Goal: Transaction & Acquisition: Purchase product/service

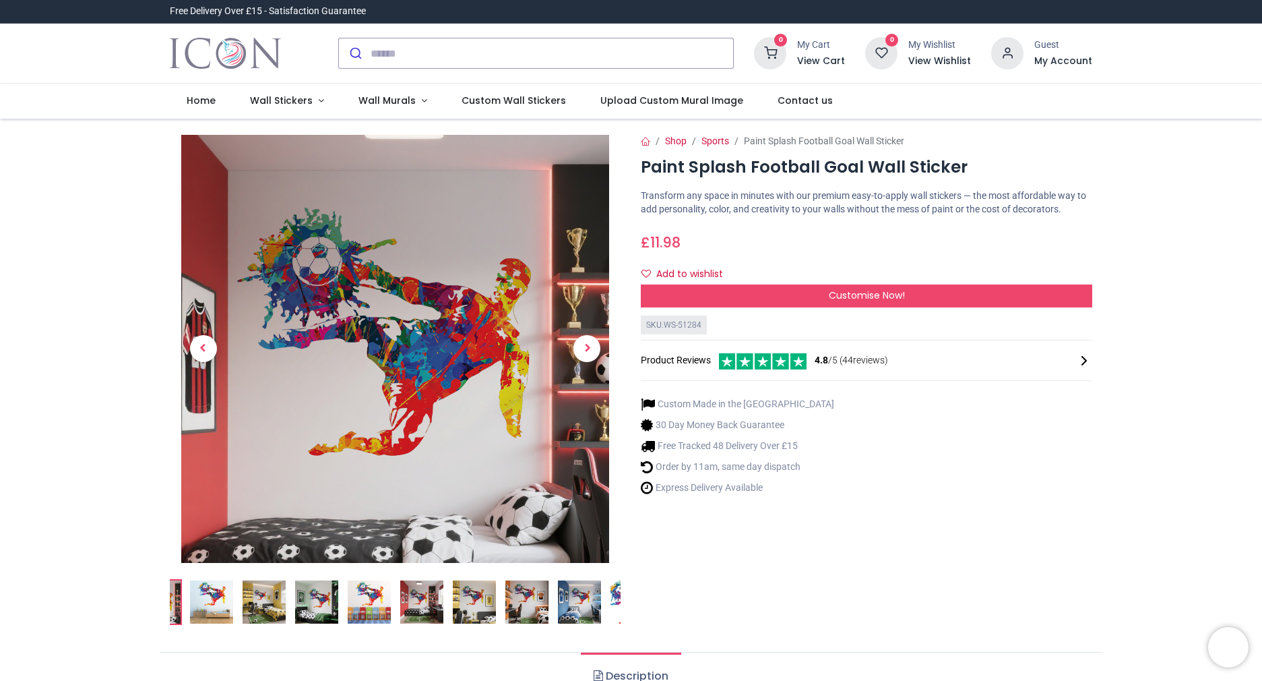
click at [251, 599] on img at bounding box center [264, 601] width 43 height 43
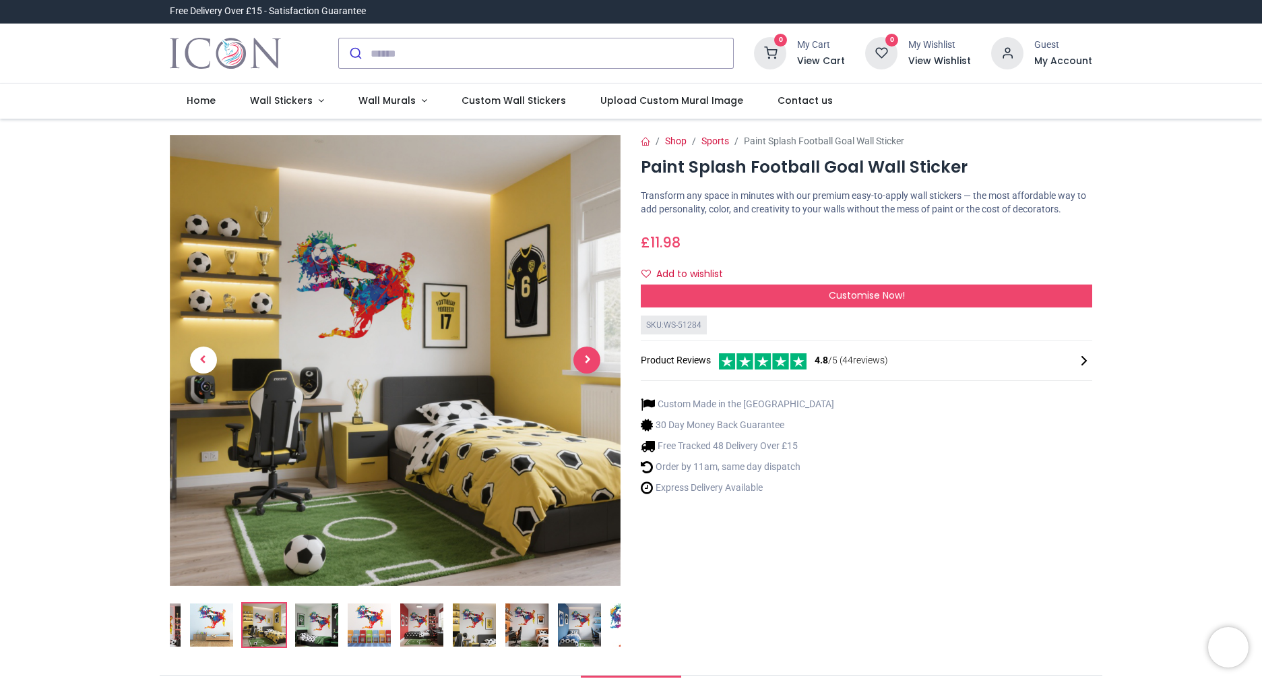
click at [588, 361] on span "Next" at bounding box center [586, 359] width 27 height 27
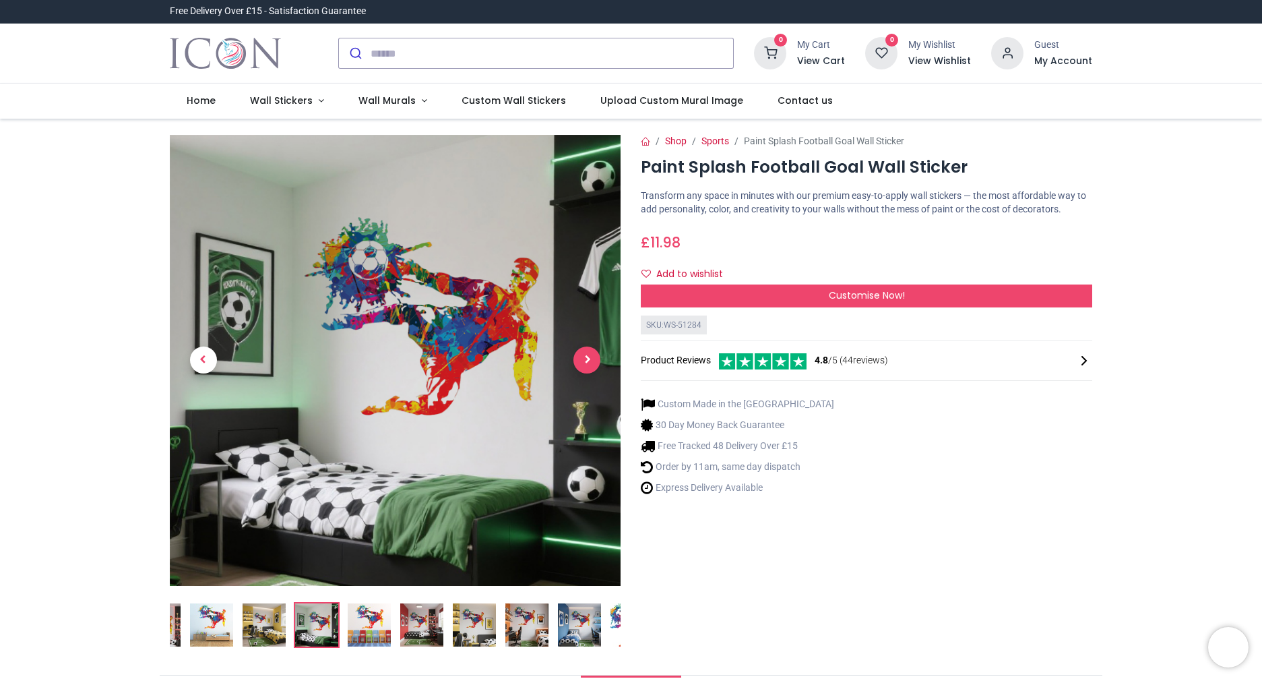
click at [588, 361] on span "Next" at bounding box center [586, 359] width 27 height 27
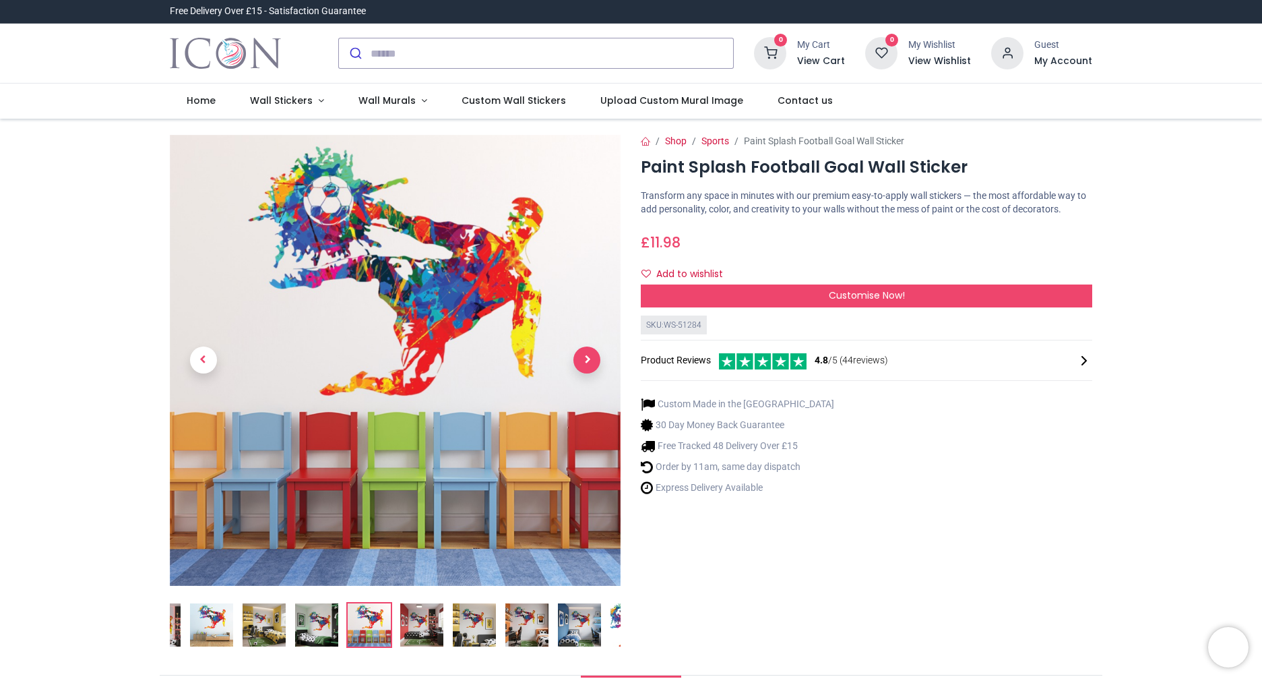
click at [588, 361] on span "Next" at bounding box center [586, 359] width 27 height 27
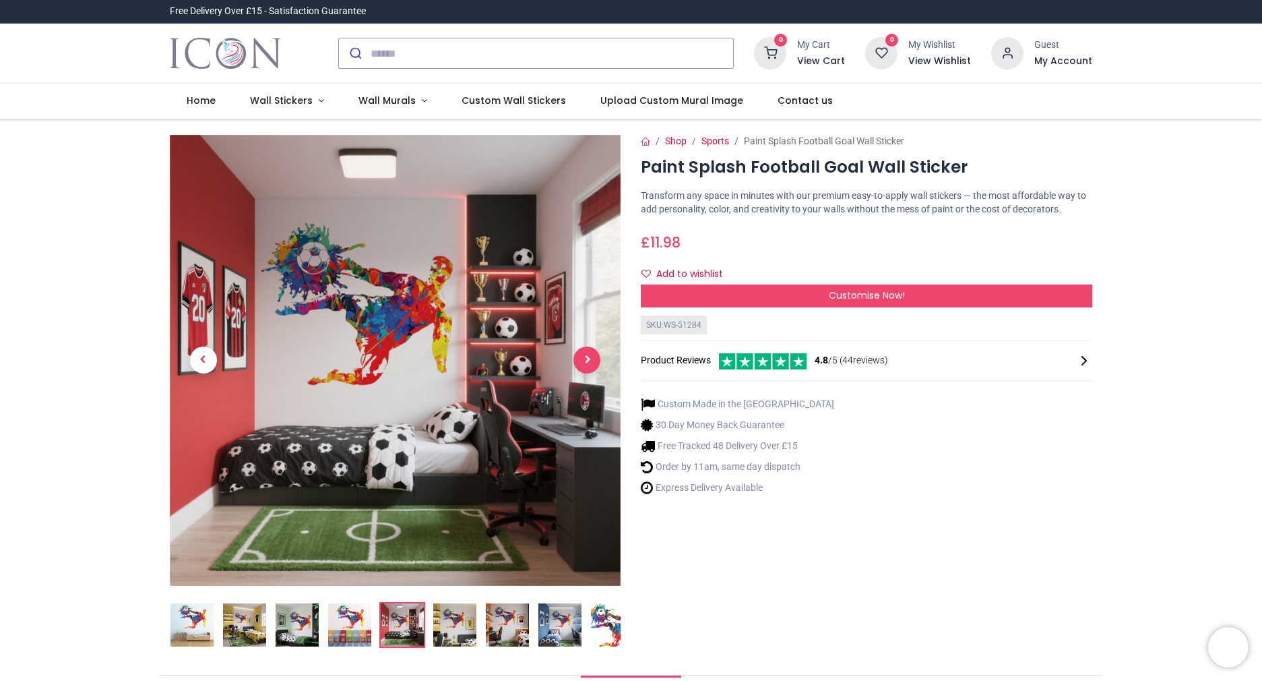
click at [588, 361] on span "Next" at bounding box center [586, 359] width 27 height 27
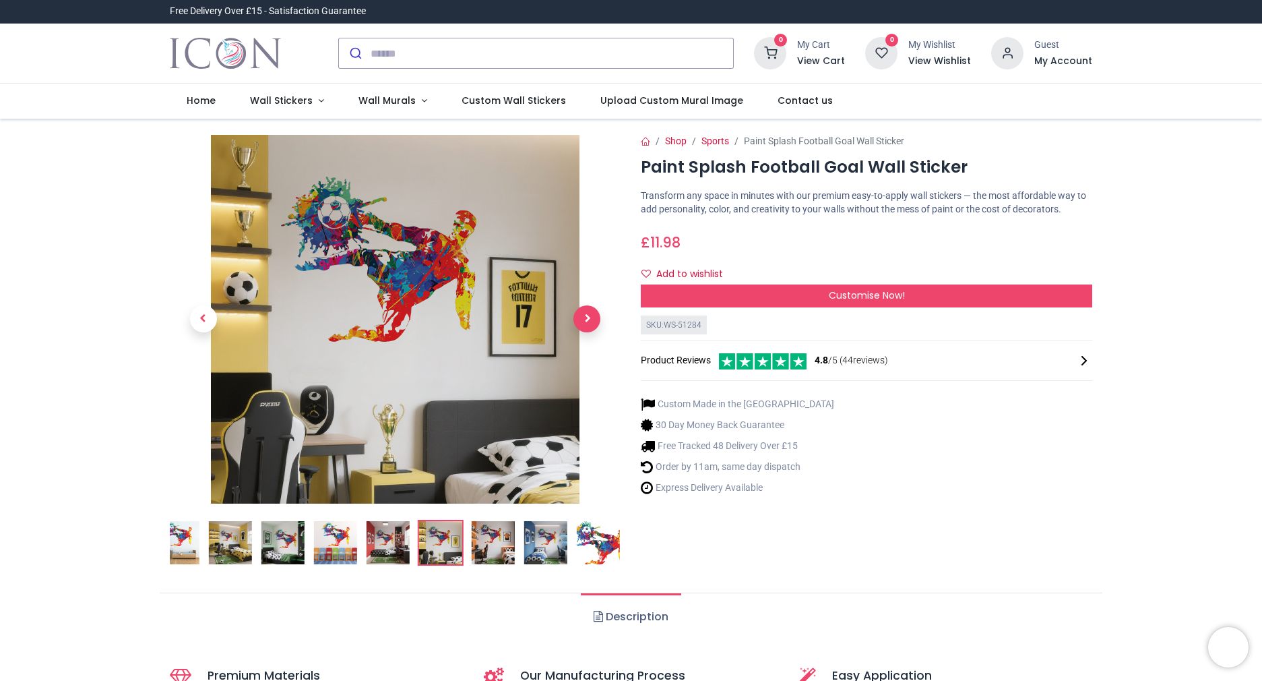
click at [588, 361] on link at bounding box center [586, 319] width 67 height 258
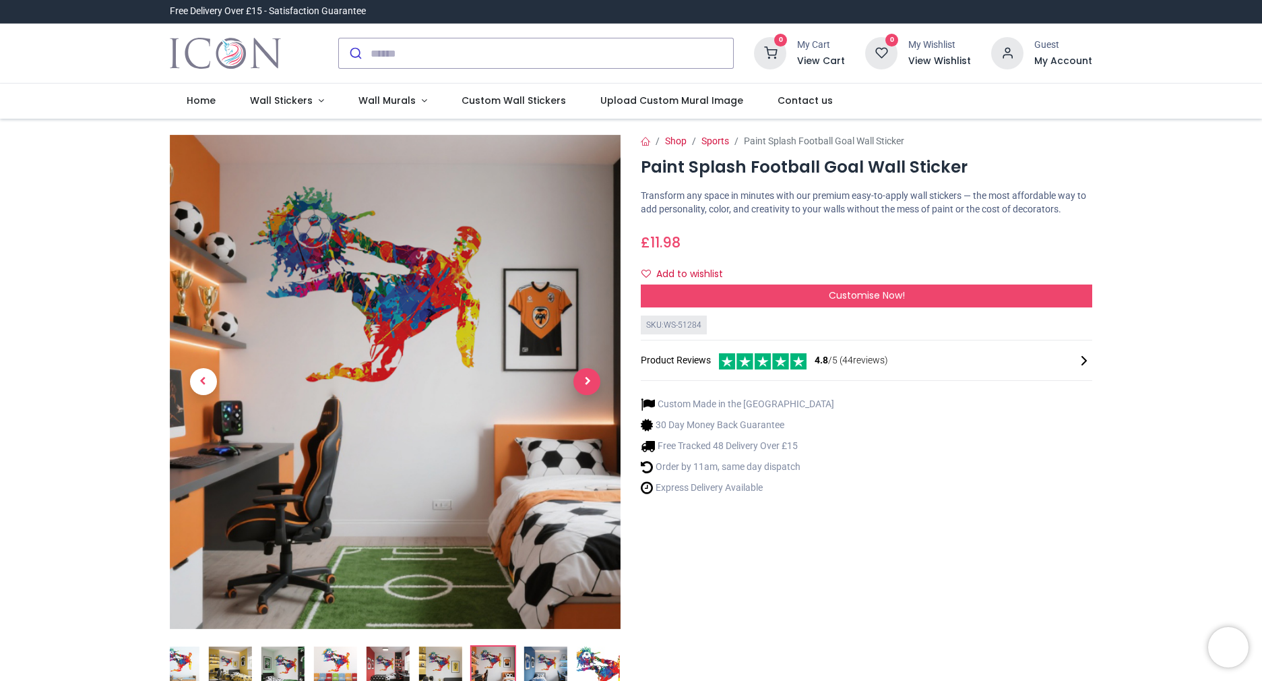
click at [580, 386] on span "Next" at bounding box center [586, 381] width 27 height 27
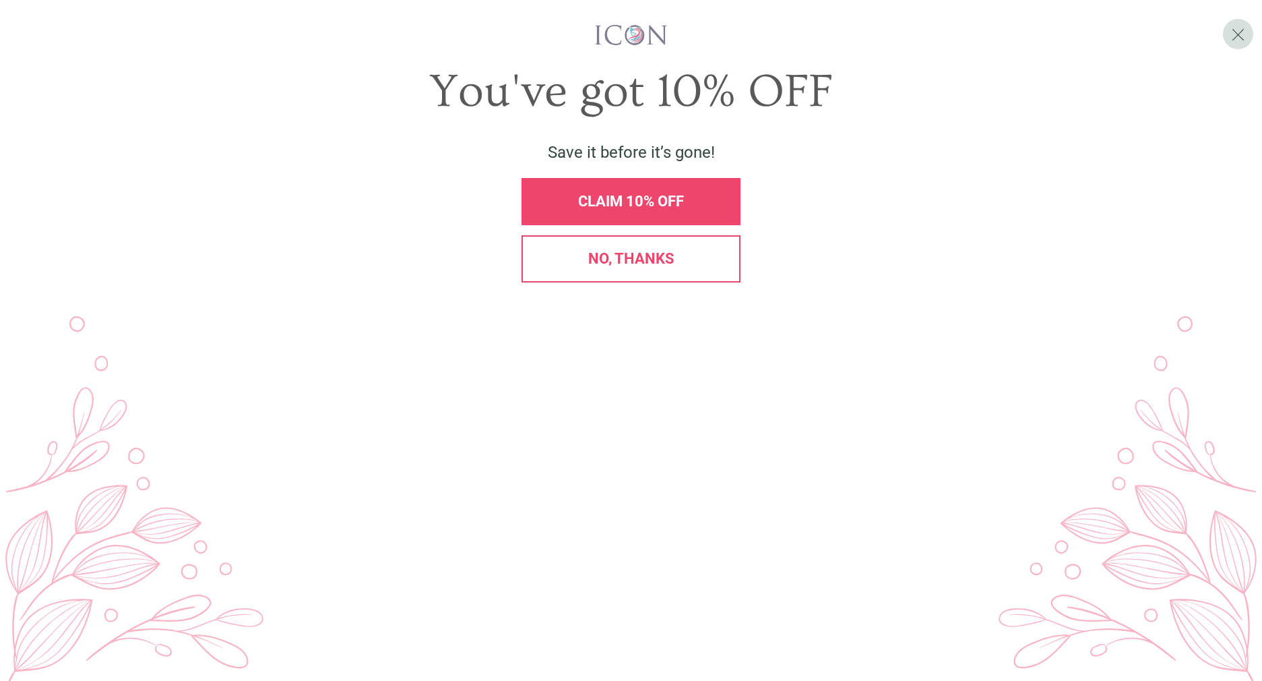
click at [640, 267] on span "No, thanks" at bounding box center [631, 258] width 86 height 17
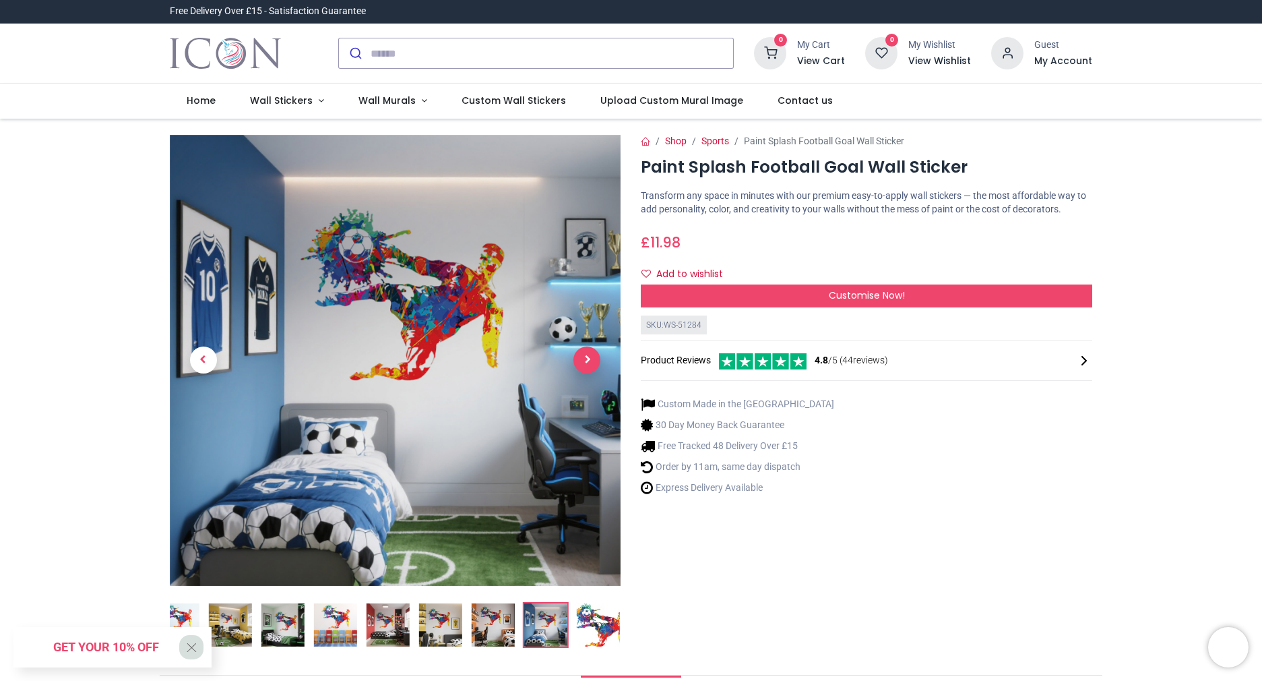
click at [586, 361] on span "Next" at bounding box center [586, 359] width 27 height 27
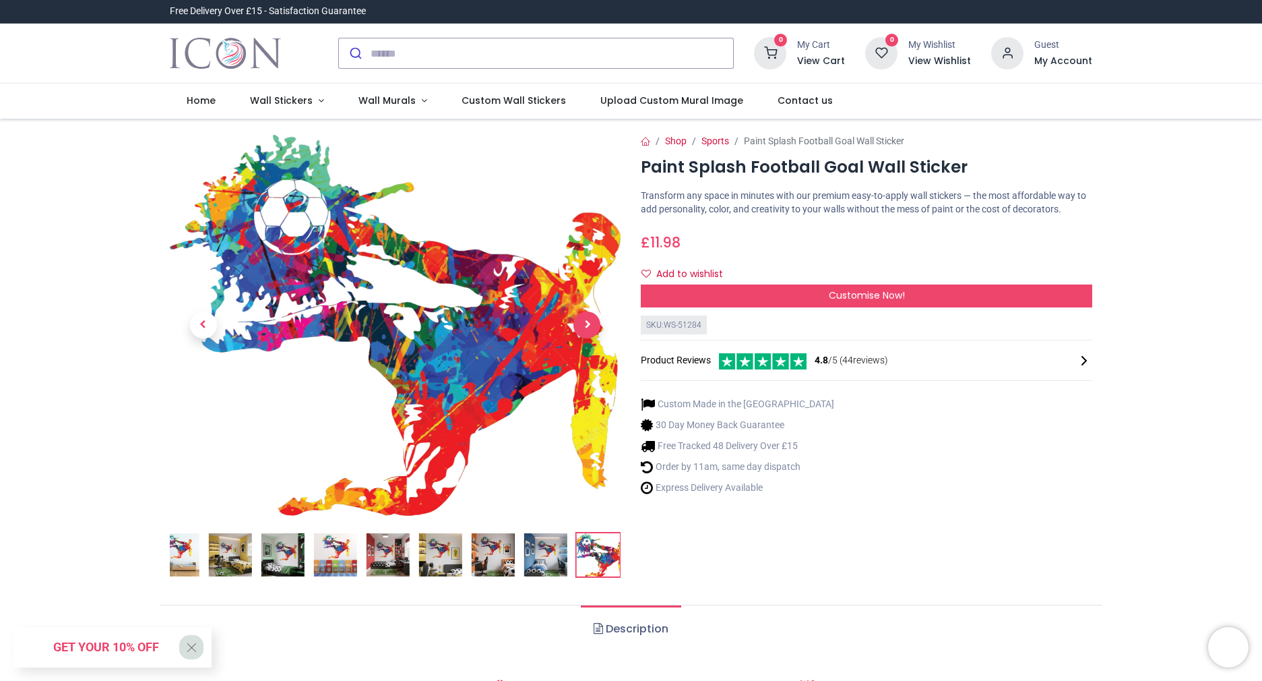
click at [586, 361] on link at bounding box center [586, 324] width 67 height 267
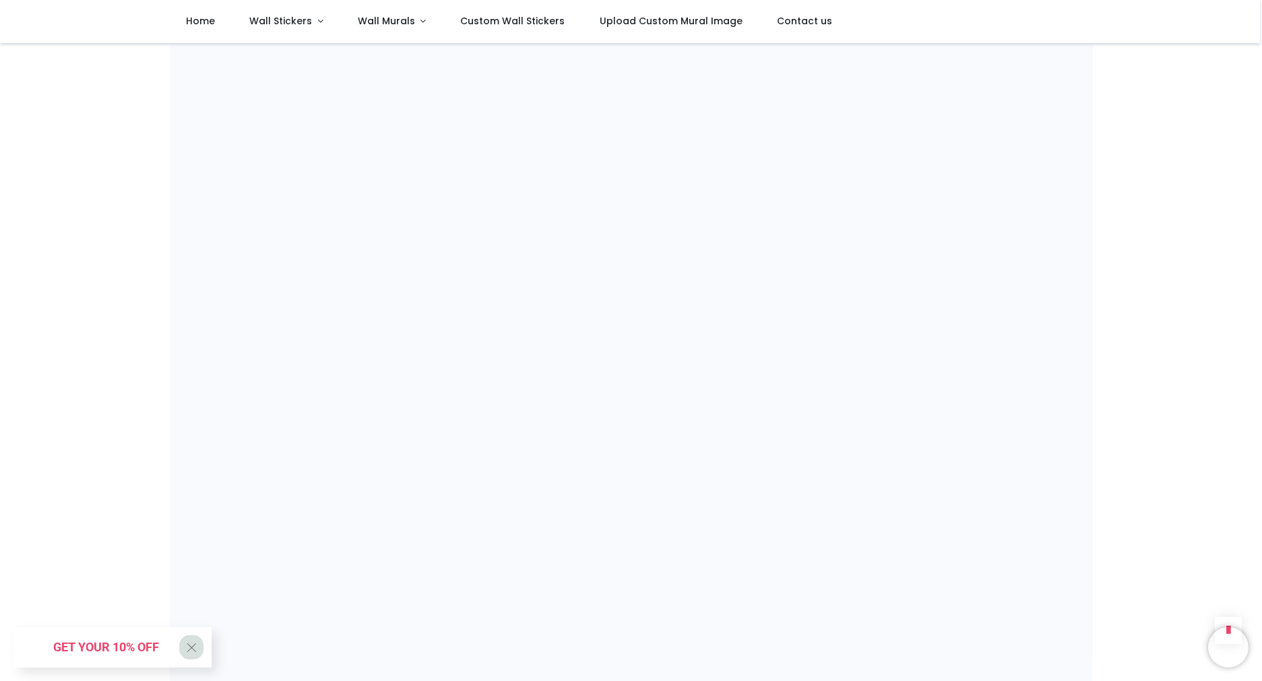
scroll to position [868, 0]
click at [311, 22] on span "Wall Stickers" at bounding box center [281, 20] width 65 height 13
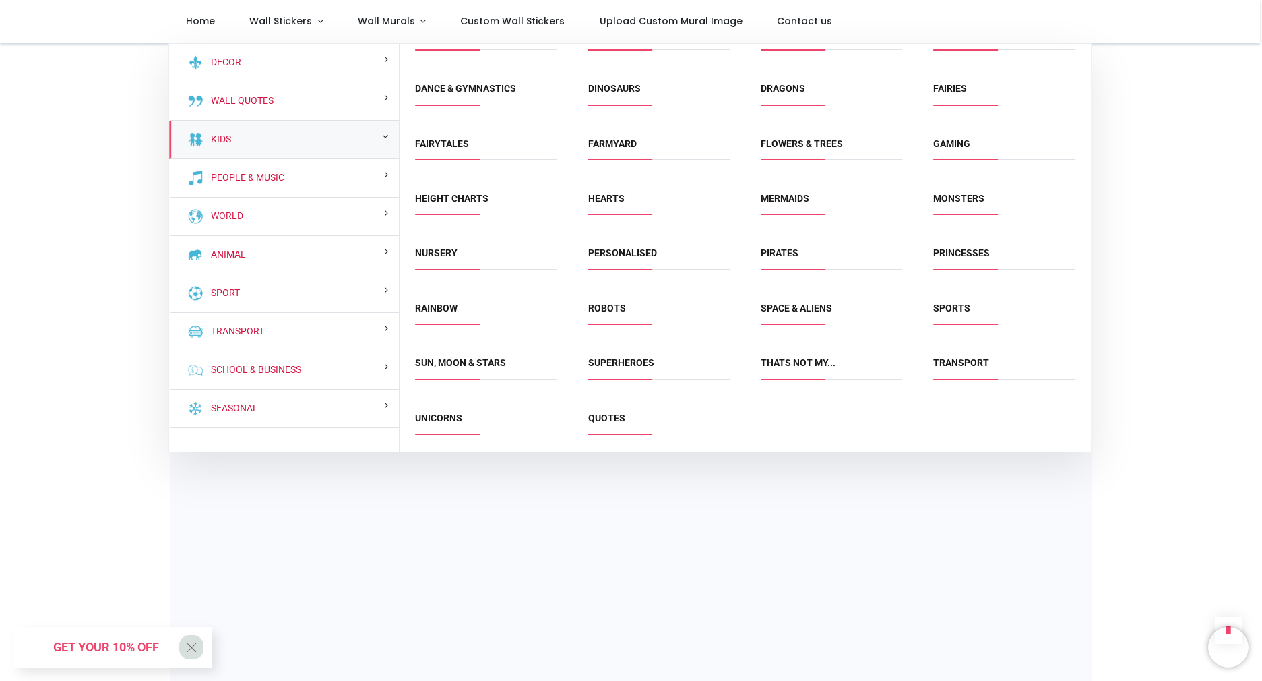
scroll to position [85, 0]
click at [952, 311] on link "Sports" at bounding box center [951, 308] width 37 height 11
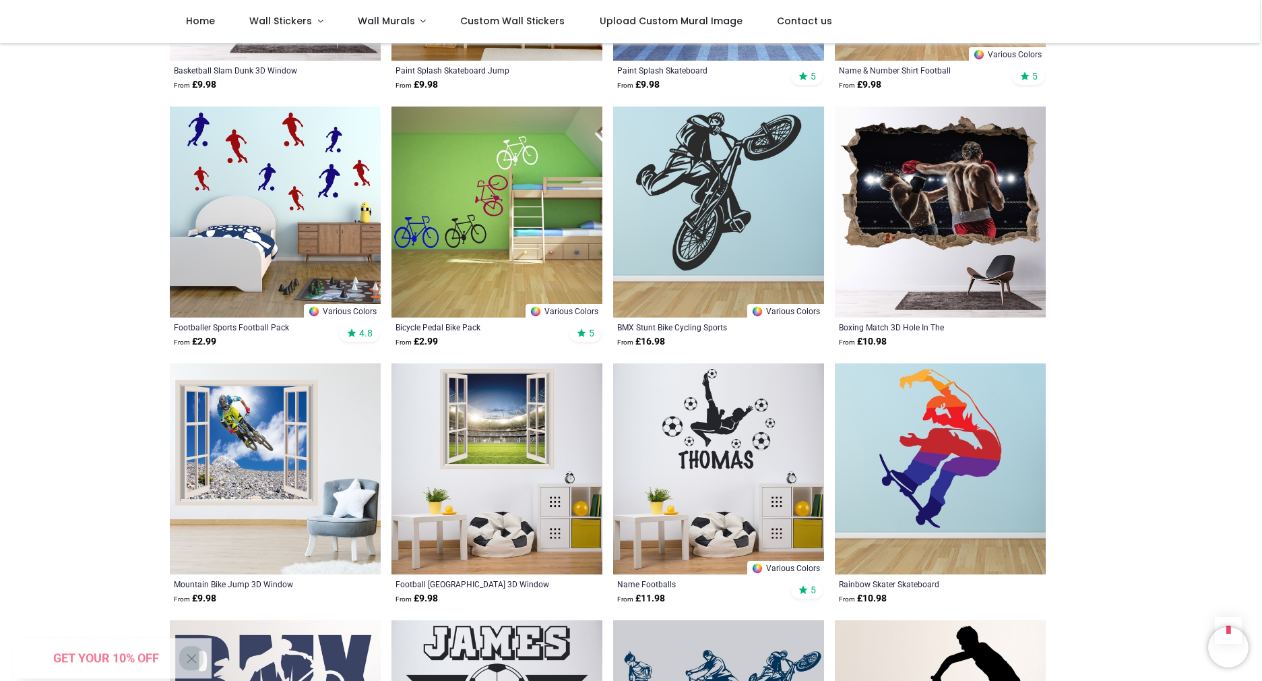
scroll to position [1233, 0]
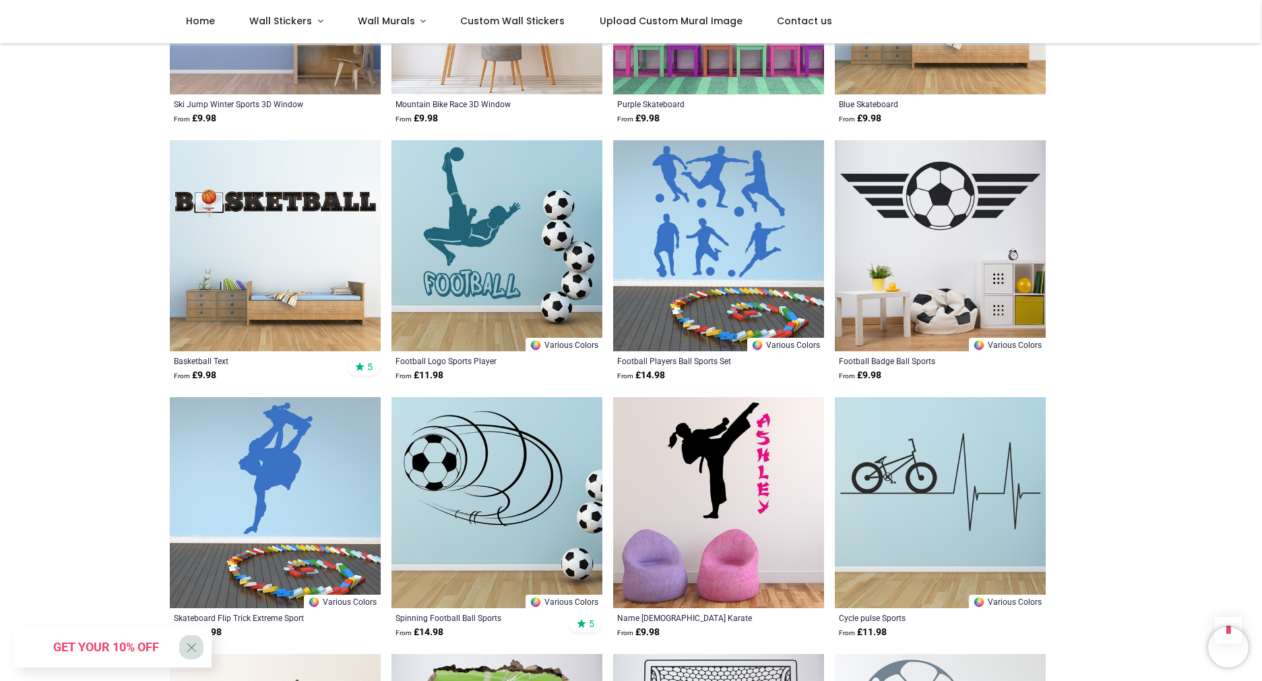
scroll to position [2997, 0]
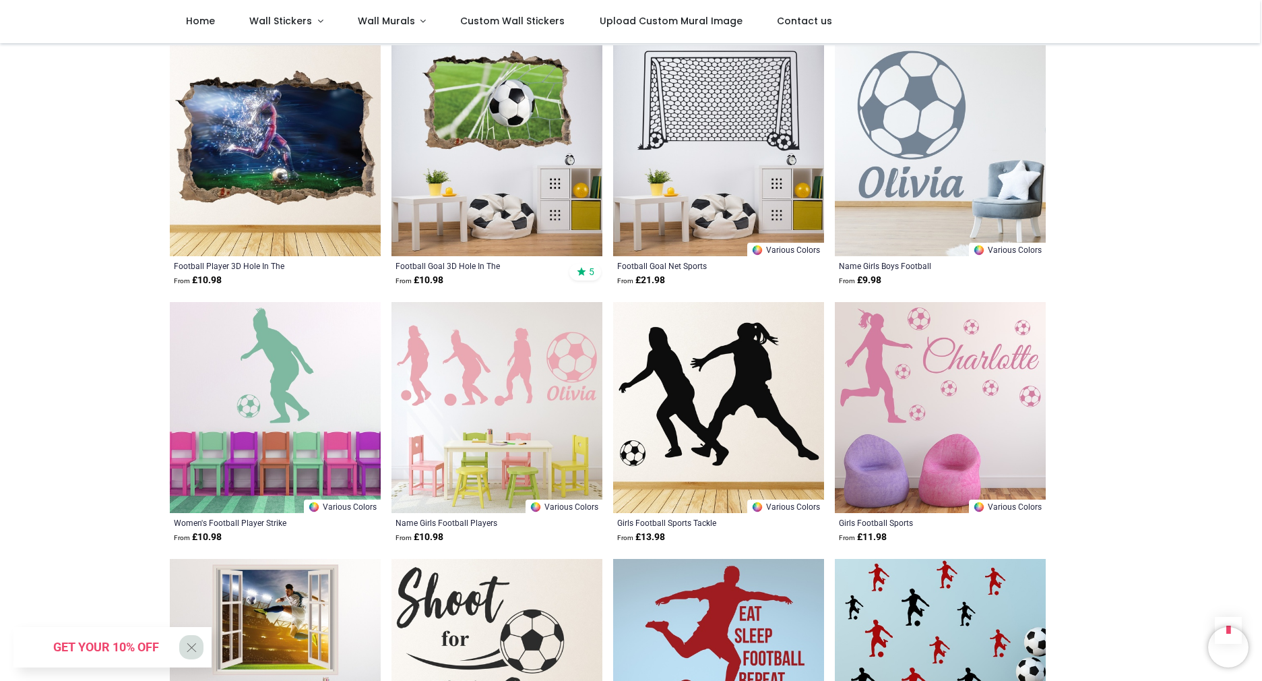
scroll to position [3607, 0]
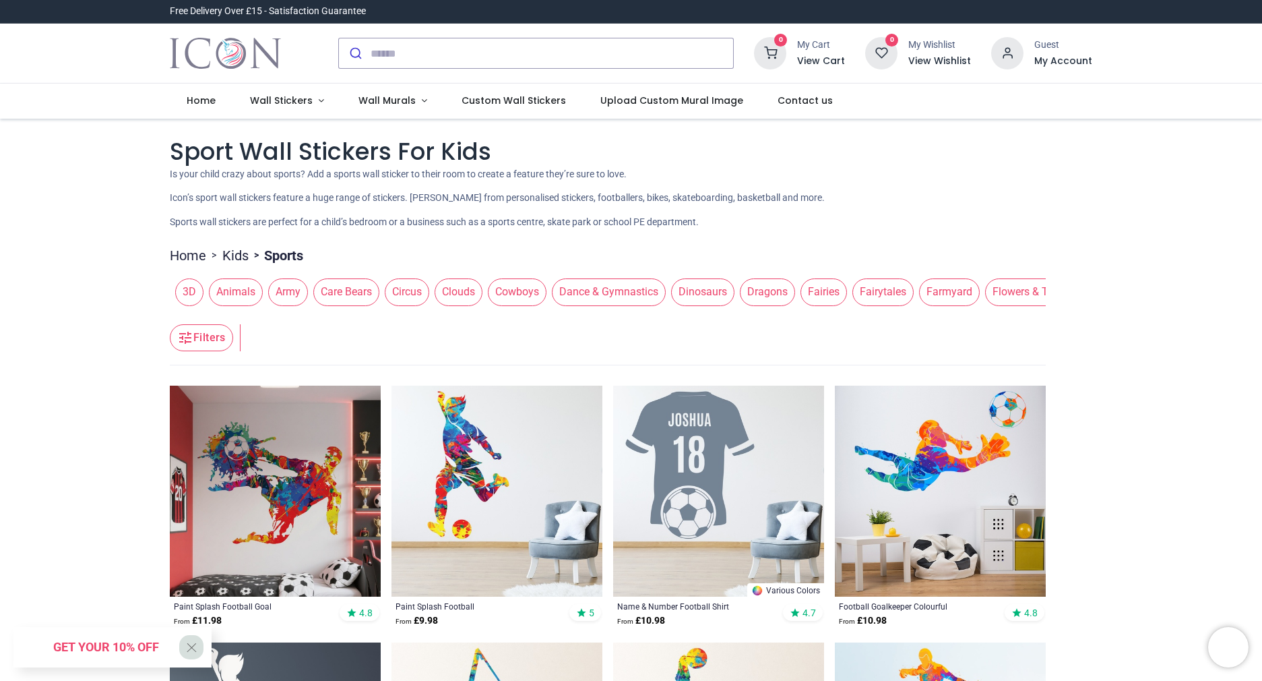
click at [457, 294] on span "Clouds" at bounding box center [459, 291] width 48 height 27
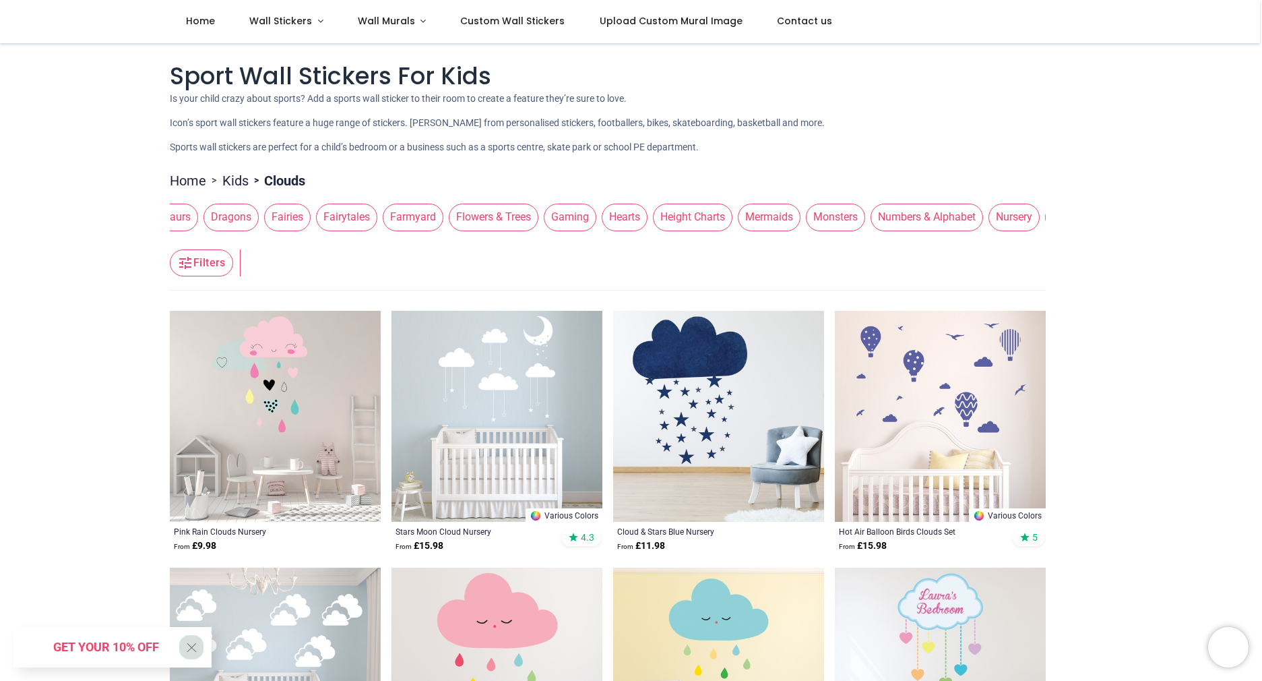
scroll to position [1, 0]
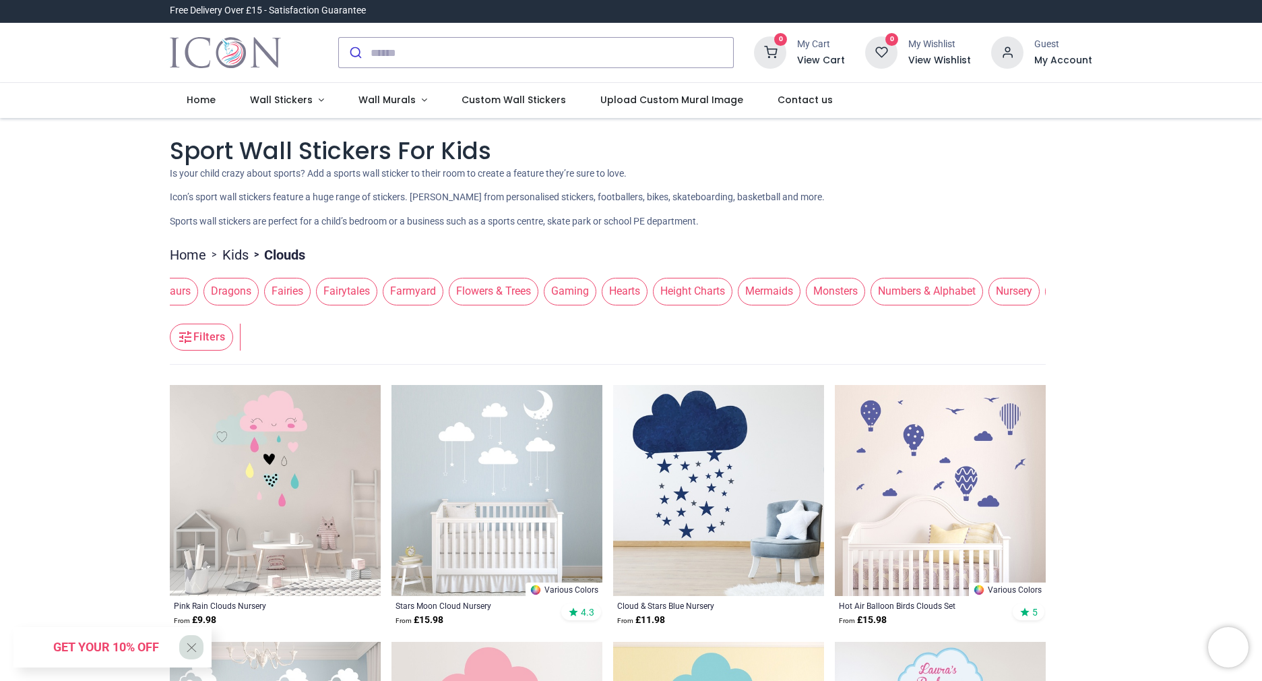
scroll to position [0, 0]
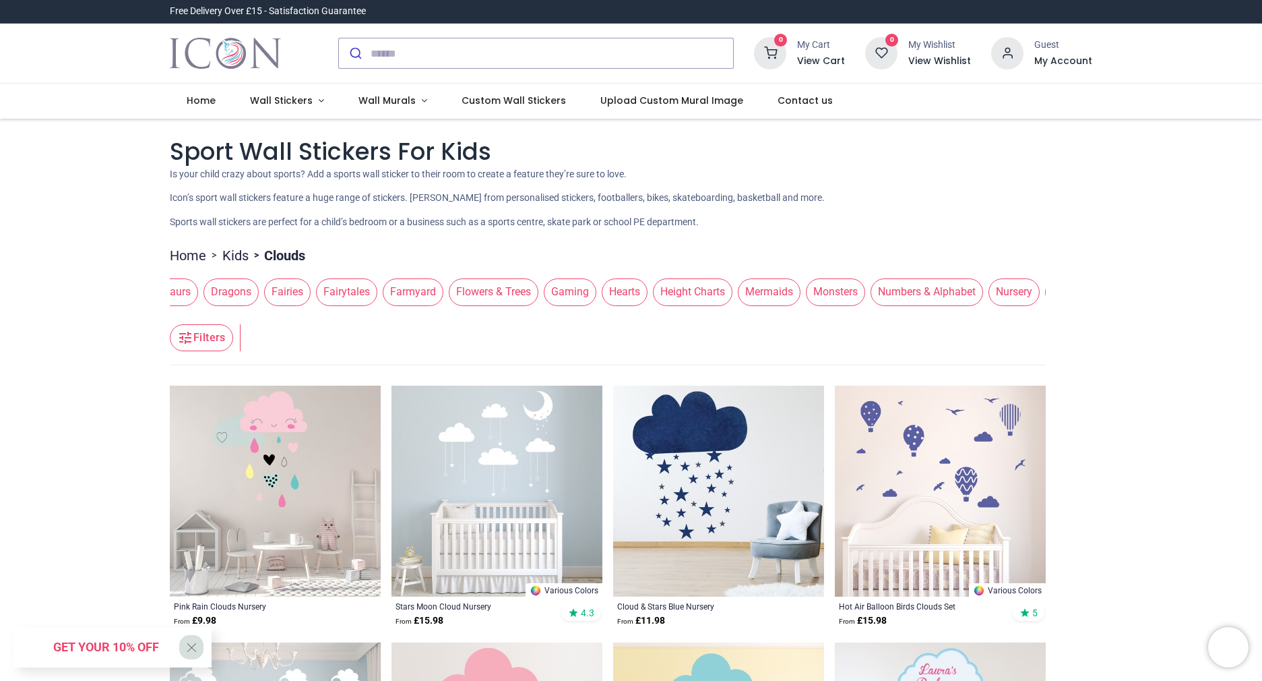
click at [645, 296] on span "Hearts" at bounding box center [625, 291] width 46 height 27
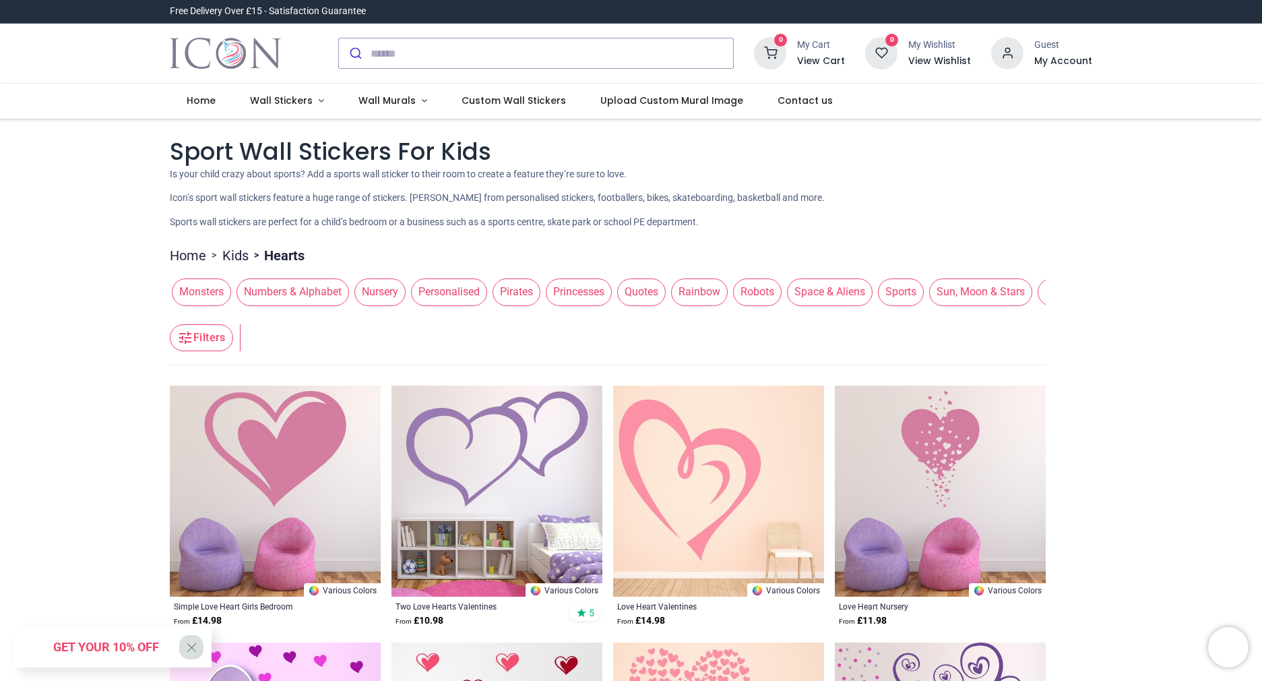
scroll to position [0, 1173]
click at [726, 292] on span "Rainbow" at bounding box center [697, 291] width 57 height 27
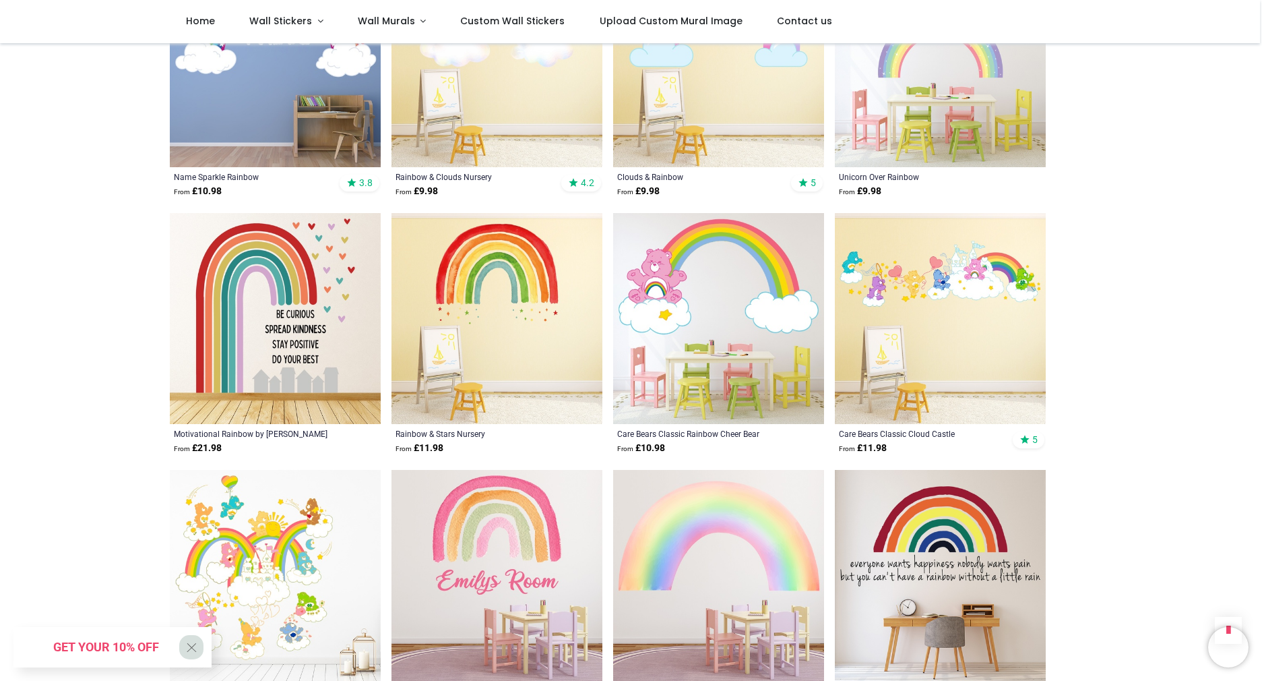
scroll to position [1383, 0]
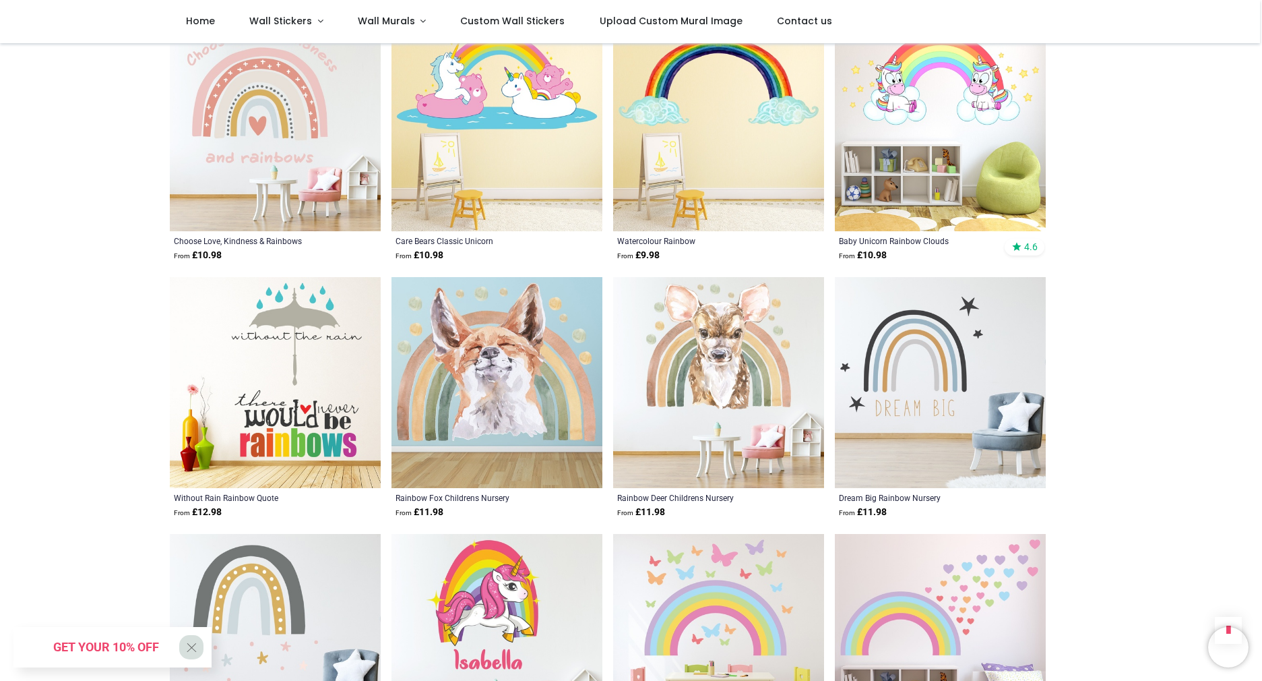
scroll to position [3117, 0]
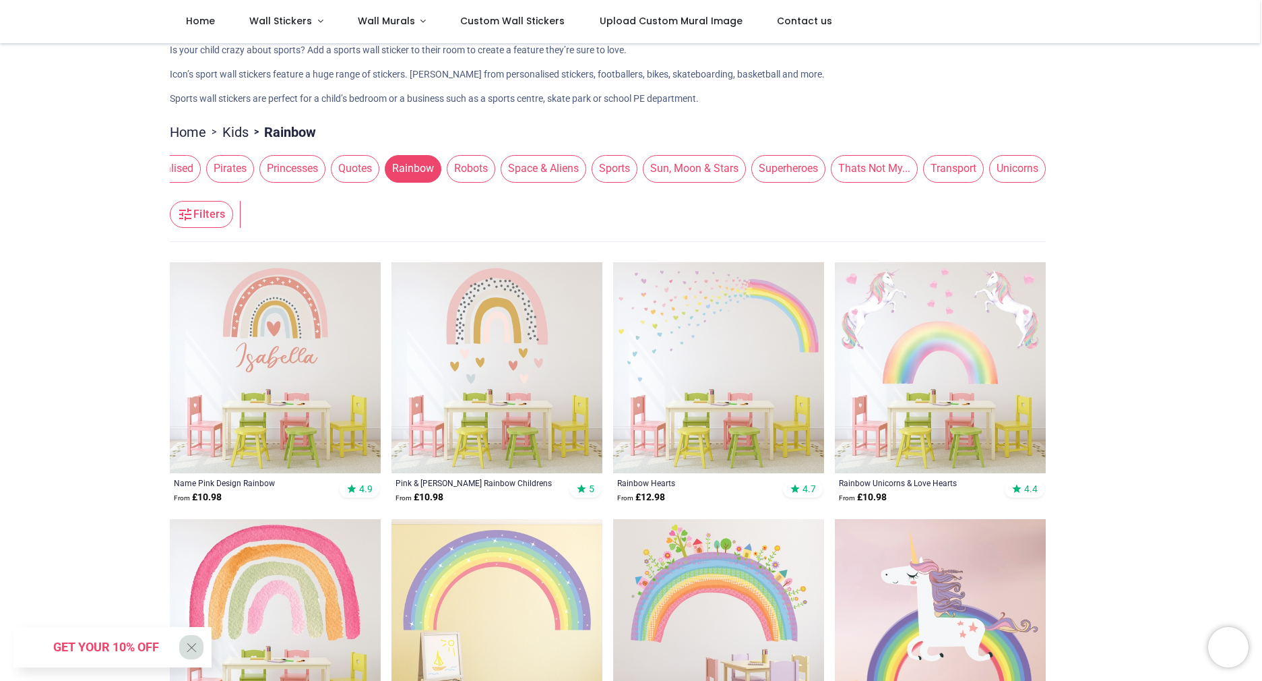
scroll to position [0, 1501]
click at [695, 173] on span "Sun, Moon & Stars" at bounding box center [694, 168] width 103 height 27
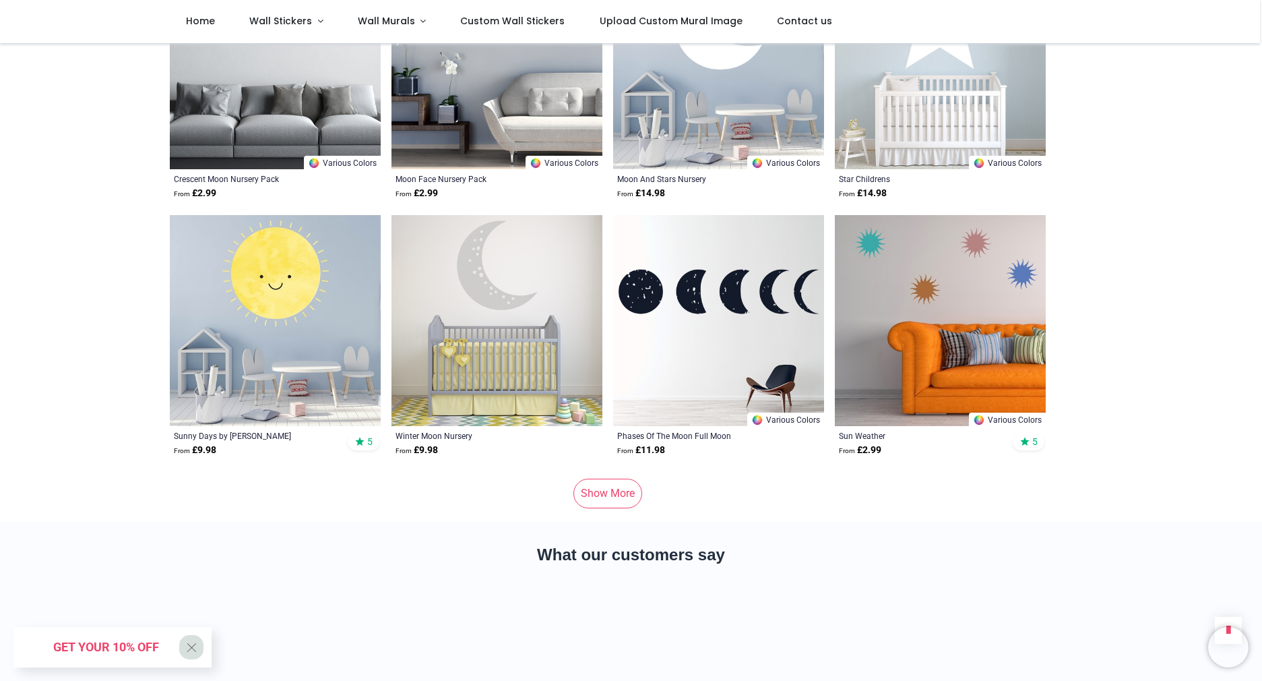
scroll to position [1637, 0]
click at [590, 492] on link "Show More" at bounding box center [607, 493] width 69 height 30
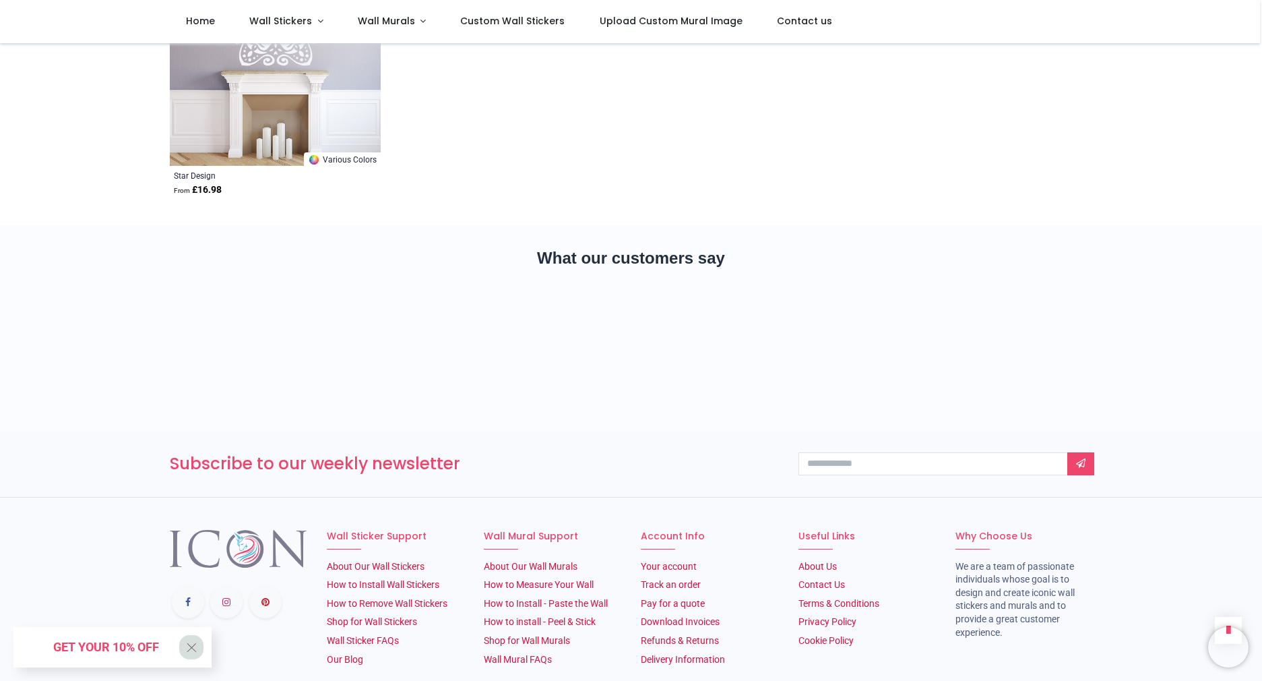
scroll to position [3508, 0]
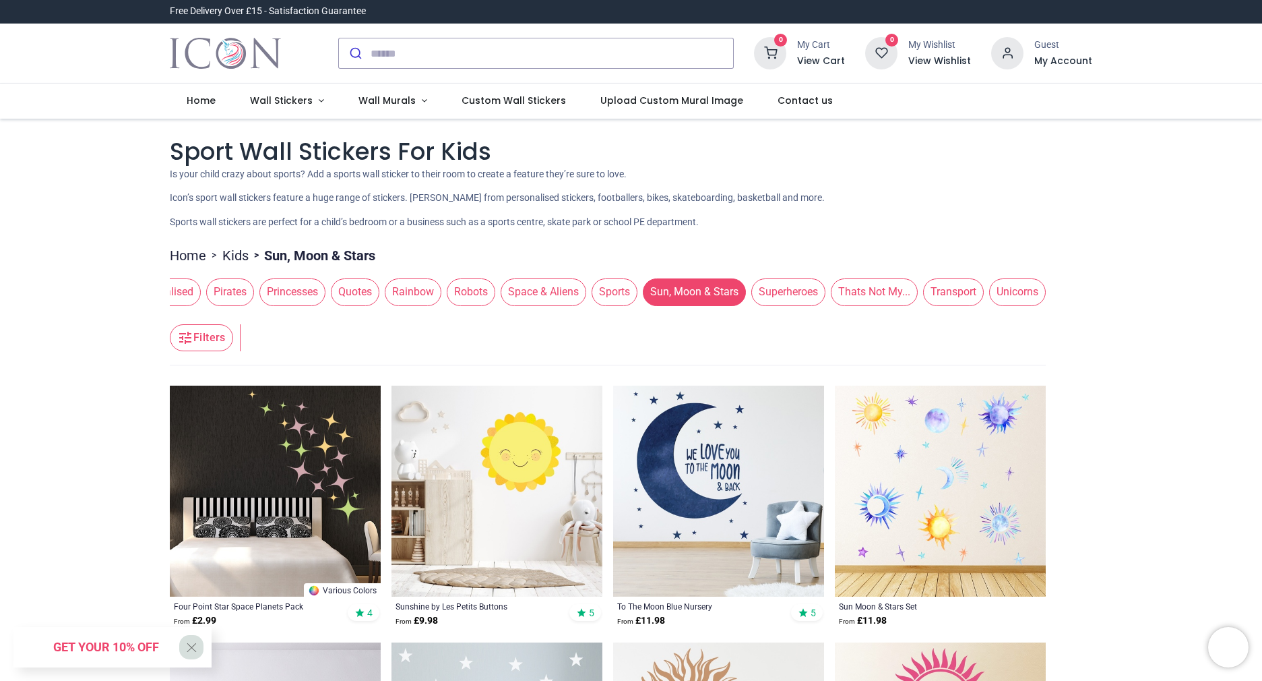
click at [228, 255] on link "Kids" at bounding box center [235, 255] width 26 height 19
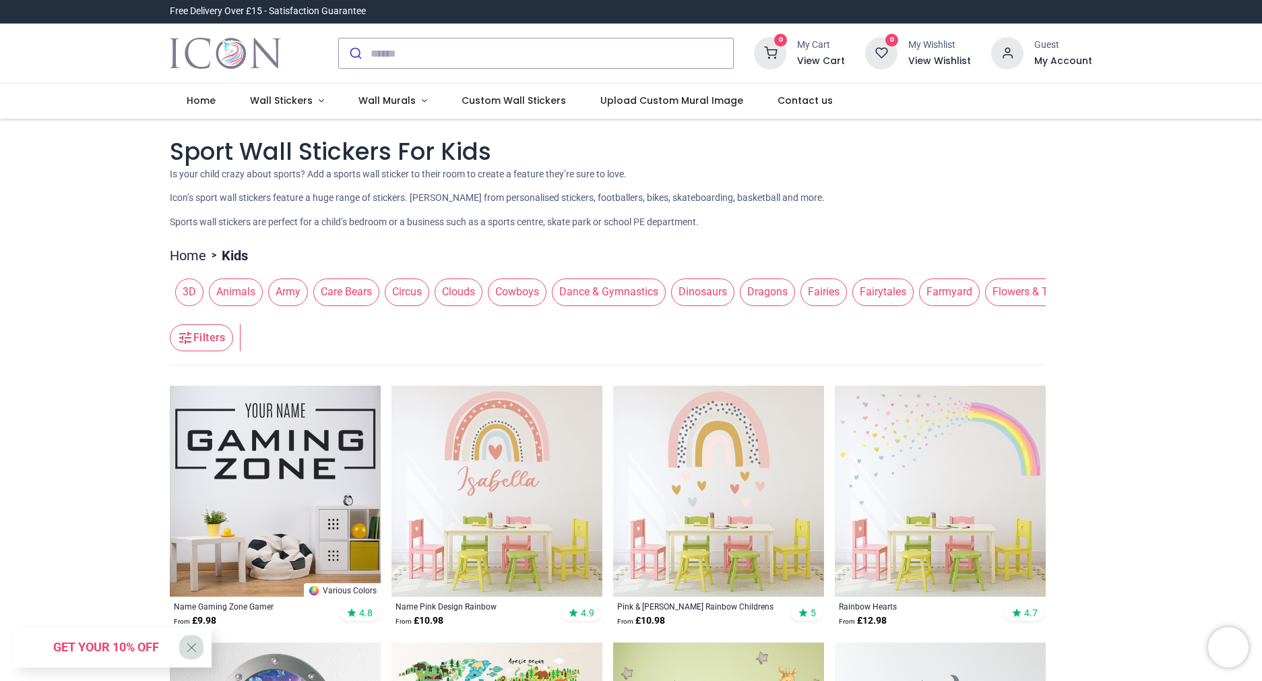
click at [233, 302] on span "Animals" at bounding box center [236, 291] width 54 height 27
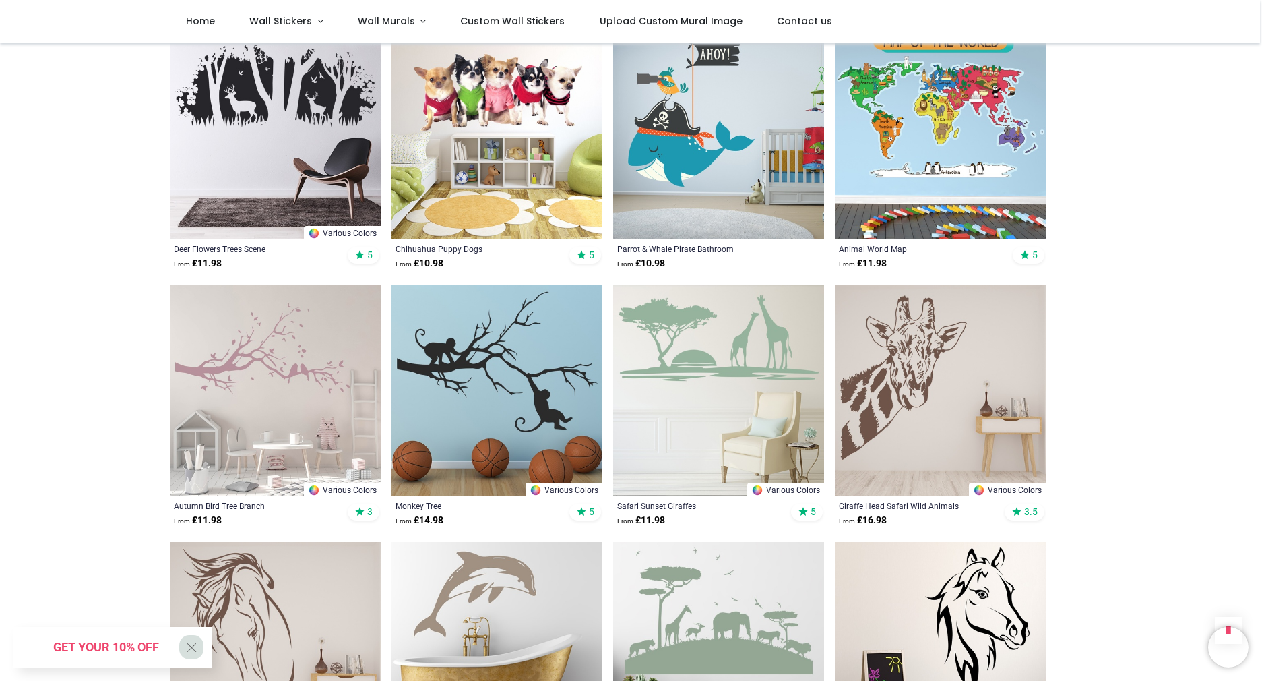
scroll to position [1311, 0]
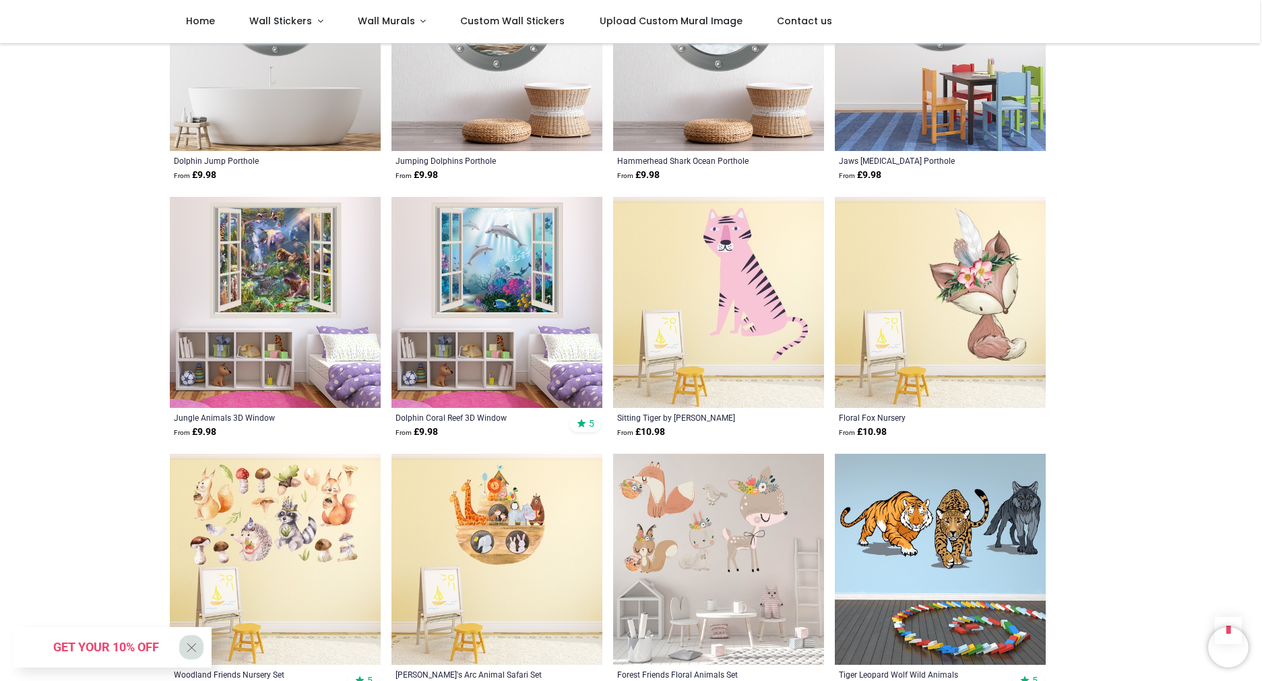
scroll to position [3198, 0]
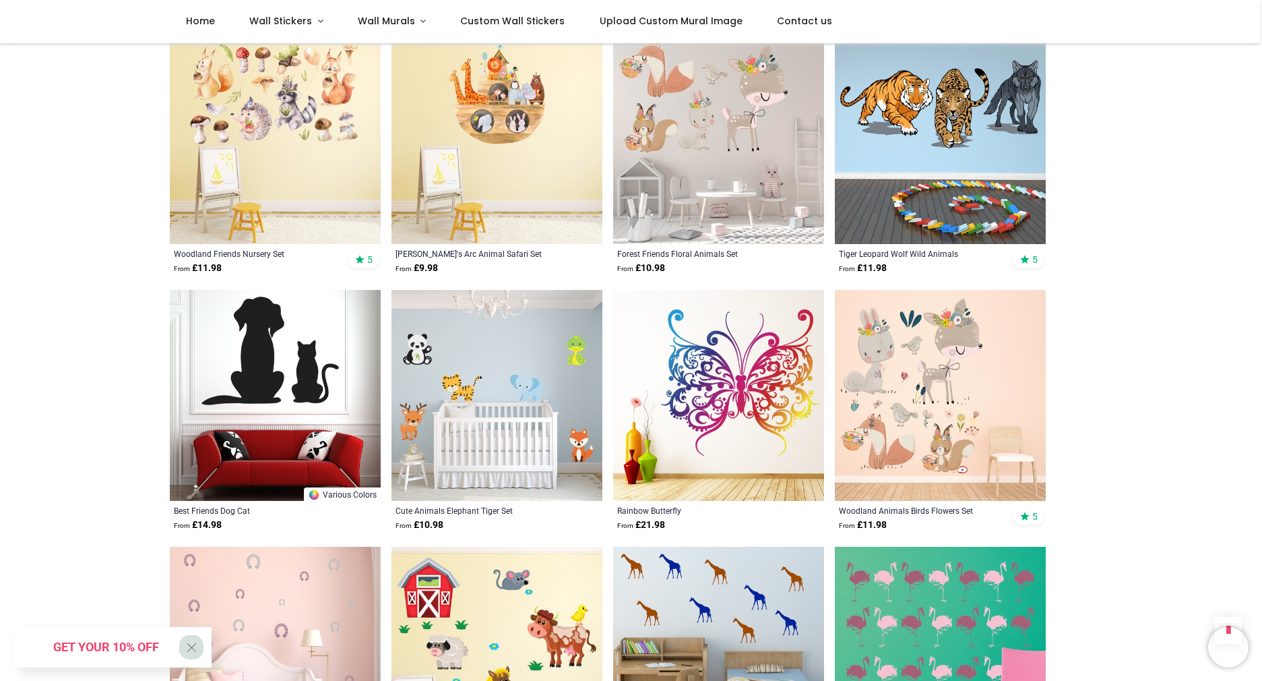
scroll to position [3617, 0]
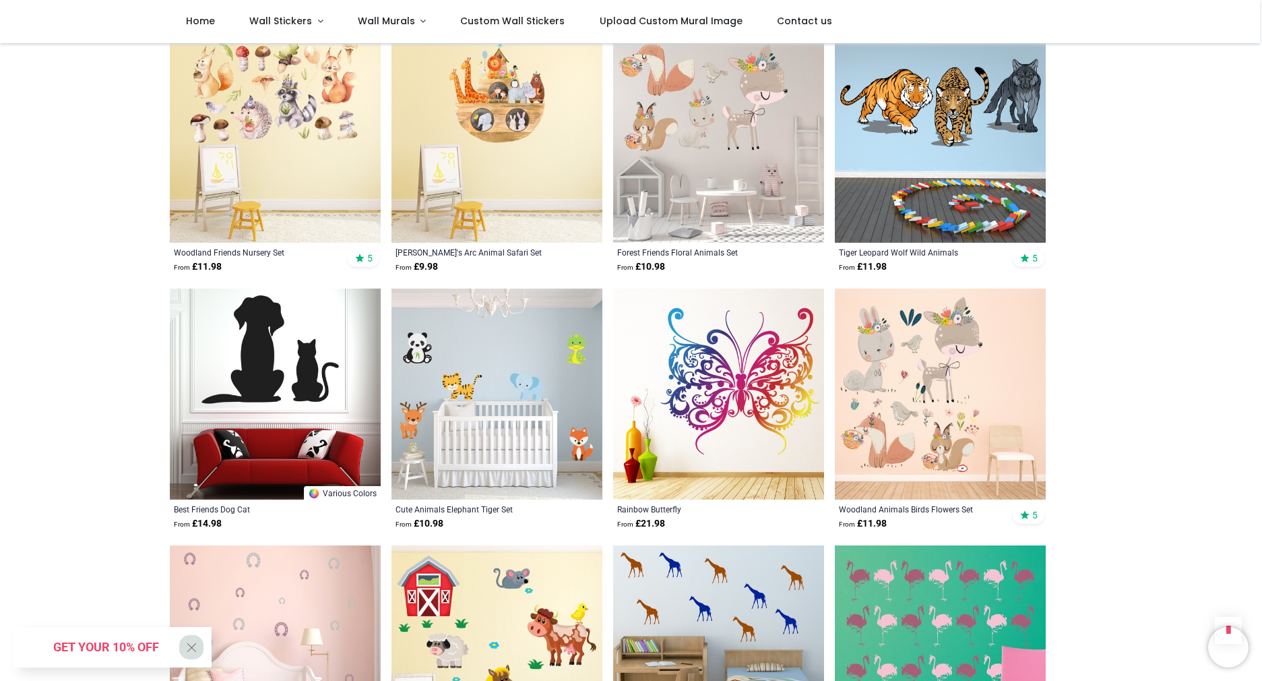
click at [751, 396] on img at bounding box center [718, 393] width 211 height 211
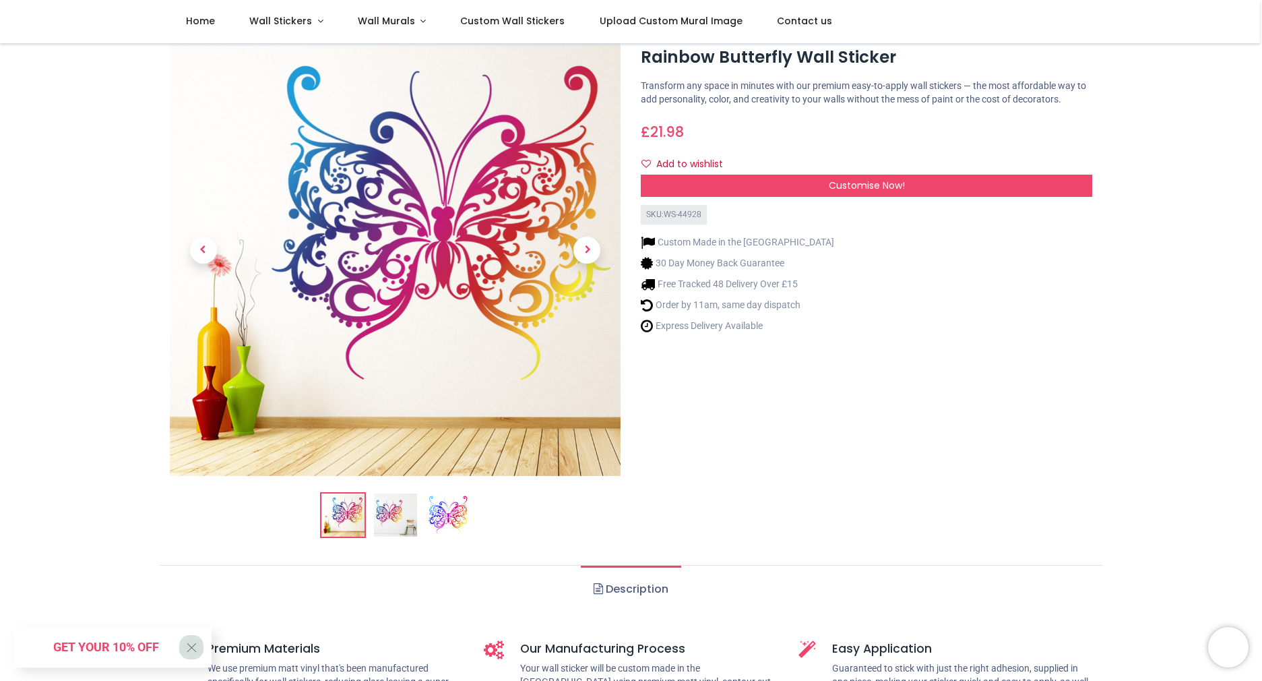
scroll to position [37, 0]
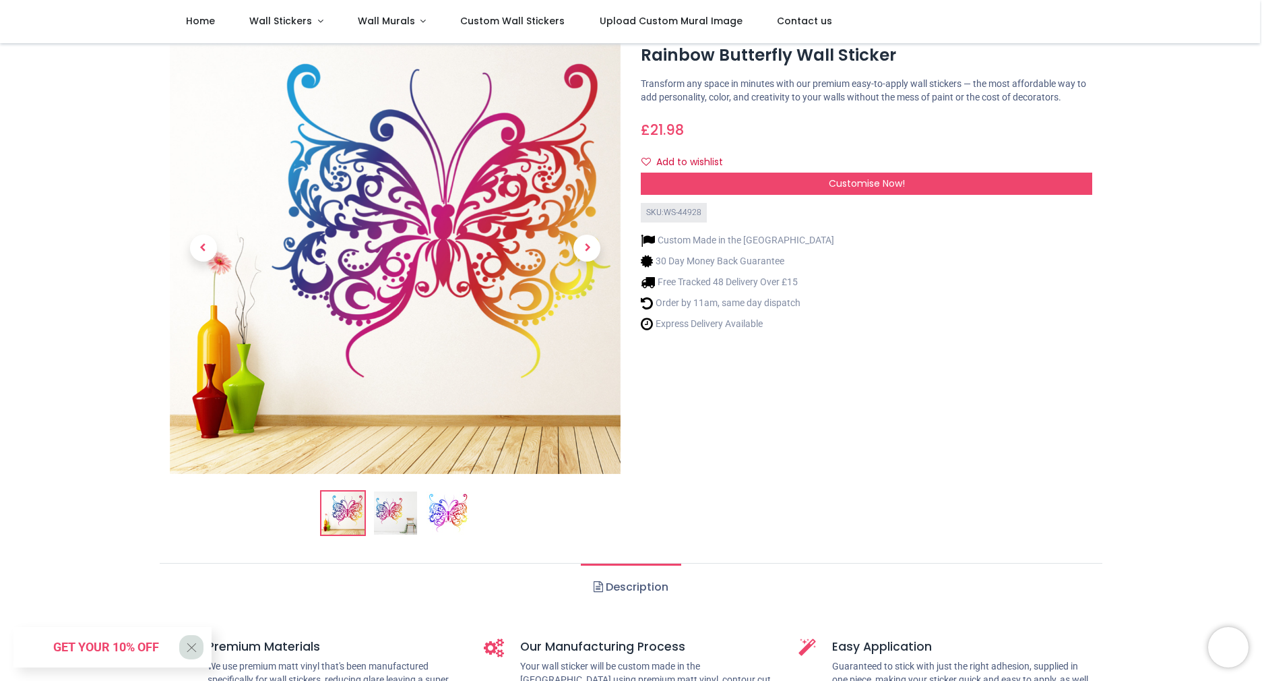
click at [398, 509] on img at bounding box center [395, 512] width 43 height 43
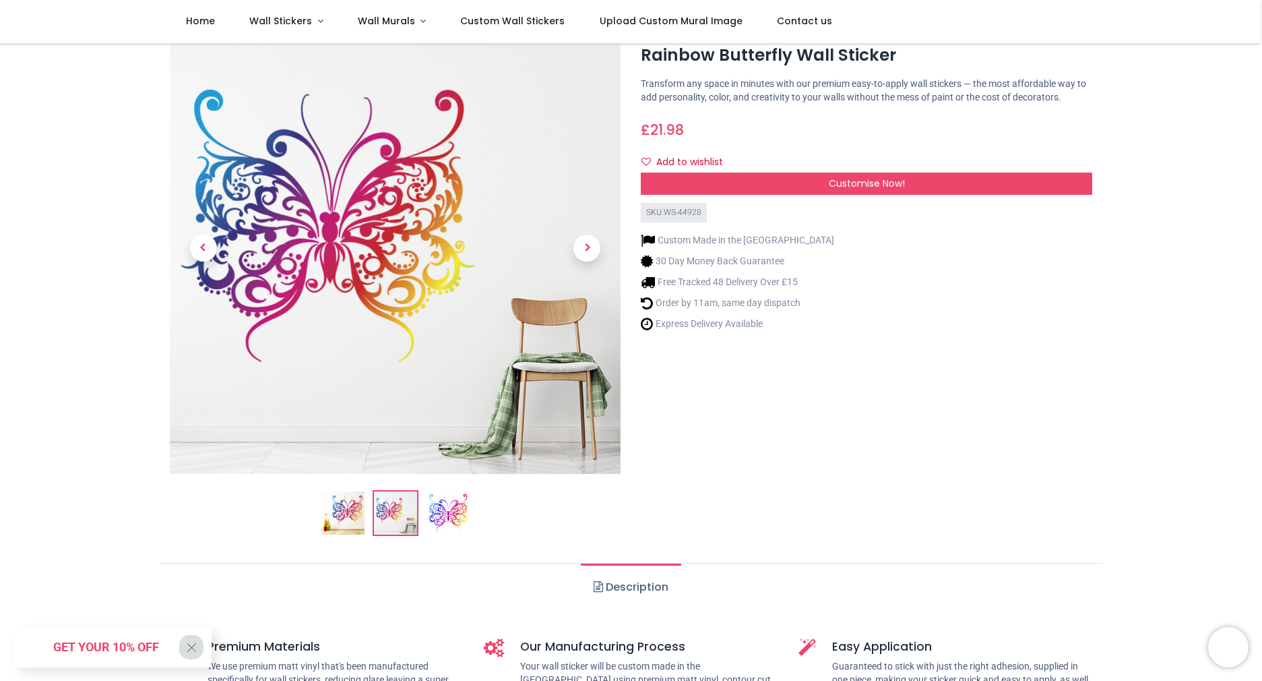
click at [448, 509] on img at bounding box center [448, 512] width 43 height 43
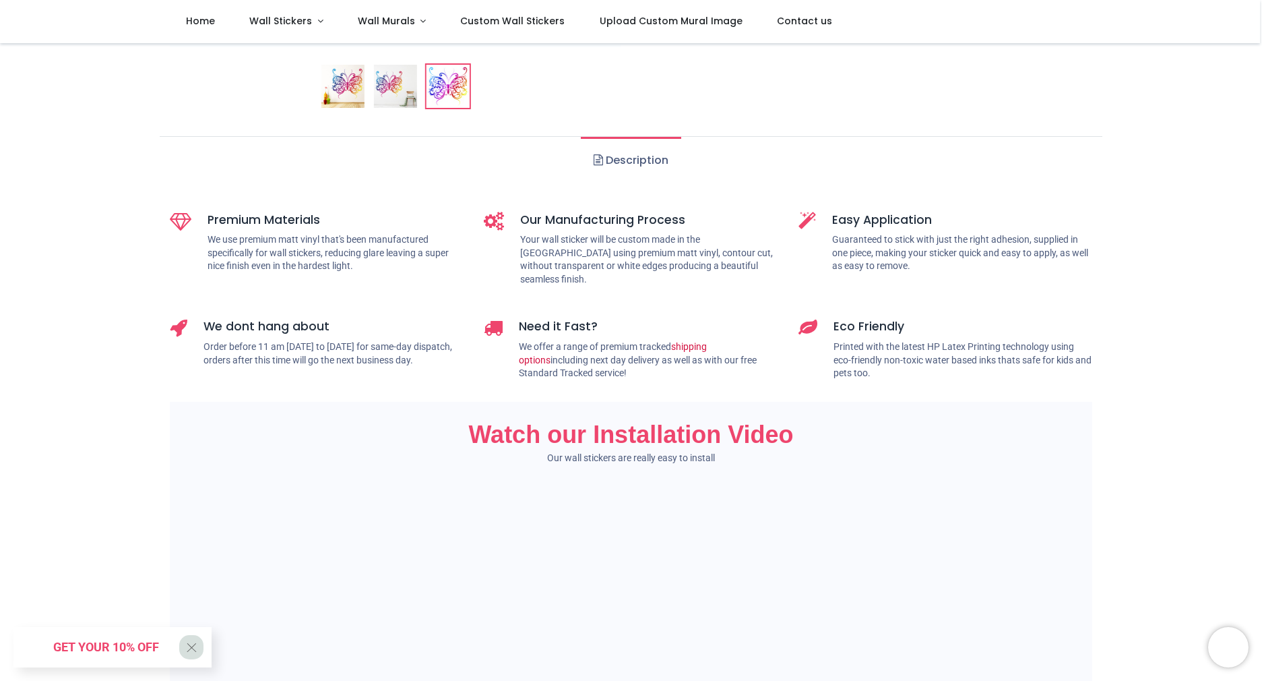
scroll to position [0, 0]
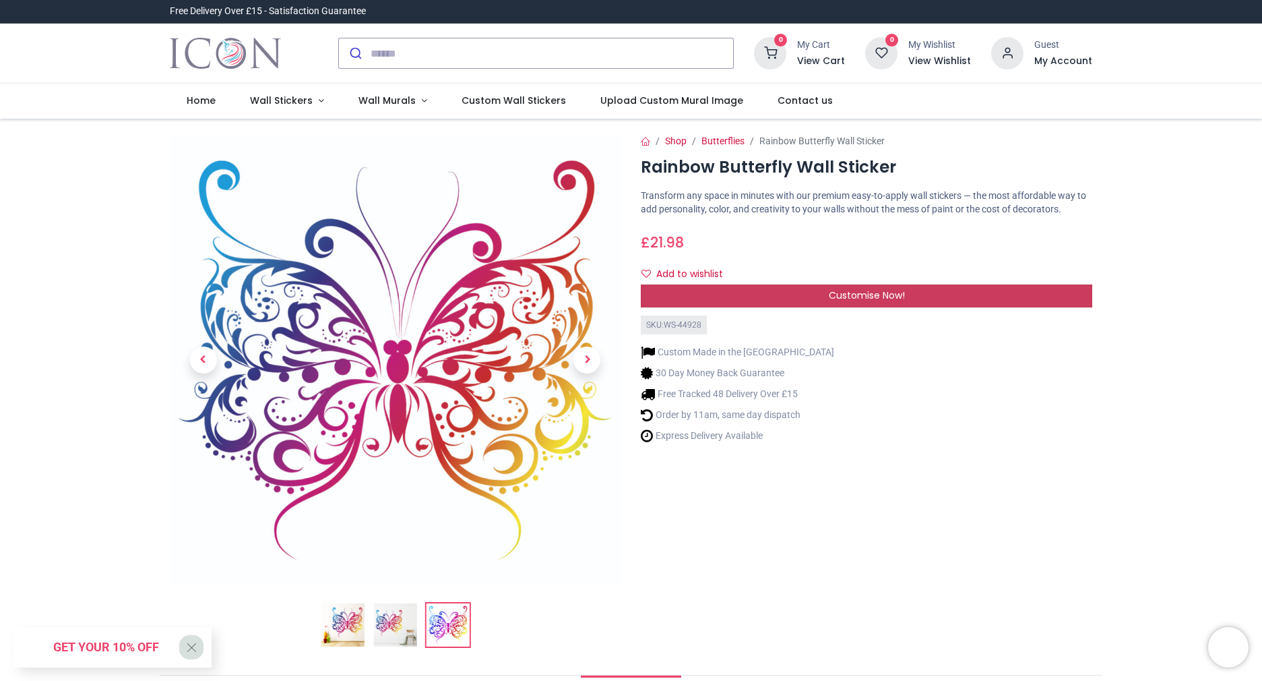
click at [892, 302] on span "Customise Now!" at bounding box center [867, 294] width 76 height 13
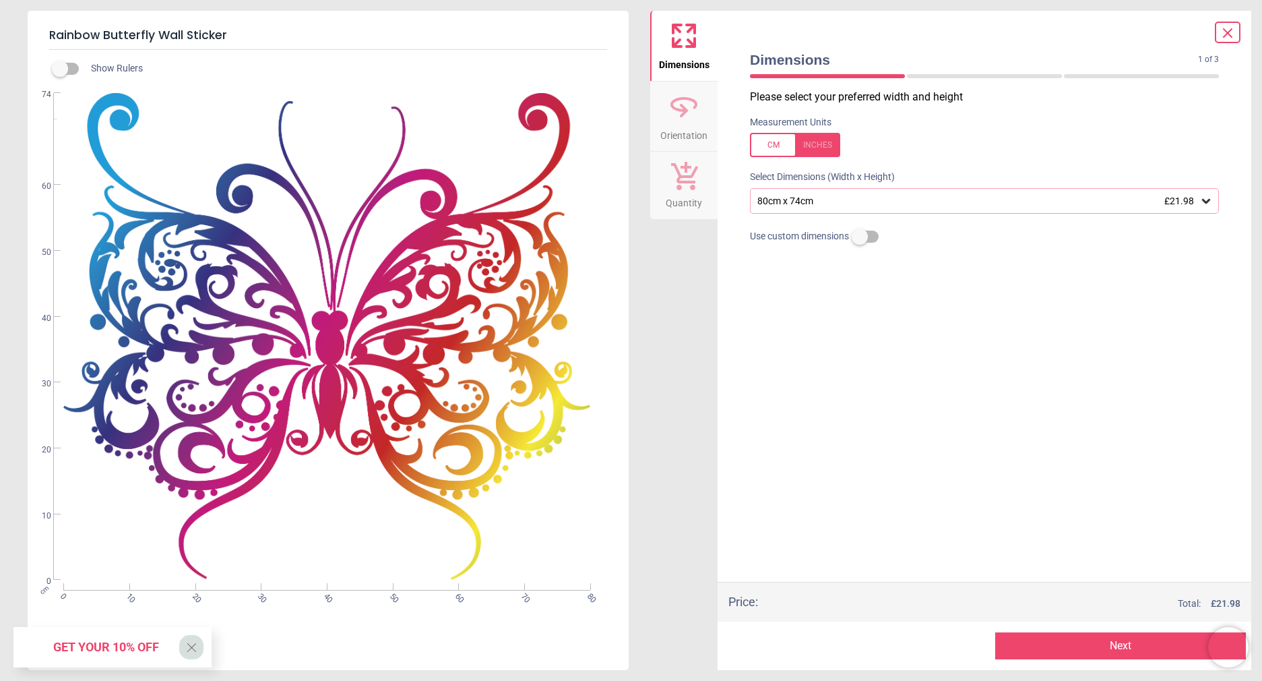
click at [1202, 200] on icon at bounding box center [1206, 200] width 13 height 13
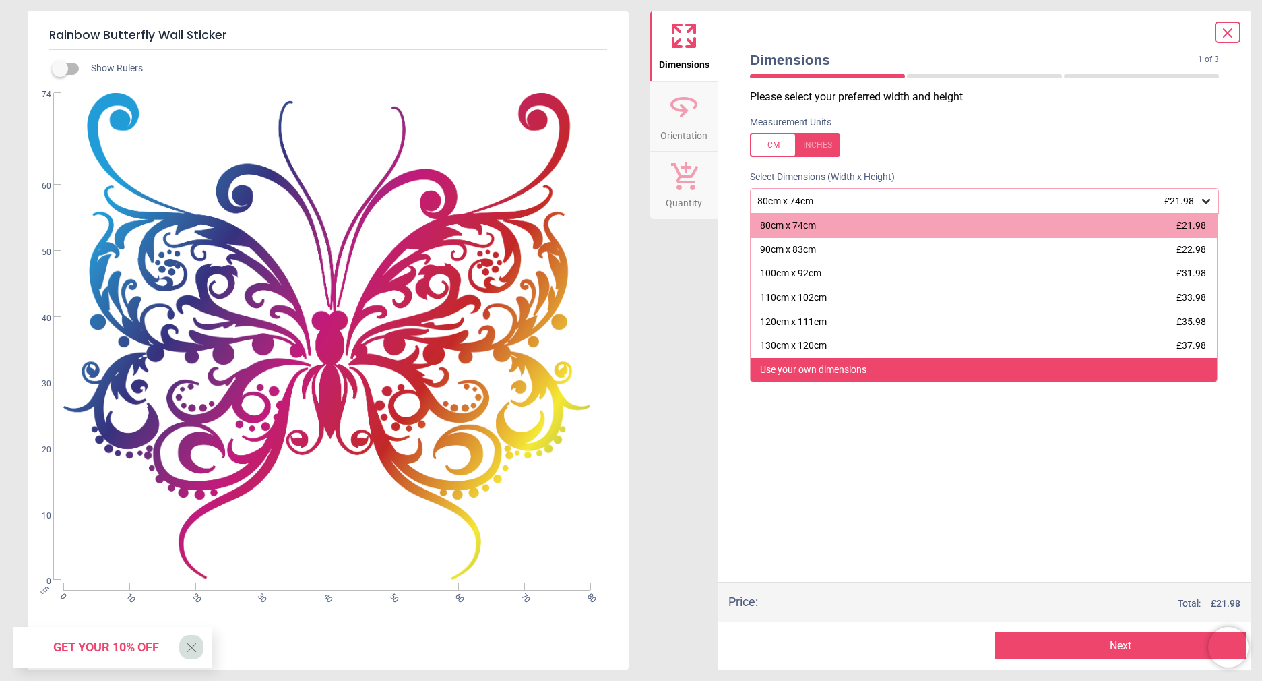
click at [823, 373] on div "Use your own dimensions" at bounding box center [813, 369] width 106 height 13
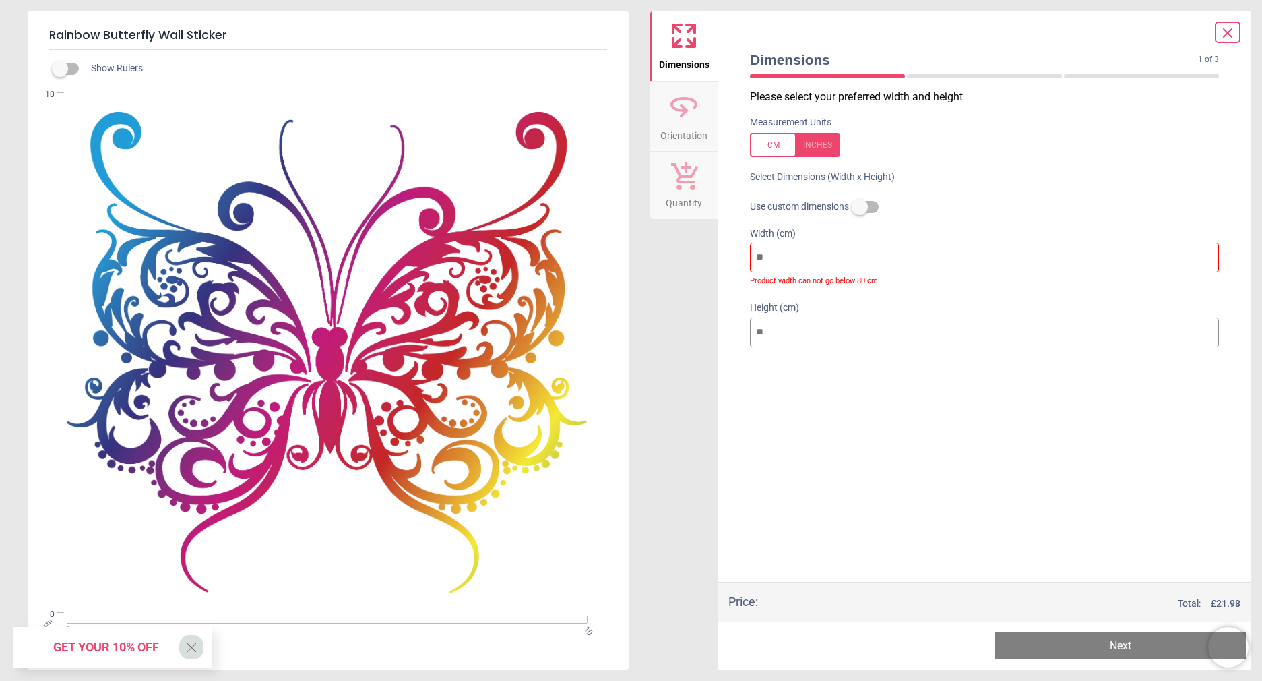
type input "*"
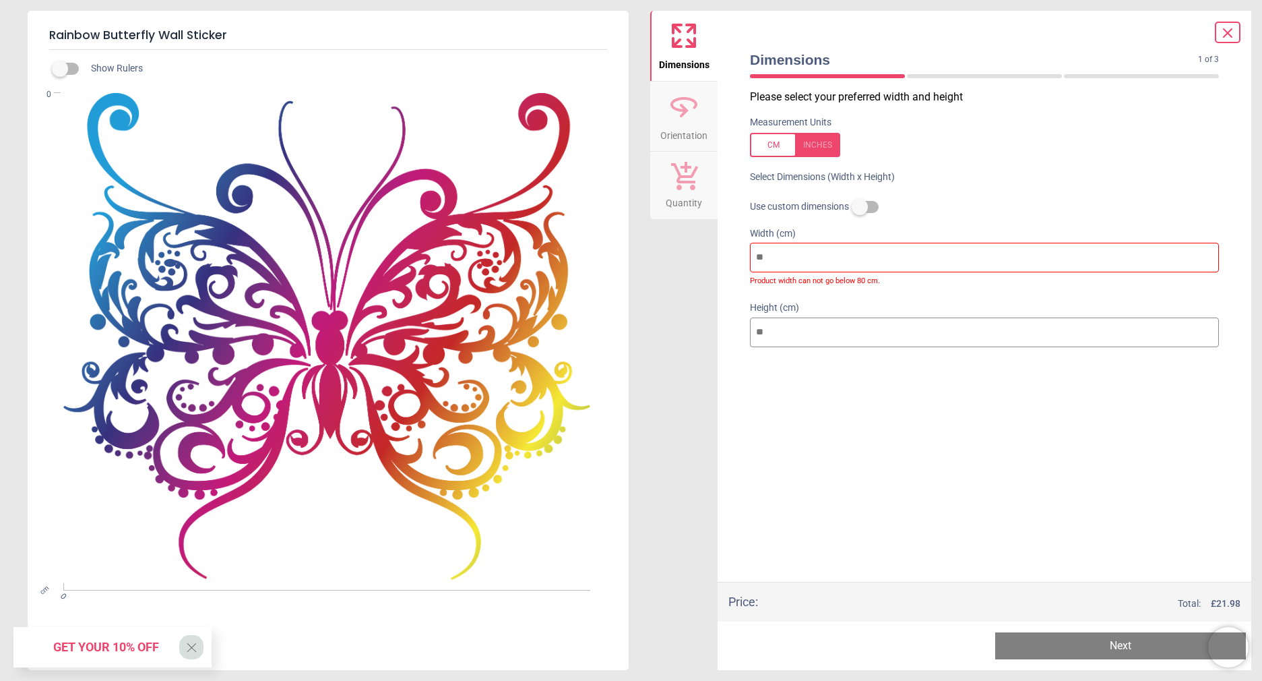
type input "*"
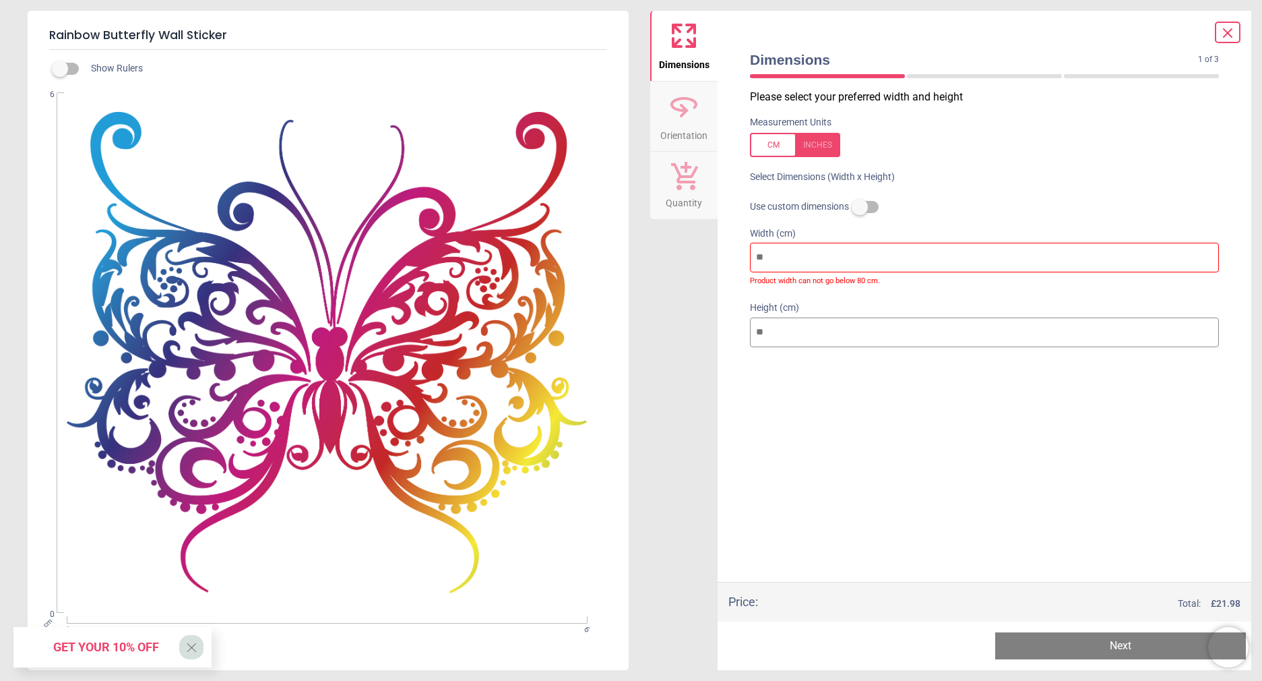
type input "**"
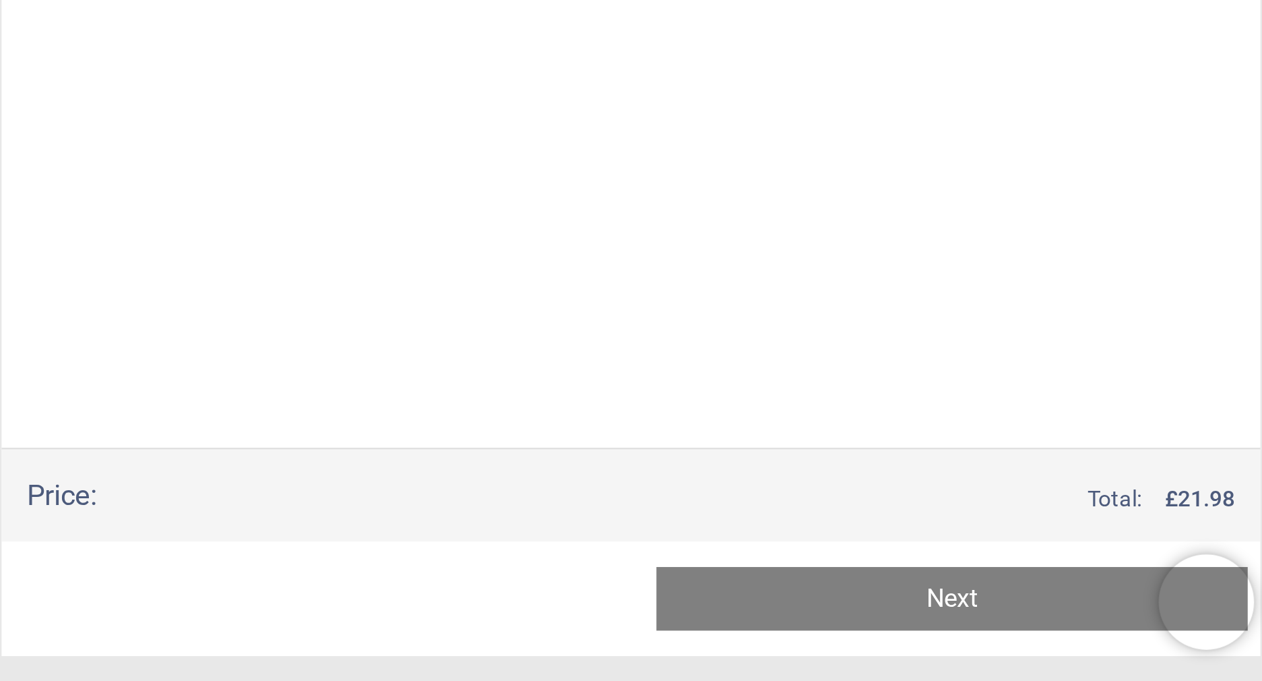
type input "**"
click at [1145, 652] on button "Next" at bounding box center [1120, 645] width 251 height 27
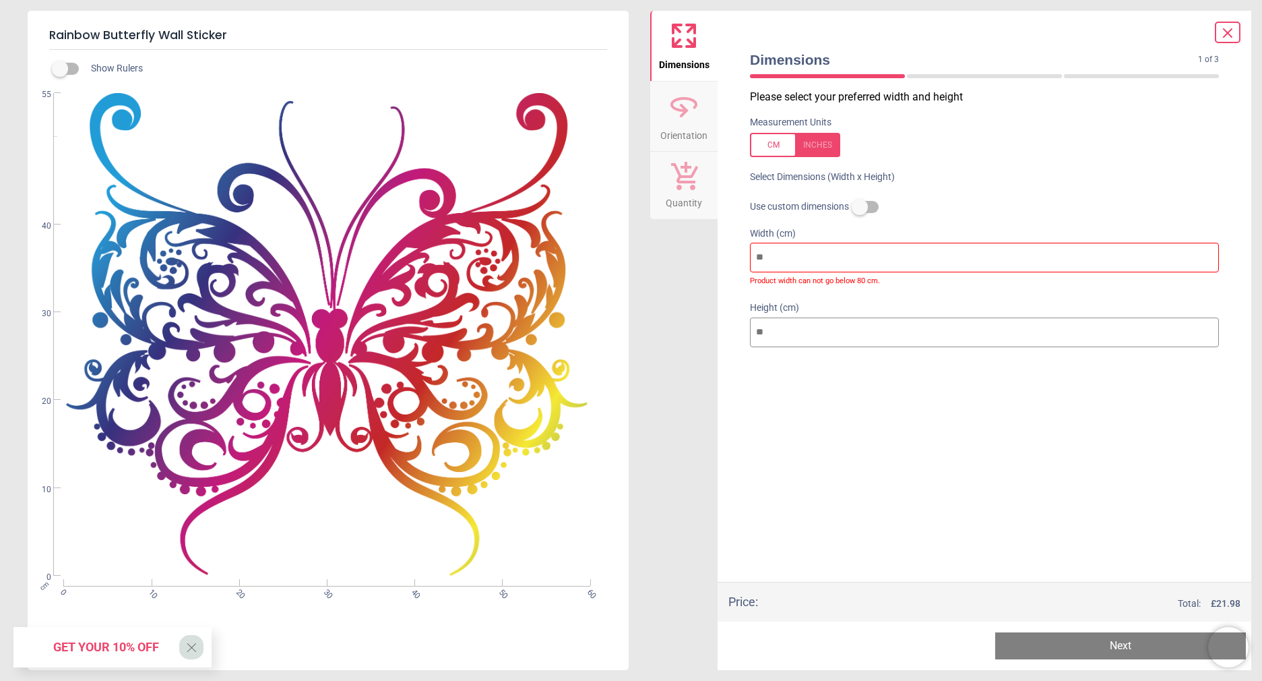
click at [812, 325] on input "**" at bounding box center [984, 332] width 469 height 30
click at [1059, 645] on button "Next" at bounding box center [1120, 645] width 251 height 27
click at [817, 328] on input "**" at bounding box center [984, 332] width 469 height 30
click at [801, 255] on input "**" at bounding box center [984, 258] width 469 height 30
type input "*"
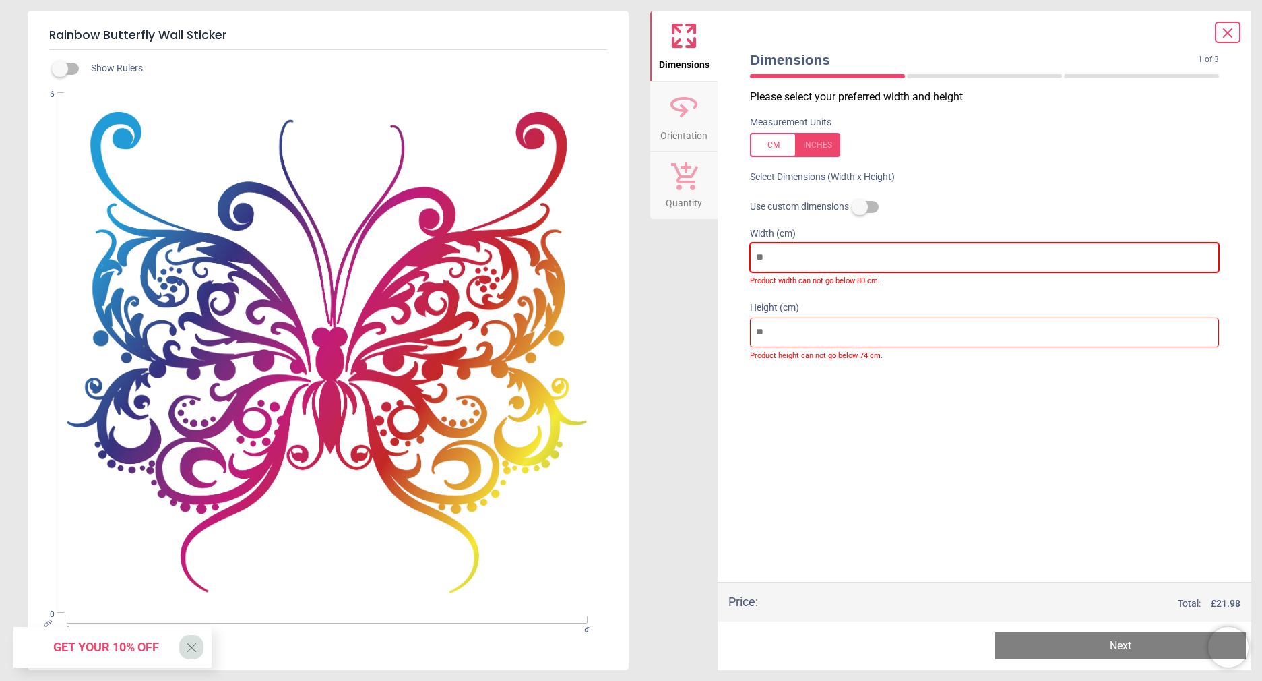
type input "*"
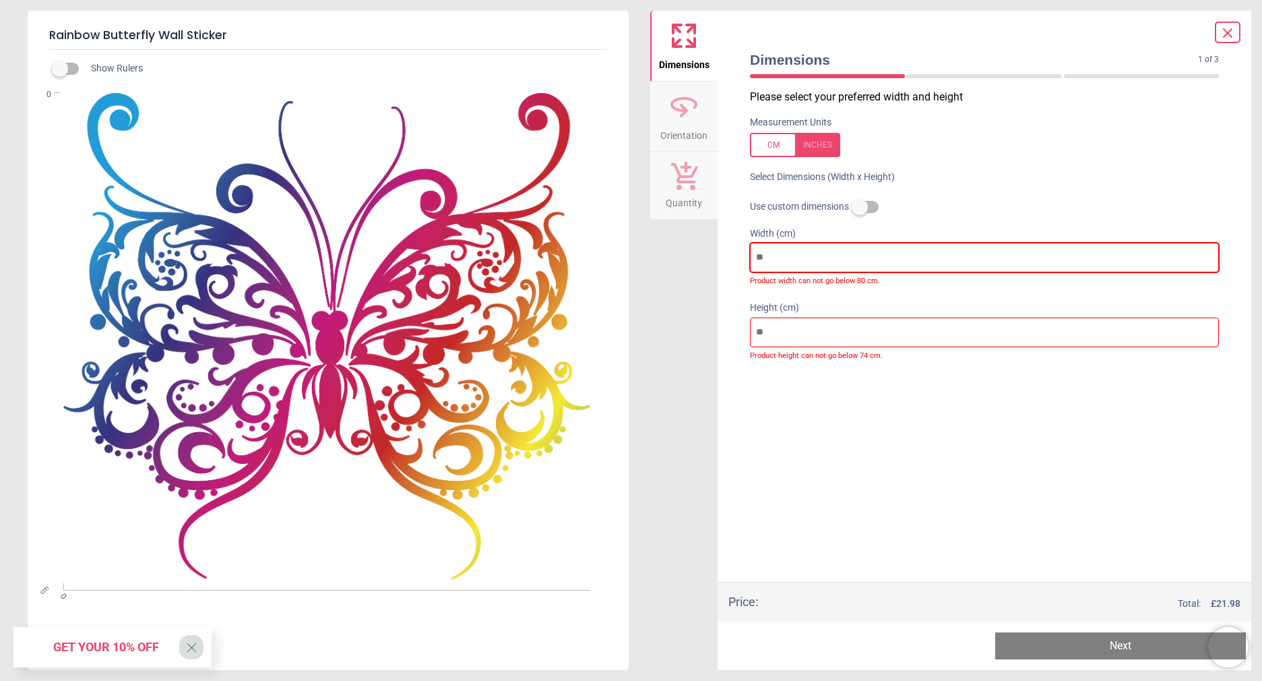
type input "*"
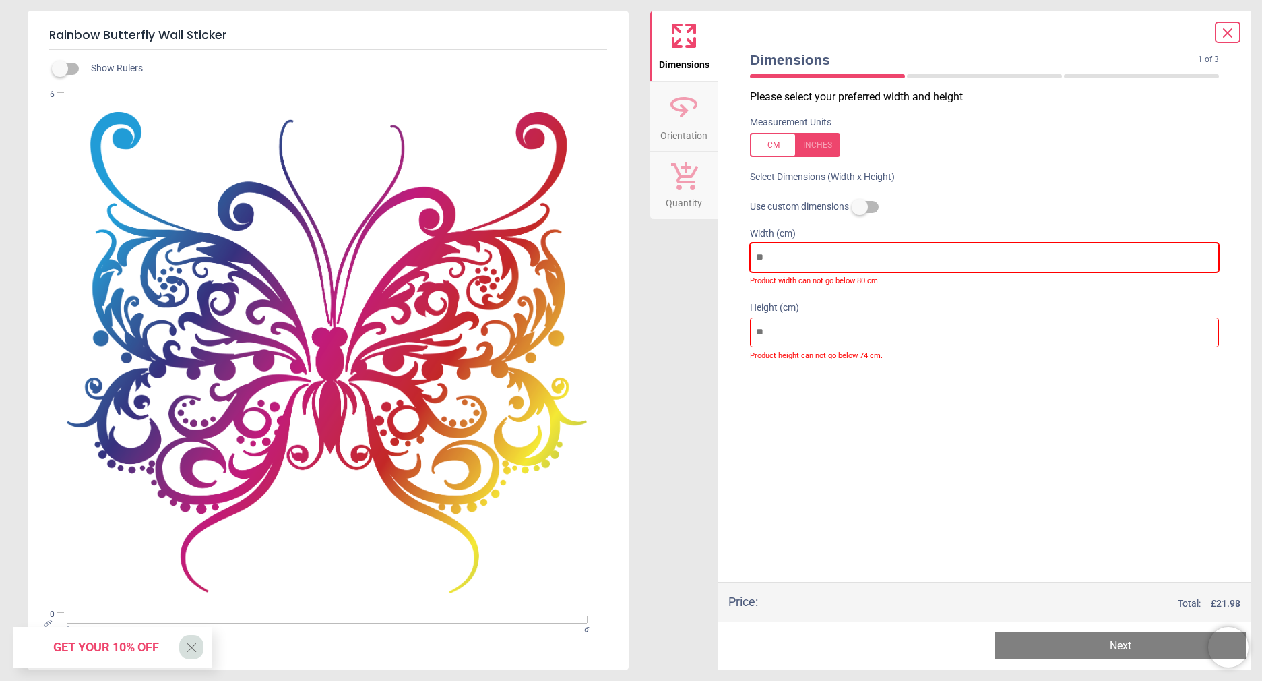
type input "**"
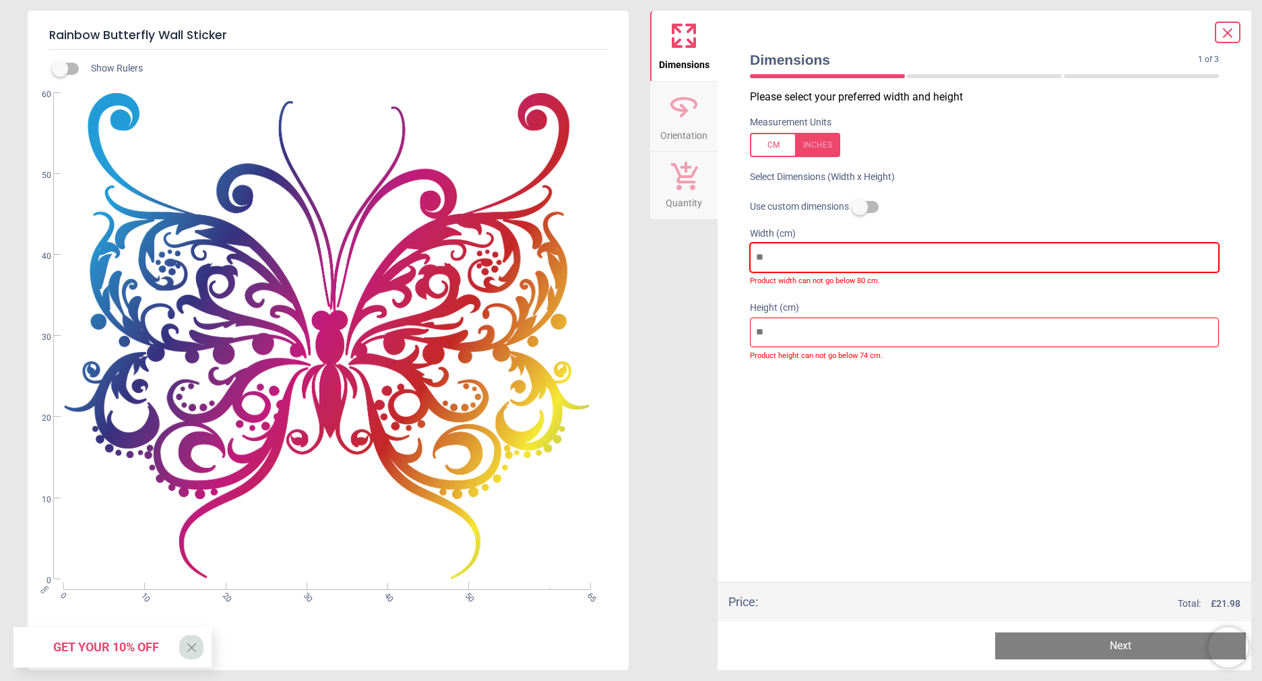
type input "**"
click at [926, 509] on div "Please select your preferred width and height Measurement Units Select Dimensio…" at bounding box center [984, 336] width 491 height 492
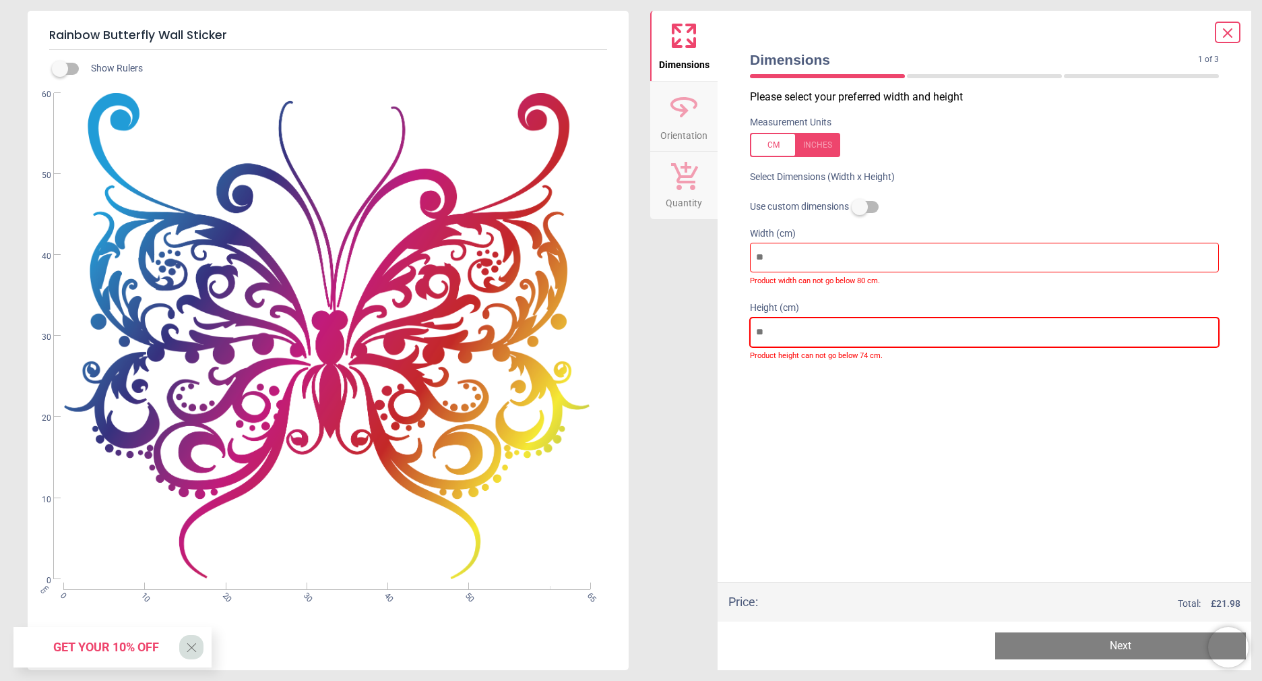
click at [819, 317] on input "**" at bounding box center [984, 332] width 469 height 30
click at [871, 449] on div "Please select your preferred width and height Measurement Units Select Dimensio…" at bounding box center [984, 336] width 491 height 492
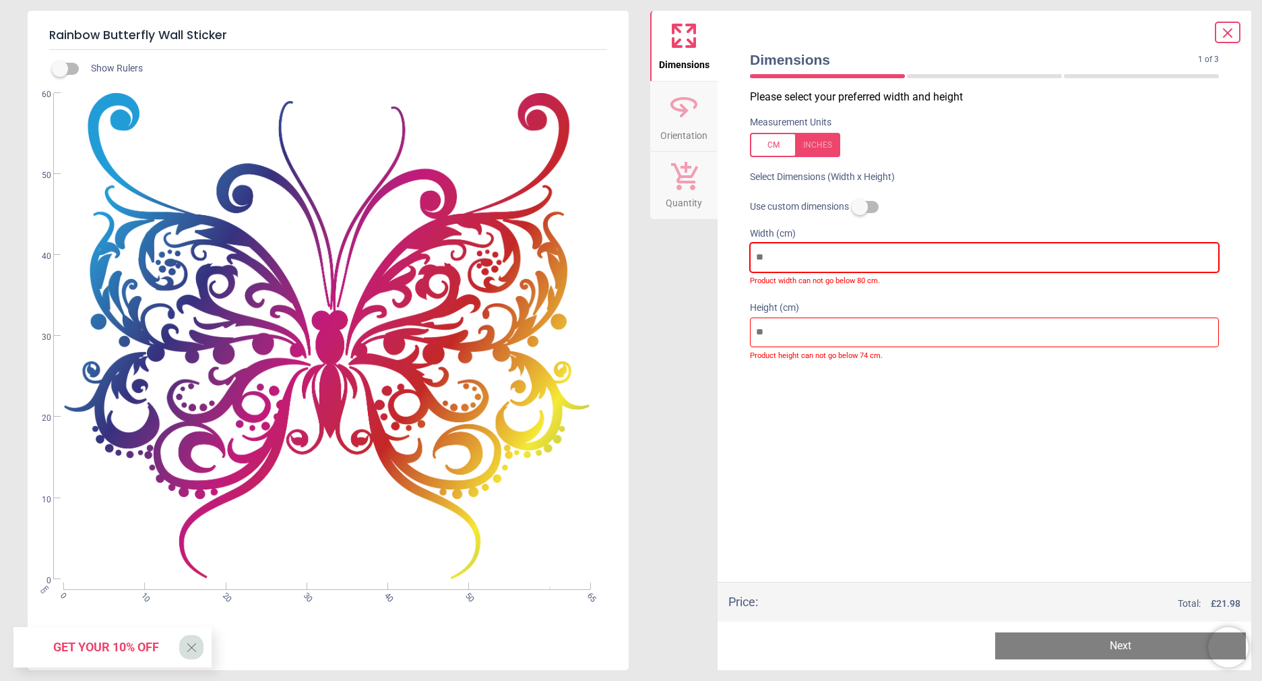
click at [794, 257] on input "**" at bounding box center [984, 258] width 469 height 30
type input "*"
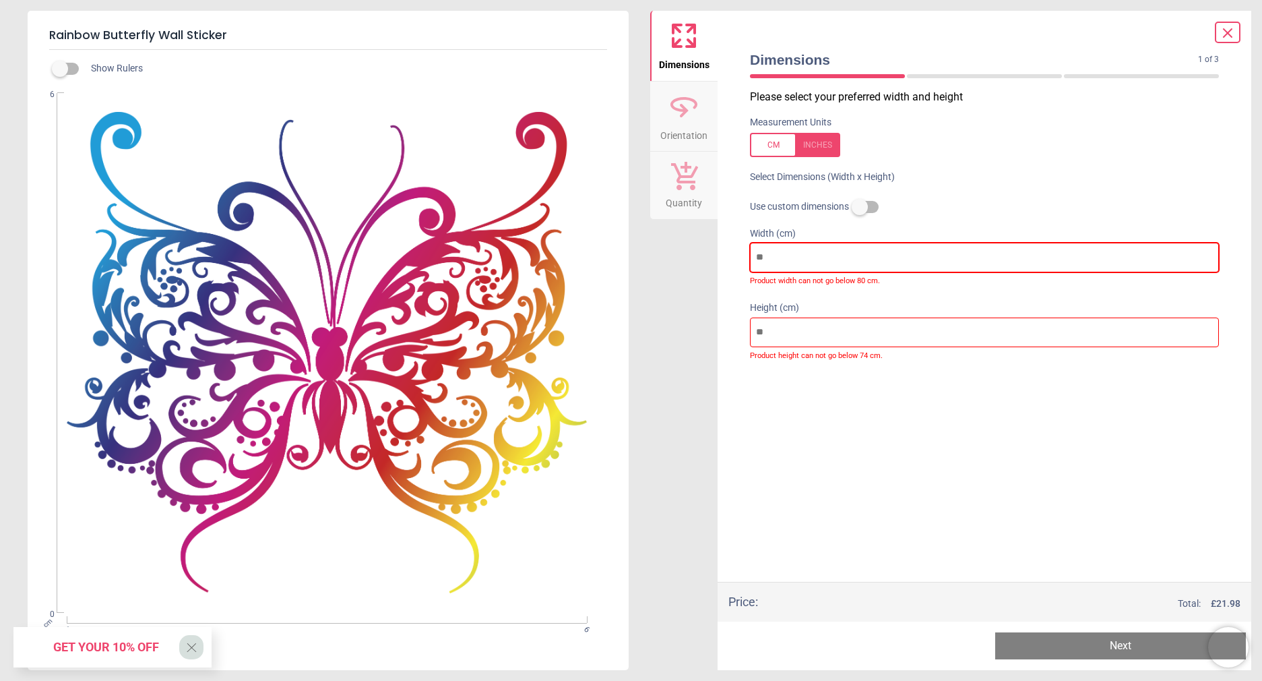
type input "*"
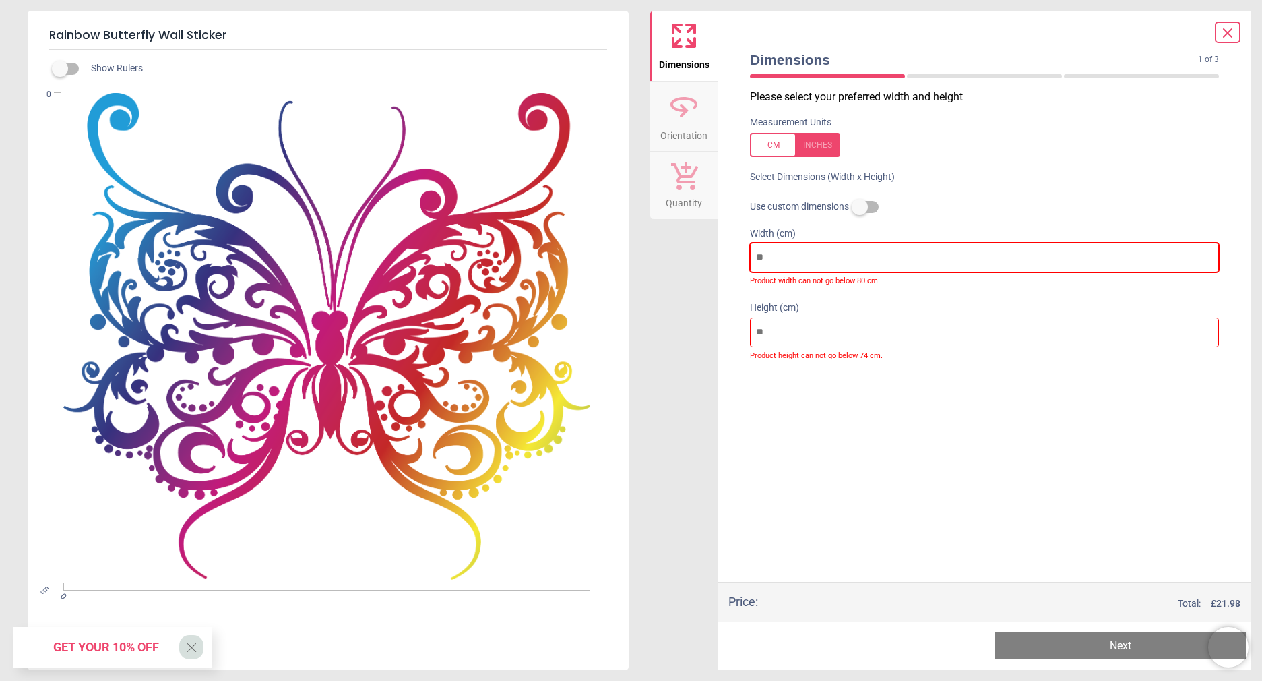
type input "*"
type input "**"
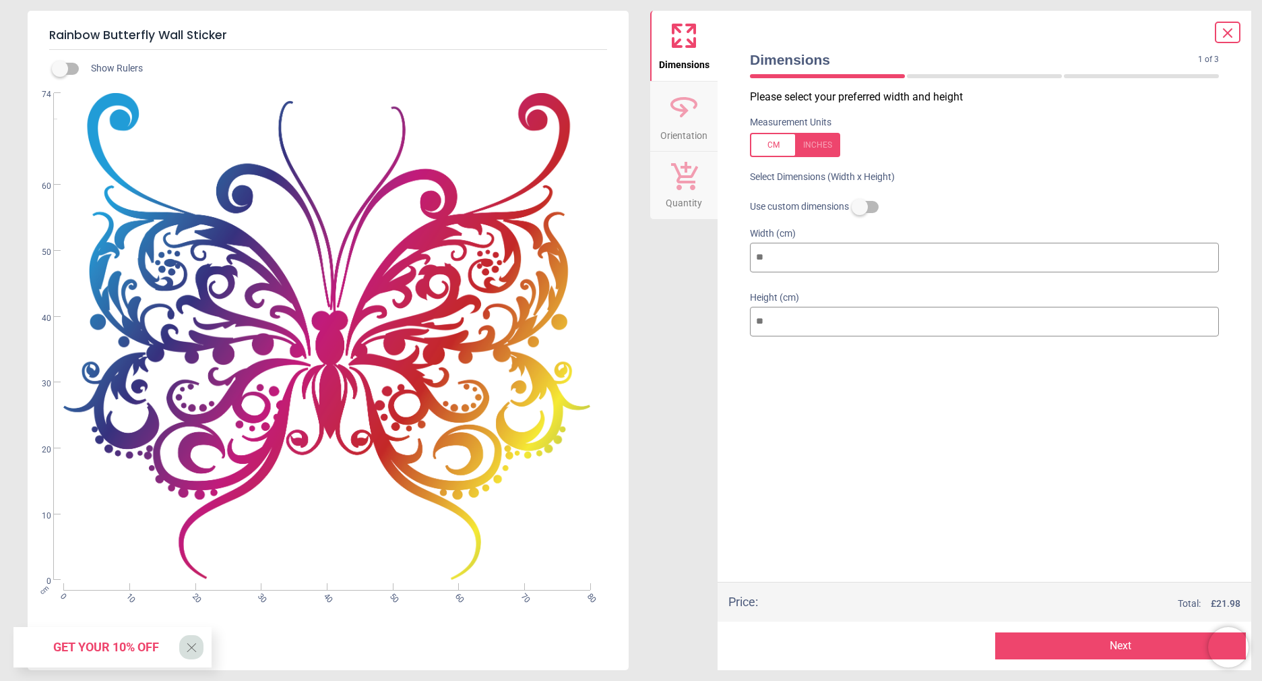
type input "**"
click at [868, 452] on div "Please select your preferred width and height Measurement Units Select Dimensio…" at bounding box center [984, 336] width 491 height 492
click at [697, 119] on icon at bounding box center [684, 106] width 32 height 32
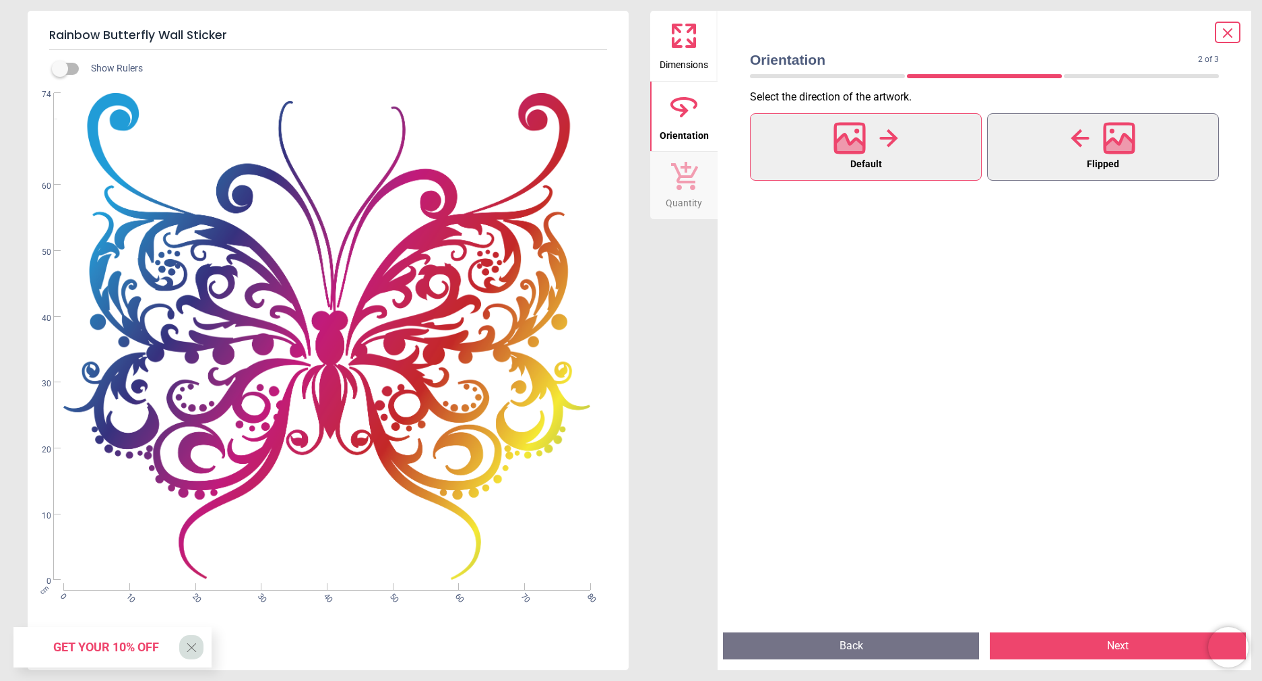
click at [1055, 137] on button "Flipped" at bounding box center [1103, 146] width 232 height 67
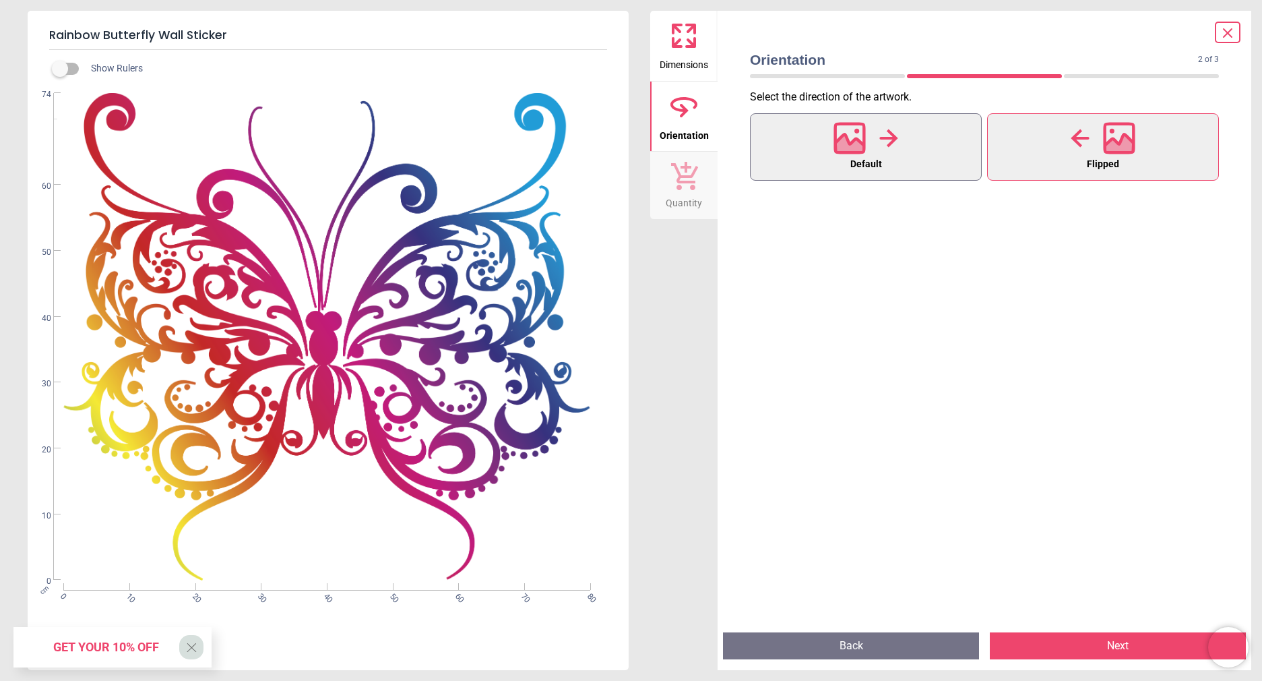
click at [885, 139] on icon at bounding box center [888, 138] width 18 height 18
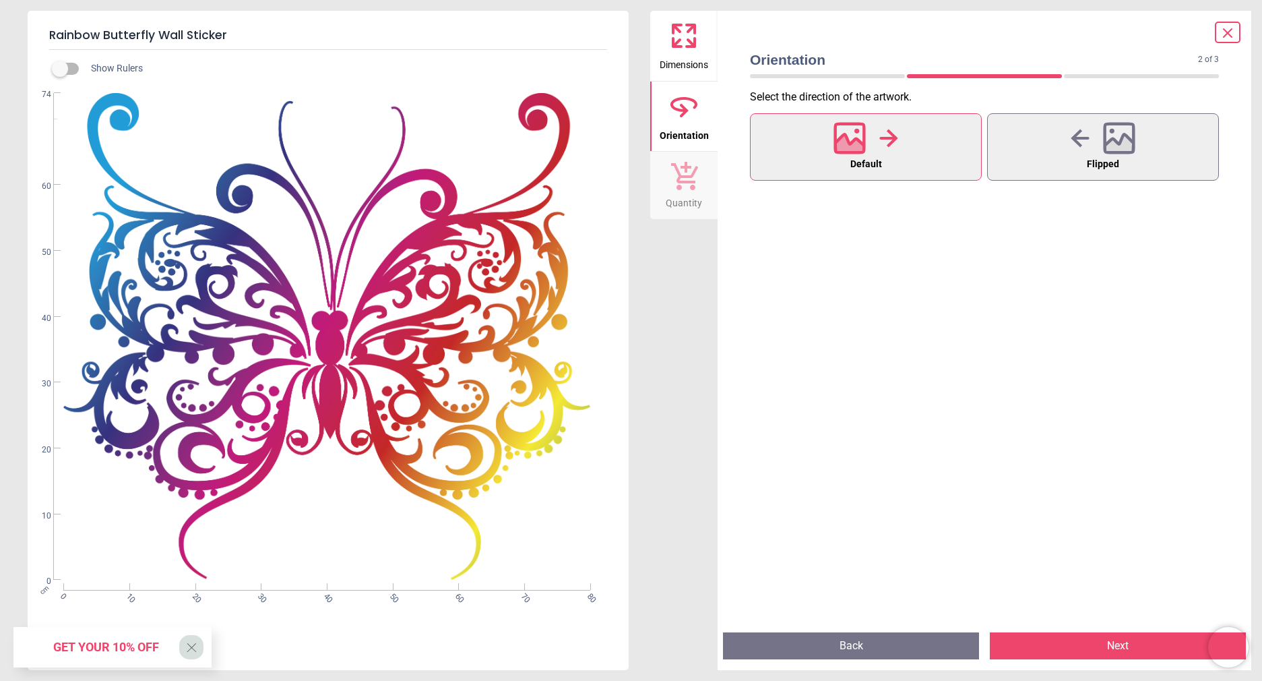
click at [690, 191] on span "Quantity" at bounding box center [684, 200] width 36 height 20
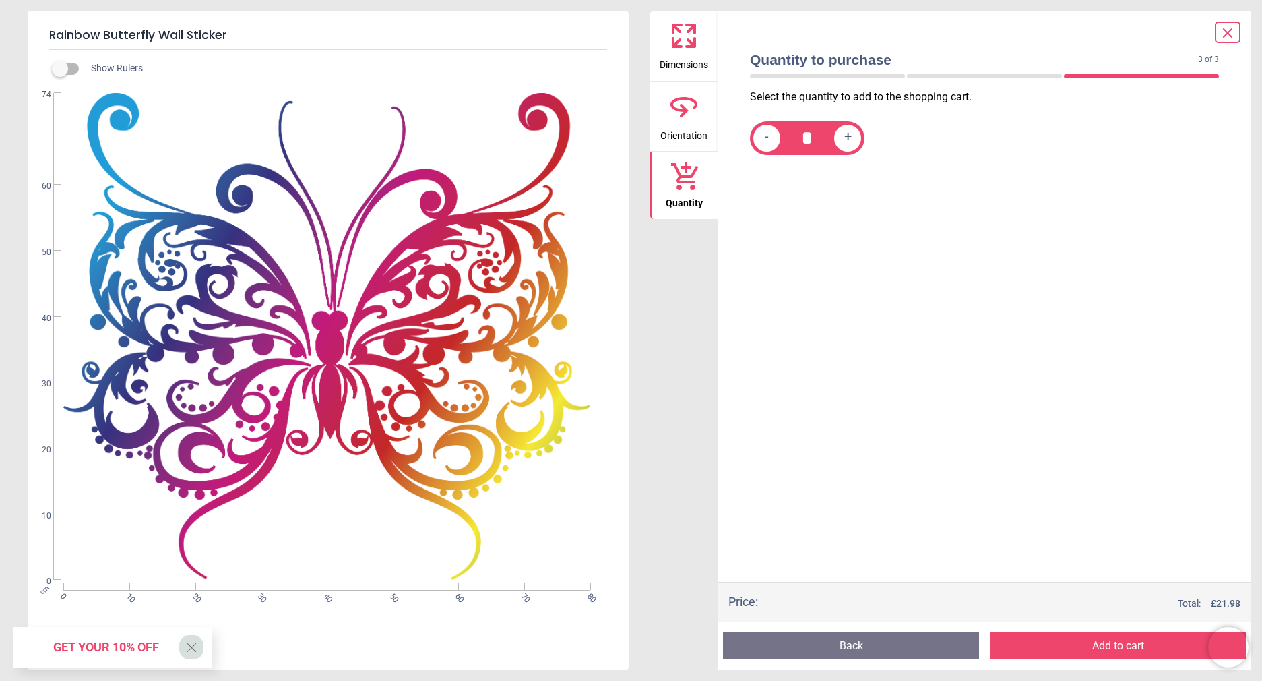
click at [1125, 653] on button "Add to cart" at bounding box center [1118, 645] width 256 height 27
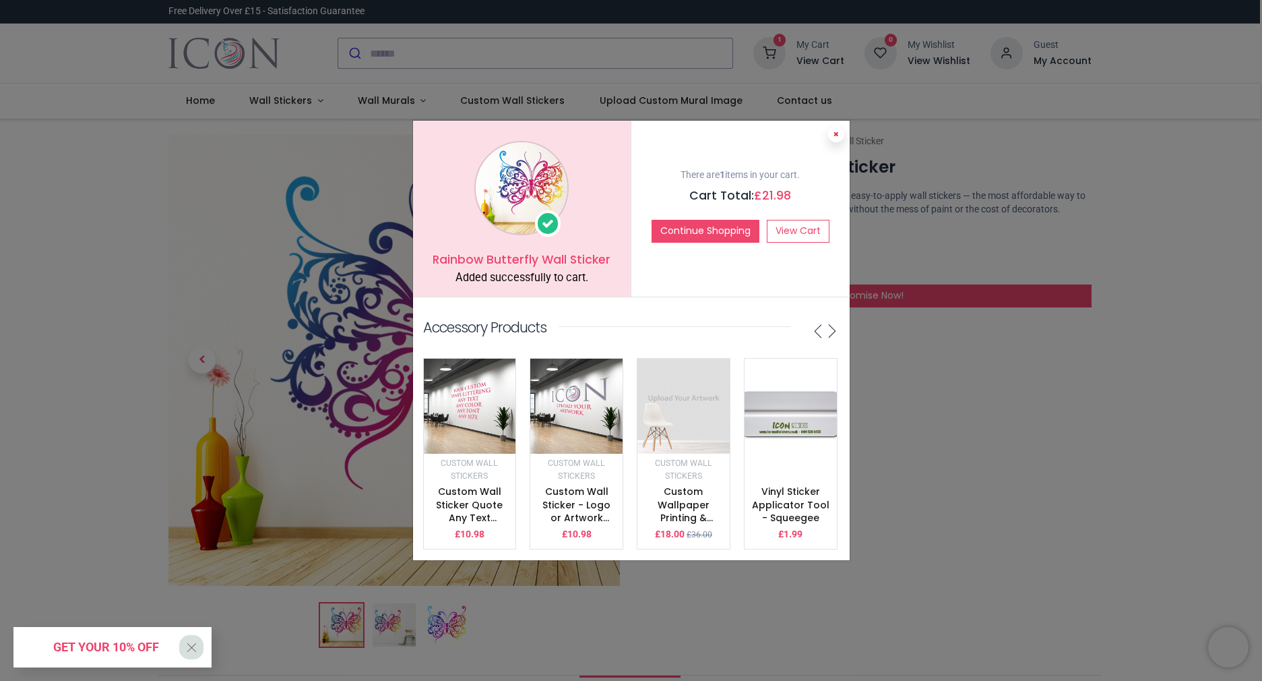
click at [836, 131] on icon at bounding box center [836, 134] width 5 height 7
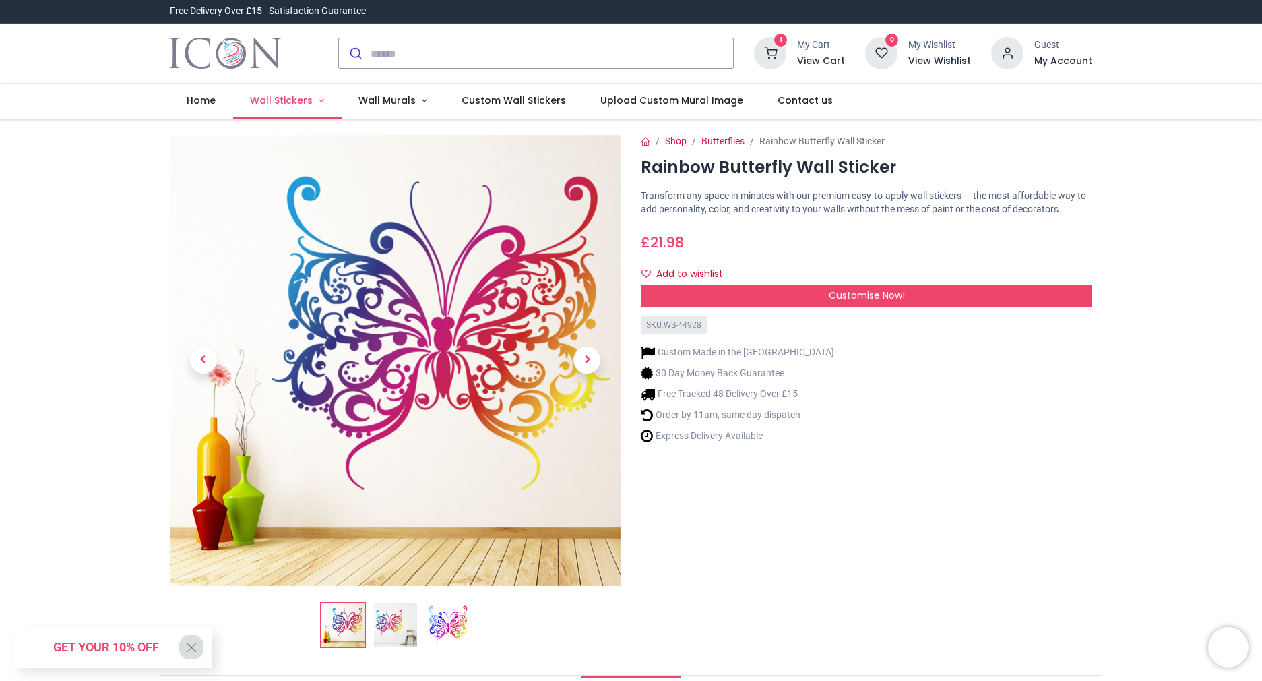
click at [315, 103] on link "Wall Stickers" at bounding box center [287, 101] width 108 height 35
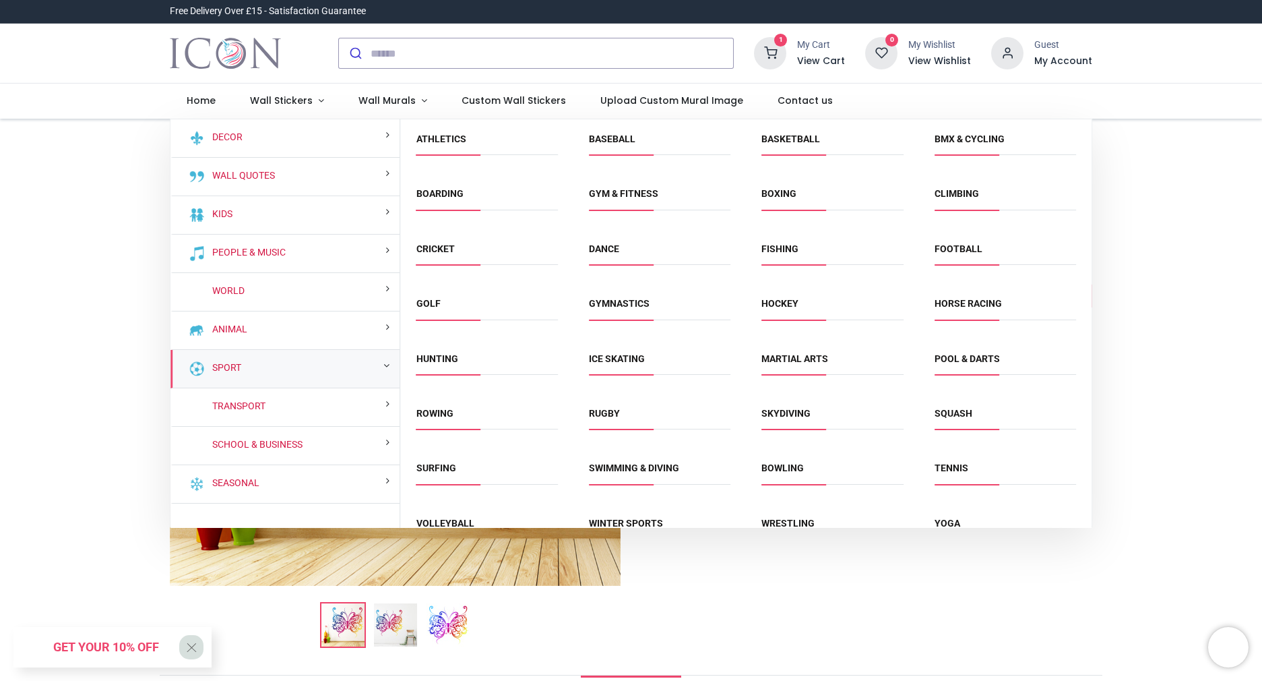
scroll to position [51, 0]
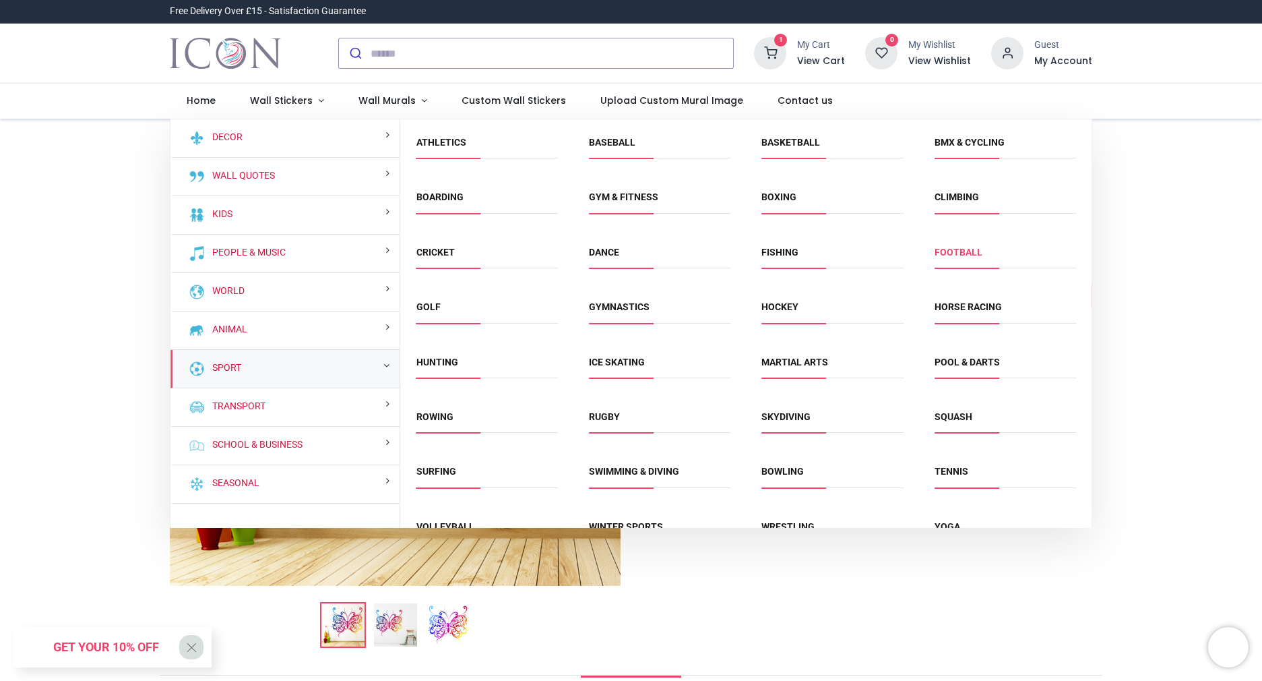
click at [962, 249] on link "Football" at bounding box center [959, 252] width 48 height 11
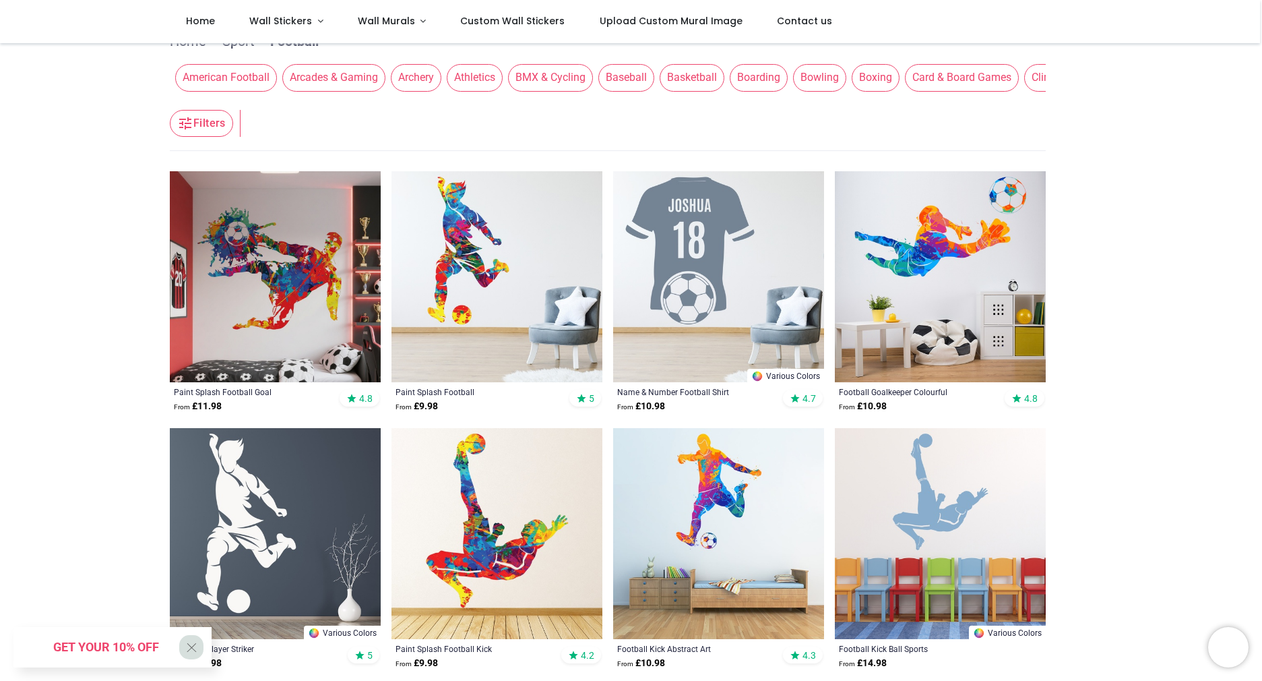
scroll to position [185, 0]
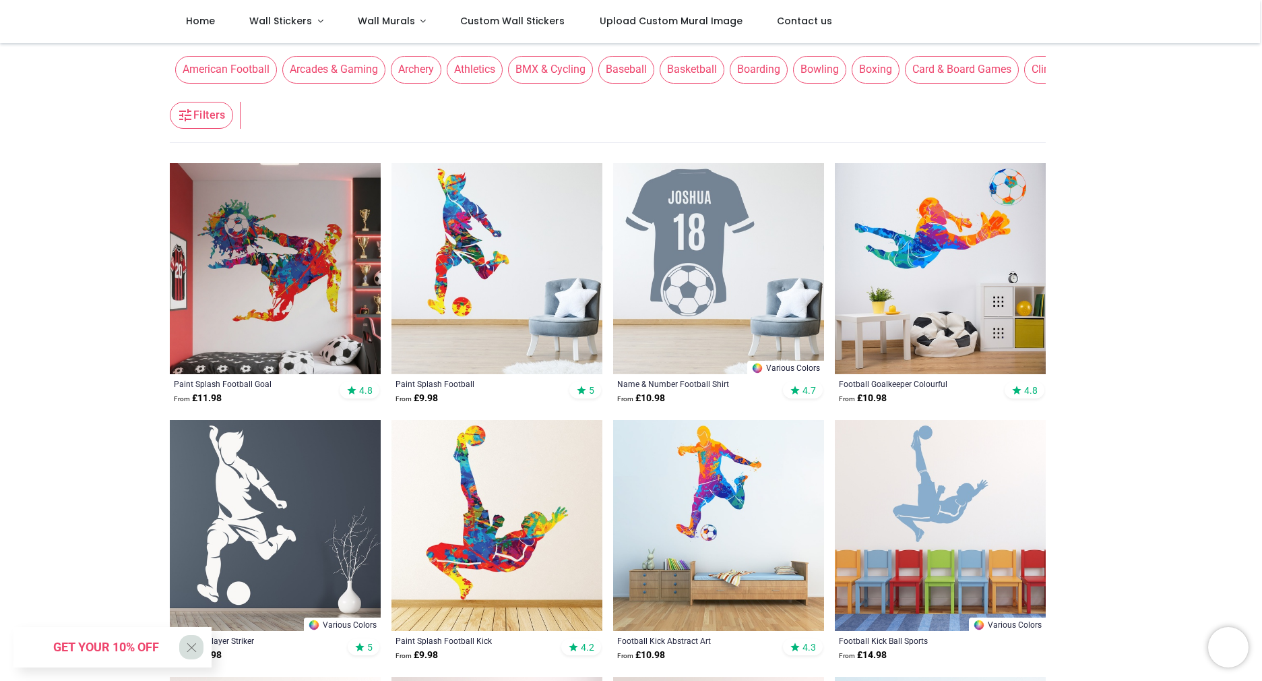
click at [270, 272] on img at bounding box center [275, 268] width 211 height 211
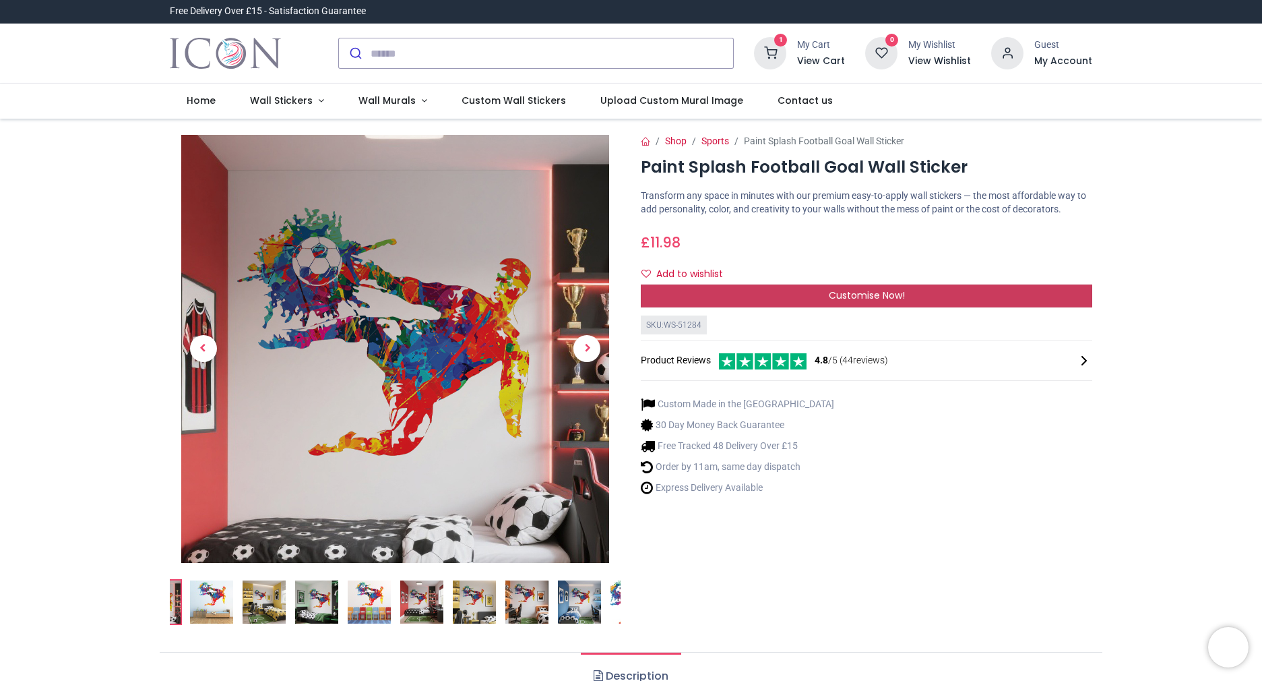
click at [863, 302] on span "Customise Now!" at bounding box center [867, 294] width 76 height 13
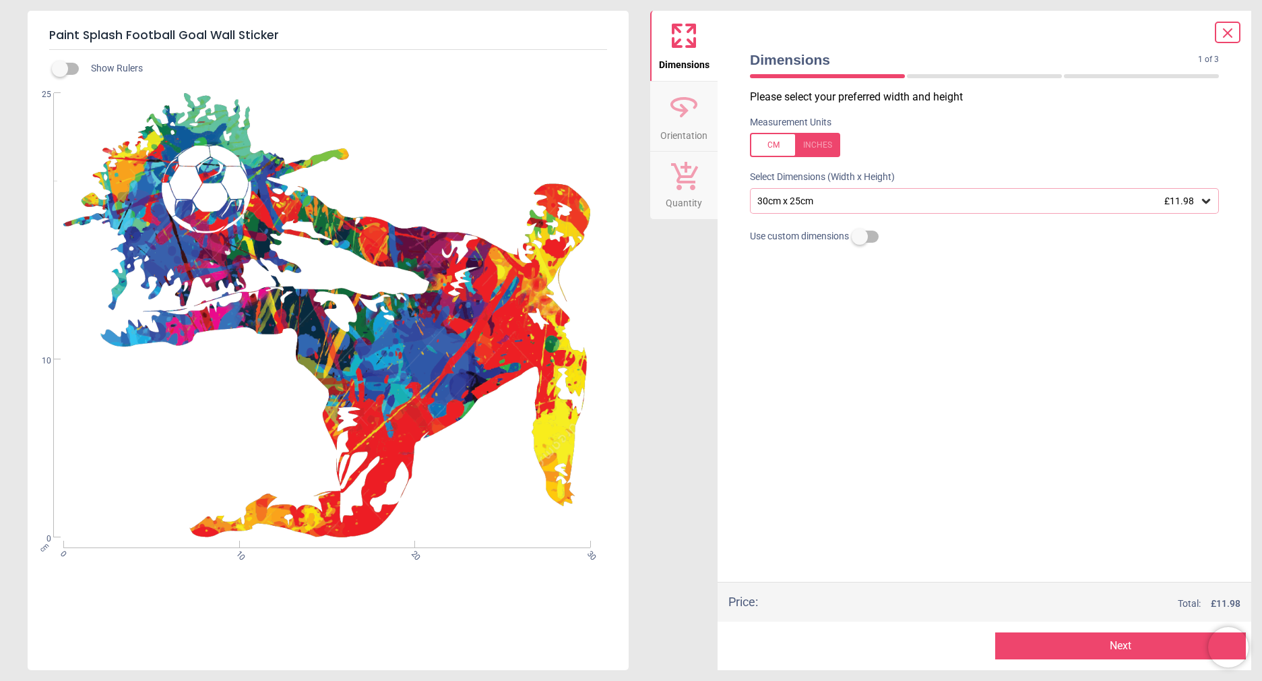
click at [1208, 201] on icon at bounding box center [1206, 201] width 8 height 5
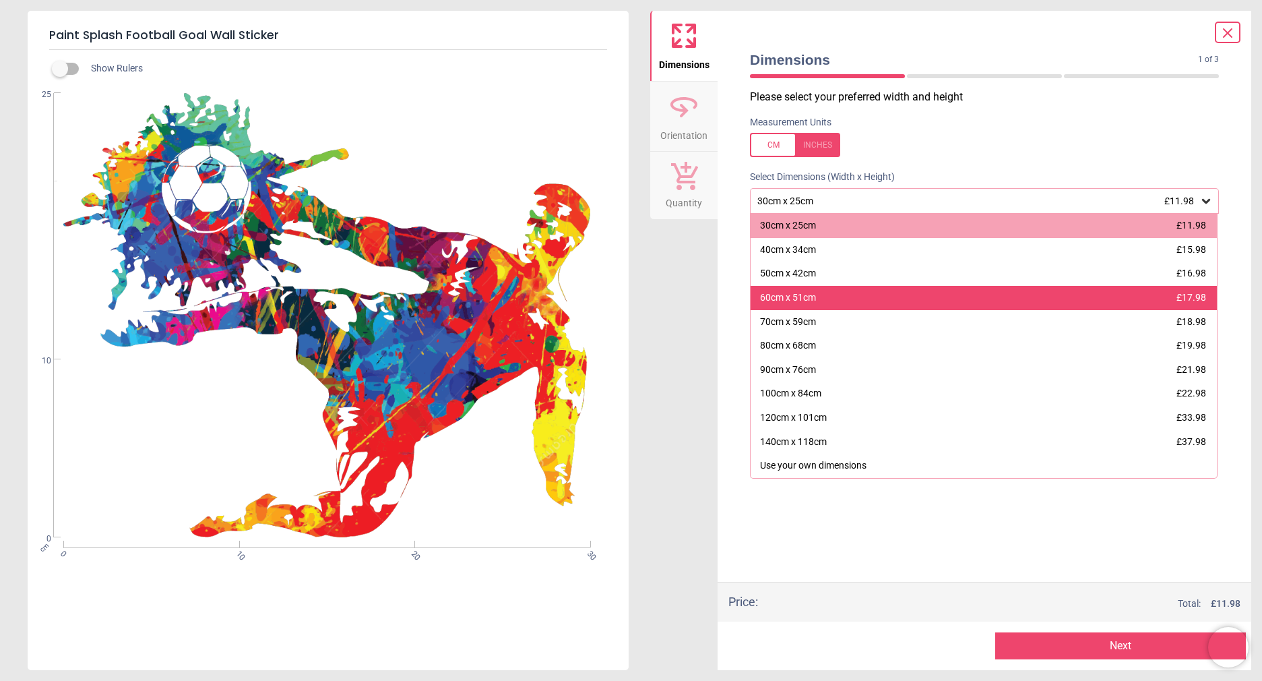
click at [911, 303] on div "60cm x 51cm £17.98" at bounding box center [984, 298] width 466 height 24
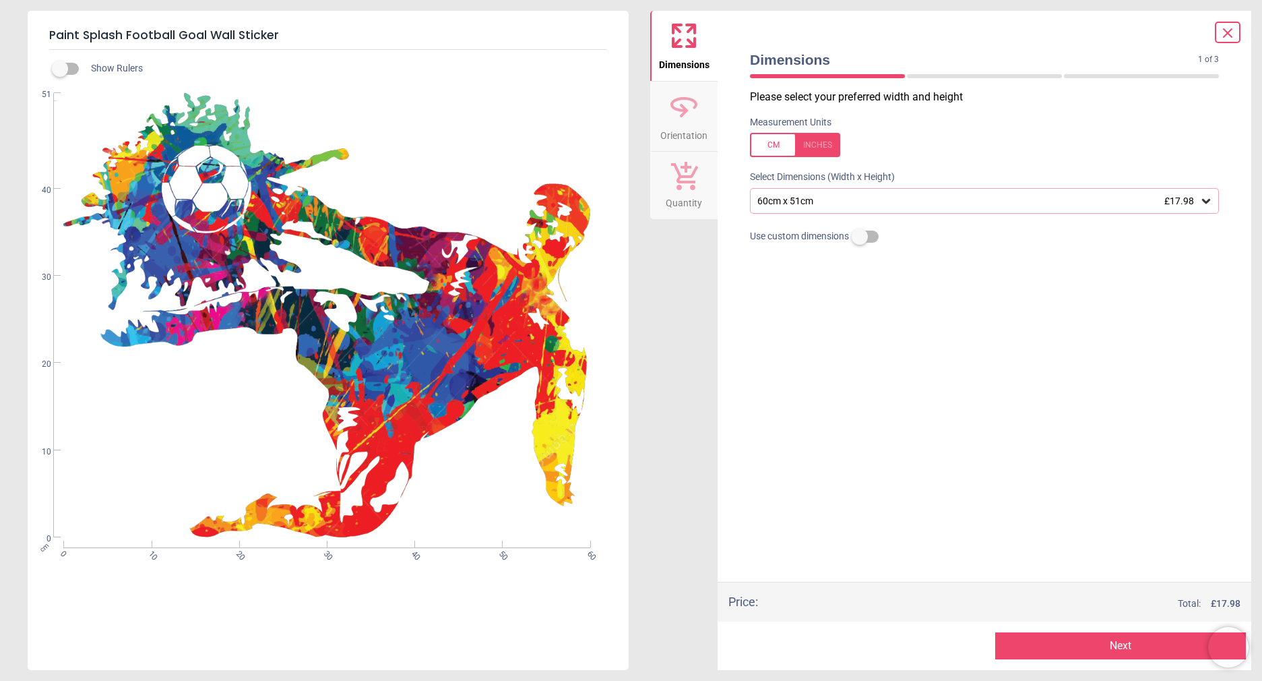
click at [1212, 202] on icon at bounding box center [1206, 200] width 13 height 13
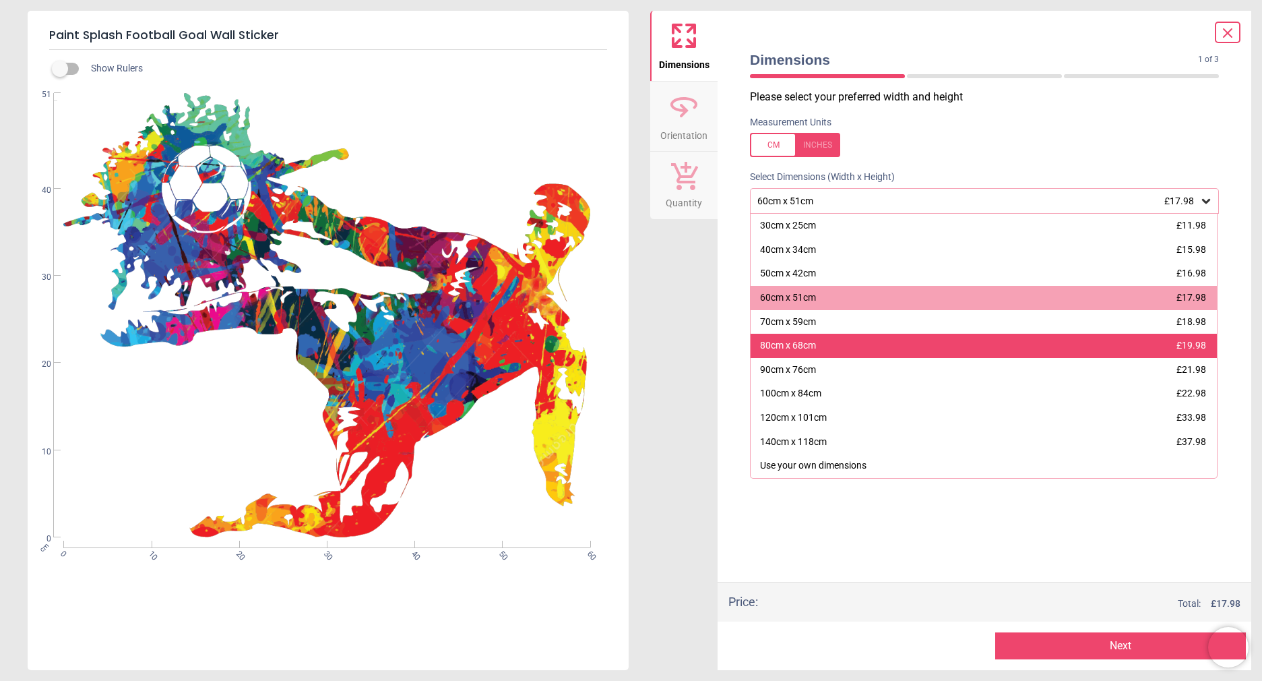
click at [809, 344] on div "80cm x 68cm" at bounding box center [788, 345] width 56 height 13
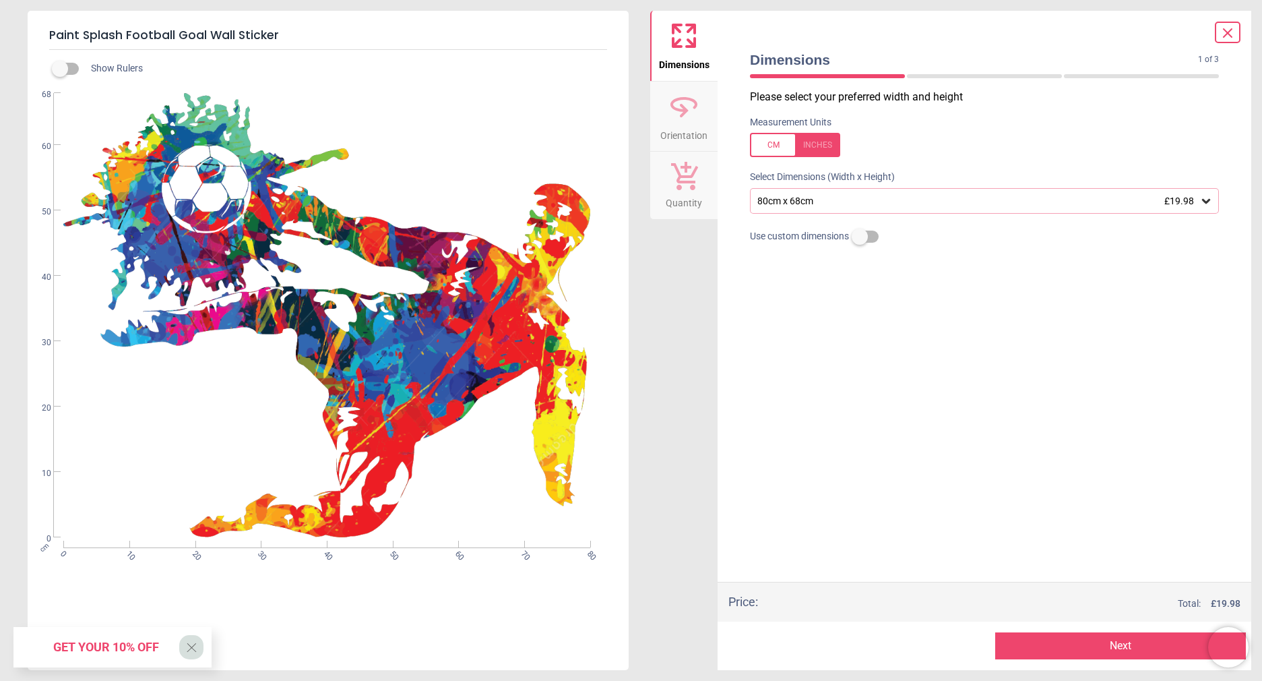
click at [1210, 201] on icon at bounding box center [1206, 200] width 13 height 13
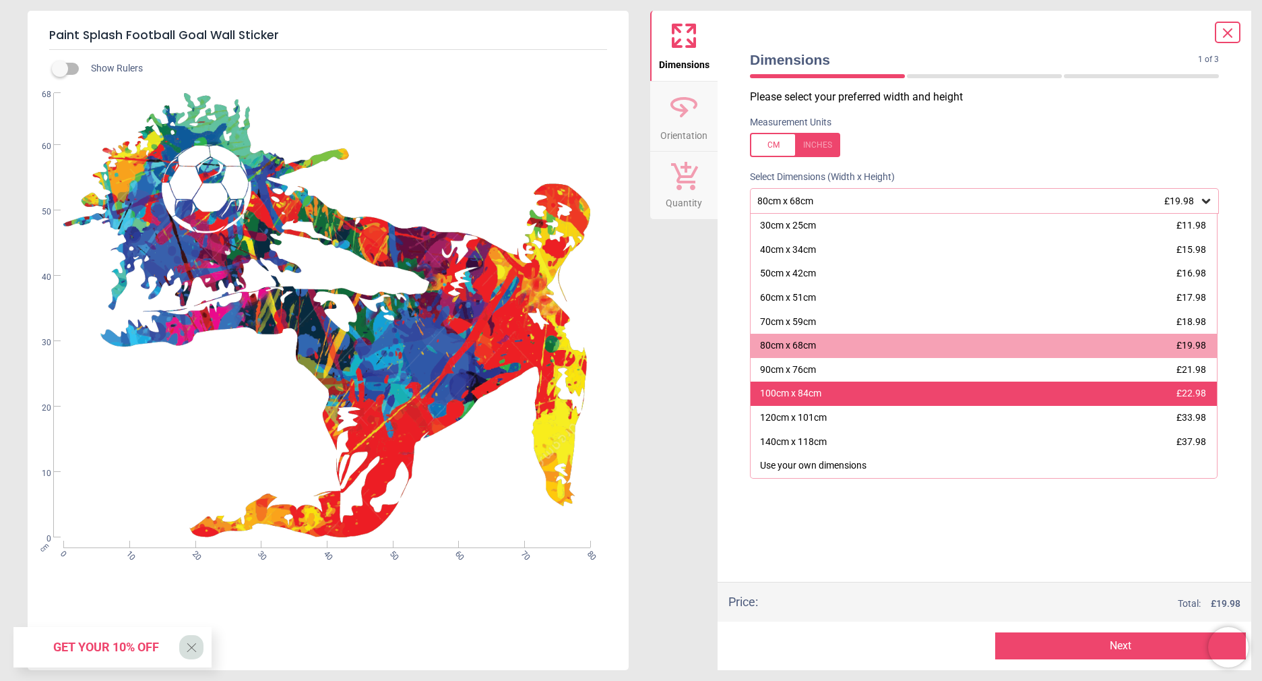
click at [790, 397] on div "100cm x 84cm" at bounding box center [790, 393] width 61 height 13
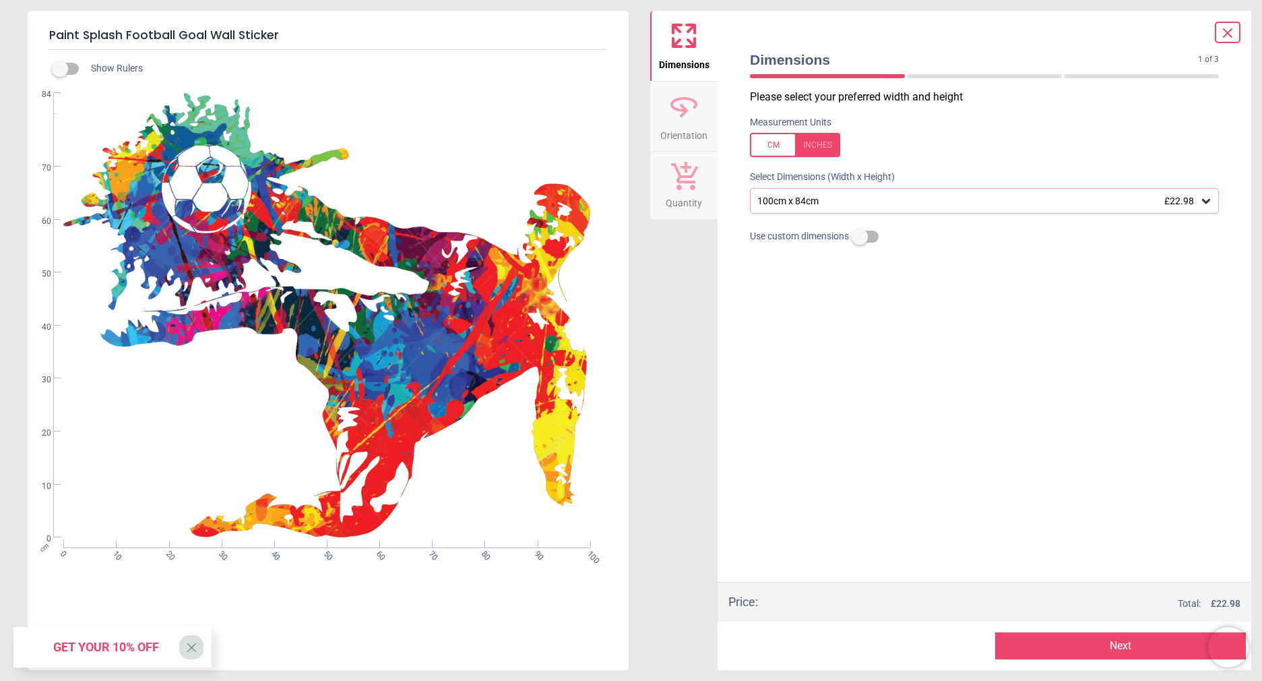
click at [1091, 650] on button "Next" at bounding box center [1120, 645] width 251 height 27
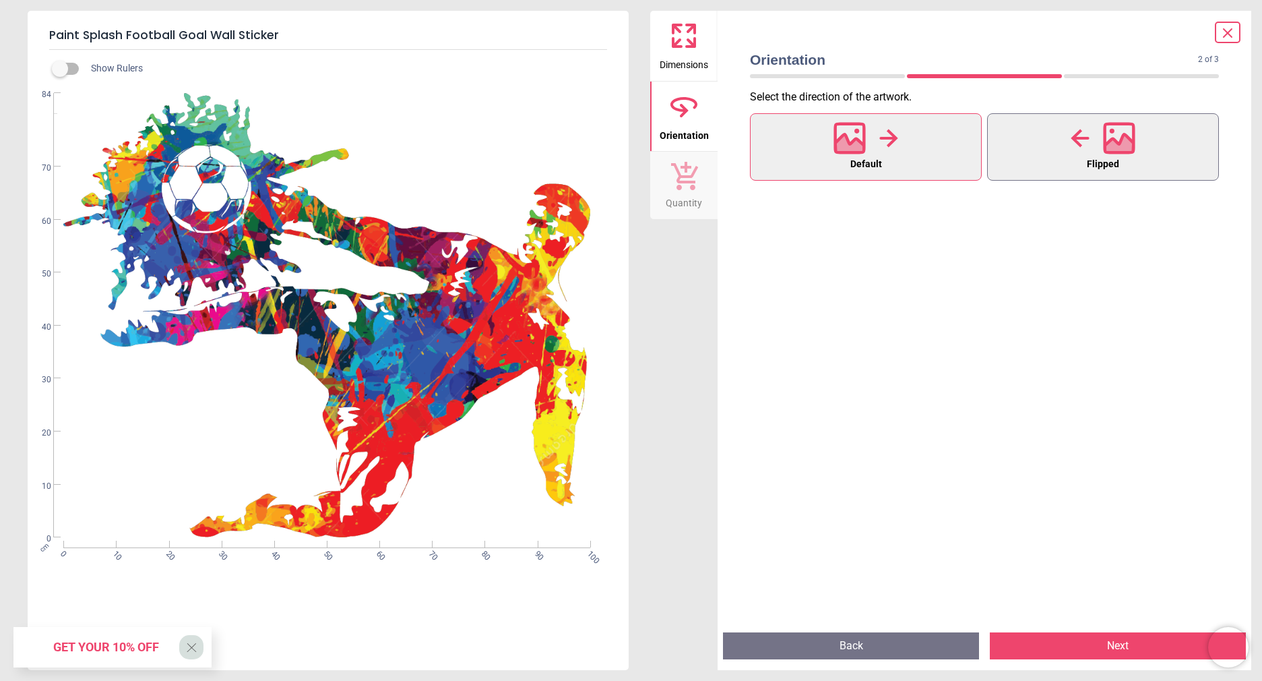
click at [1115, 136] on icon at bounding box center [1119, 138] width 32 height 32
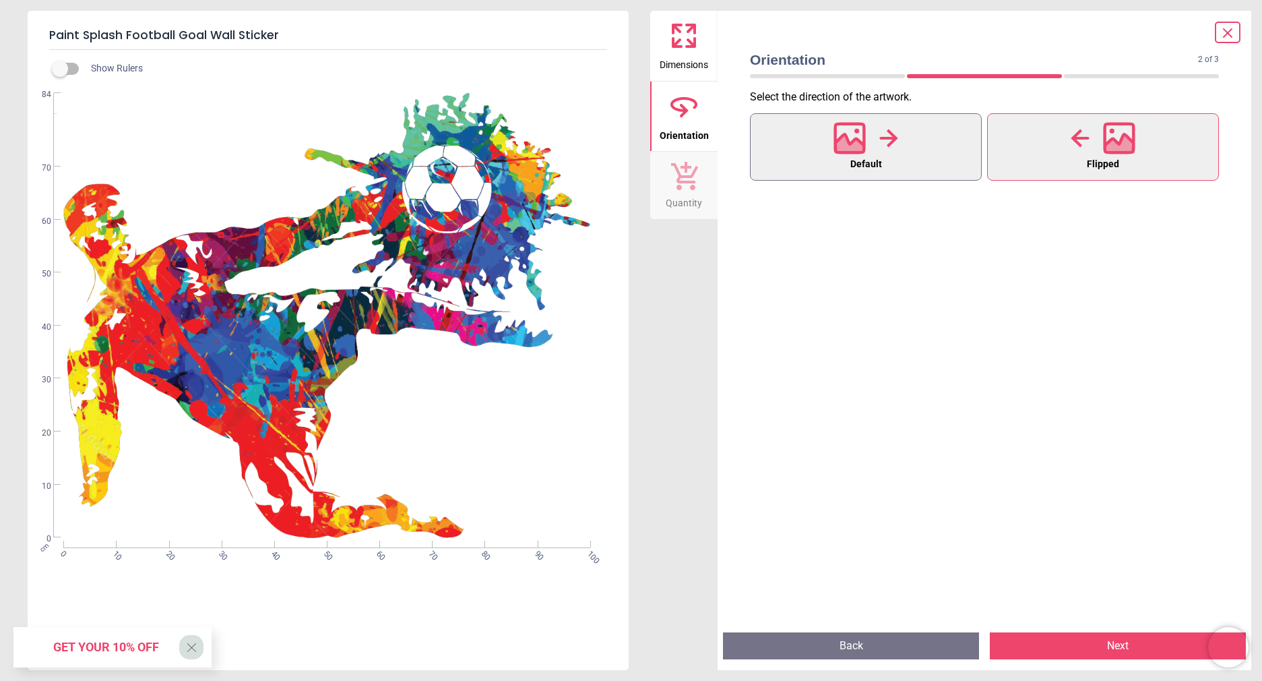
click at [896, 159] on button "Default" at bounding box center [866, 146] width 232 height 67
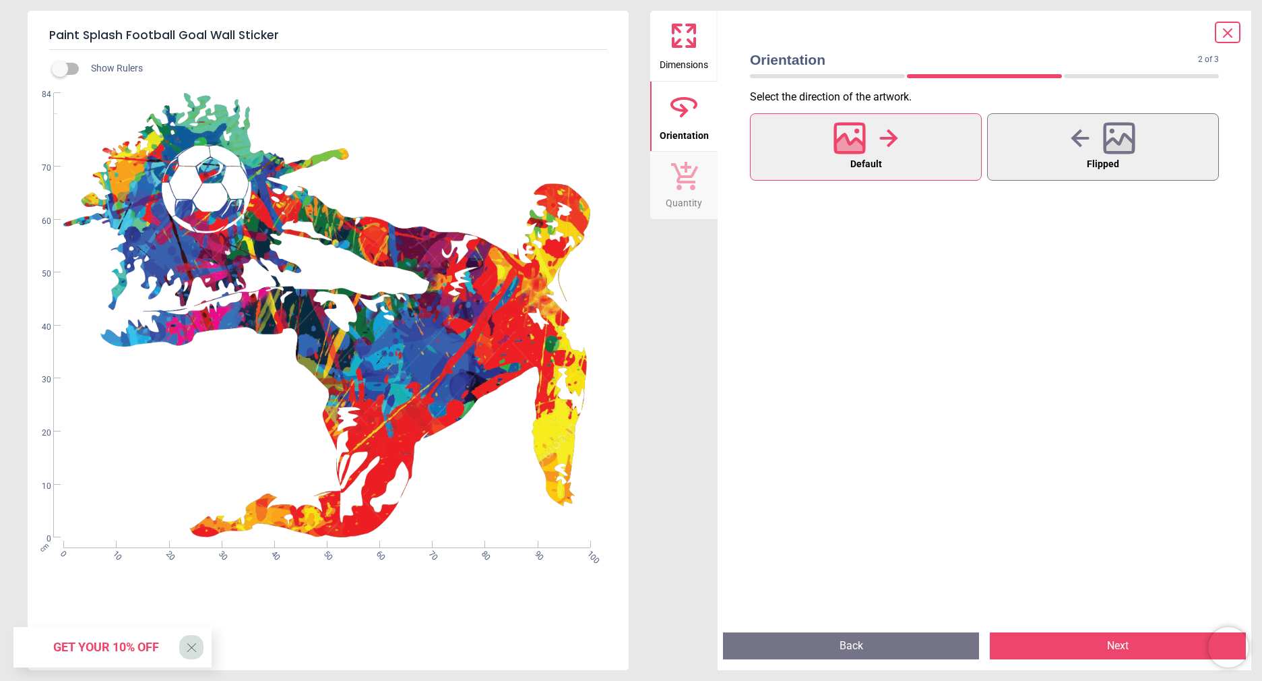
click at [1102, 648] on button "Next" at bounding box center [1118, 645] width 256 height 27
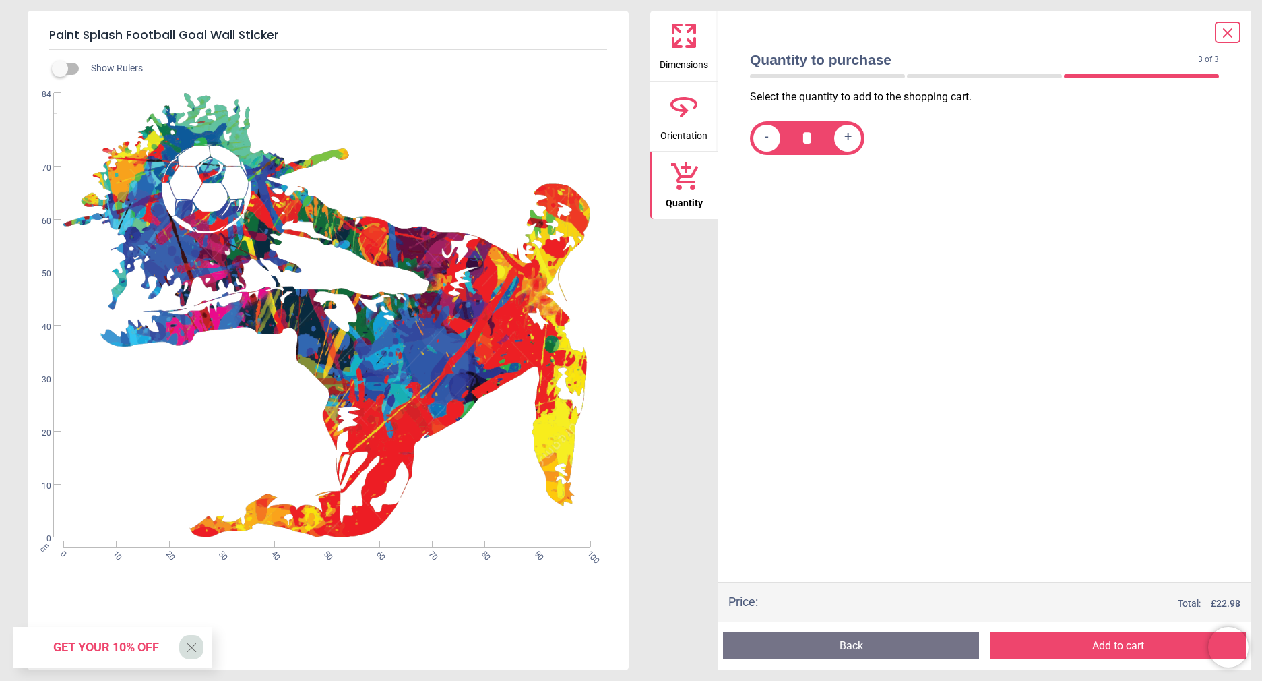
click at [1102, 648] on button "Add to cart" at bounding box center [1118, 645] width 256 height 27
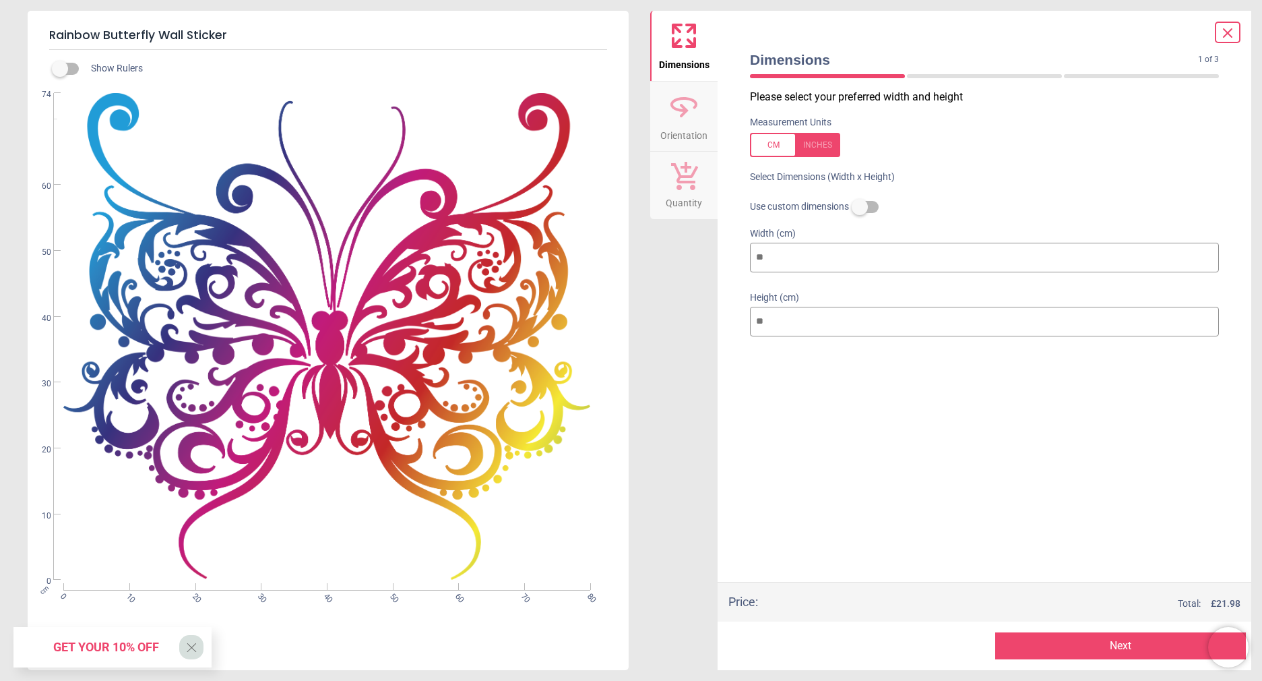
type input "**"
click at [1206, 260] on input "**" at bounding box center [984, 258] width 469 height 30
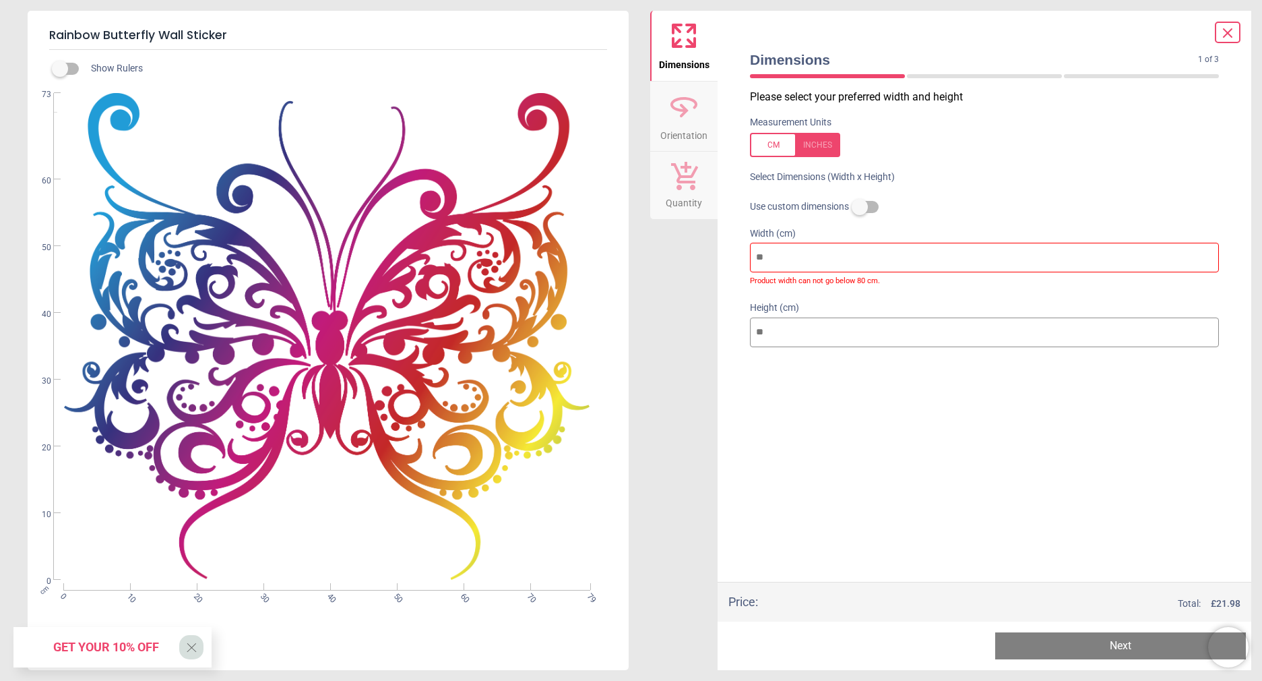
type input "**"
click at [1206, 255] on input "**" at bounding box center [984, 258] width 469 height 30
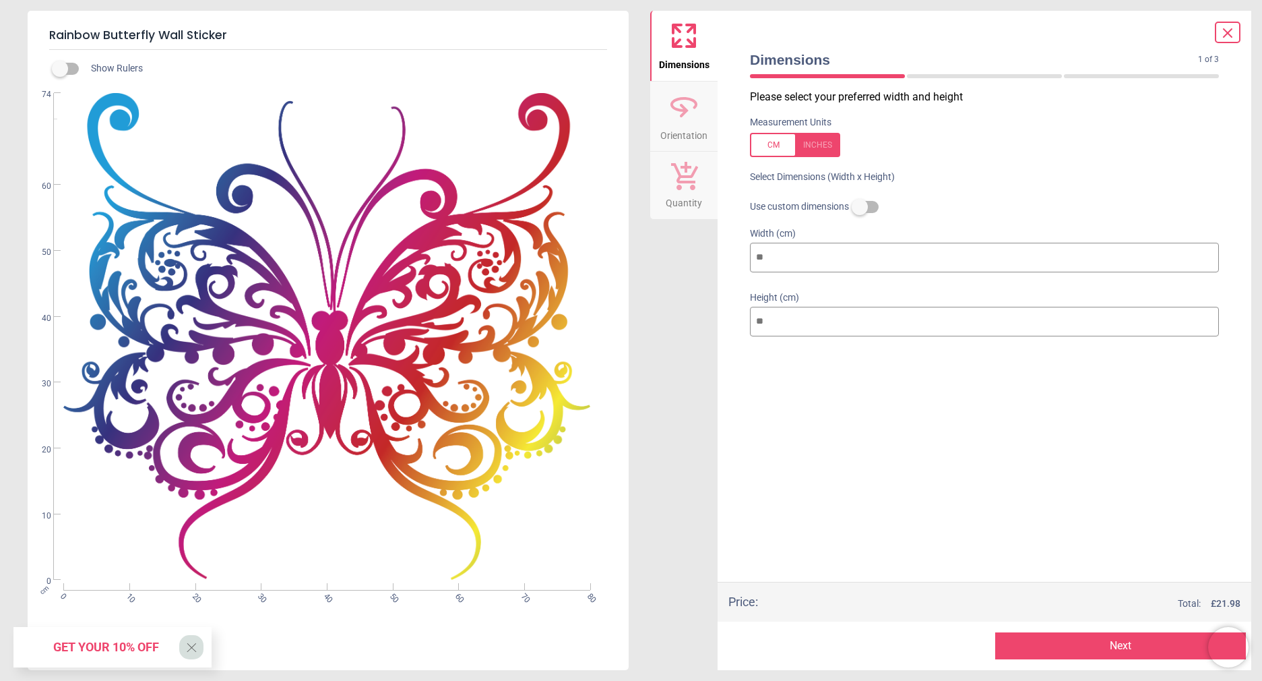
click at [1230, 32] on icon at bounding box center [1228, 33] width 16 height 16
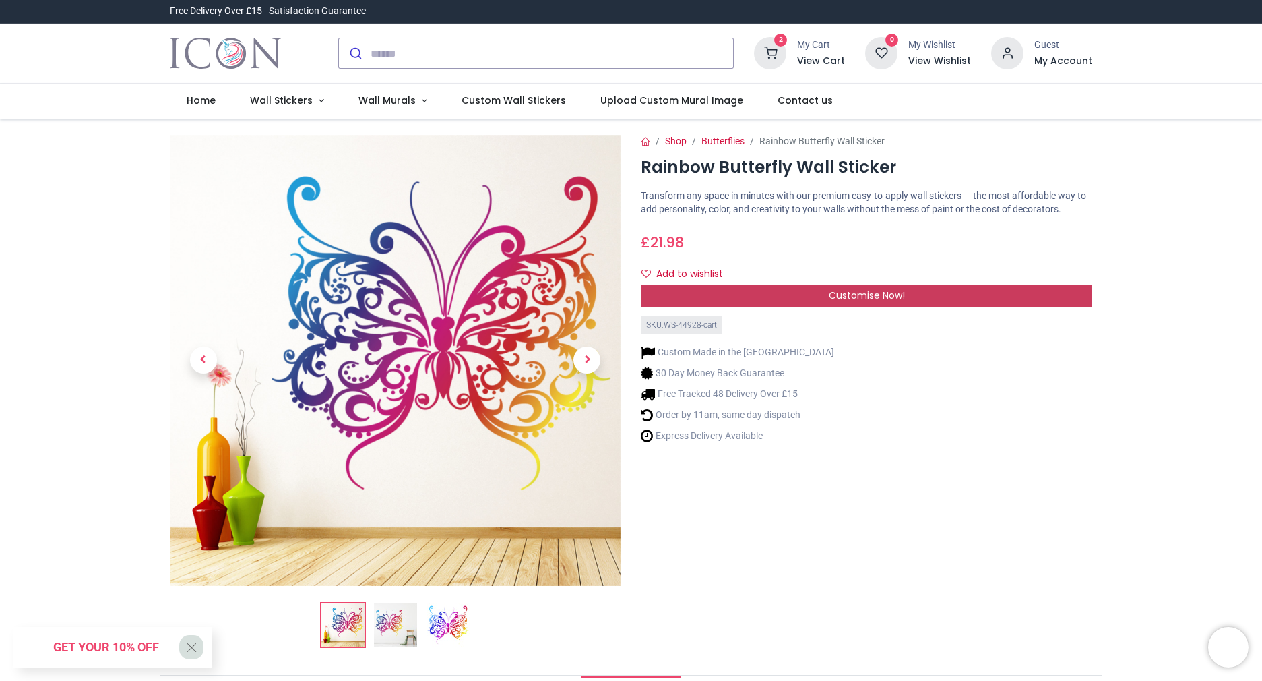
click at [871, 302] on span "Customise Now!" at bounding box center [867, 294] width 76 height 13
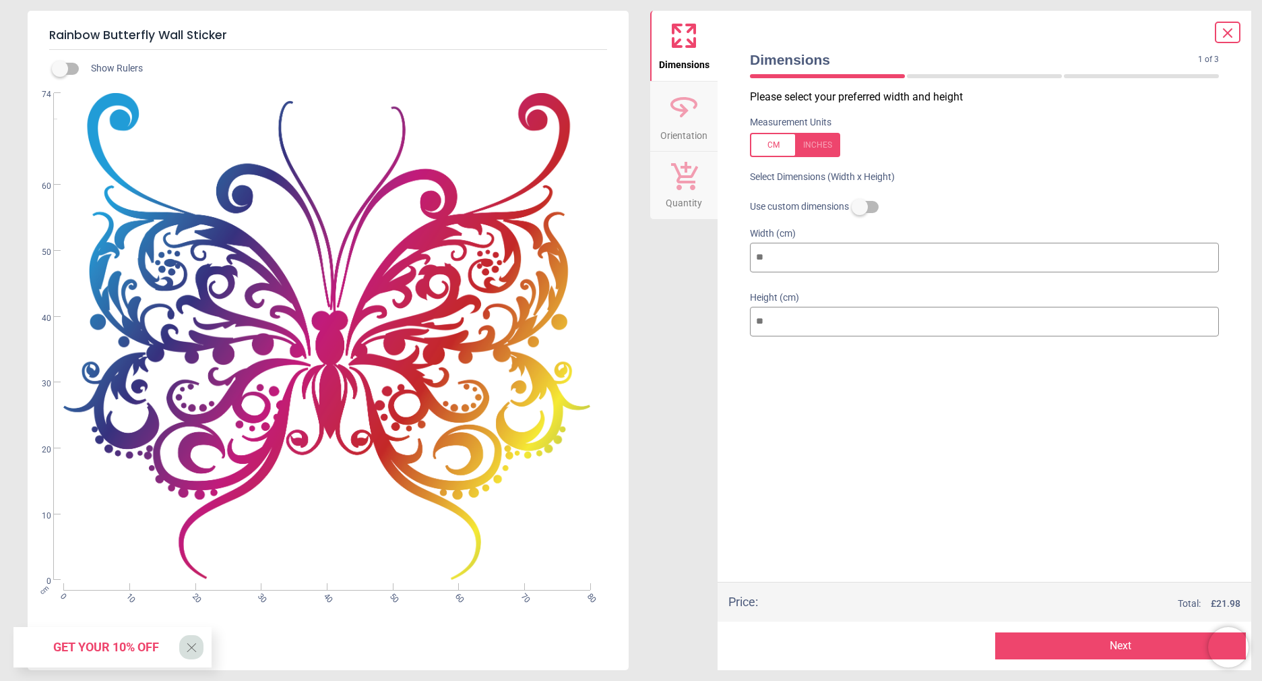
click at [1220, 32] on icon at bounding box center [1228, 33] width 16 height 16
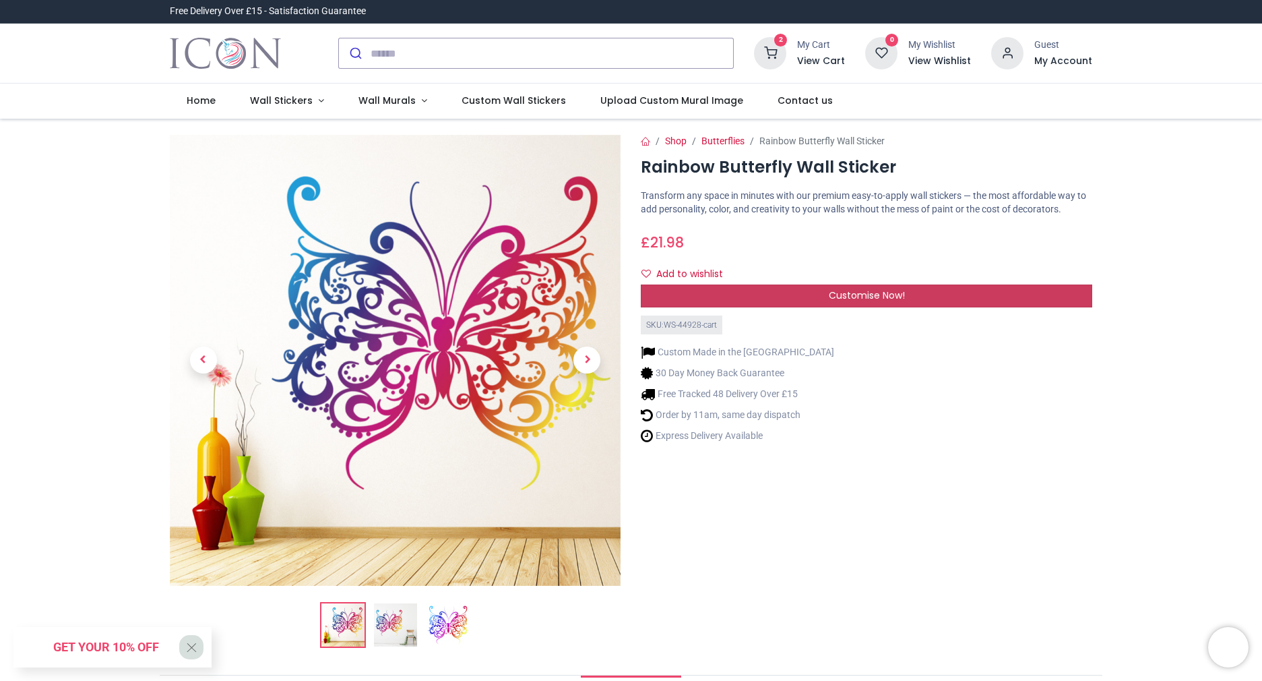
click at [830, 302] on span "Customise Now!" at bounding box center [867, 294] width 76 height 13
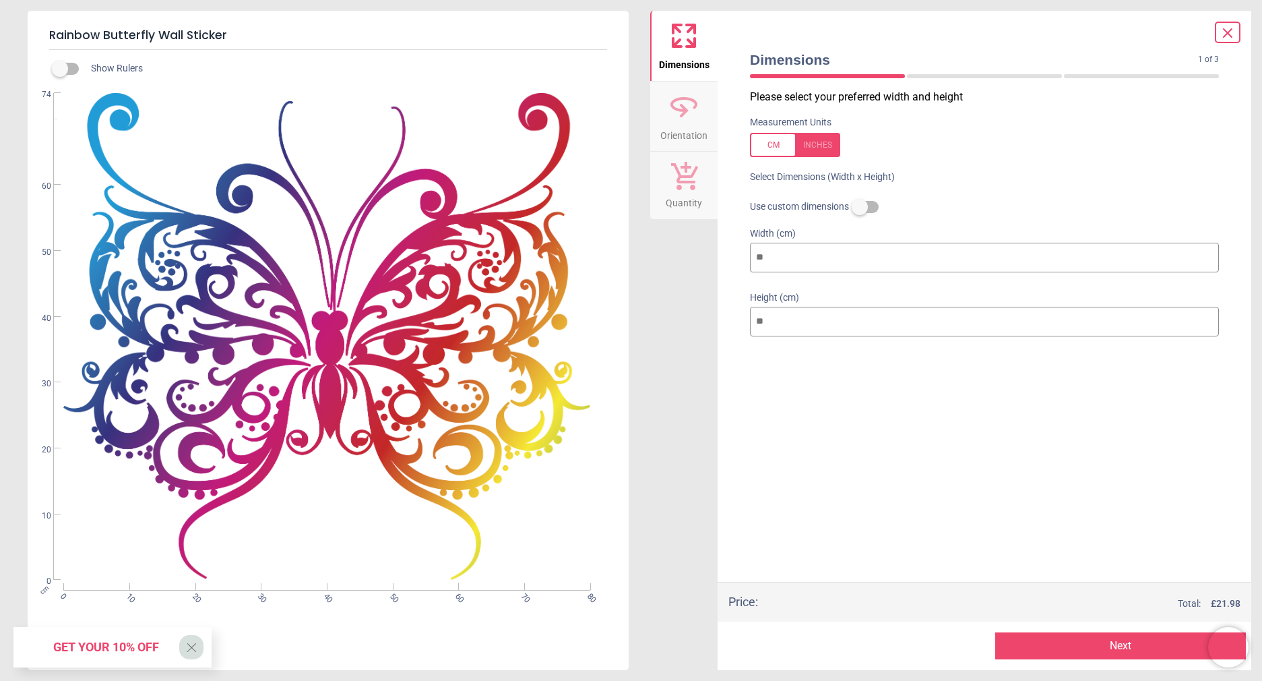
type input "**"
click at [1210, 254] on input "**" at bounding box center [984, 258] width 469 height 30
type input "*"
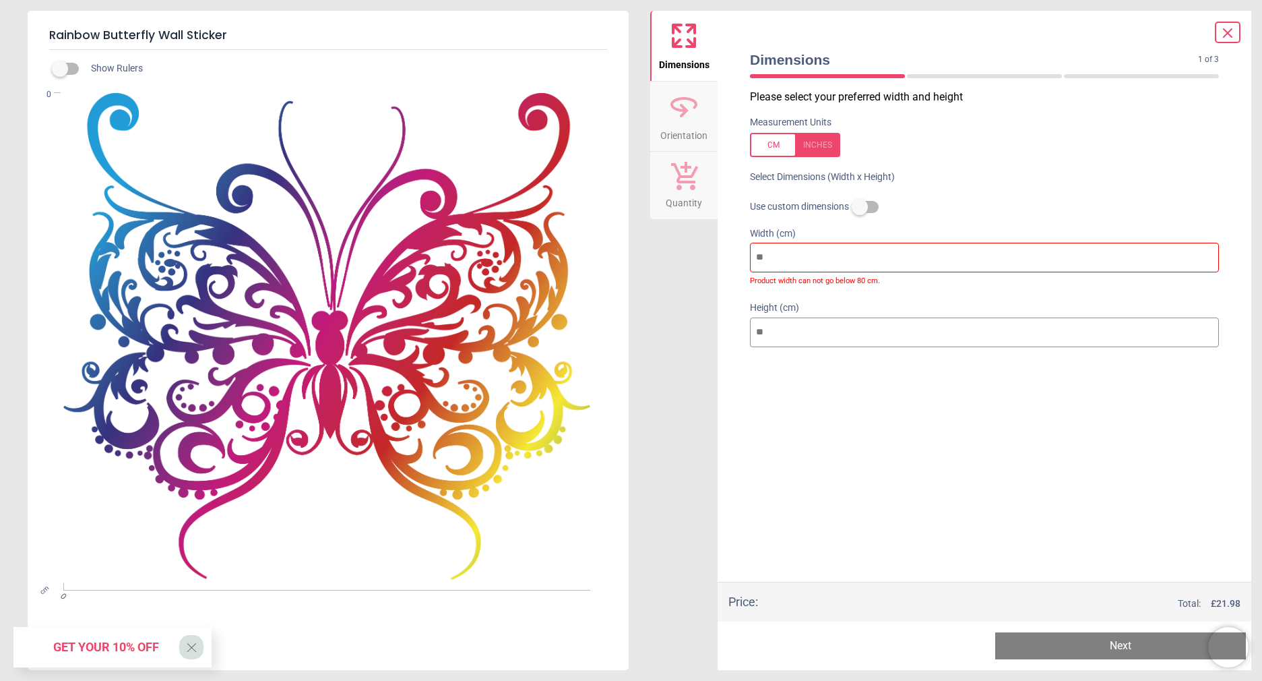
type input "*"
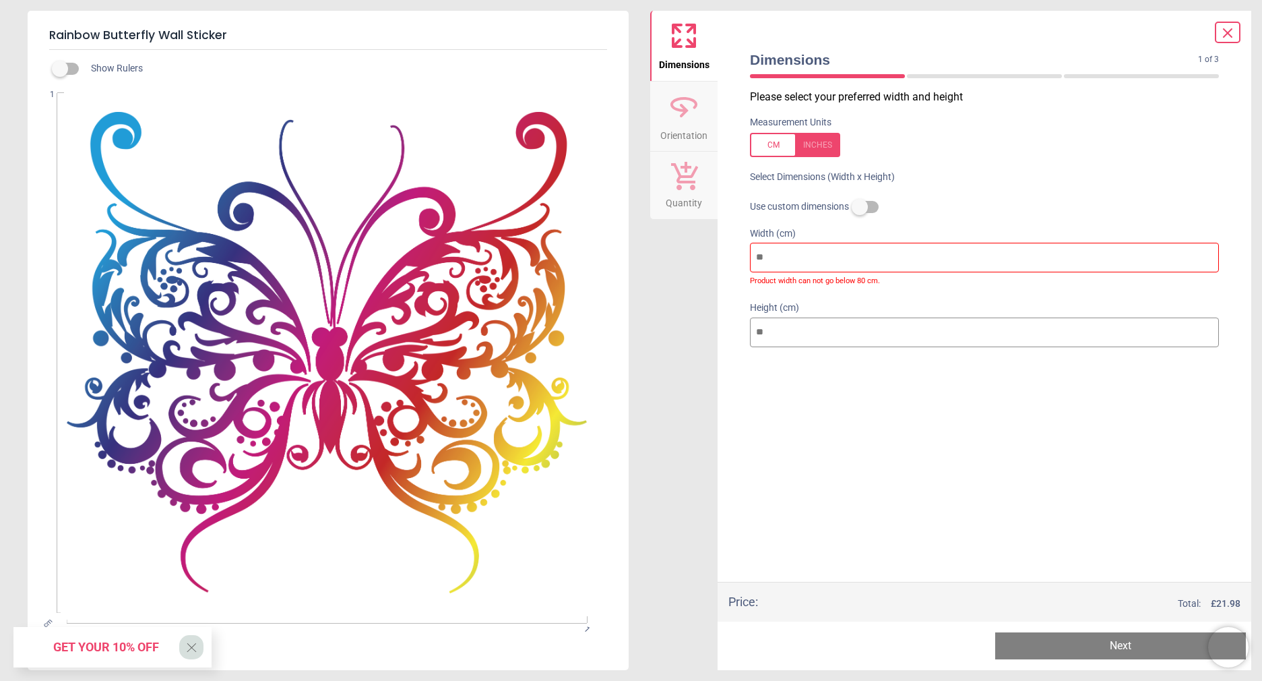
type input "**"
type input "*"
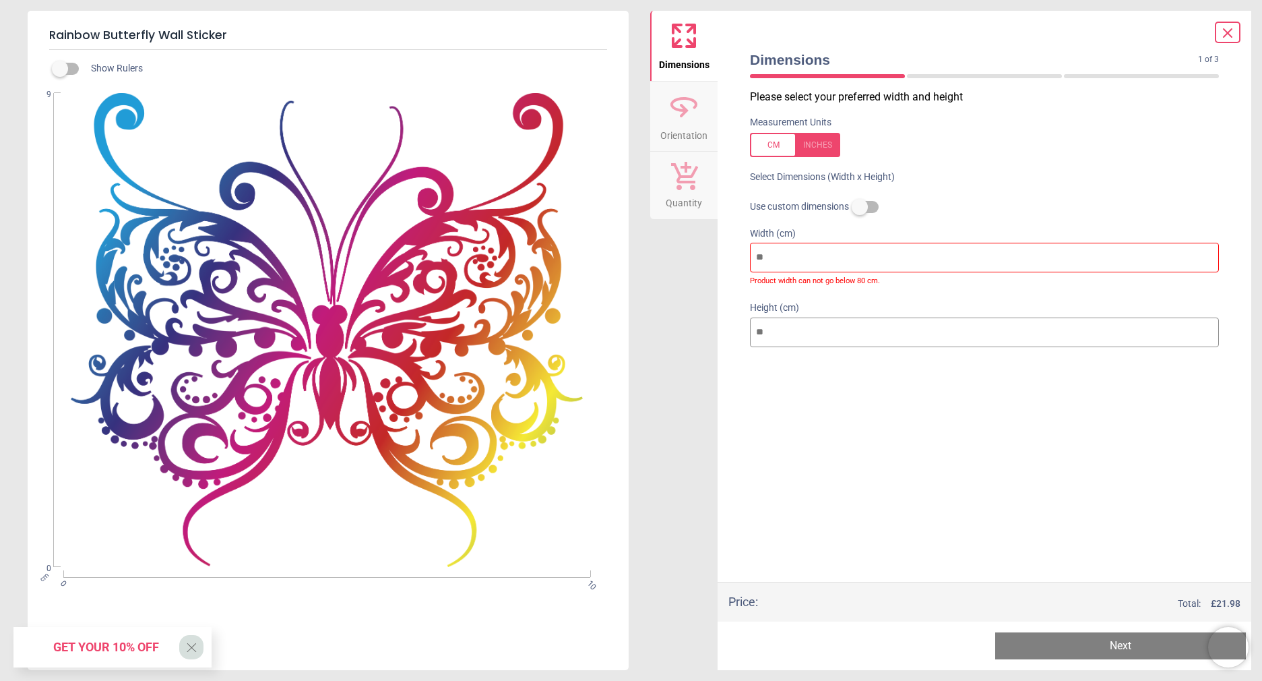
type input "***"
type input "**"
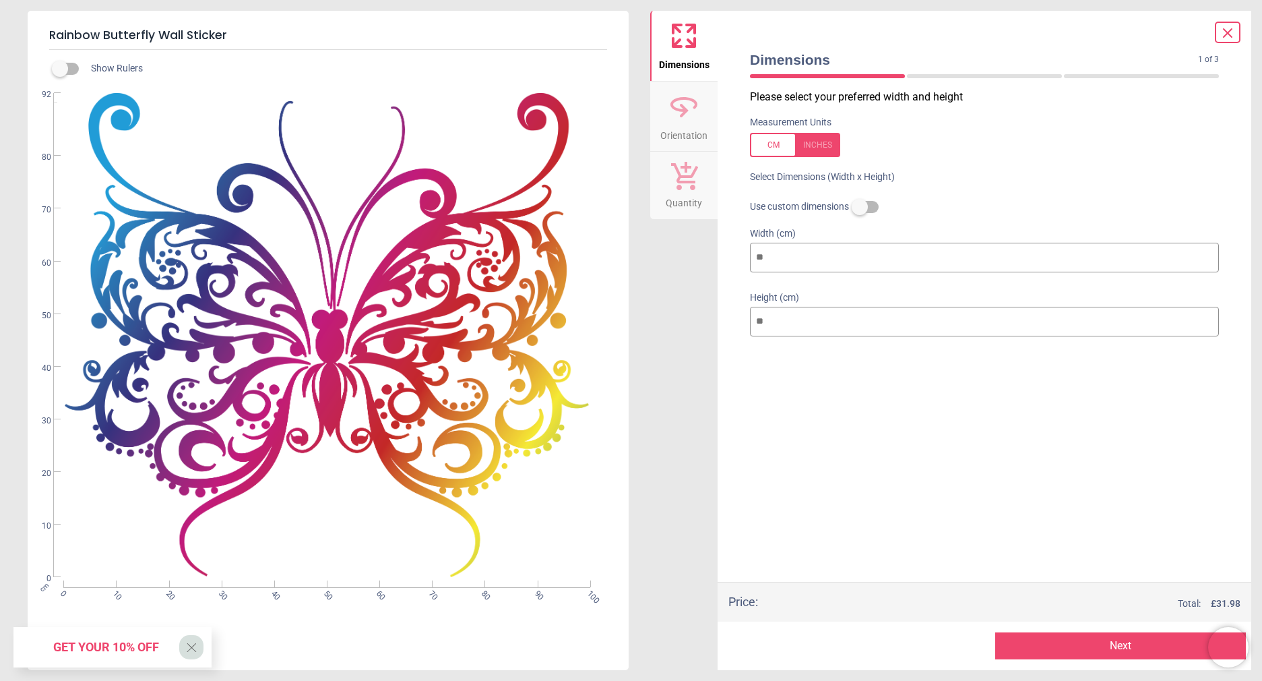
type input "***"
click at [857, 448] on div "Please select your preferred width and height Measurement Units Select Dimensio…" at bounding box center [984, 336] width 491 height 492
click at [1127, 644] on button "Next" at bounding box center [1120, 645] width 251 height 27
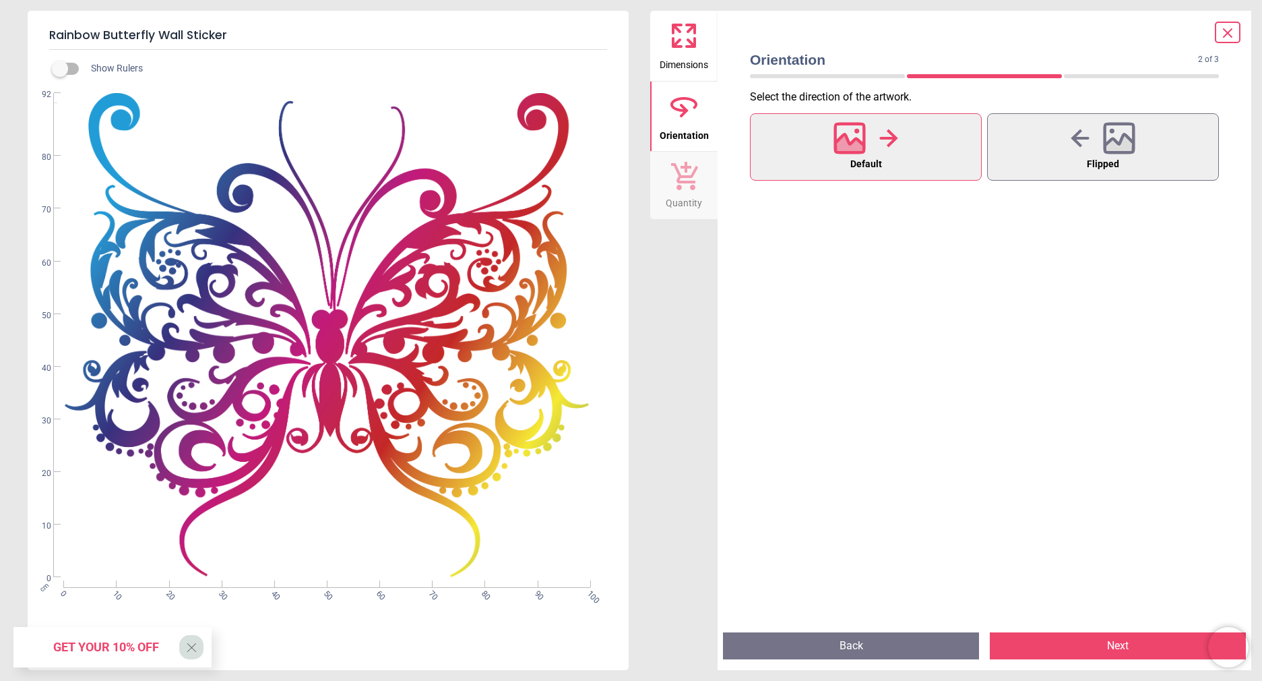
click at [1107, 646] on button "Next" at bounding box center [1118, 645] width 256 height 27
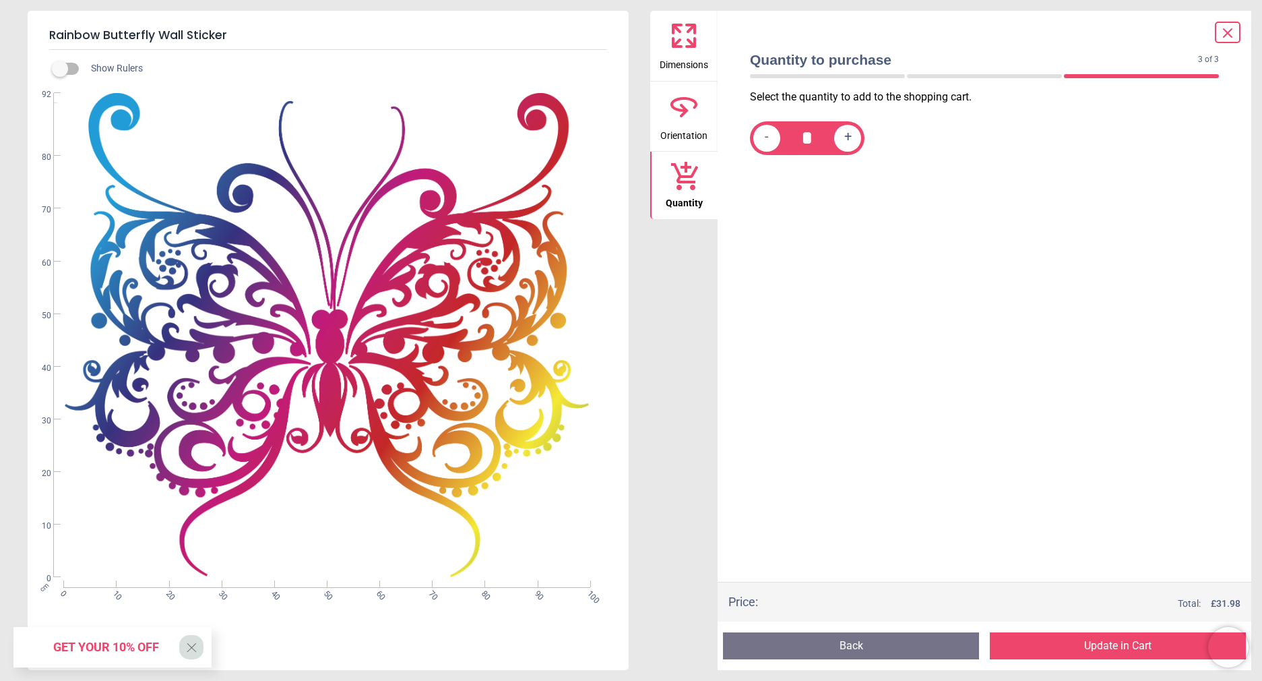
click at [1107, 646] on button "Update in Cart" at bounding box center [1118, 645] width 256 height 27
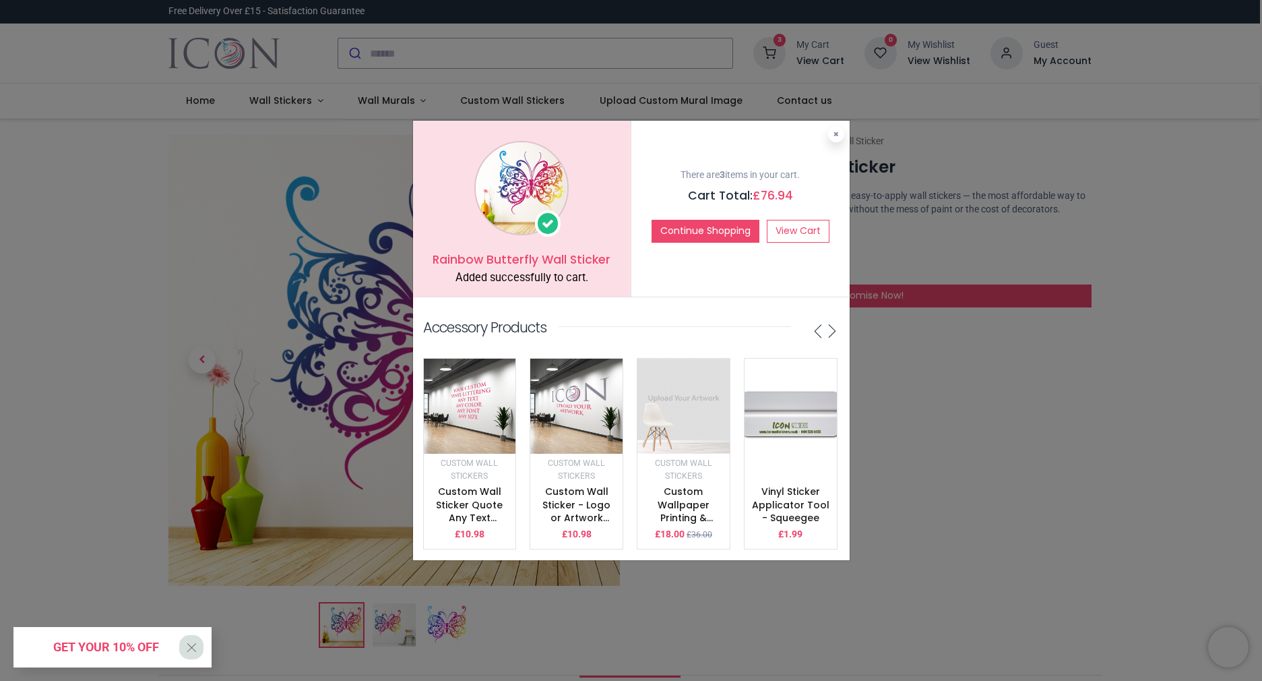
click at [840, 129] on button at bounding box center [836, 134] width 16 height 16
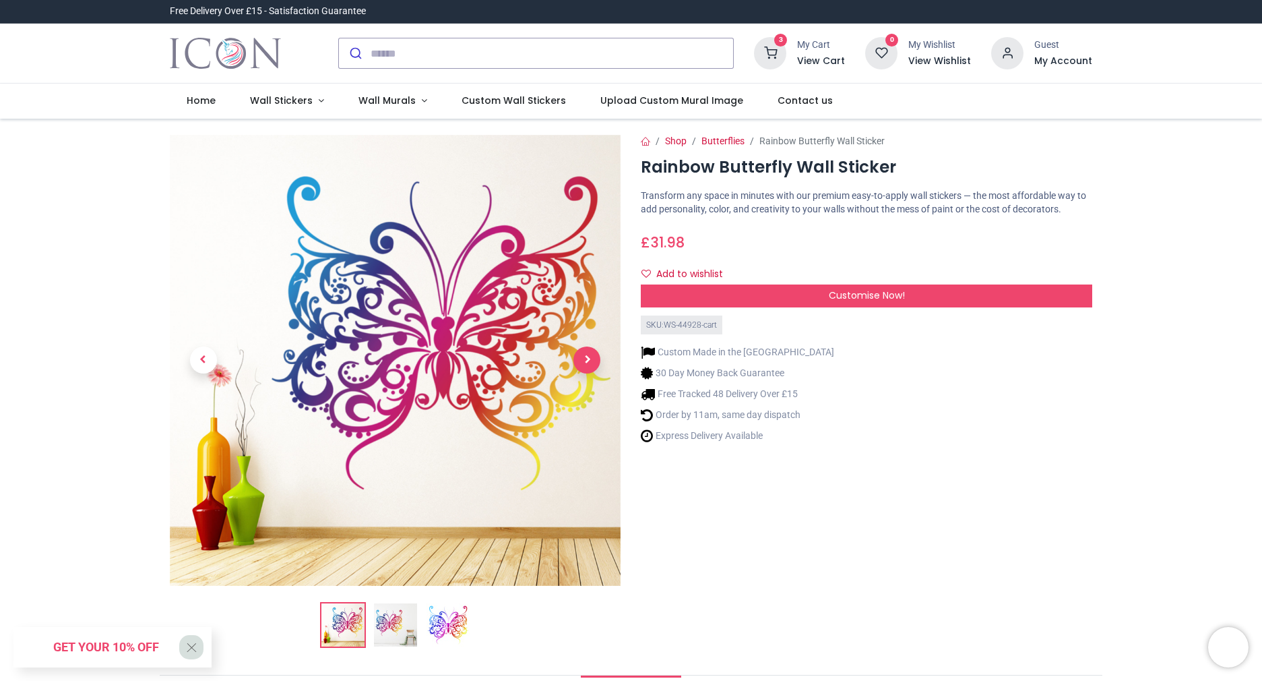
click at [582, 357] on span "Next" at bounding box center [586, 359] width 27 height 27
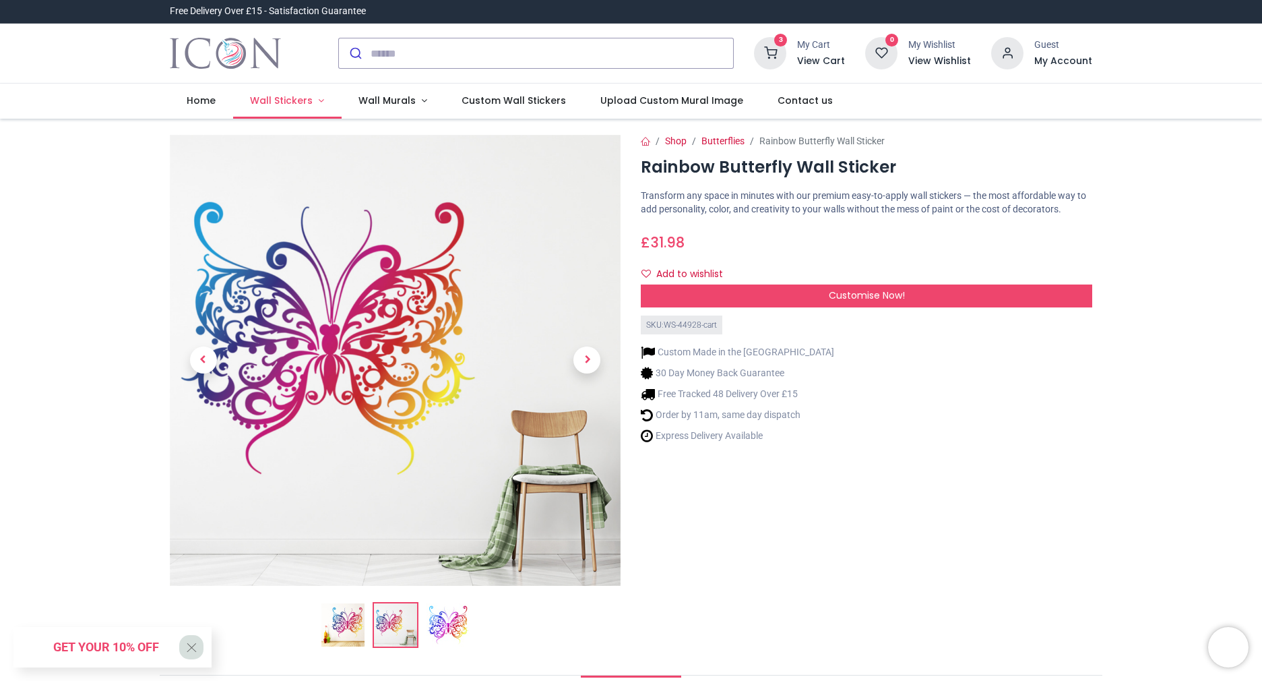
click at [311, 98] on span "Wall Stickers" at bounding box center [282, 100] width 65 height 13
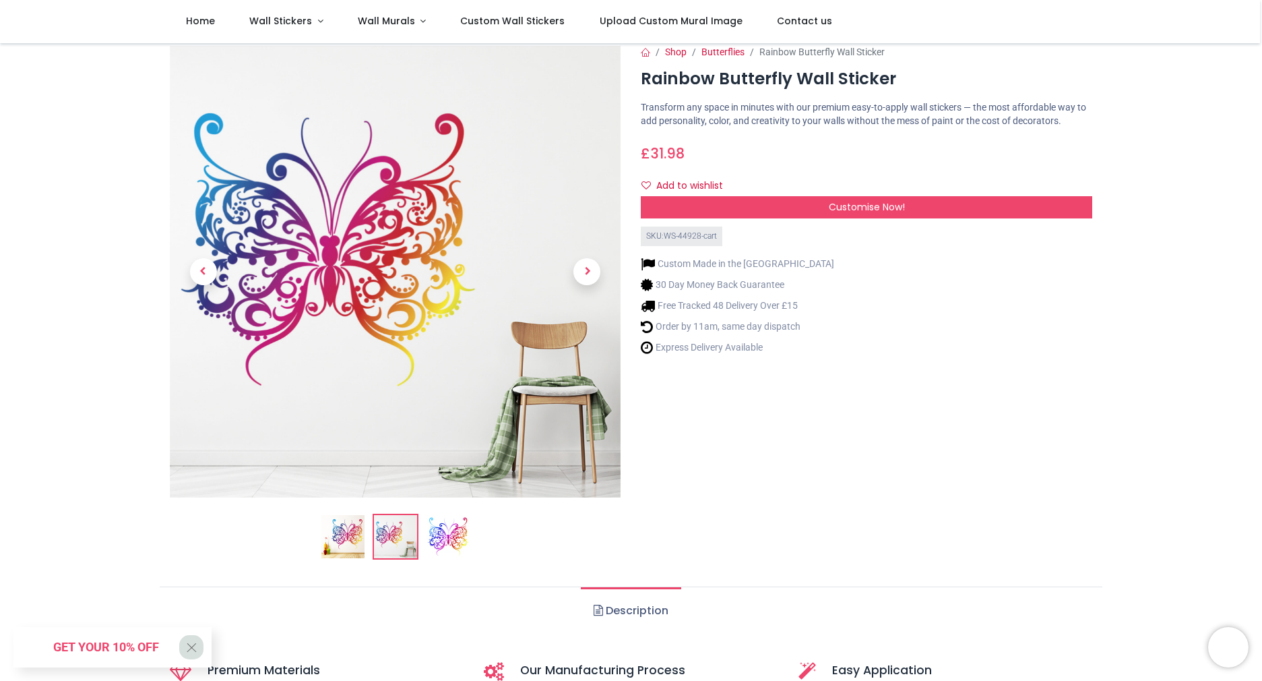
scroll to position [15, 0]
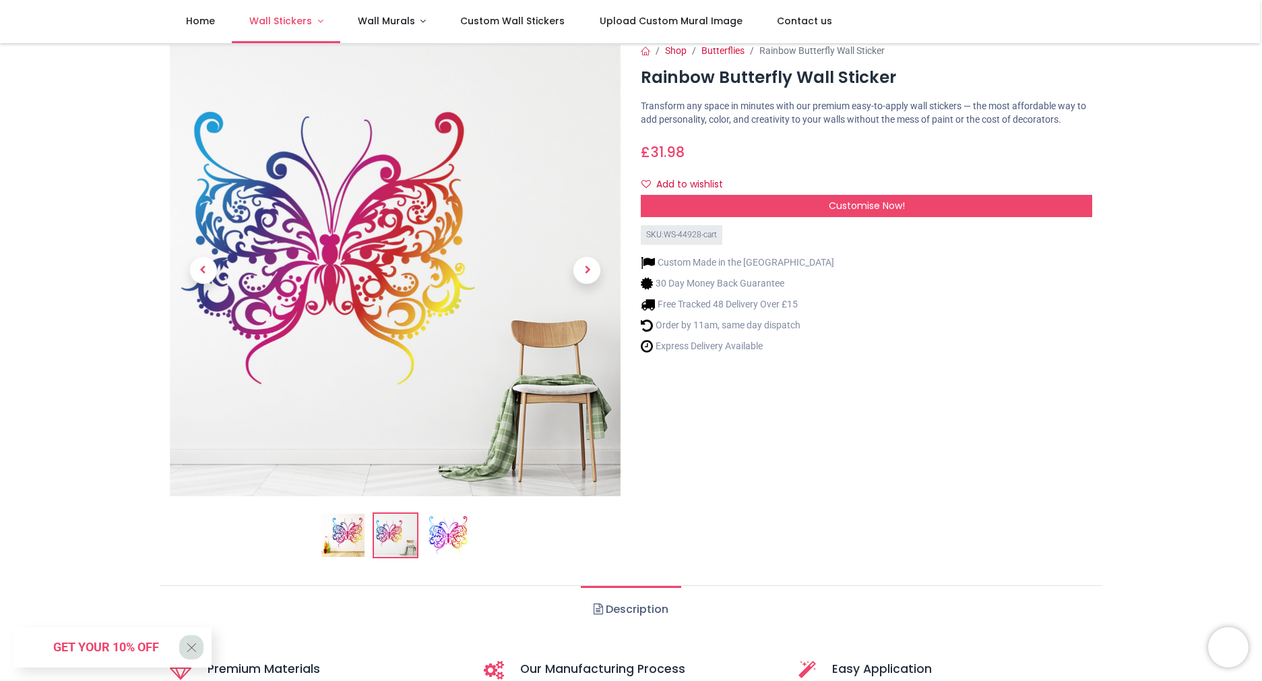
click at [290, 20] on span "Wall Stickers" at bounding box center [280, 20] width 63 height 13
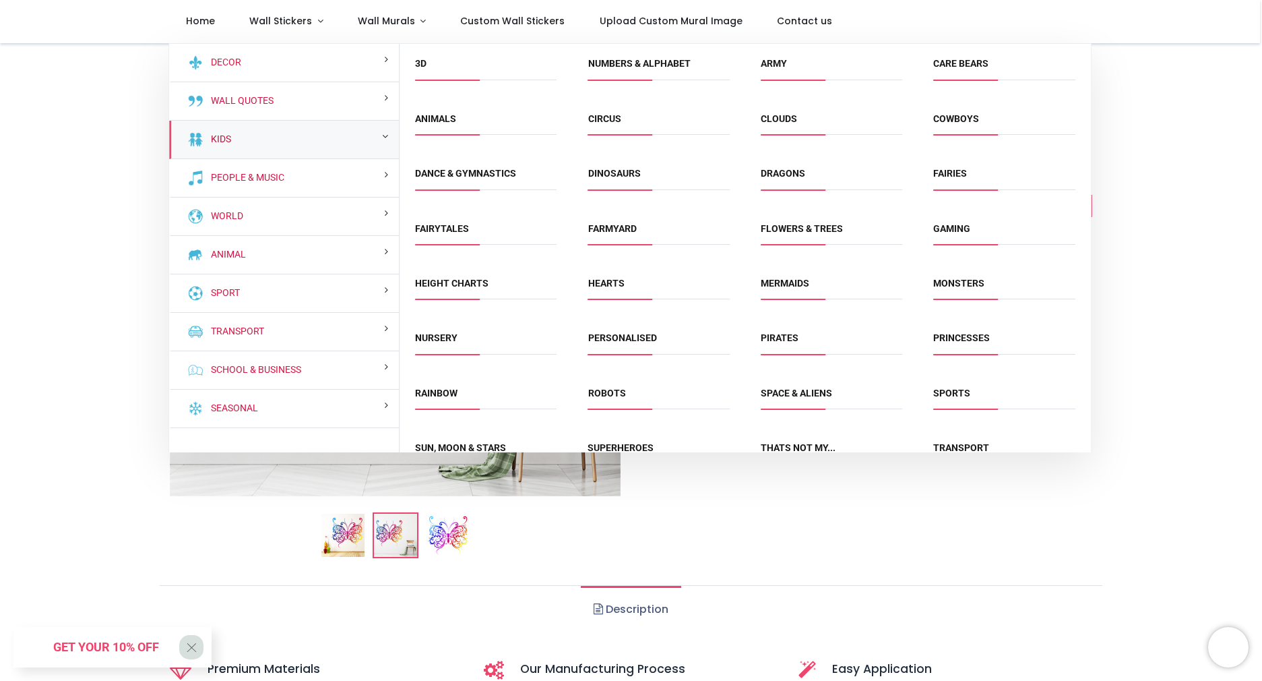
click at [231, 143] on link "Kids" at bounding box center [219, 139] width 26 height 13
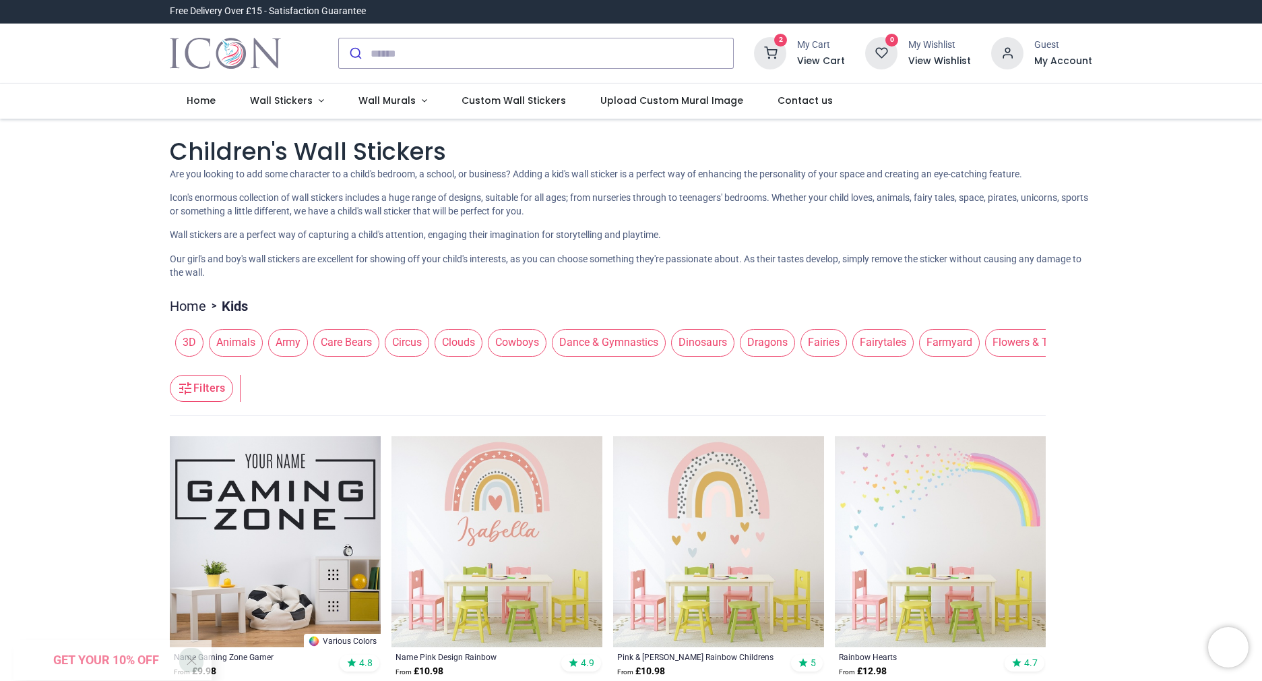
click at [237, 339] on span "Animals" at bounding box center [236, 342] width 54 height 27
click at [239, 349] on span "Animals" at bounding box center [236, 342] width 54 height 27
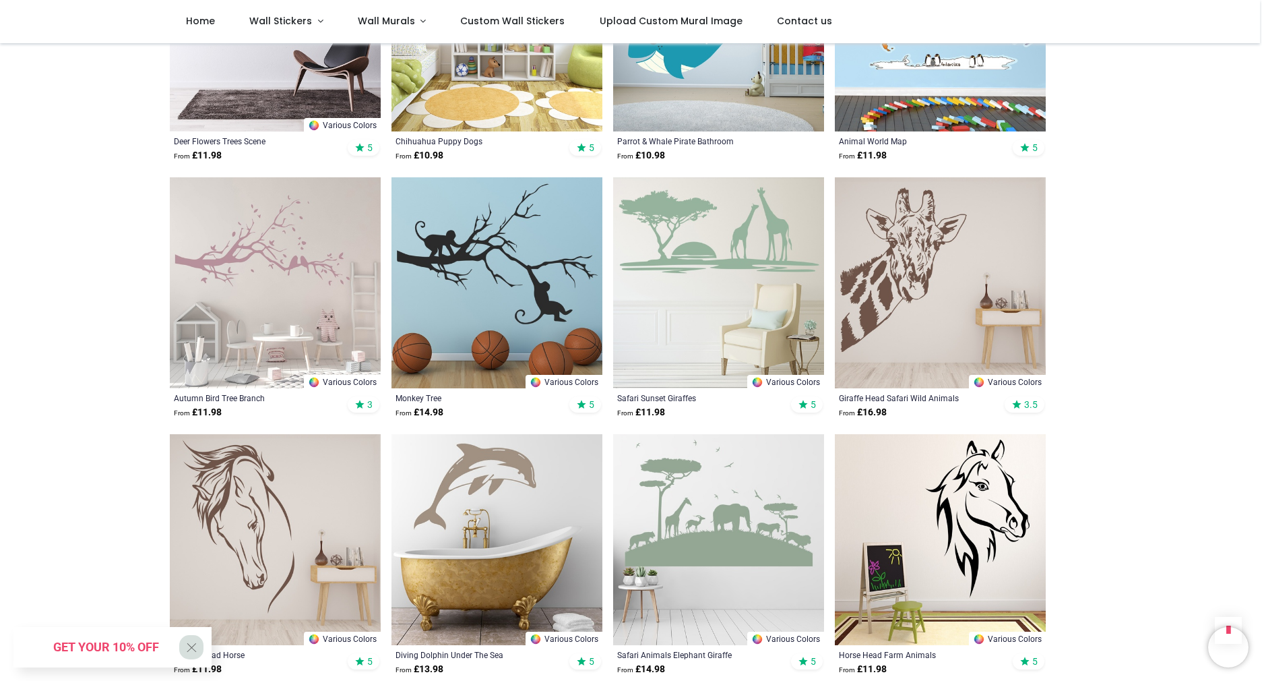
scroll to position [1468, 0]
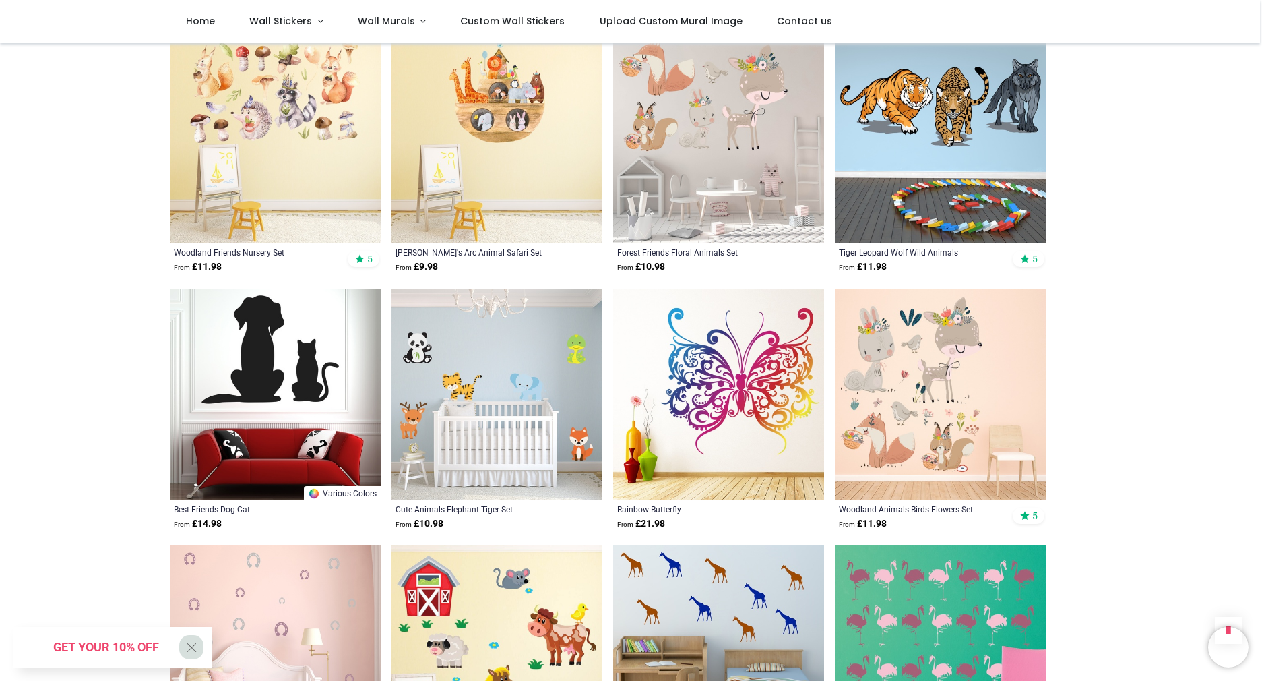
scroll to position [3668, 0]
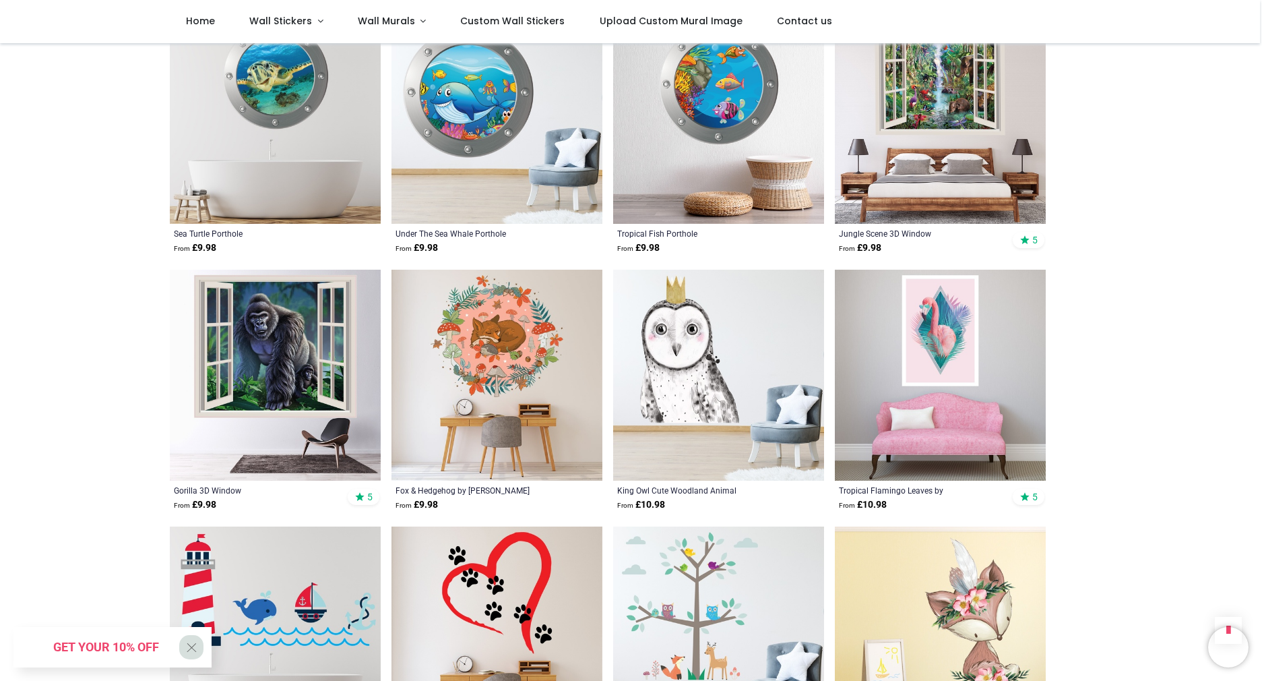
scroll to position [5999, 0]
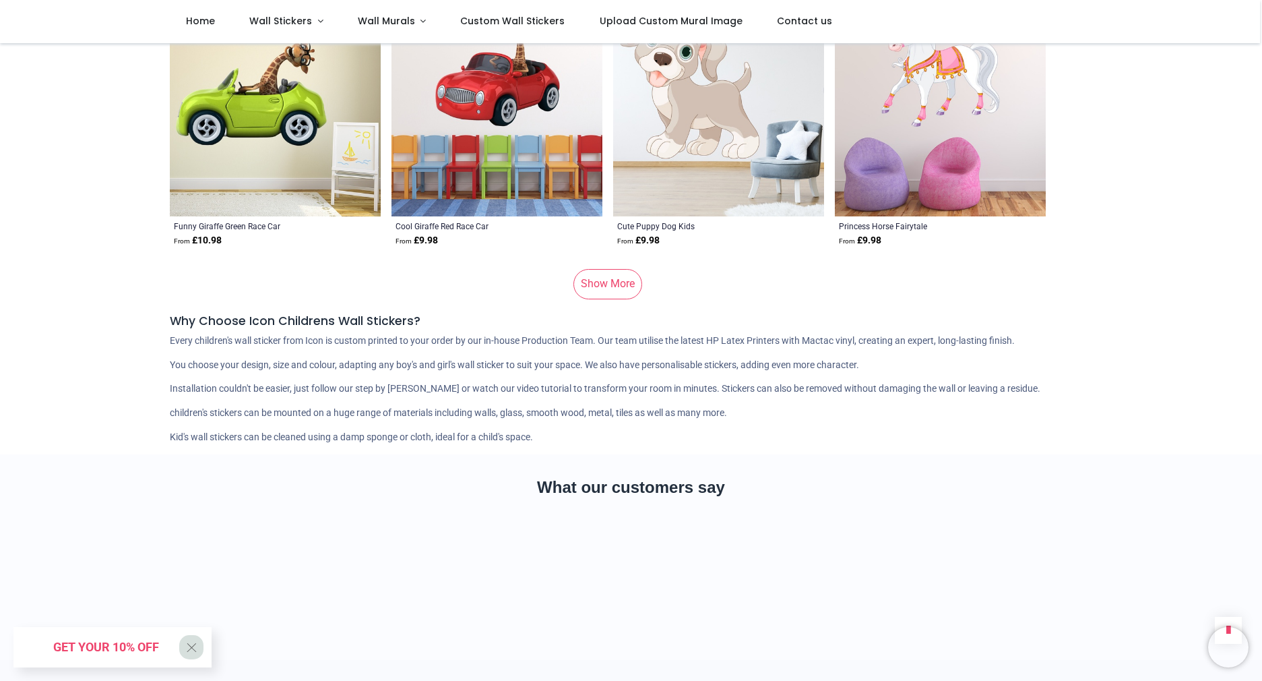
scroll to position [9096, 0]
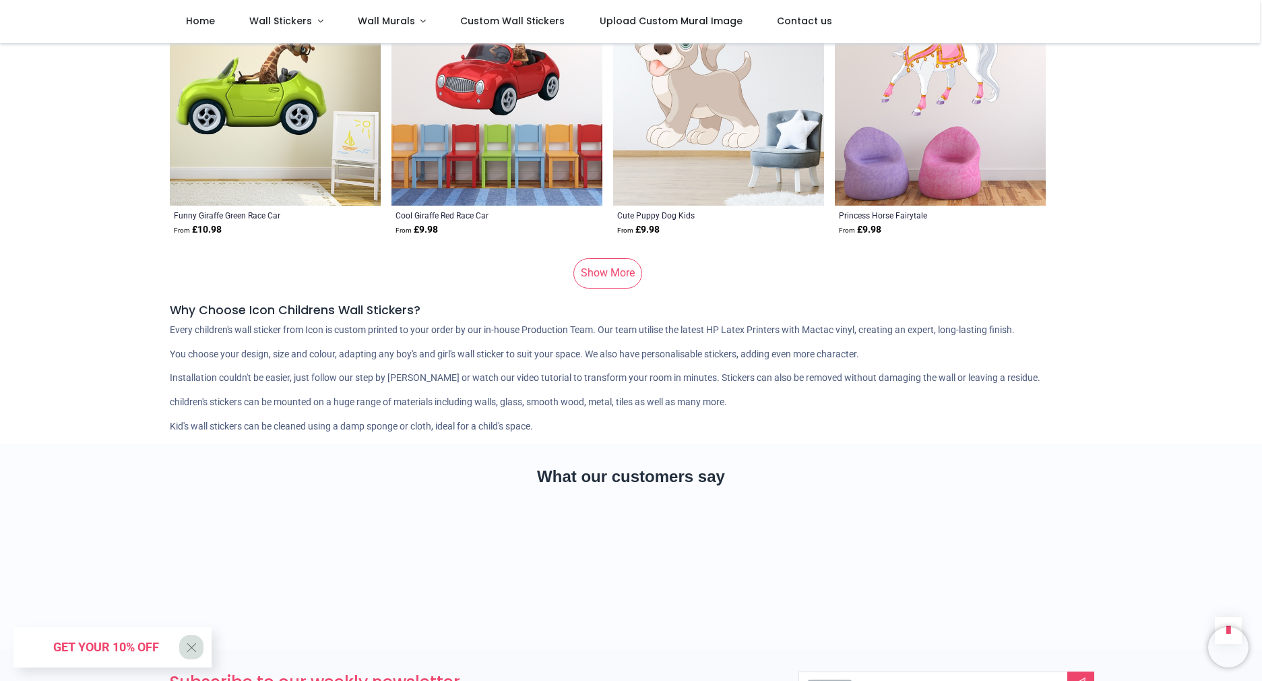
click at [595, 268] on link "Show More" at bounding box center [607, 273] width 69 height 30
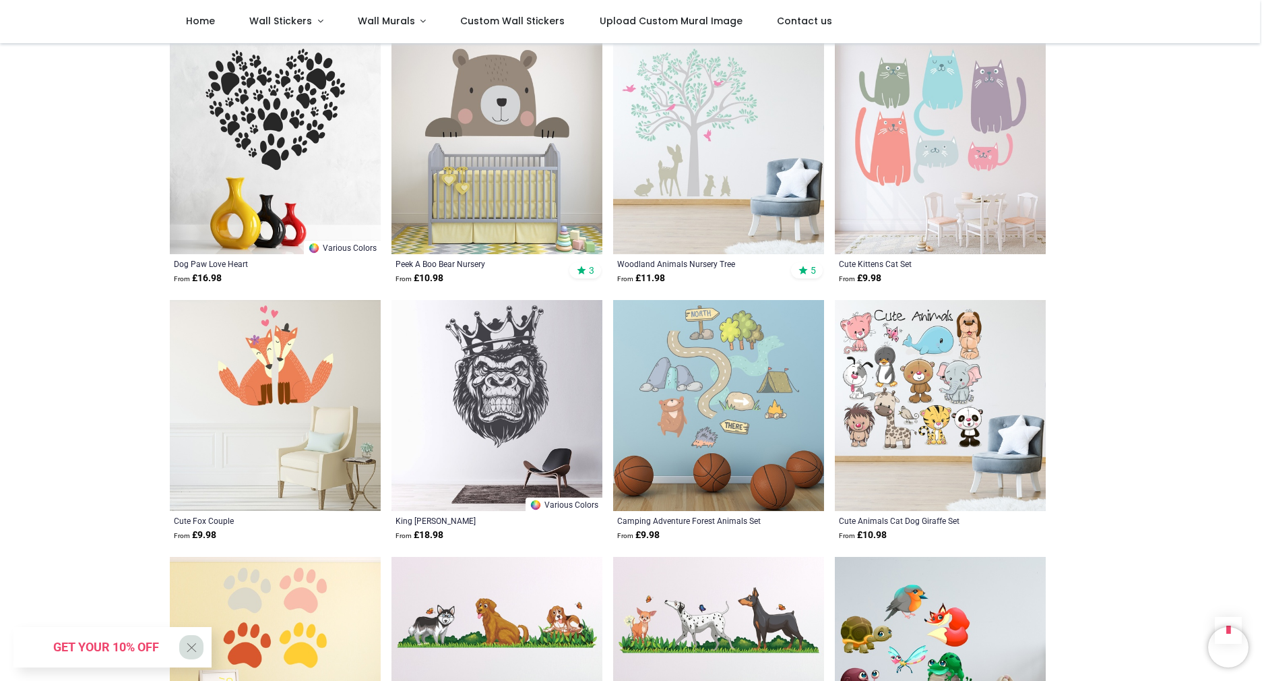
scroll to position [13669, 0]
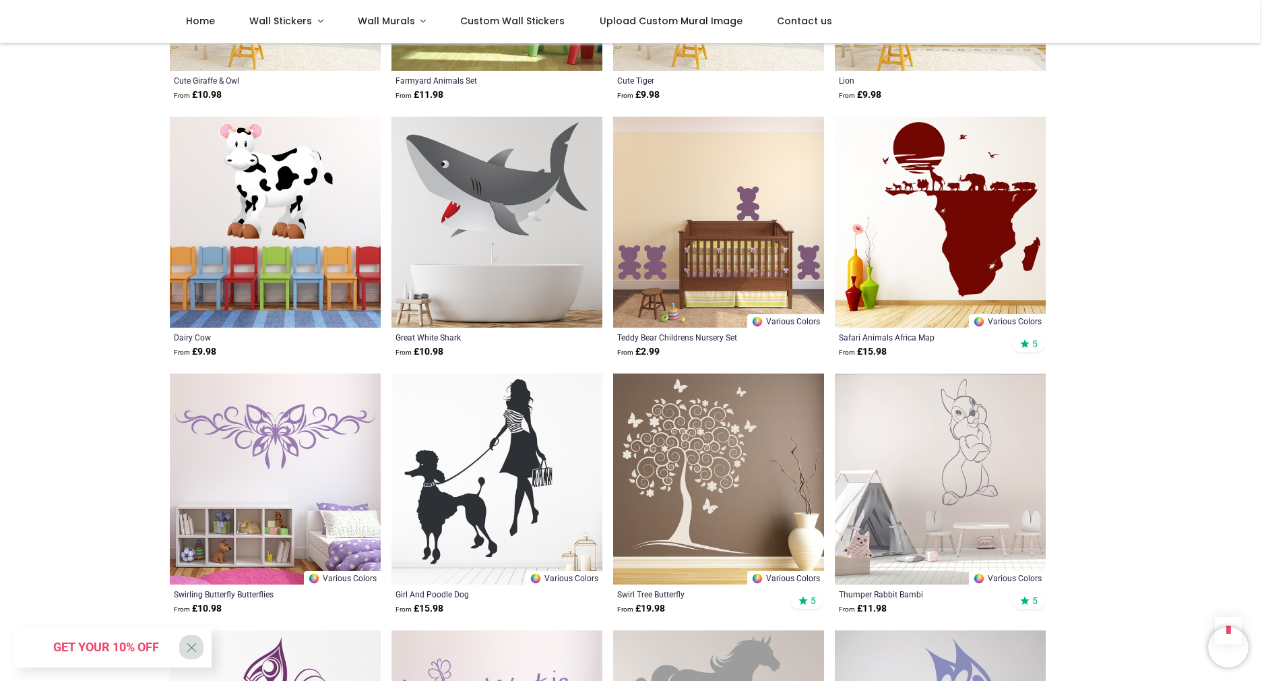
scroll to position [15667, 0]
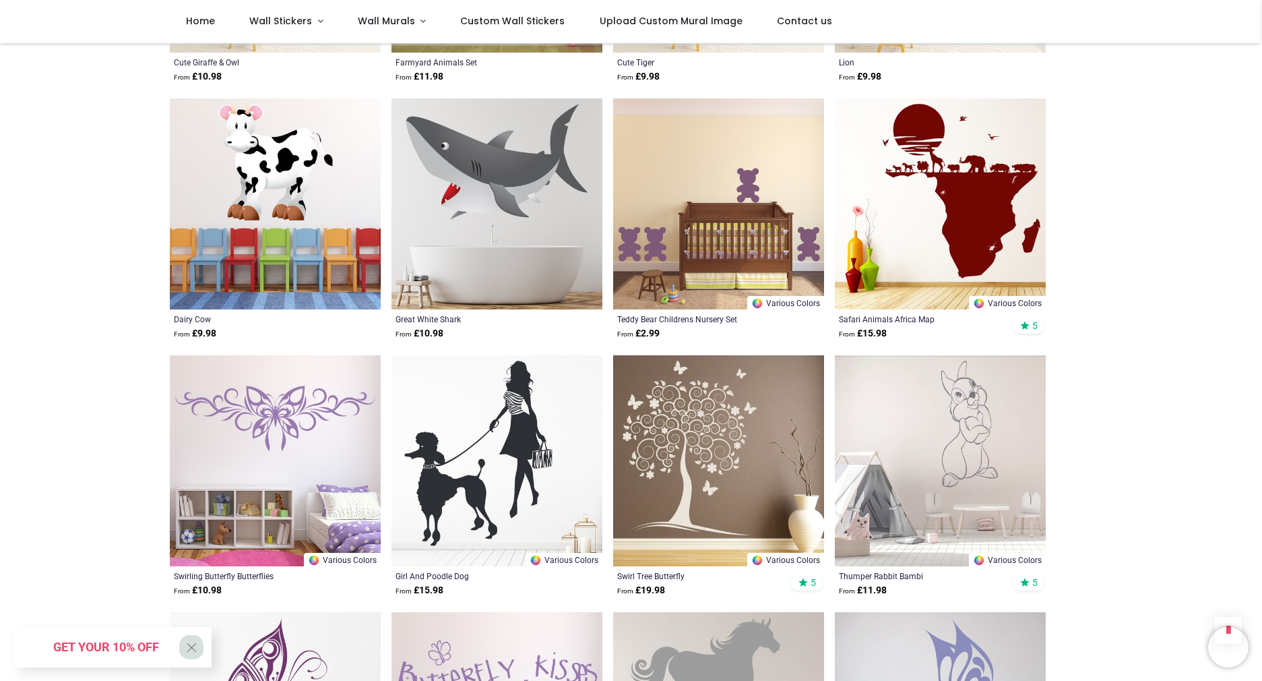
click at [301, 411] on img at bounding box center [275, 460] width 211 height 211
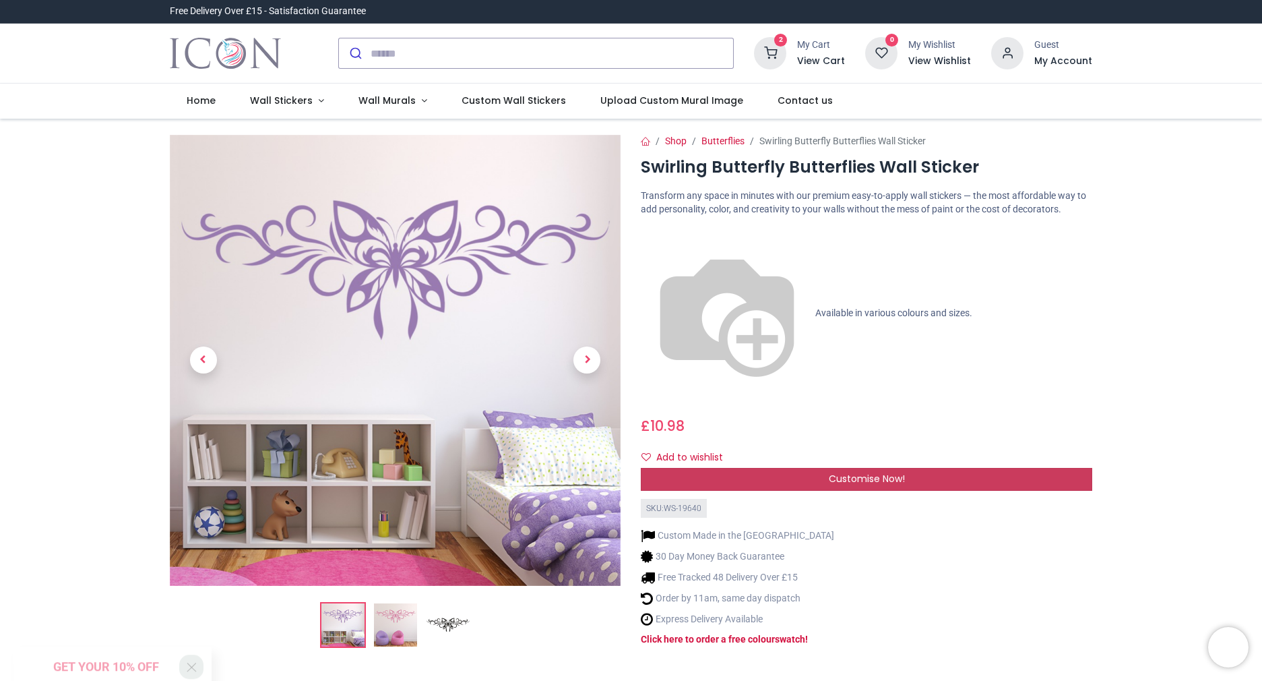
click at [852, 472] on span "Customise Now!" at bounding box center [867, 478] width 76 height 13
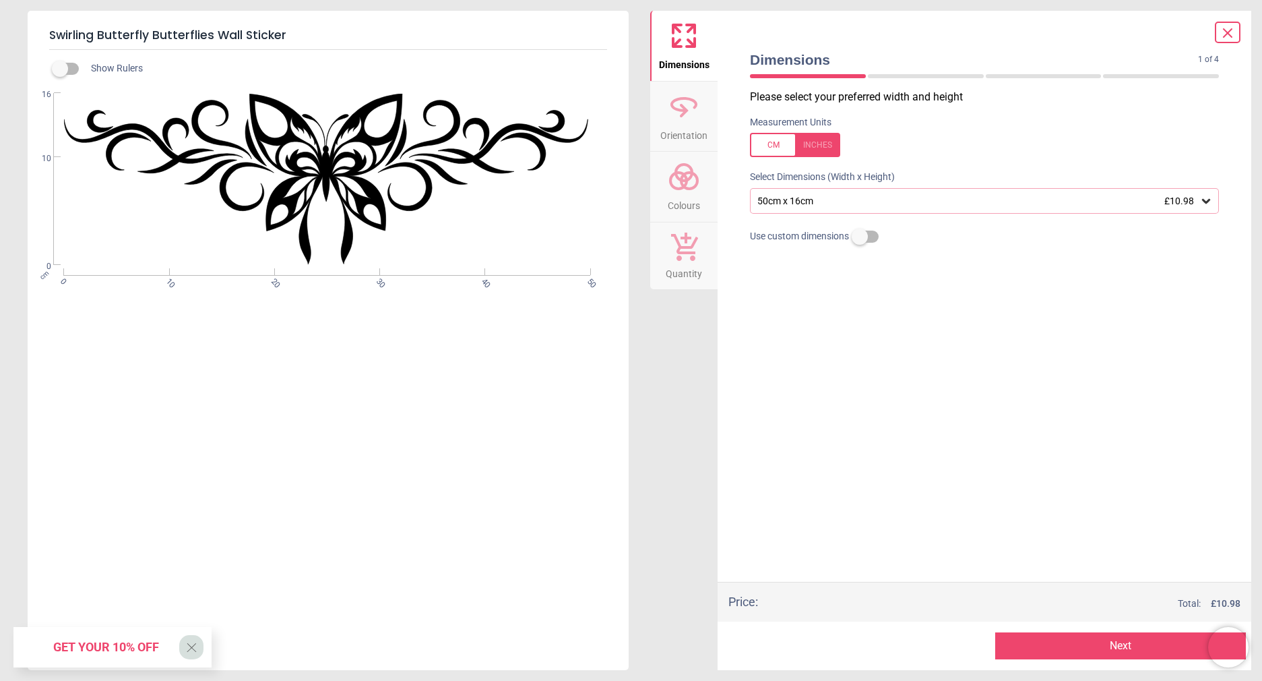
click at [689, 175] on icon at bounding box center [684, 176] width 32 height 32
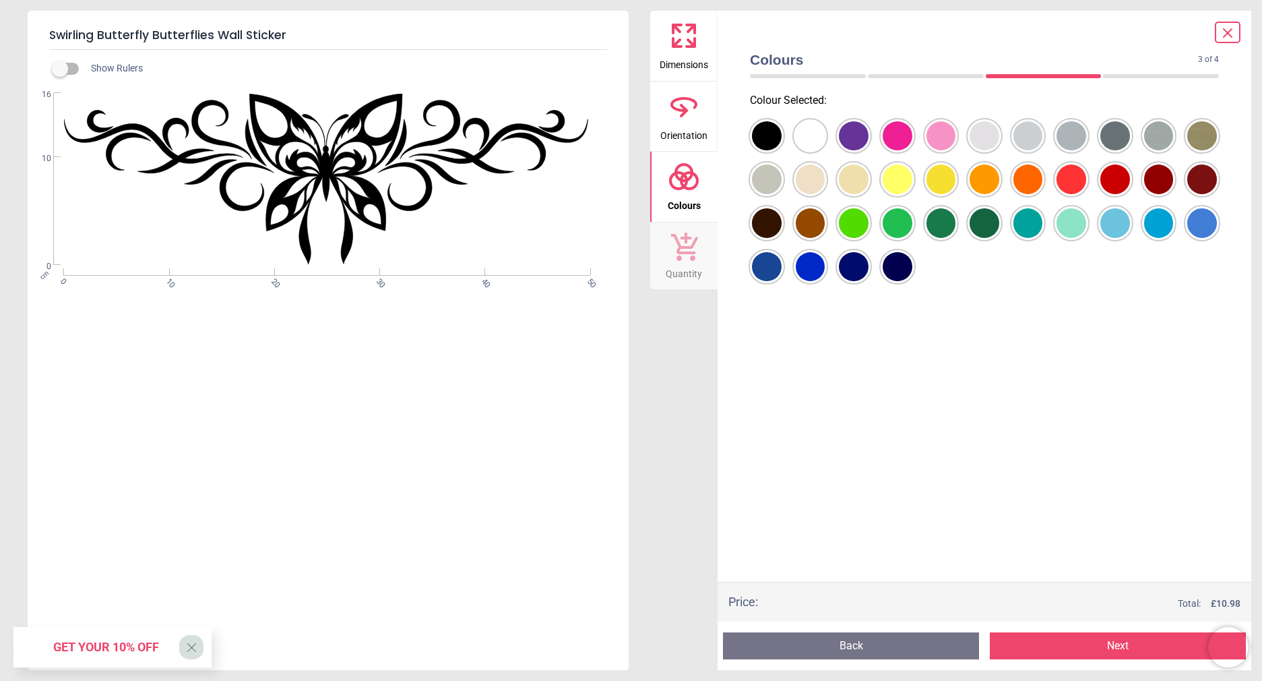
click at [782, 140] on div at bounding box center [767, 136] width 30 height 30
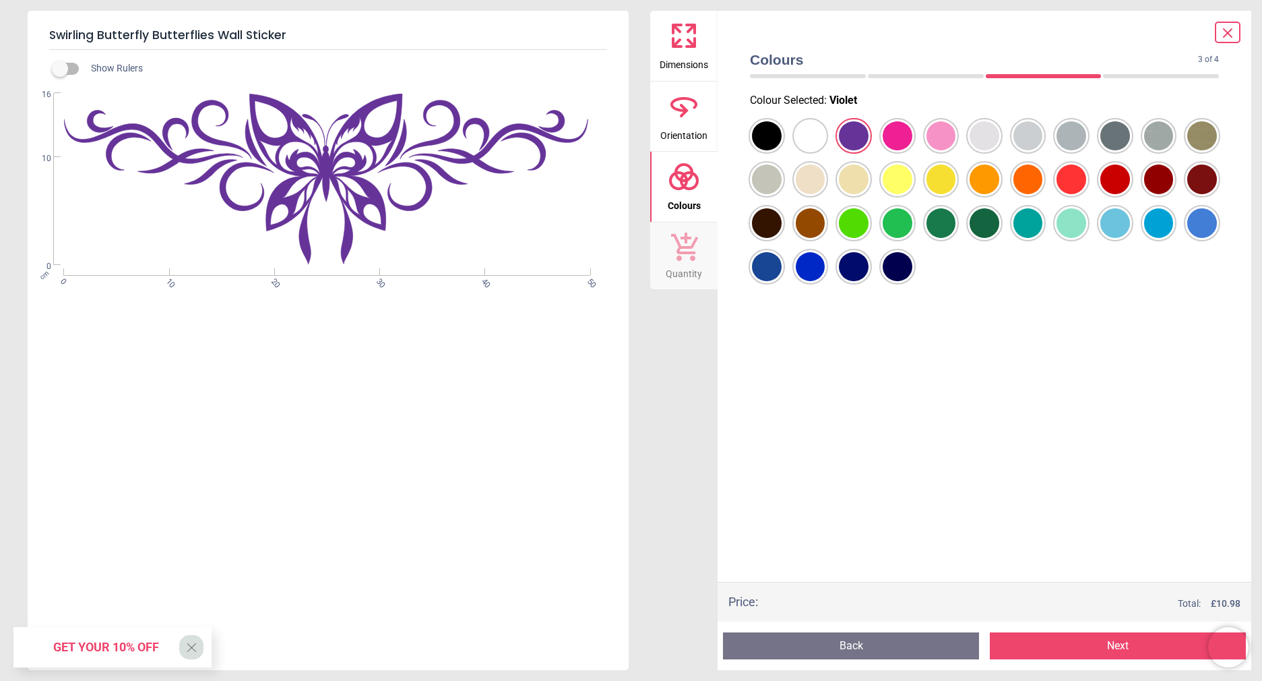
click at [782, 141] on div at bounding box center [767, 136] width 30 height 30
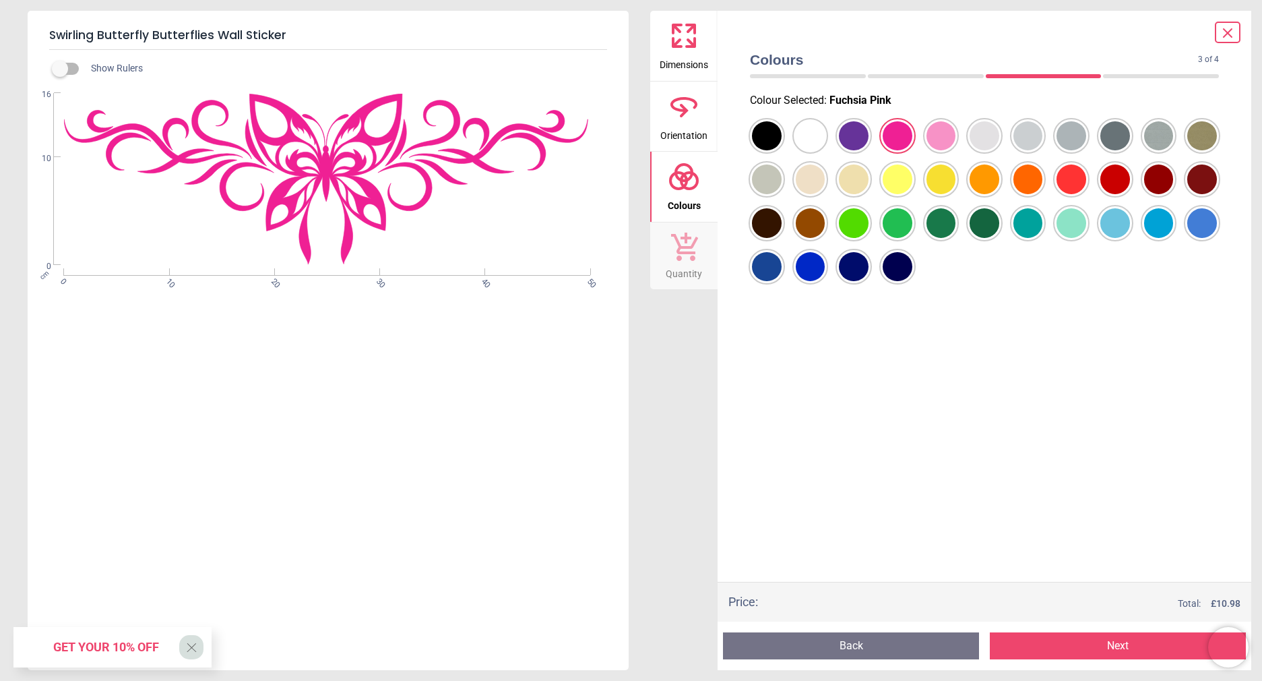
click at [782, 139] on div at bounding box center [767, 136] width 30 height 30
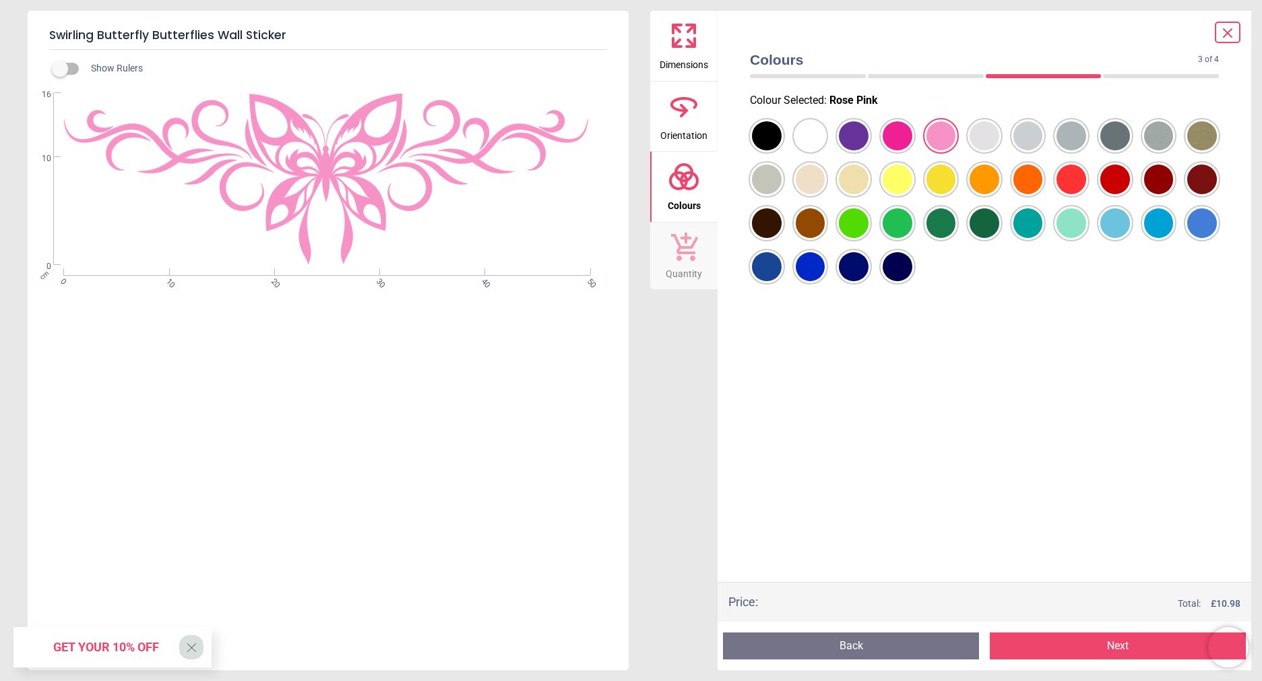
click at [782, 151] on div at bounding box center [767, 136] width 30 height 30
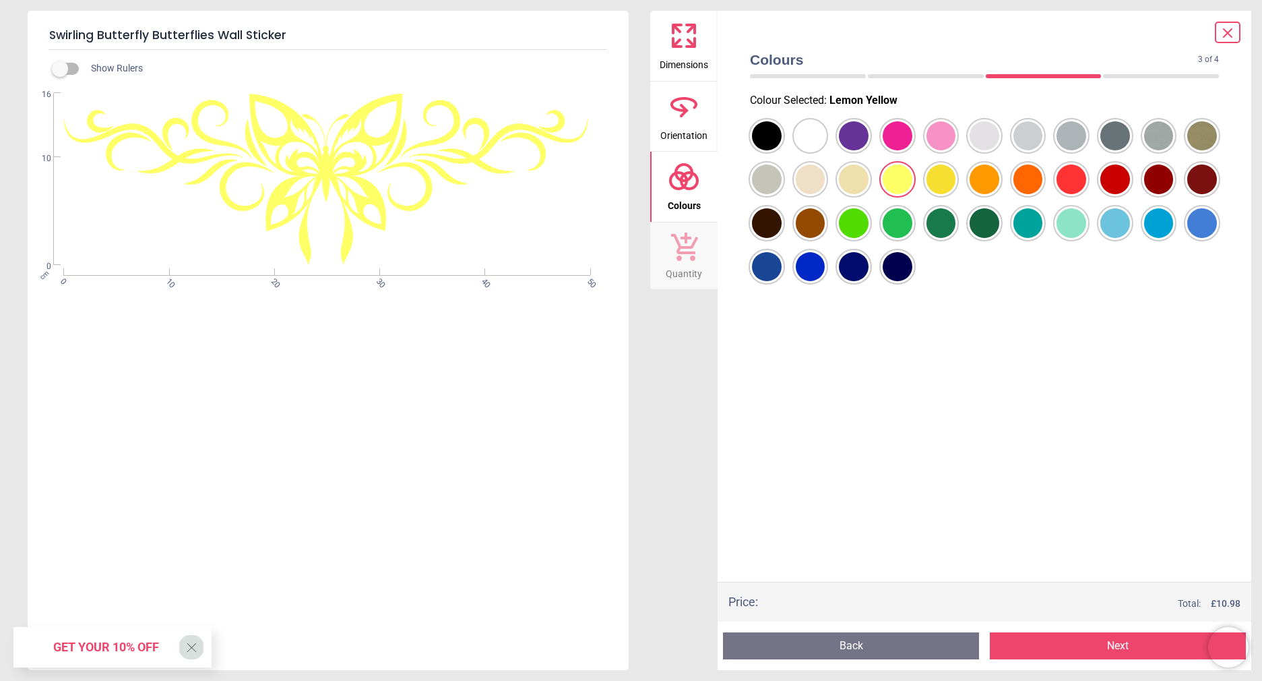
click at [782, 151] on div at bounding box center [767, 136] width 30 height 30
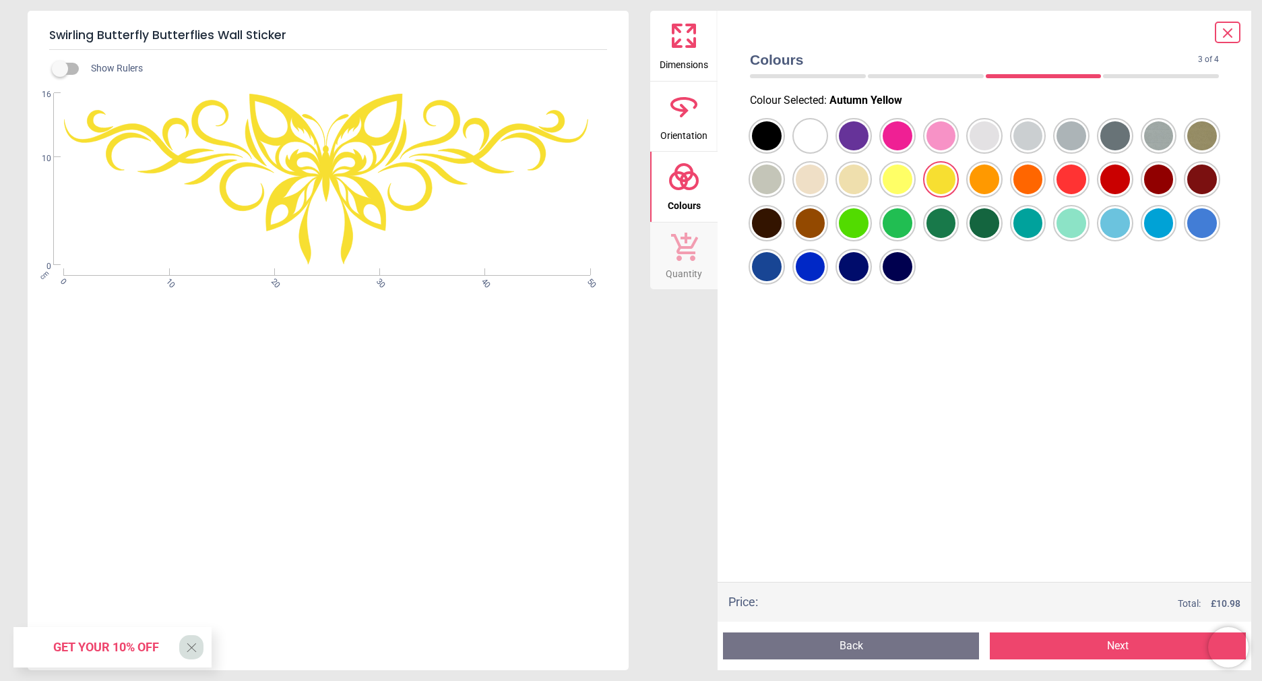
drag, startPoint x: 980, startPoint y: 178, endPoint x: 995, endPoint y: 184, distance: 16.0
click at [782, 151] on div at bounding box center [767, 136] width 30 height 30
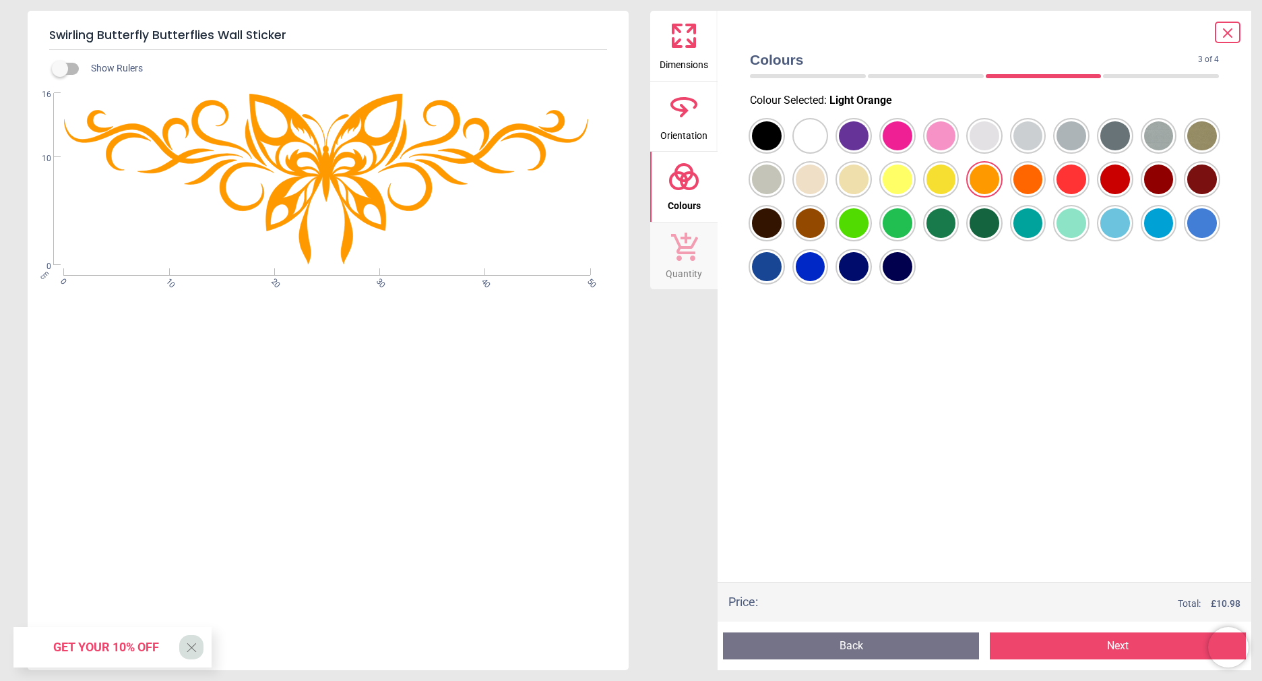
click at [782, 151] on div at bounding box center [767, 136] width 30 height 30
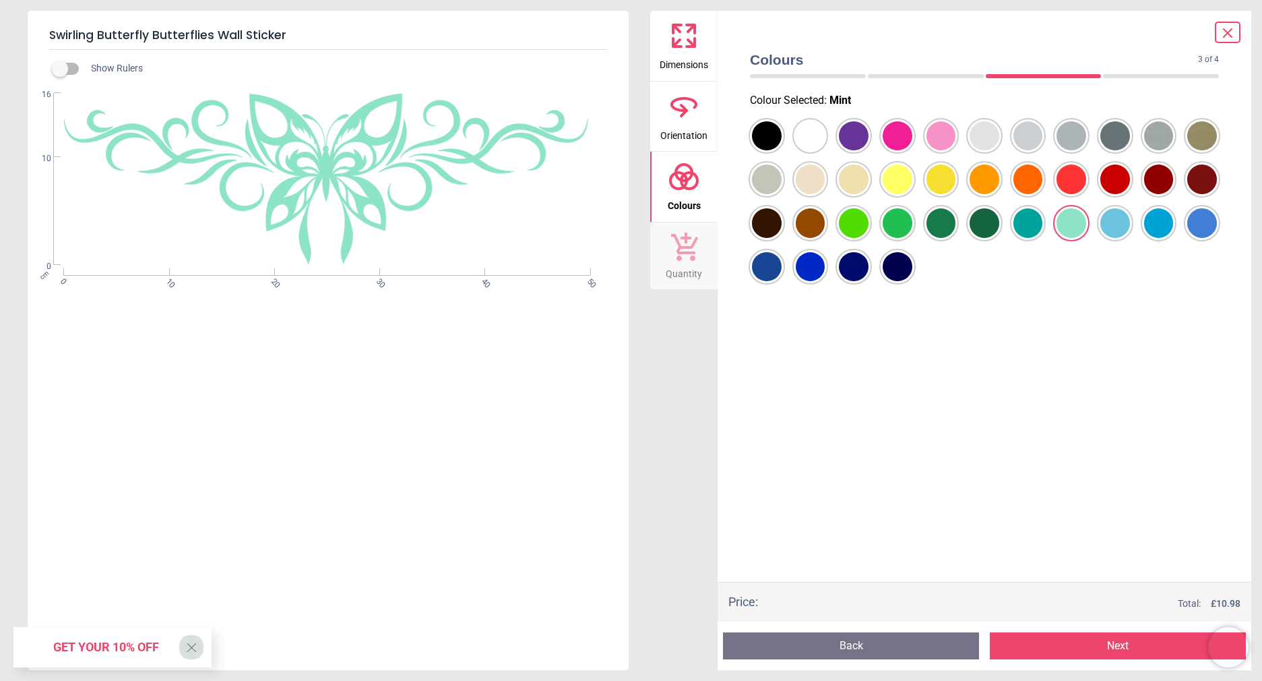
click at [782, 151] on div at bounding box center [767, 136] width 30 height 30
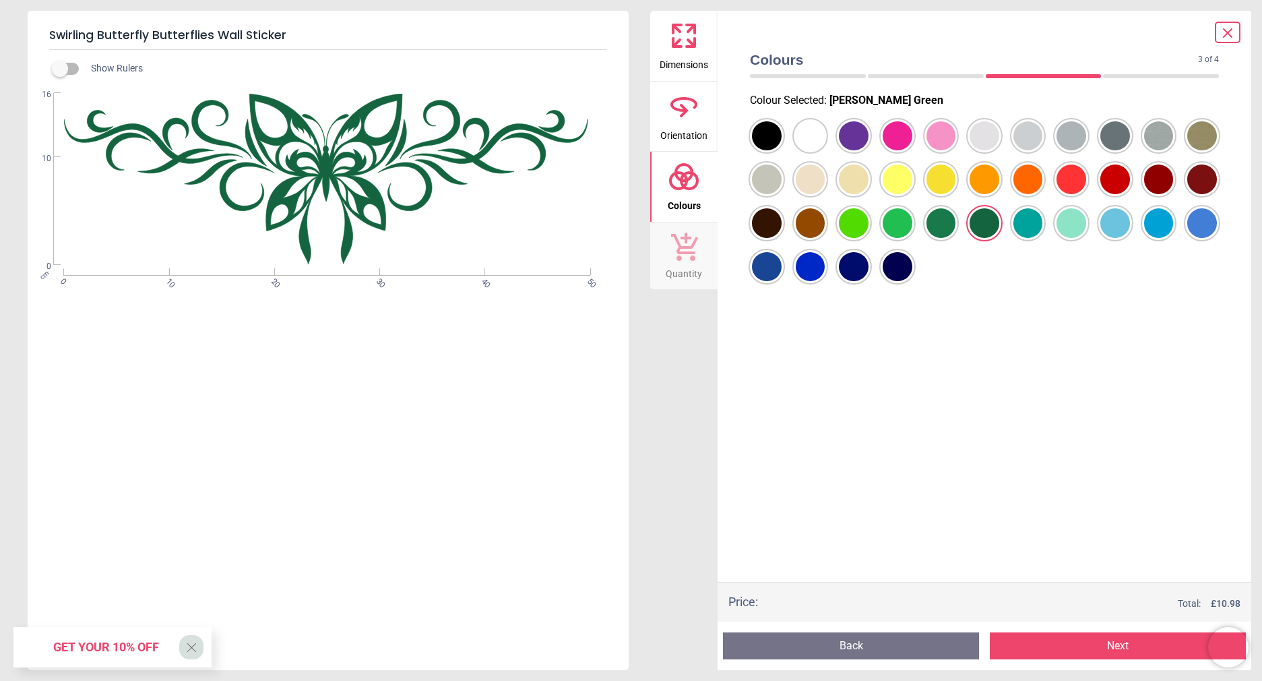
click at [782, 151] on div at bounding box center [767, 136] width 30 height 30
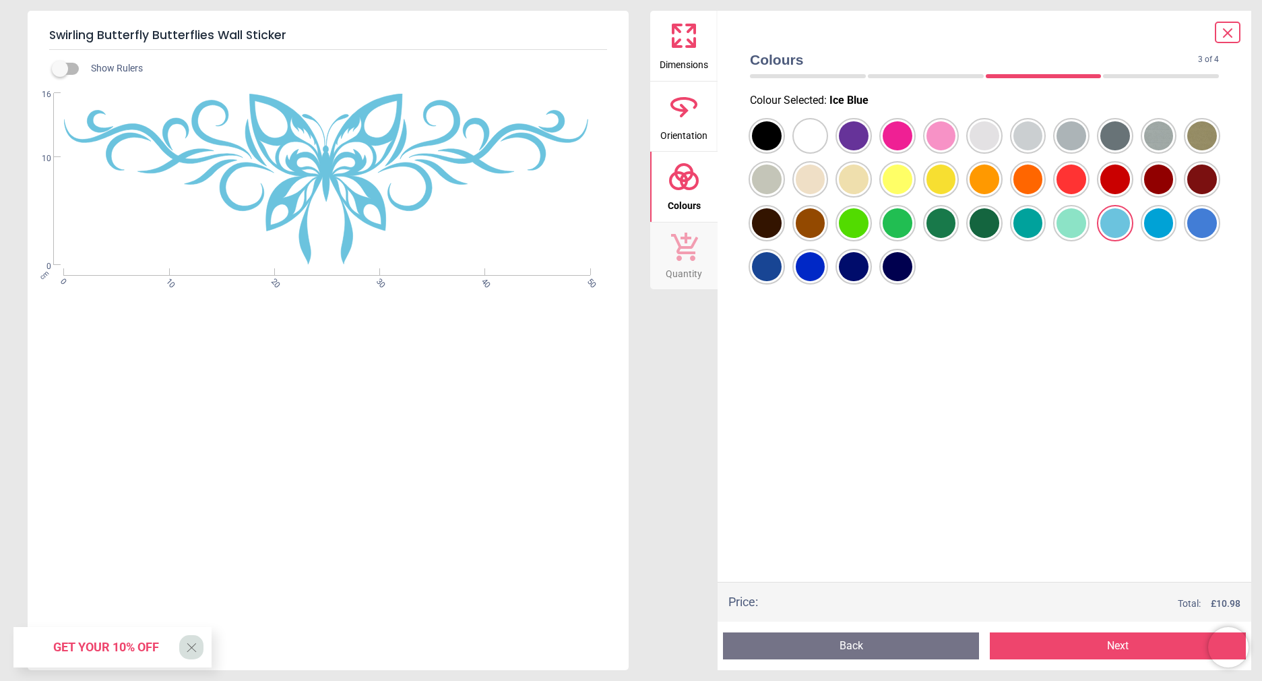
click at [782, 151] on div at bounding box center [767, 136] width 30 height 30
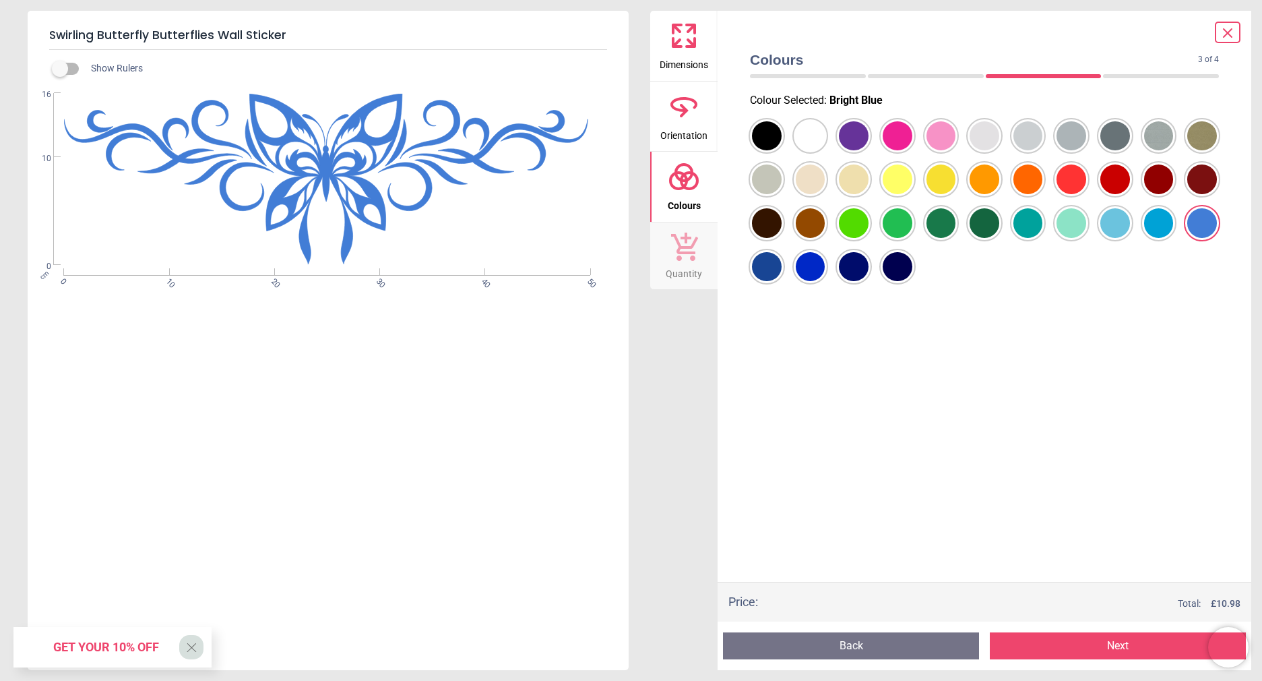
click at [768, 151] on div at bounding box center [767, 136] width 30 height 30
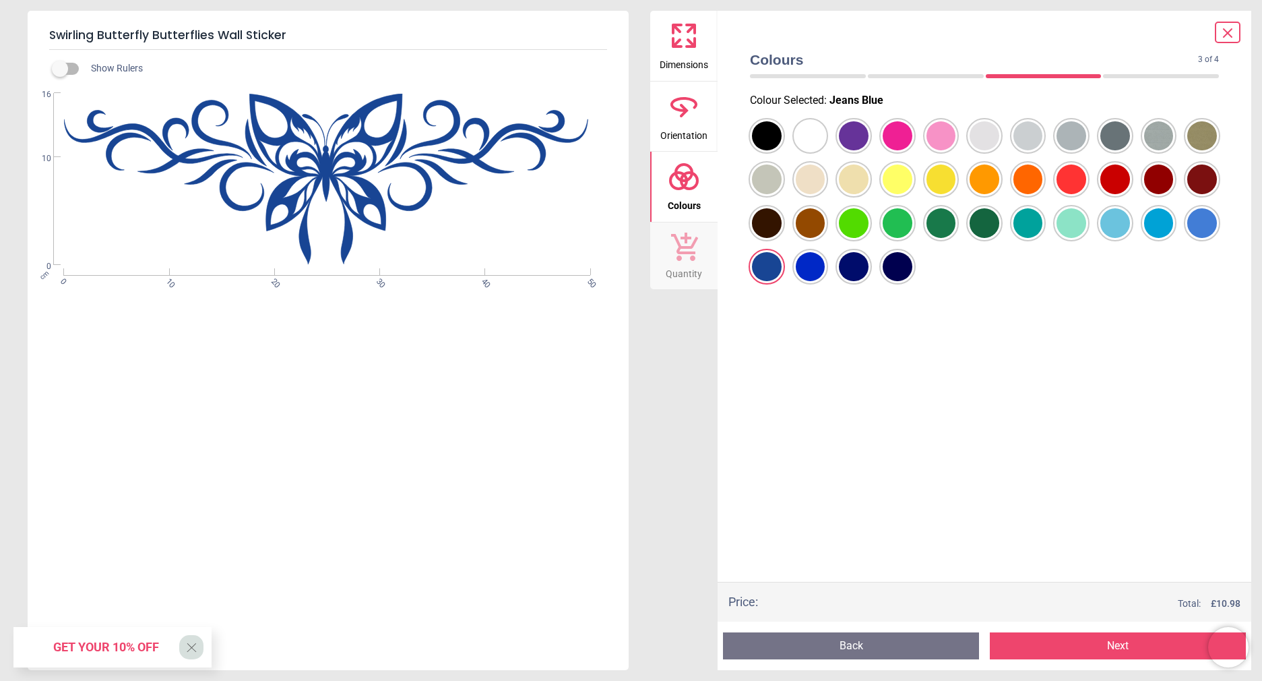
click at [782, 151] on div at bounding box center [767, 136] width 30 height 30
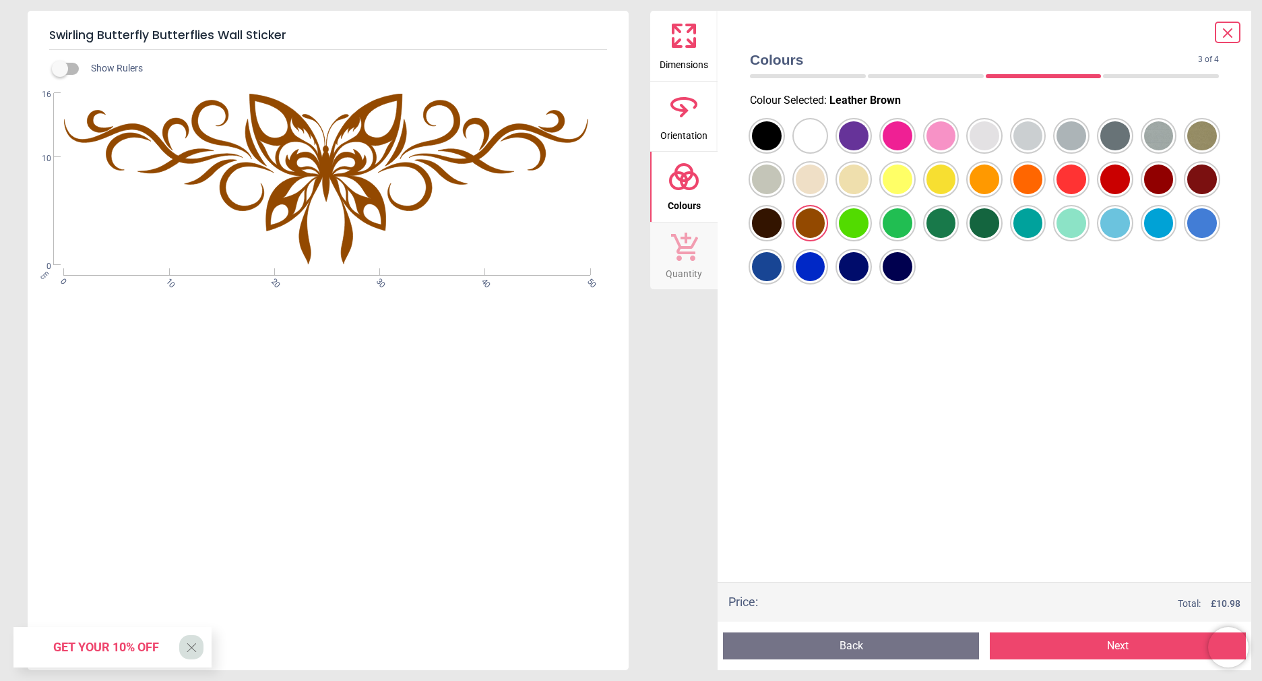
click at [772, 142] on div at bounding box center [767, 136] width 30 height 30
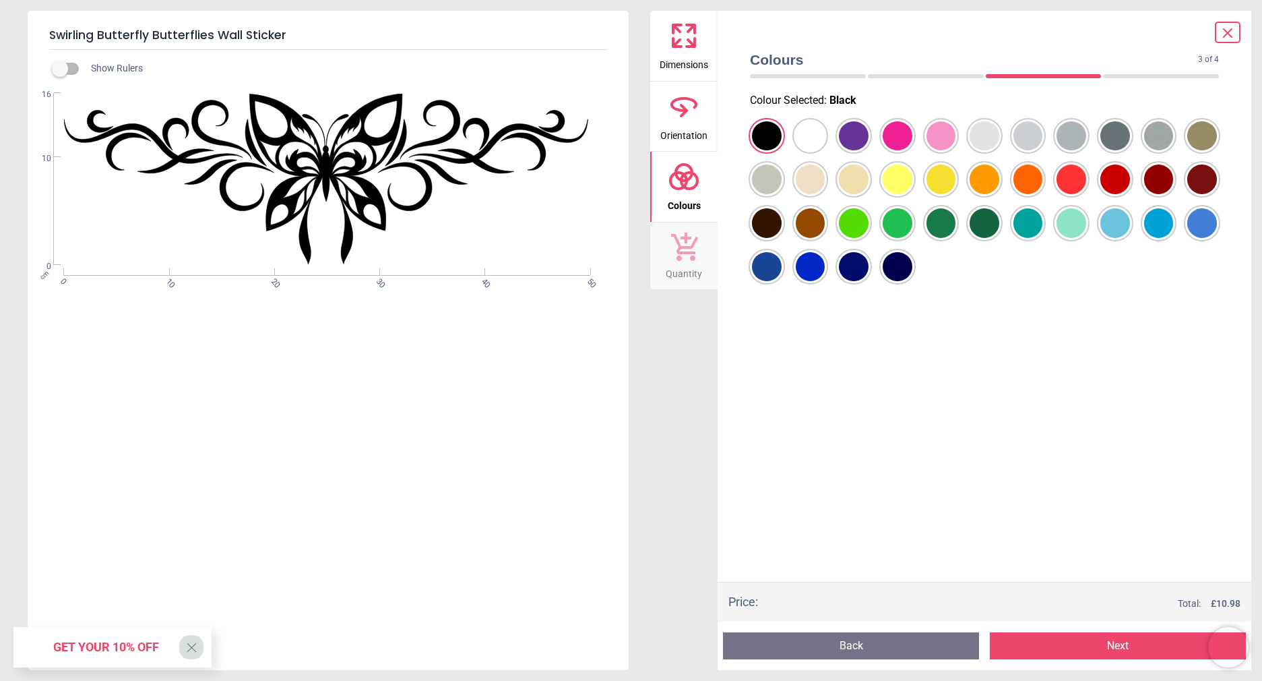
click at [782, 142] on div at bounding box center [767, 136] width 30 height 30
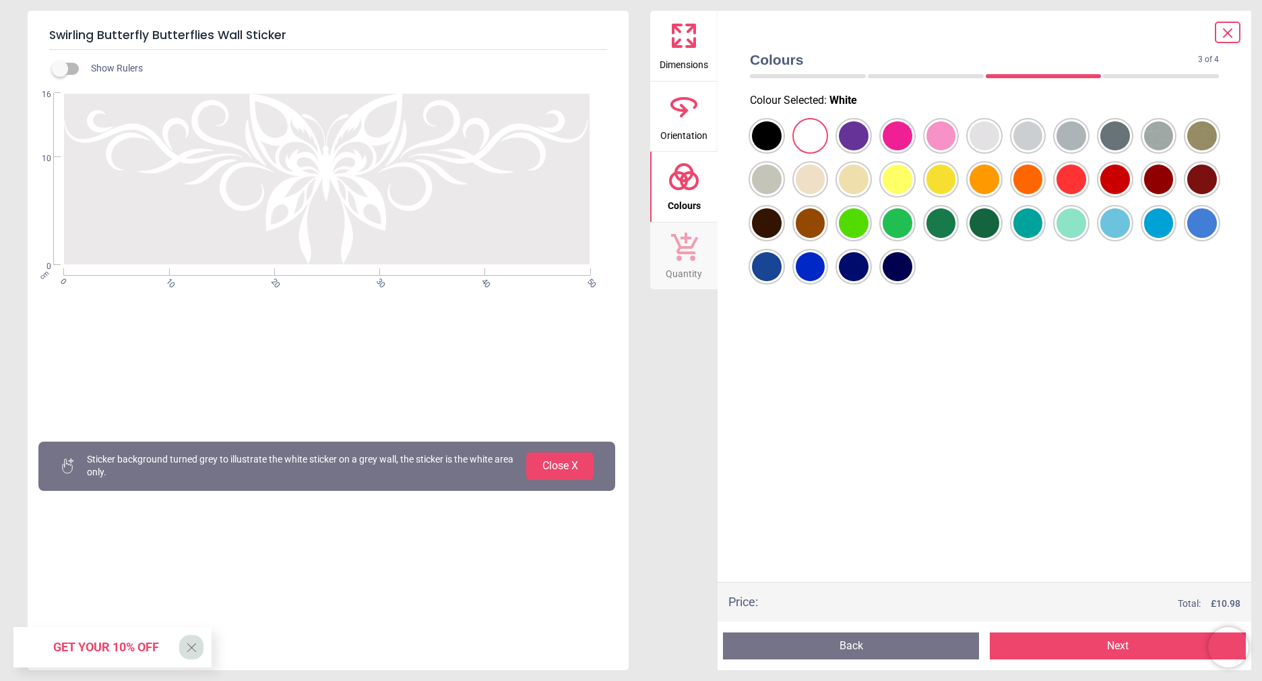
click at [782, 138] on div at bounding box center [767, 136] width 30 height 30
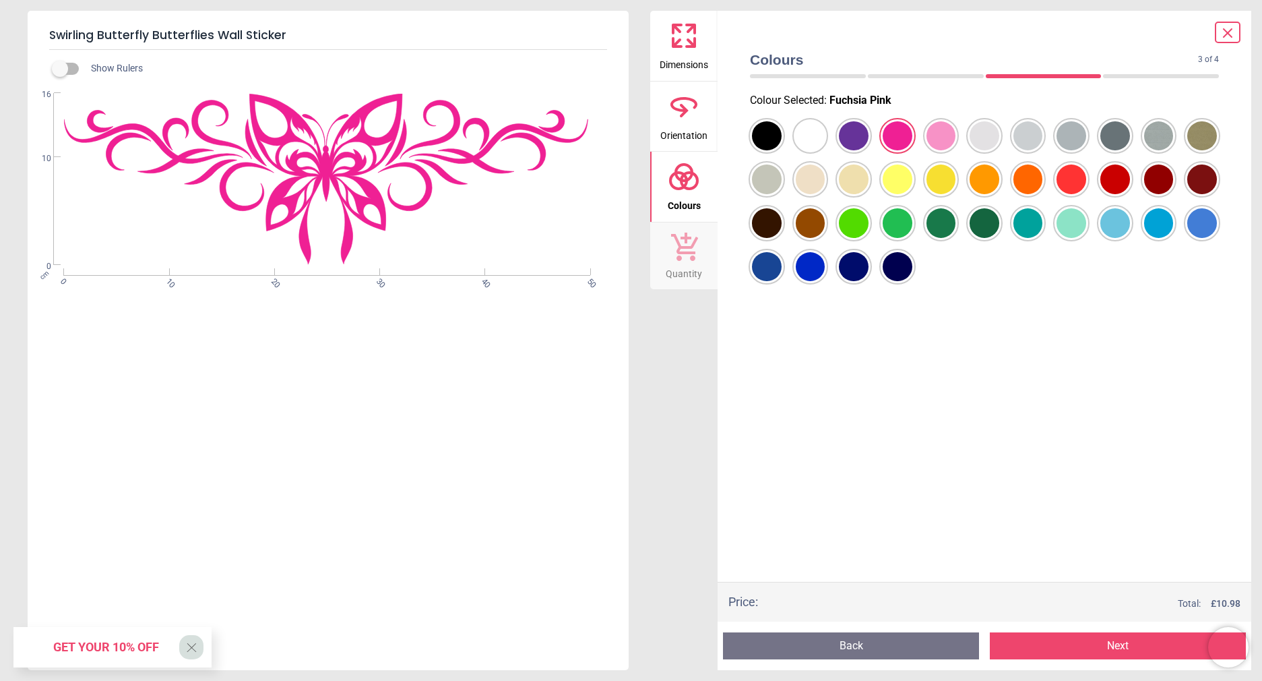
click at [782, 141] on div at bounding box center [767, 136] width 30 height 30
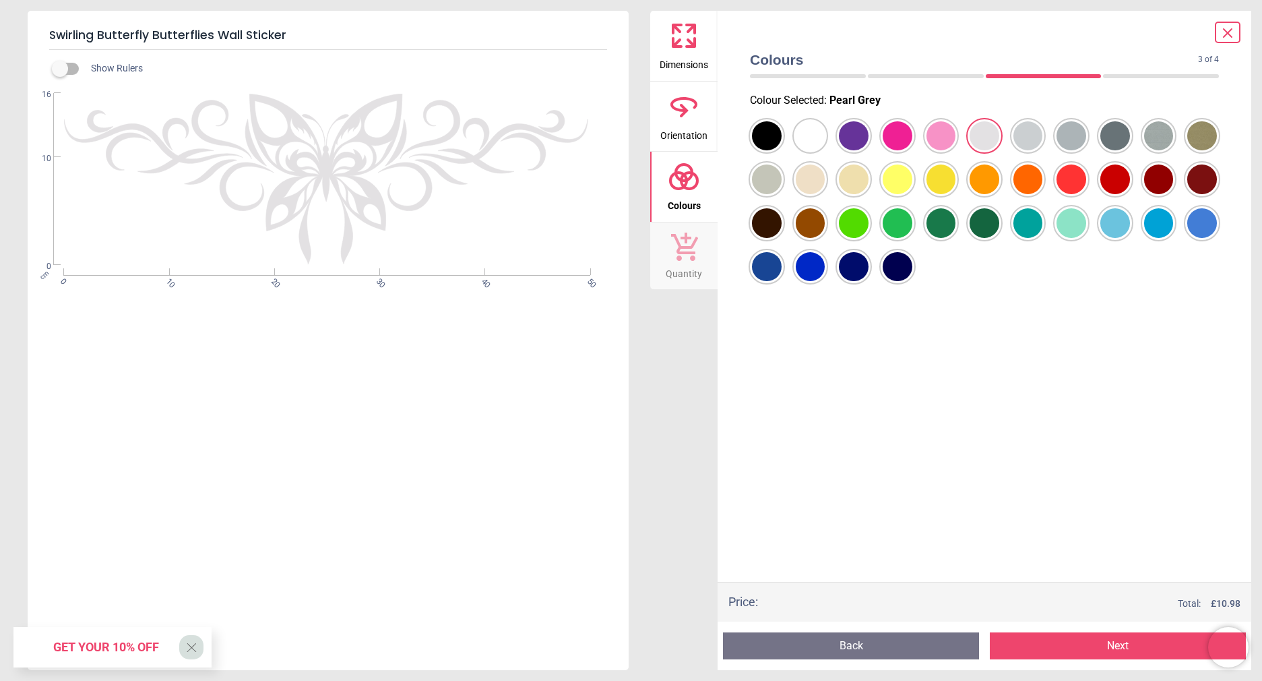
click at [782, 139] on div at bounding box center [767, 136] width 30 height 30
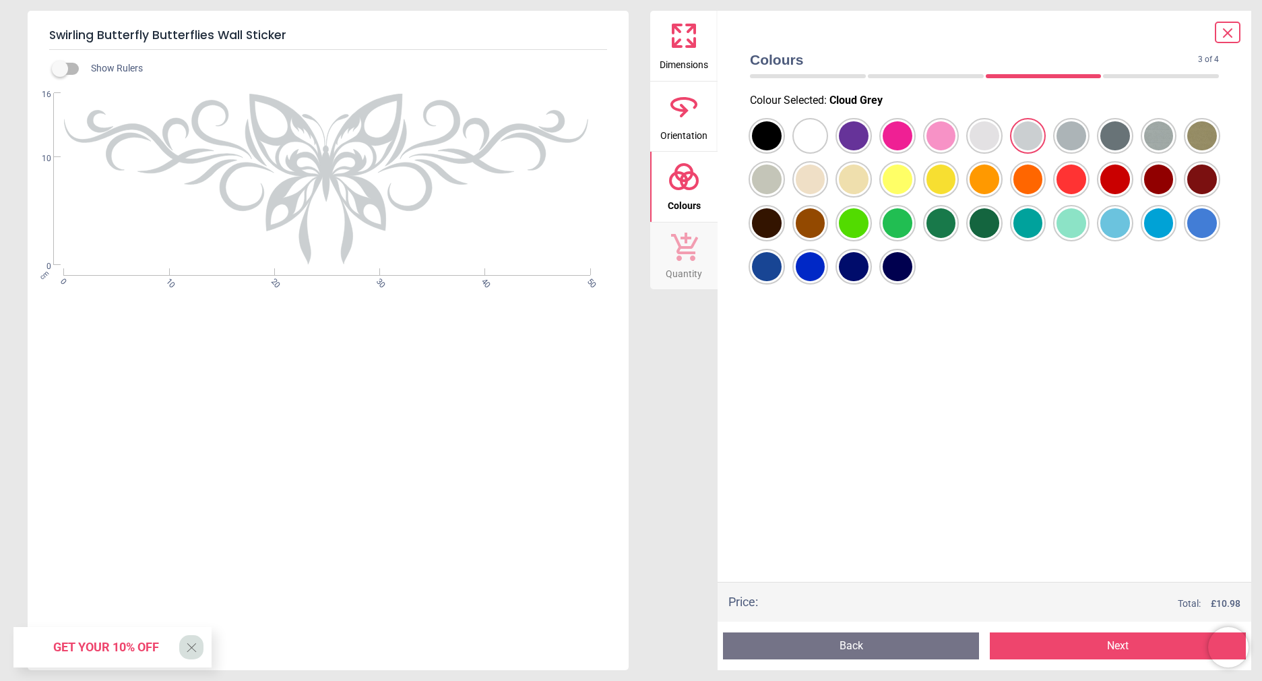
click at [782, 139] on div at bounding box center [767, 136] width 30 height 30
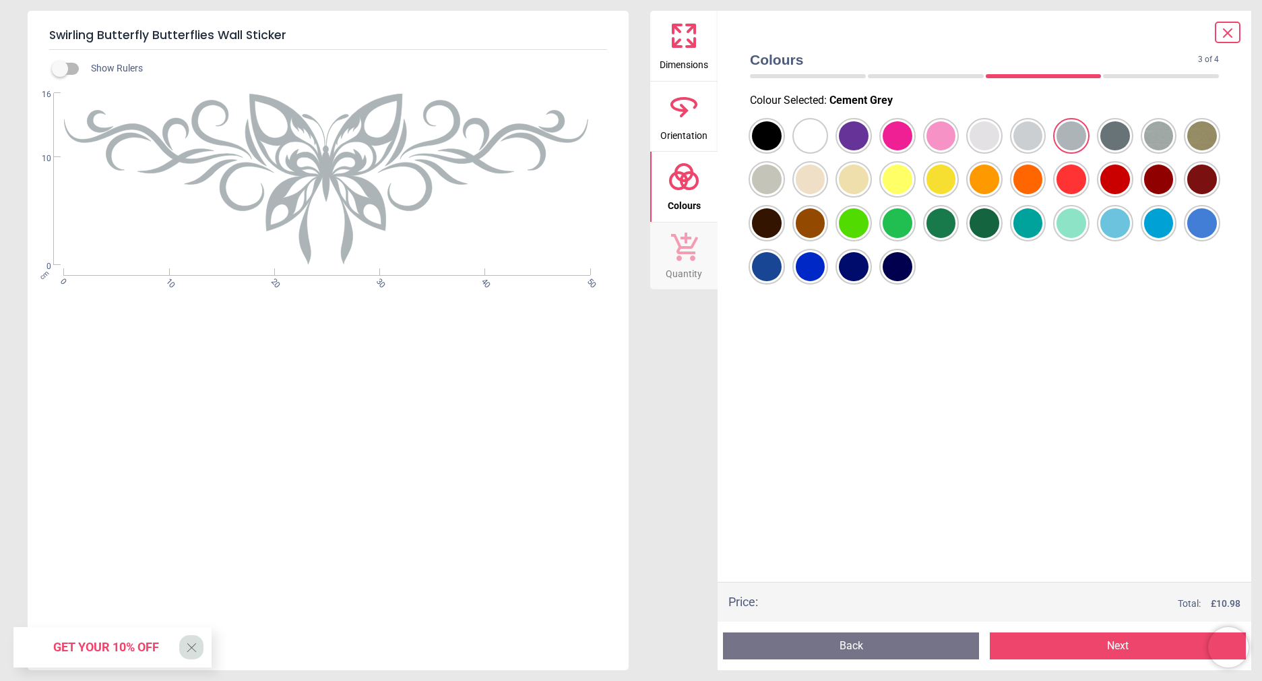
click at [782, 139] on div at bounding box center [767, 136] width 30 height 30
click at [782, 151] on div at bounding box center [767, 136] width 30 height 30
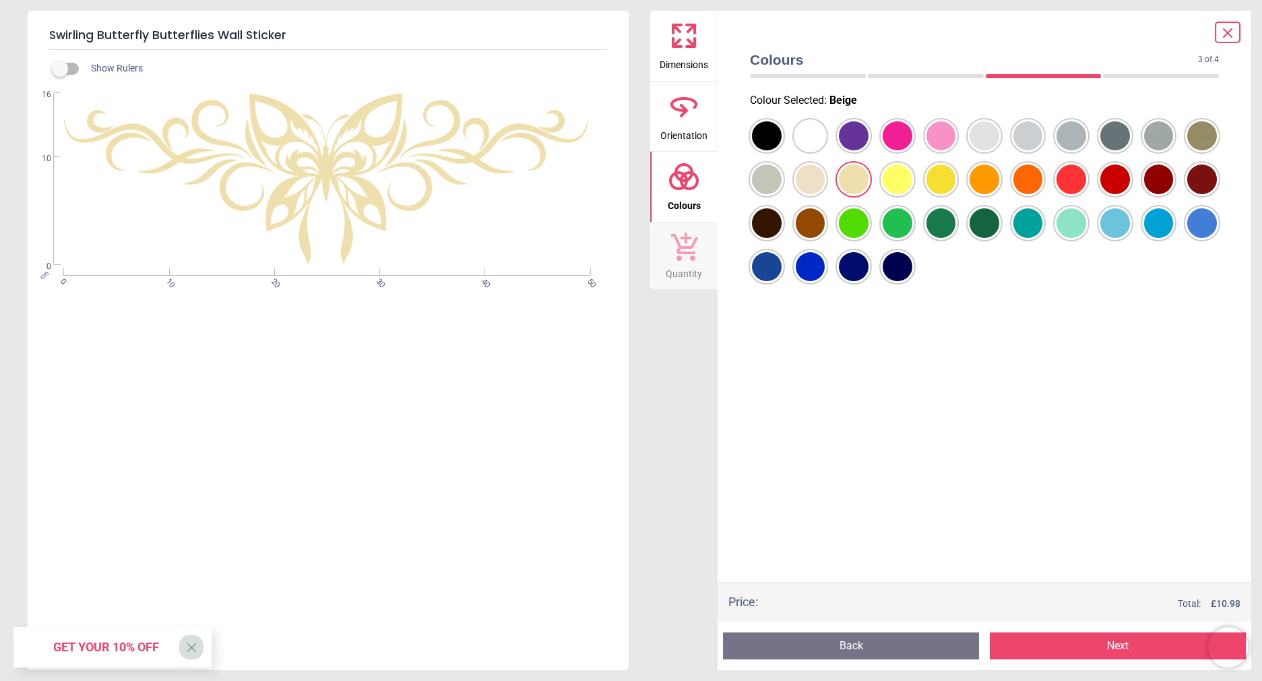
click at [782, 151] on div at bounding box center [767, 136] width 30 height 30
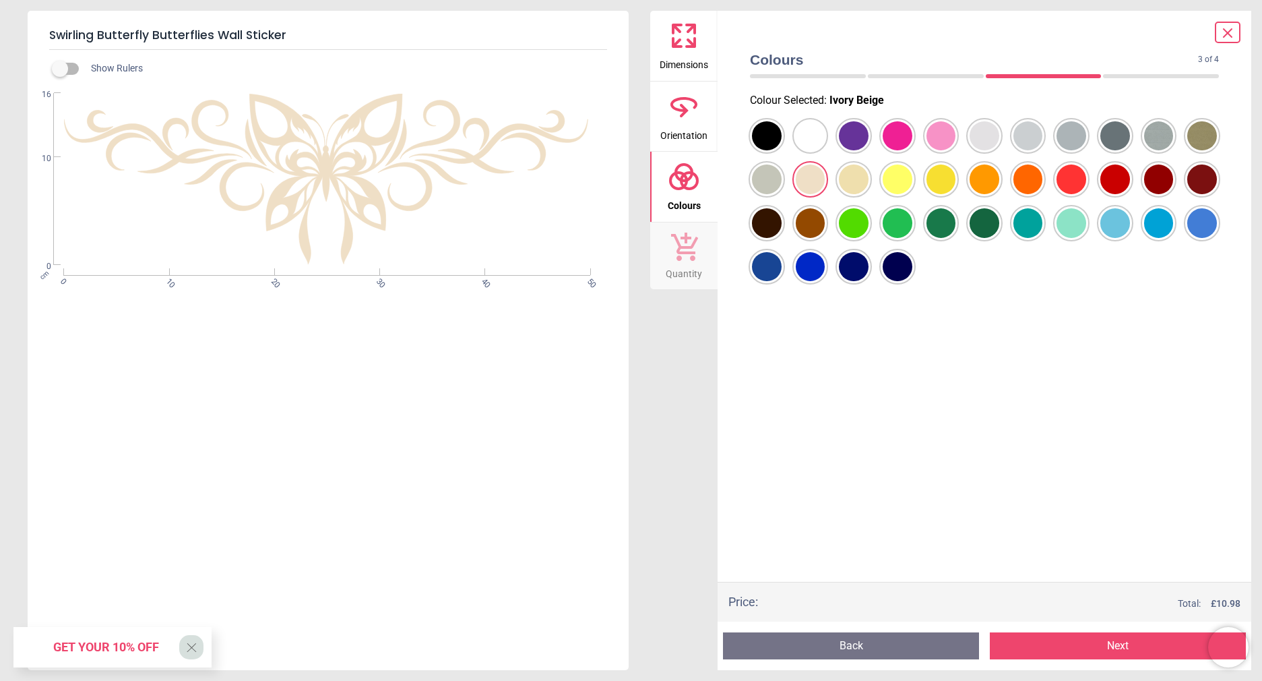
click at [807, 177] on div at bounding box center [811, 179] width 30 height 30
click at [782, 134] on div at bounding box center [767, 136] width 30 height 30
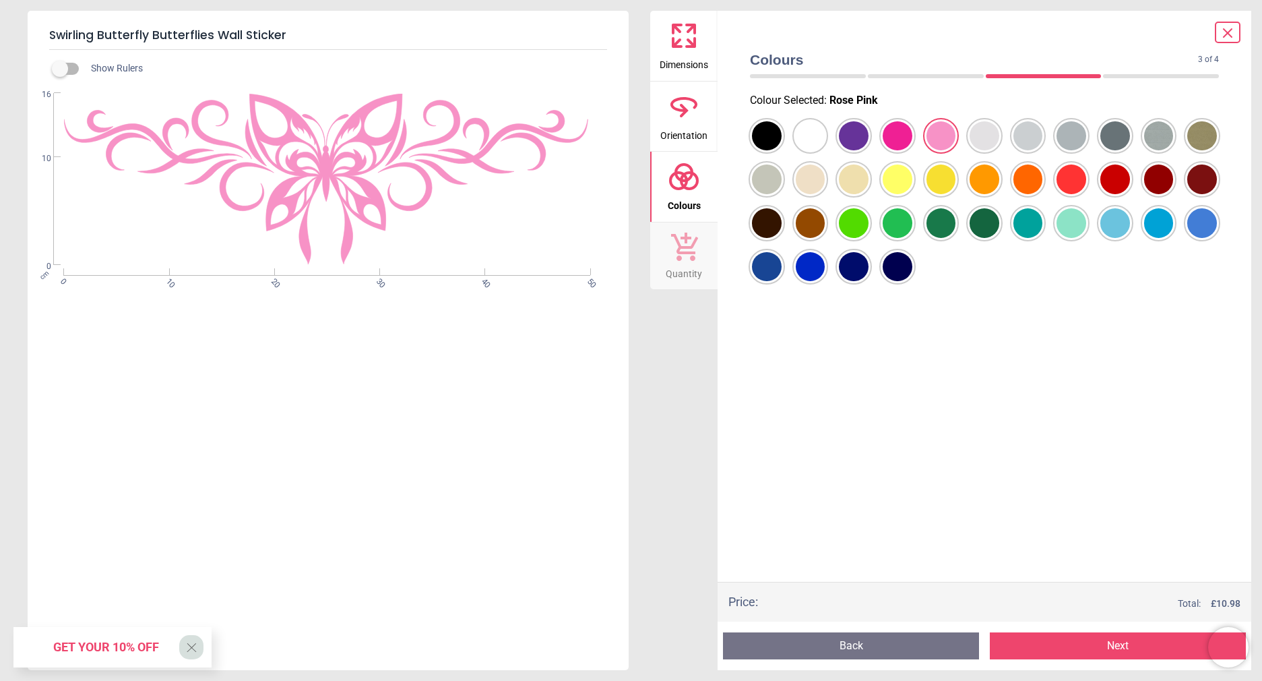
click at [875, 144] on div at bounding box center [984, 201] width 491 height 175
click at [926, 137] on div at bounding box center [942, 136] width 34 height 34
click at [782, 142] on div at bounding box center [767, 136] width 30 height 30
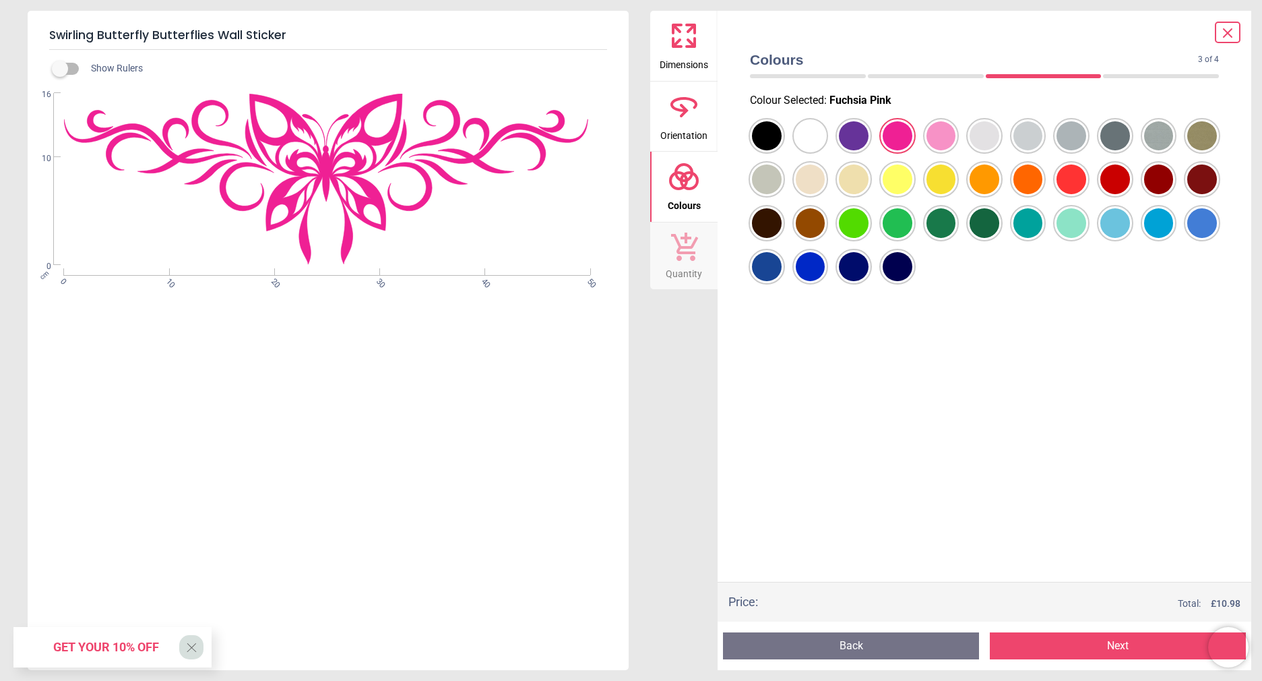
click at [782, 132] on div at bounding box center [767, 136] width 30 height 30
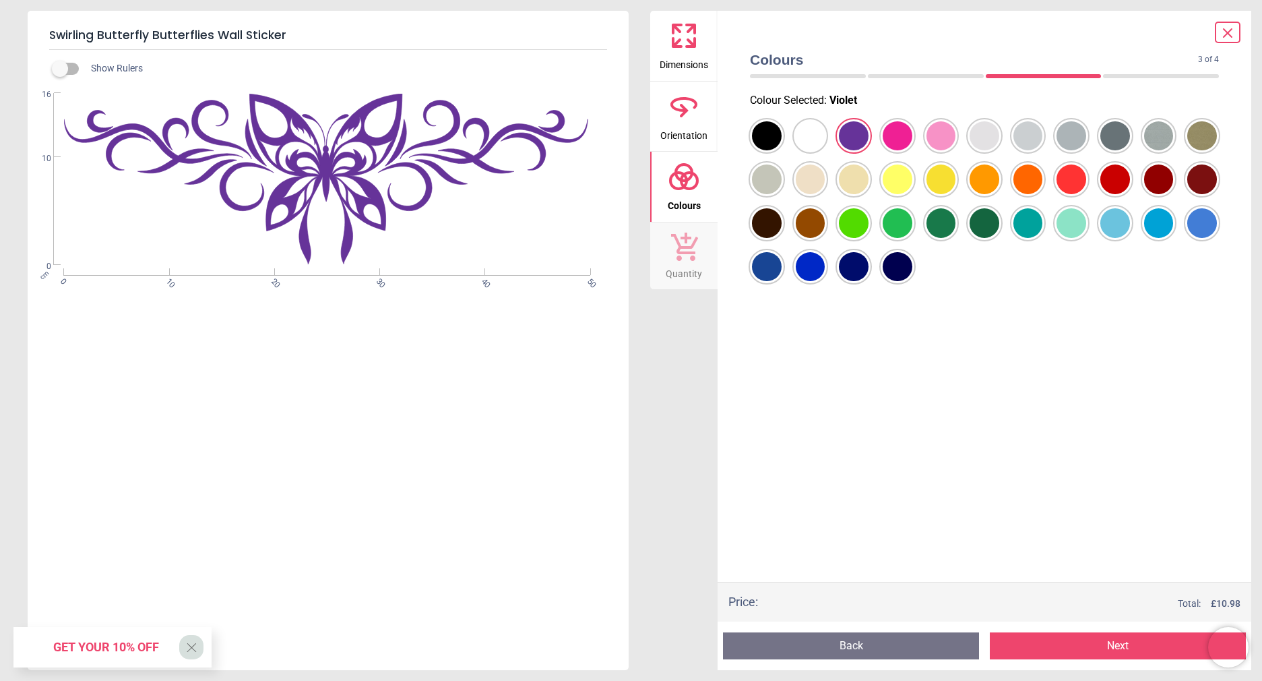
click at [782, 130] on div at bounding box center [767, 136] width 30 height 30
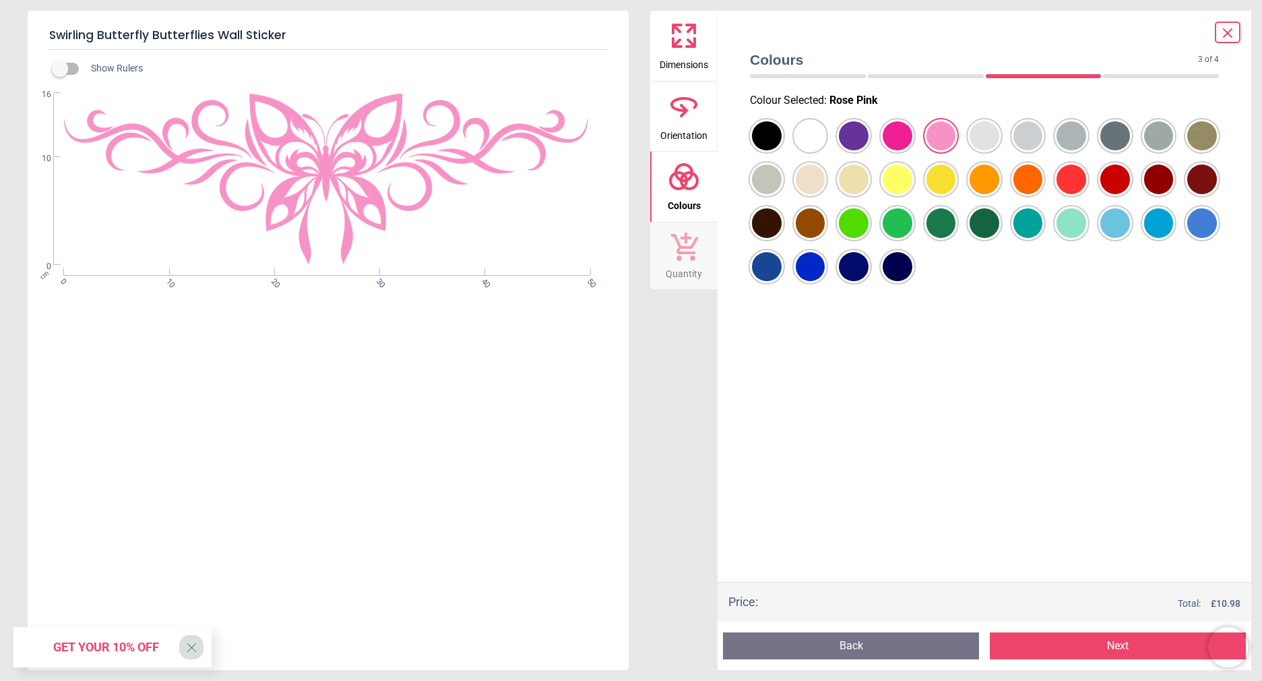
click at [782, 151] on div at bounding box center [767, 136] width 30 height 30
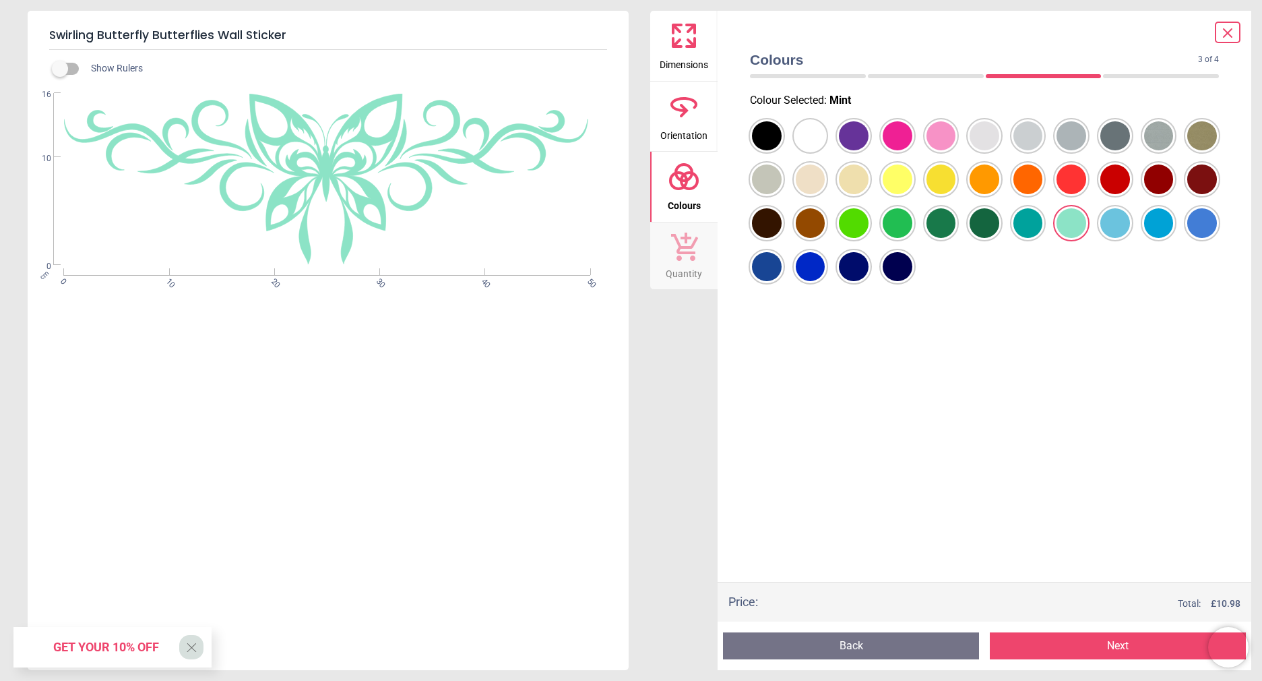
click at [782, 151] on div at bounding box center [767, 136] width 30 height 30
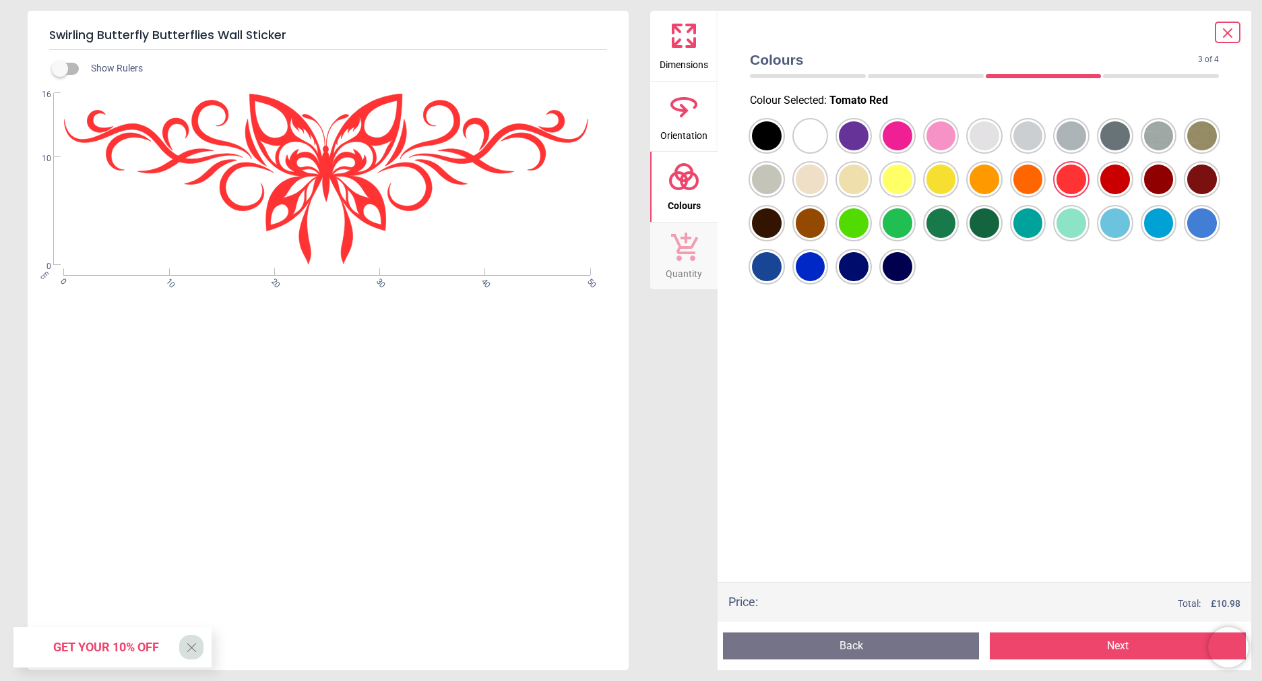
click at [782, 151] on div at bounding box center [767, 136] width 30 height 30
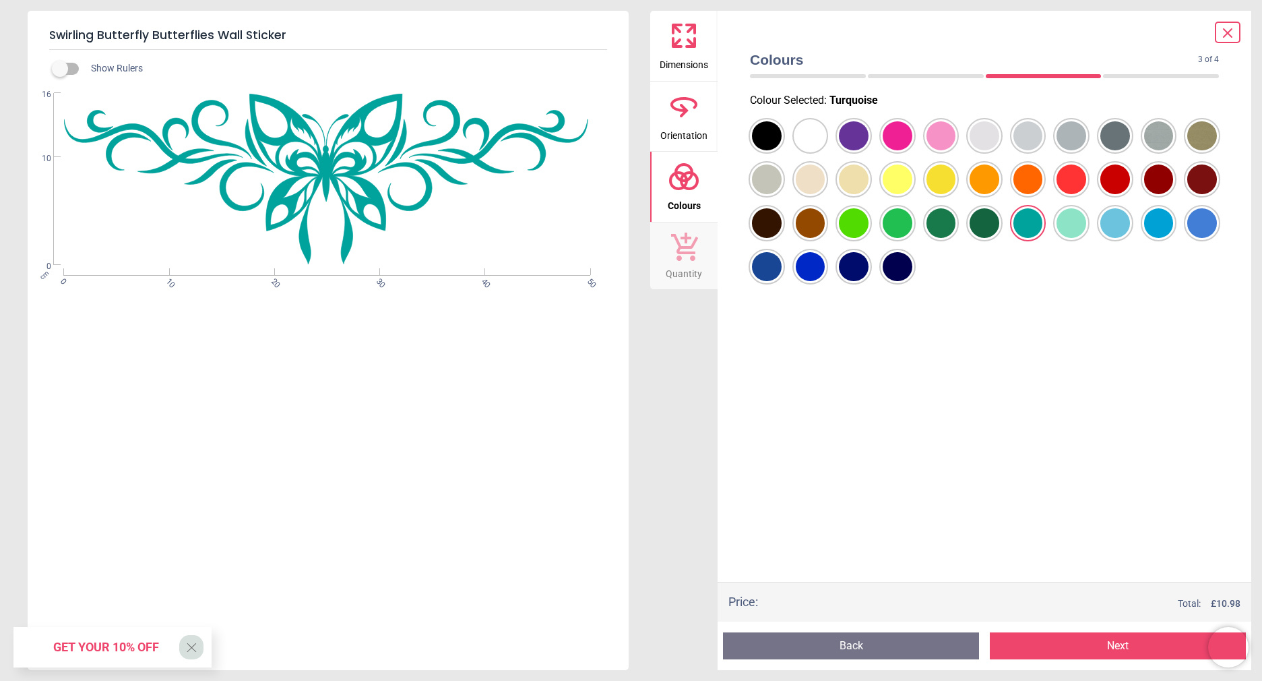
click at [782, 151] on div at bounding box center [767, 136] width 30 height 30
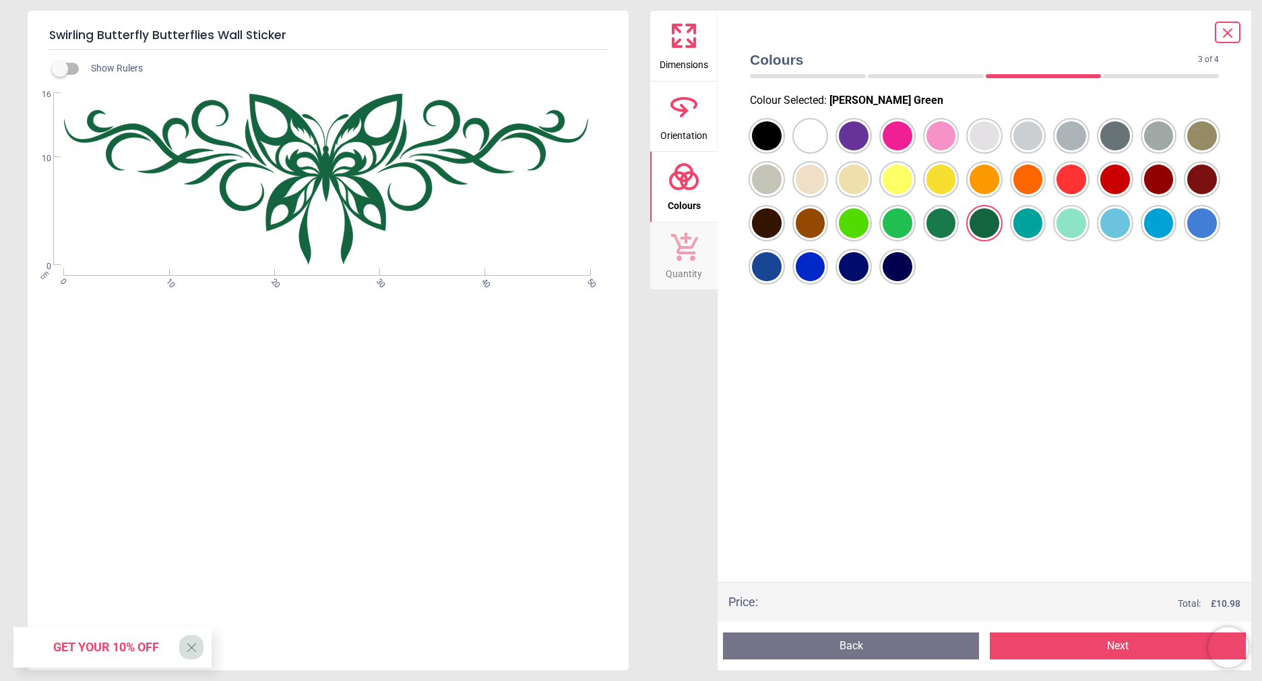
drag, startPoint x: 913, startPoint y: 216, endPoint x: 891, endPoint y: 225, distance: 24.2
click at [782, 151] on div at bounding box center [767, 136] width 30 height 30
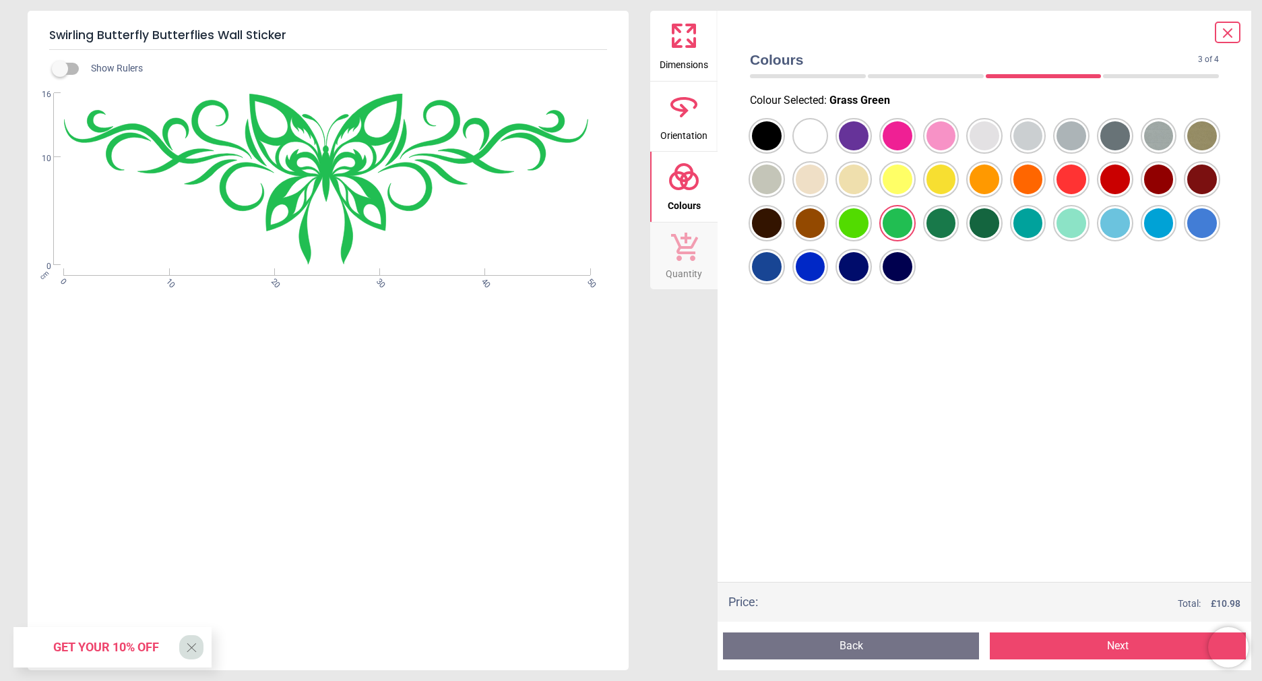
click at [788, 249] on div at bounding box center [984, 201] width 491 height 175
click at [782, 151] on div at bounding box center [767, 136] width 30 height 30
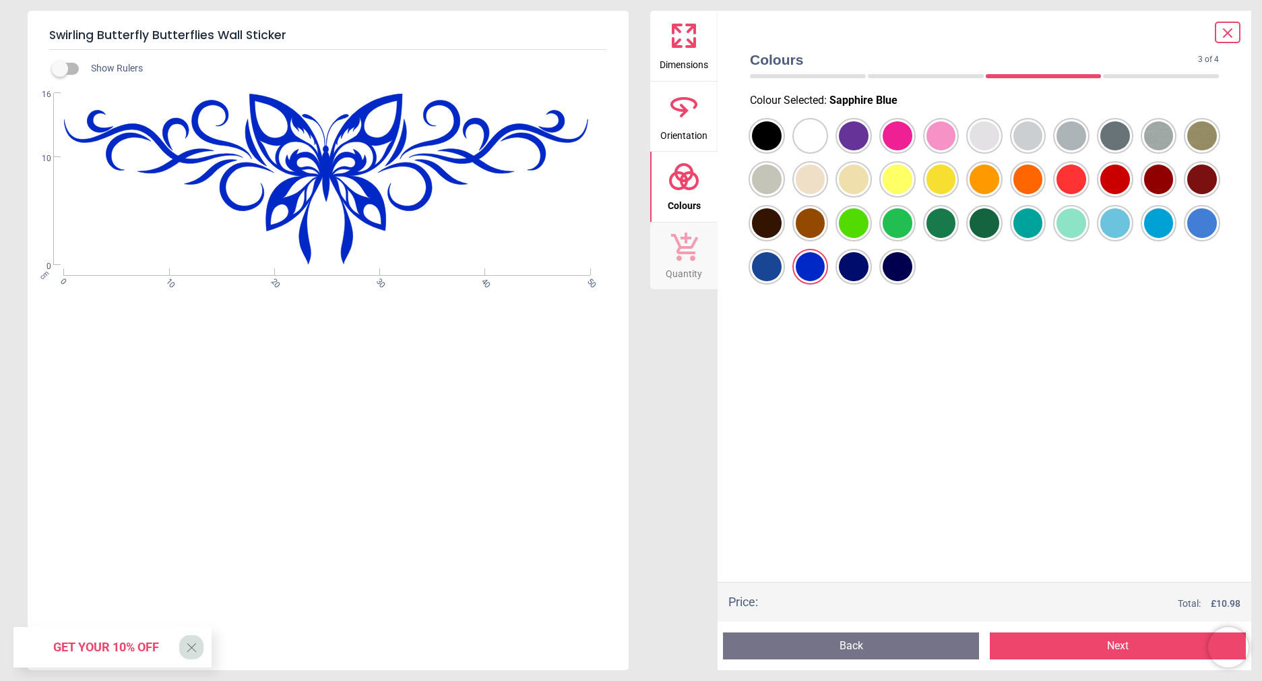
click at [782, 151] on div at bounding box center [767, 136] width 30 height 30
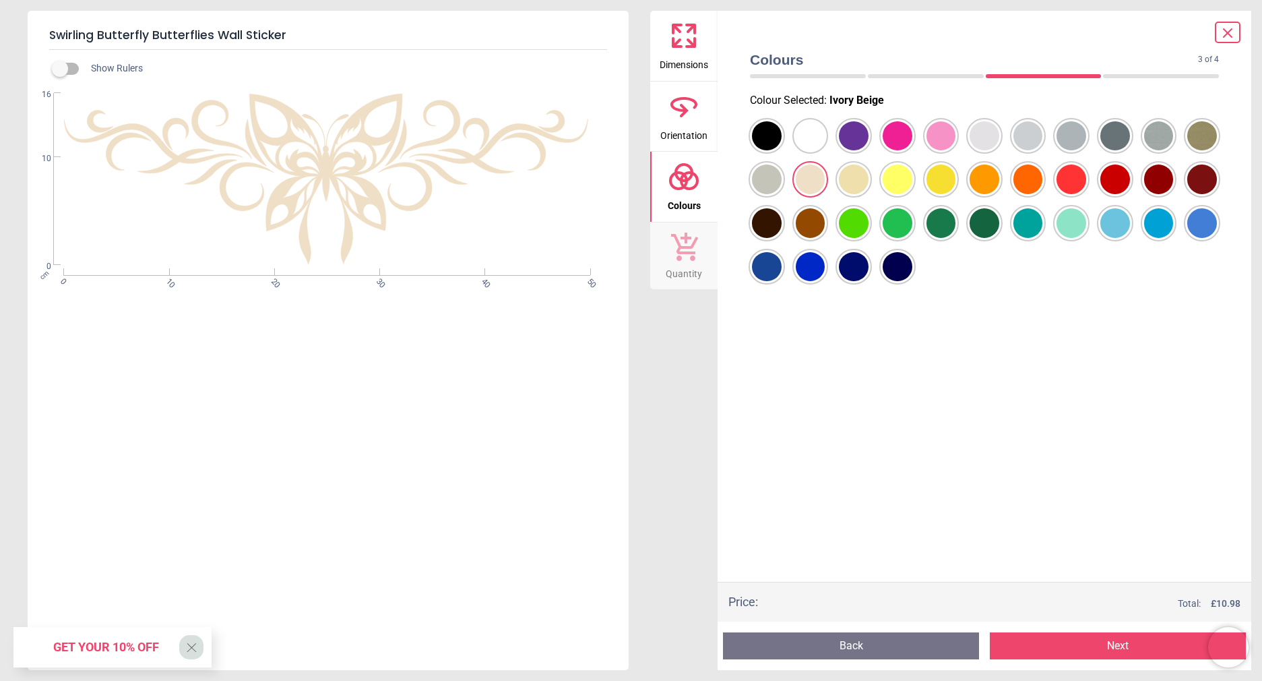
click at [782, 151] on div at bounding box center [767, 136] width 30 height 30
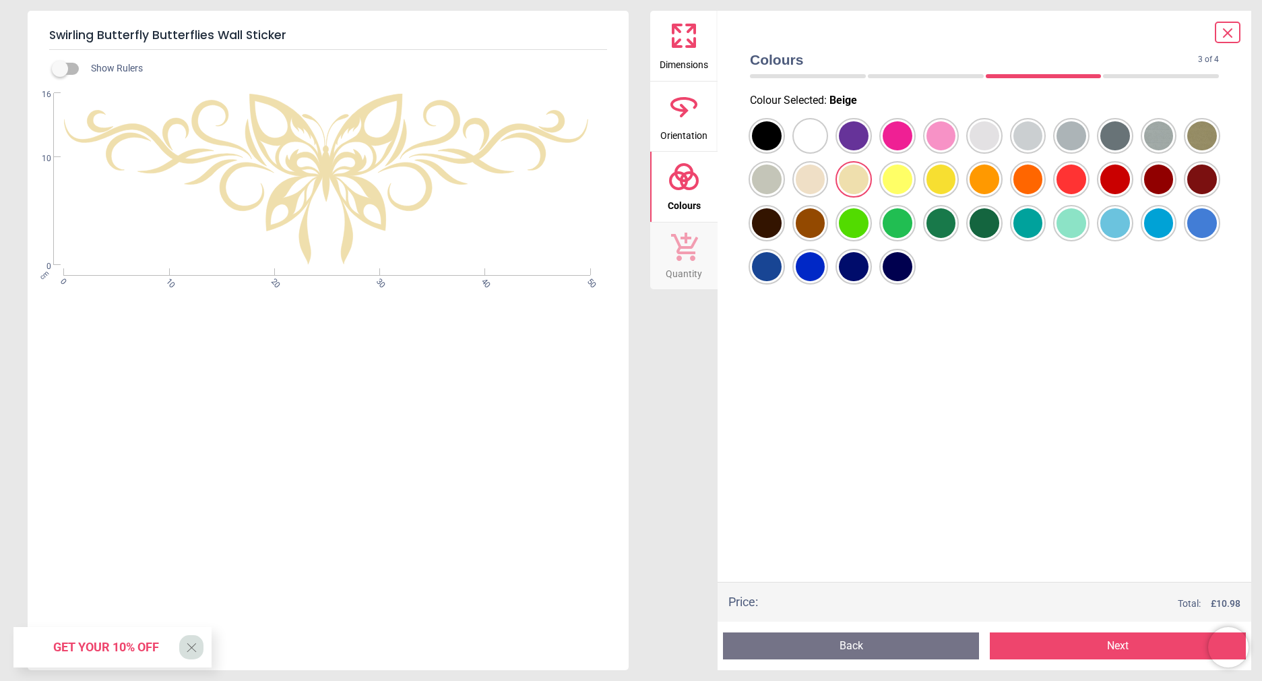
click at [782, 139] on div at bounding box center [767, 136] width 30 height 30
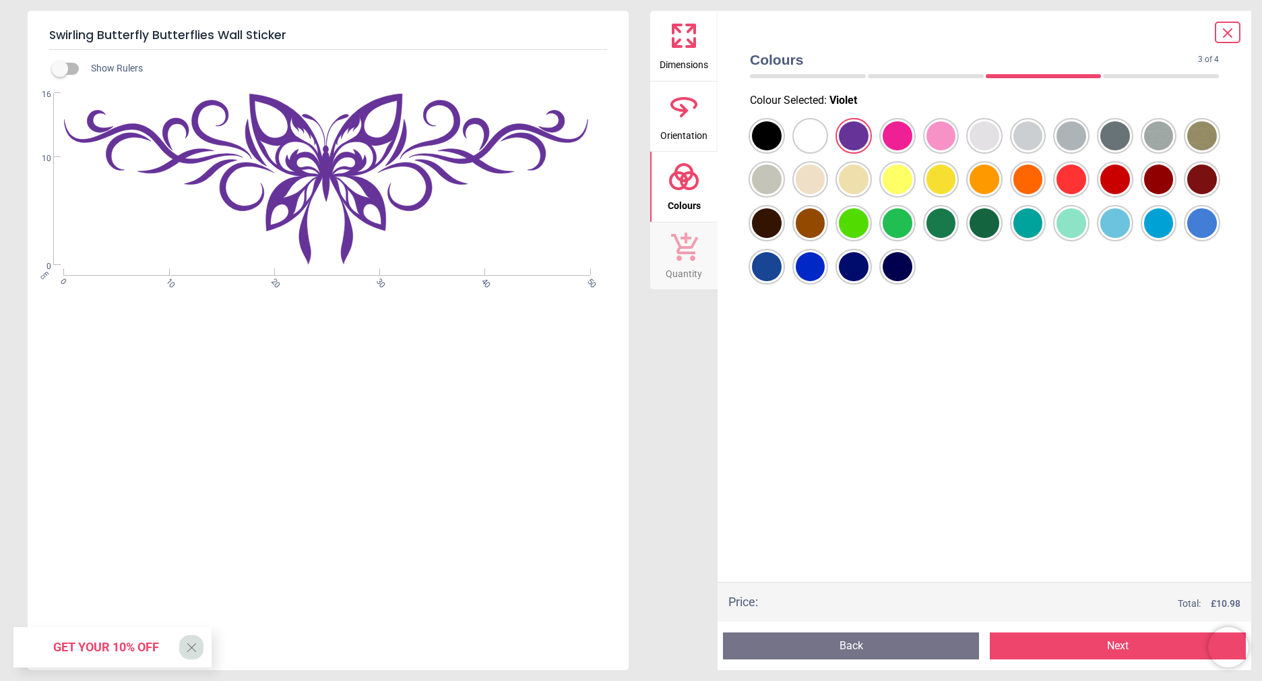
drag, startPoint x: 815, startPoint y: 138, endPoint x: 819, endPoint y: 125, distance: 14.3
click at [782, 129] on div at bounding box center [767, 136] width 30 height 30
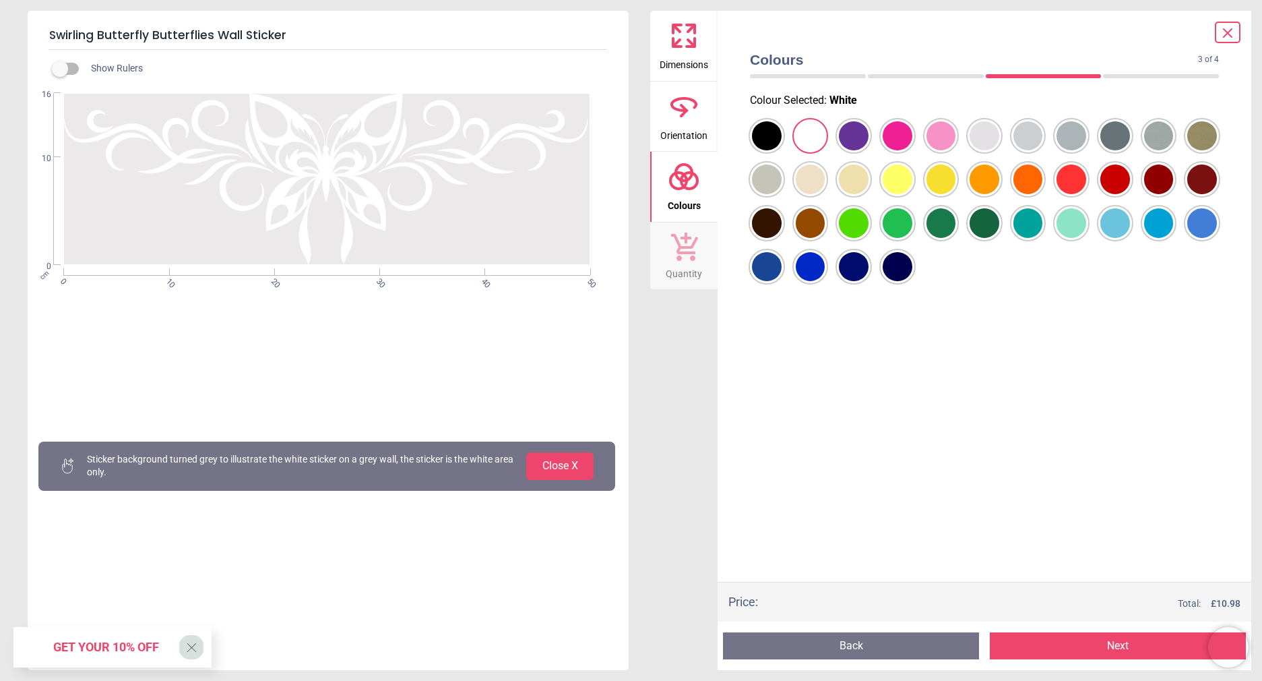
click at [782, 151] on div at bounding box center [767, 136] width 30 height 30
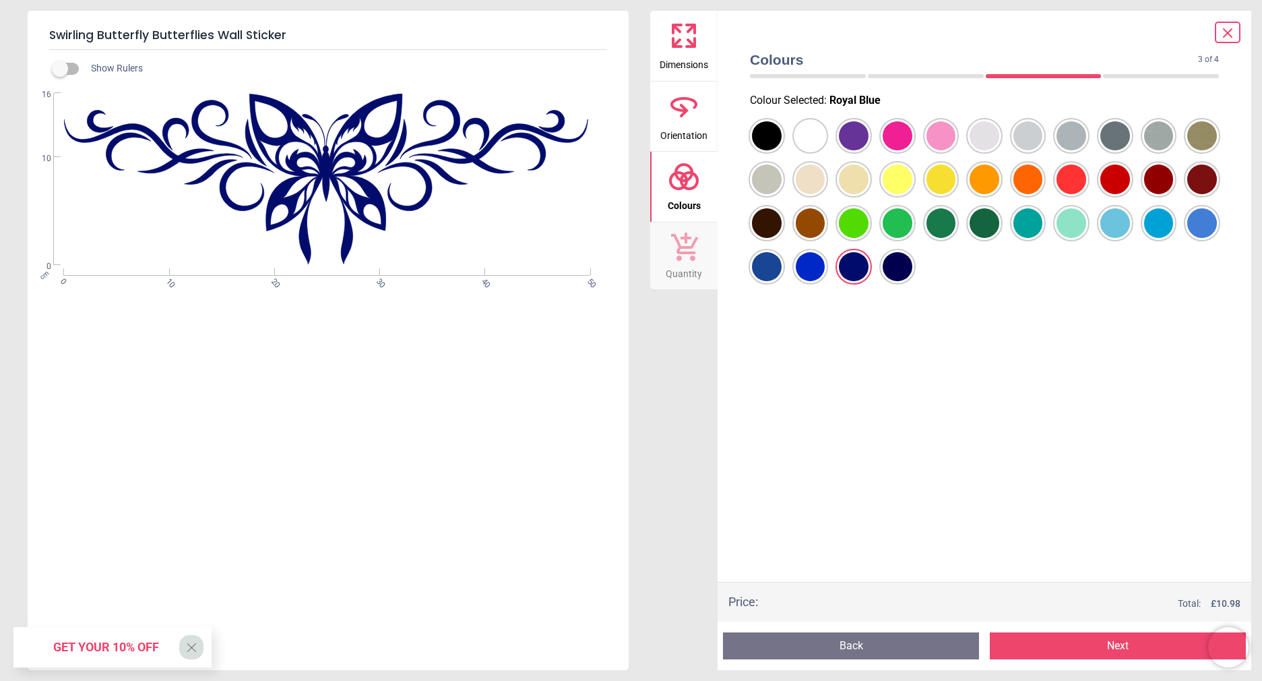
click at [782, 151] on div at bounding box center [767, 136] width 30 height 30
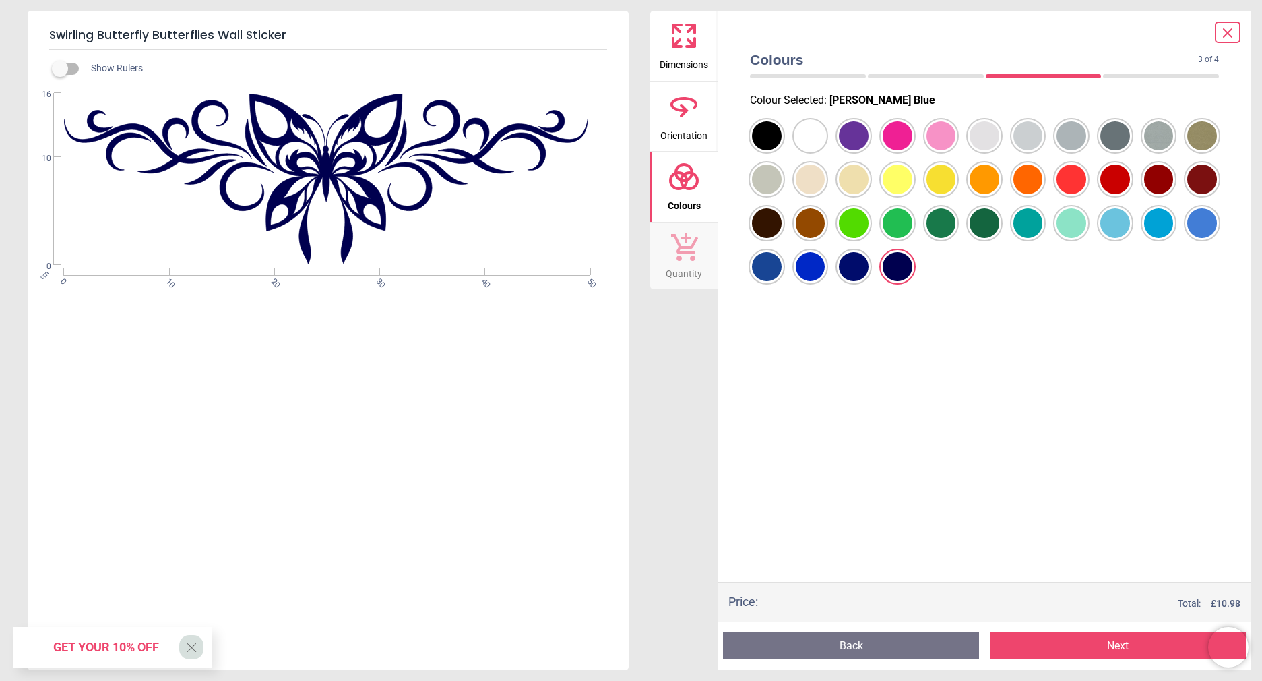
click at [782, 137] on div at bounding box center [767, 136] width 30 height 30
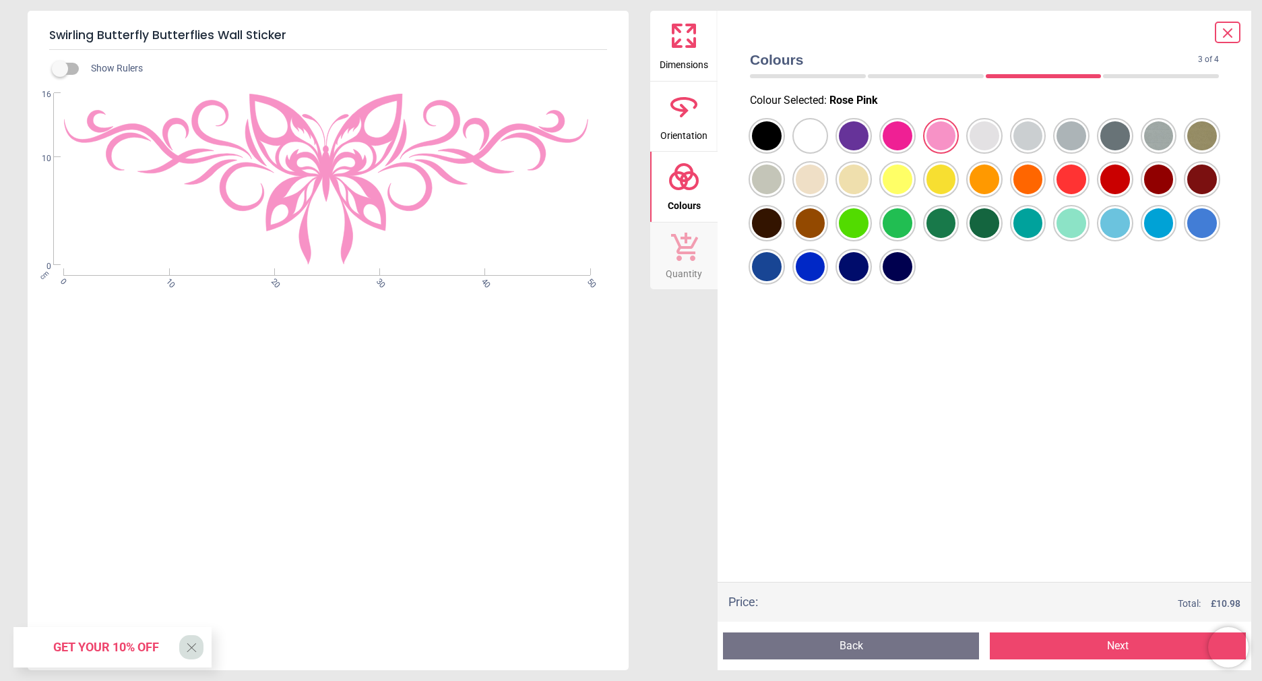
click at [679, 110] on icon at bounding box center [684, 104] width 24 height 12
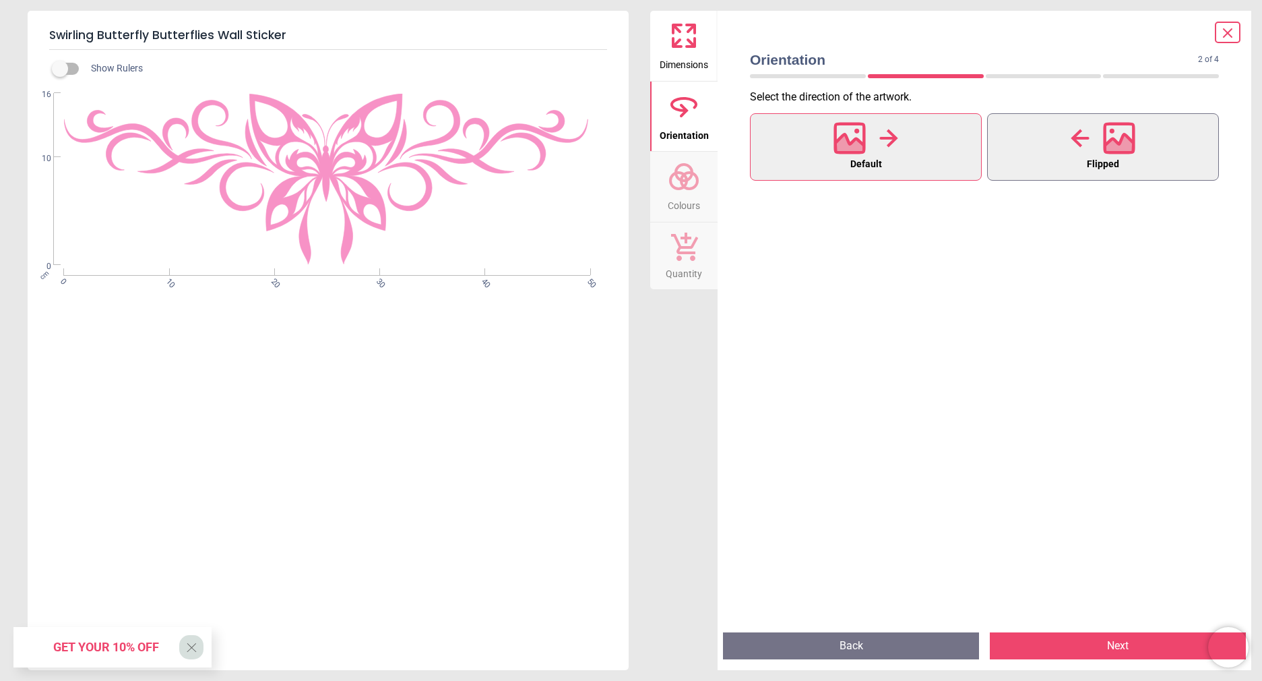
click at [1045, 150] on button "Flipped" at bounding box center [1103, 146] width 232 height 67
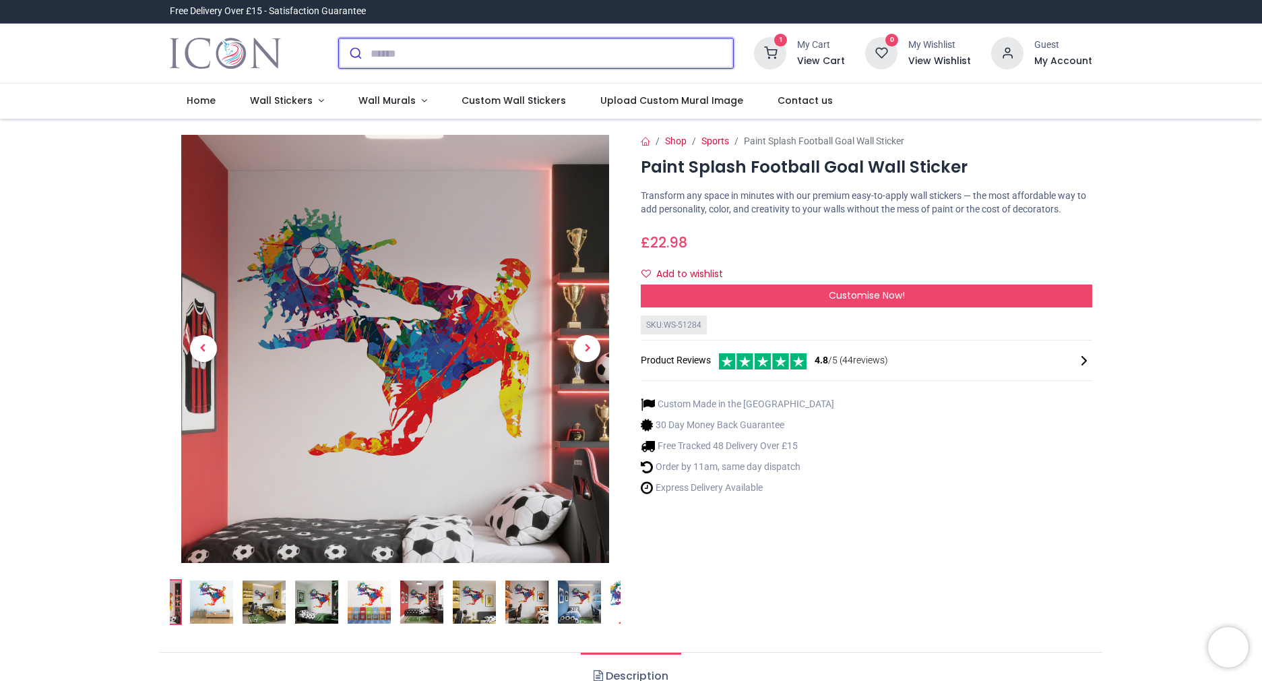
click at [392, 51] on input "search" at bounding box center [552, 53] width 363 height 30
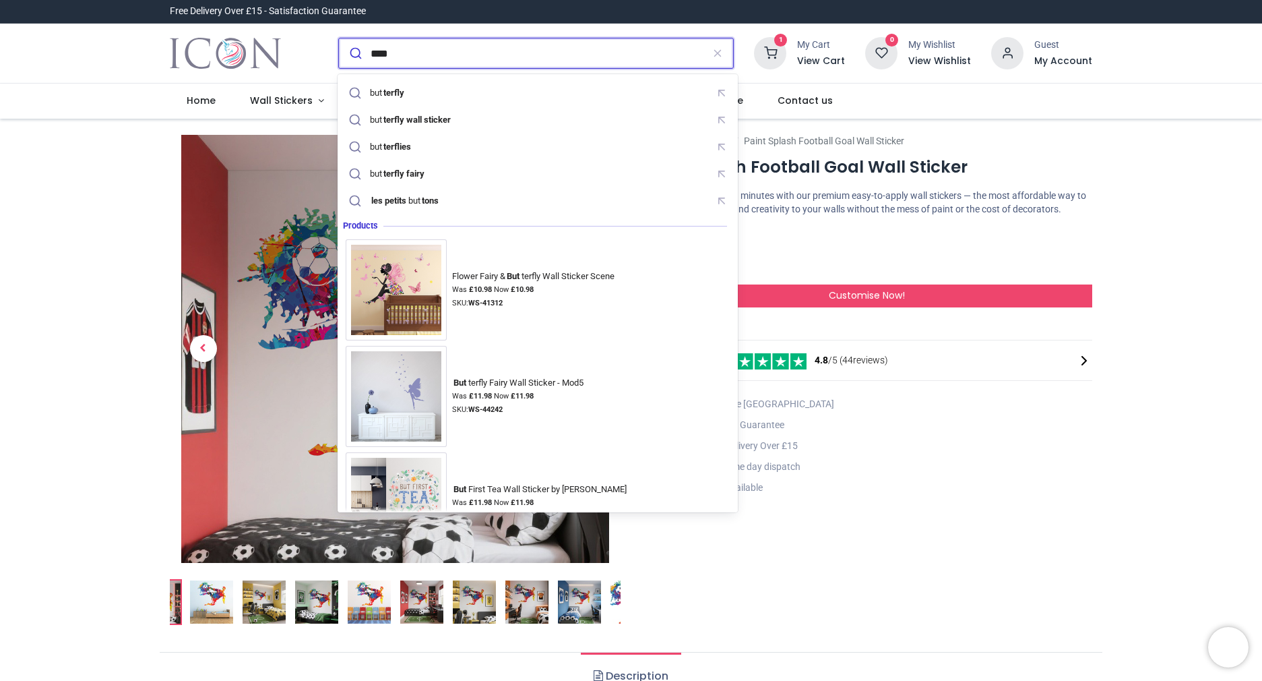
type input "*****"
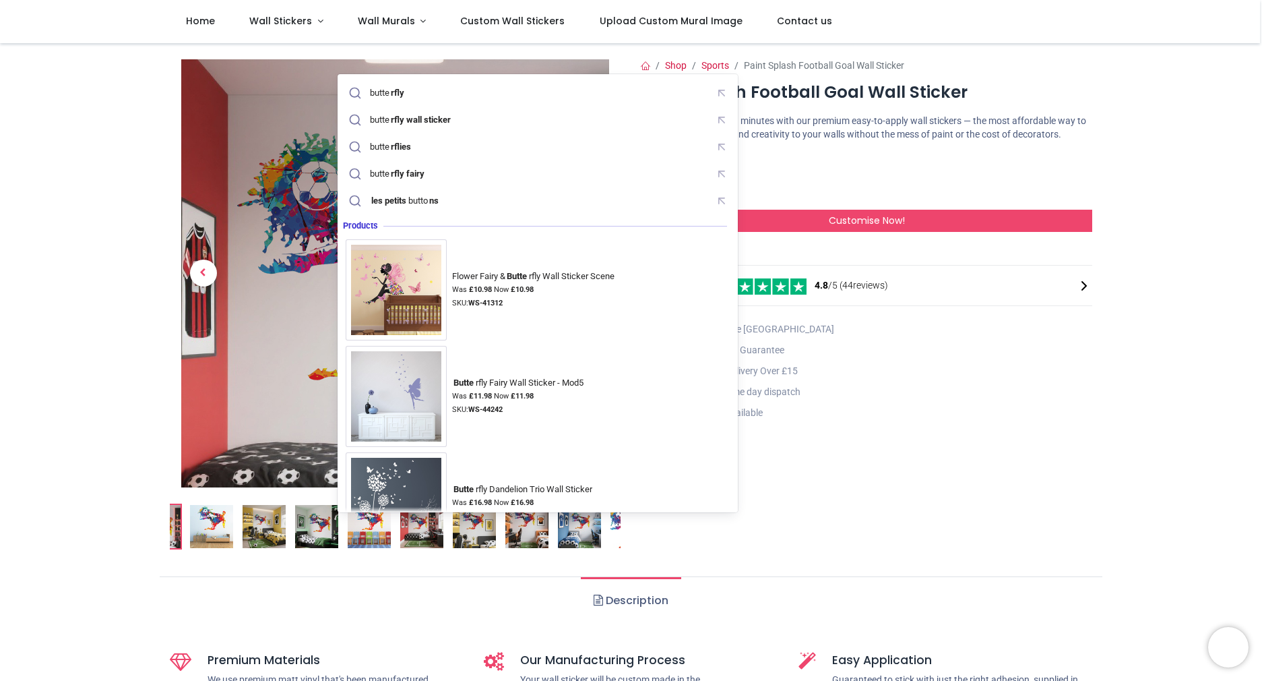
scroll to position [11, 0]
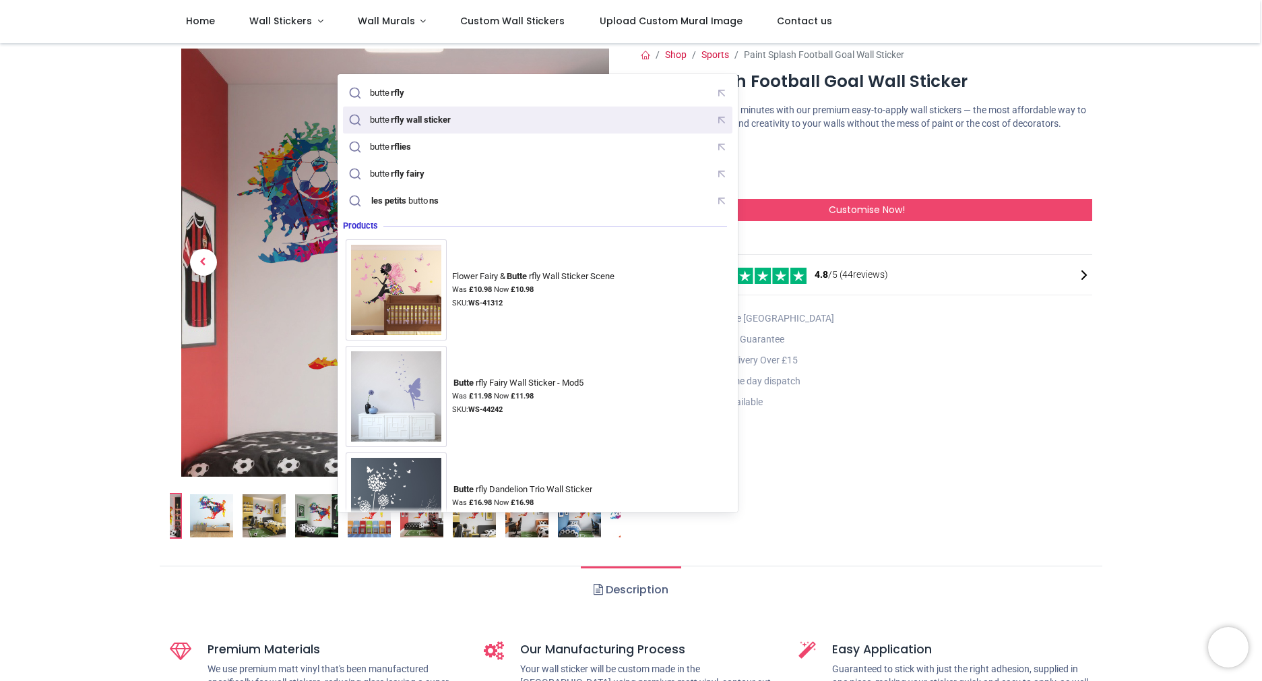
click at [402, 123] on mark "rfly wall sticker" at bounding box center [421, 119] width 63 height 13
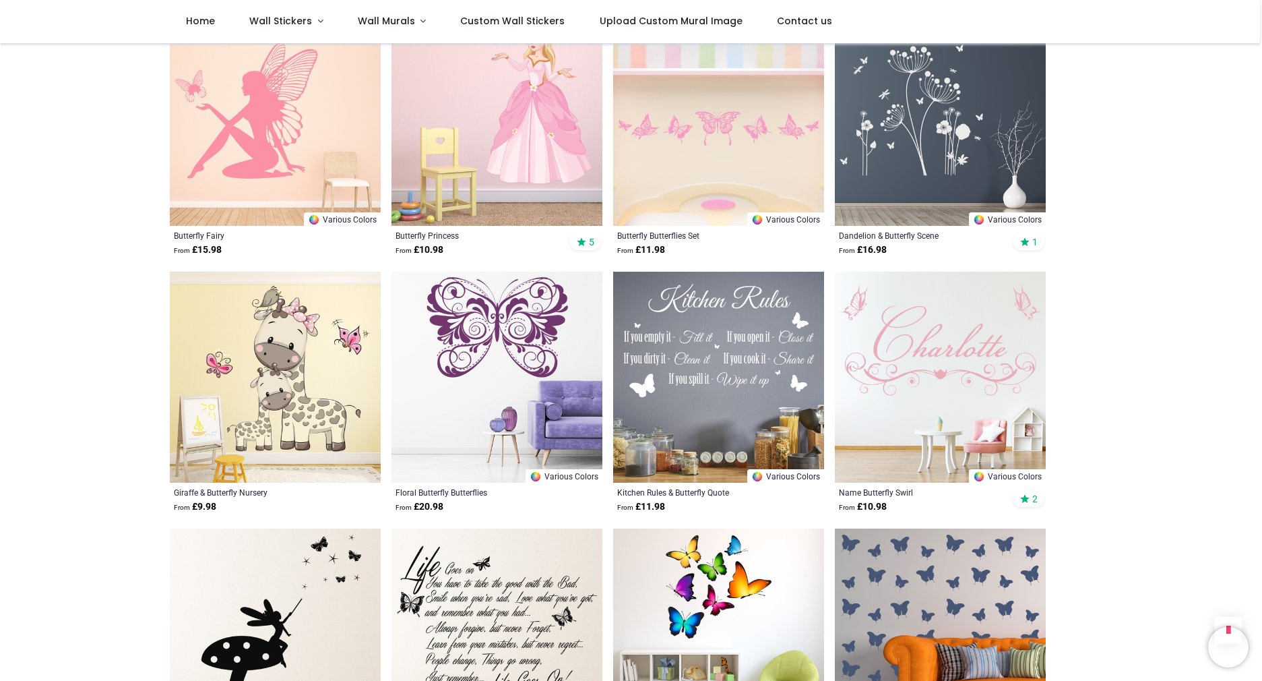
scroll to position [1222, 0]
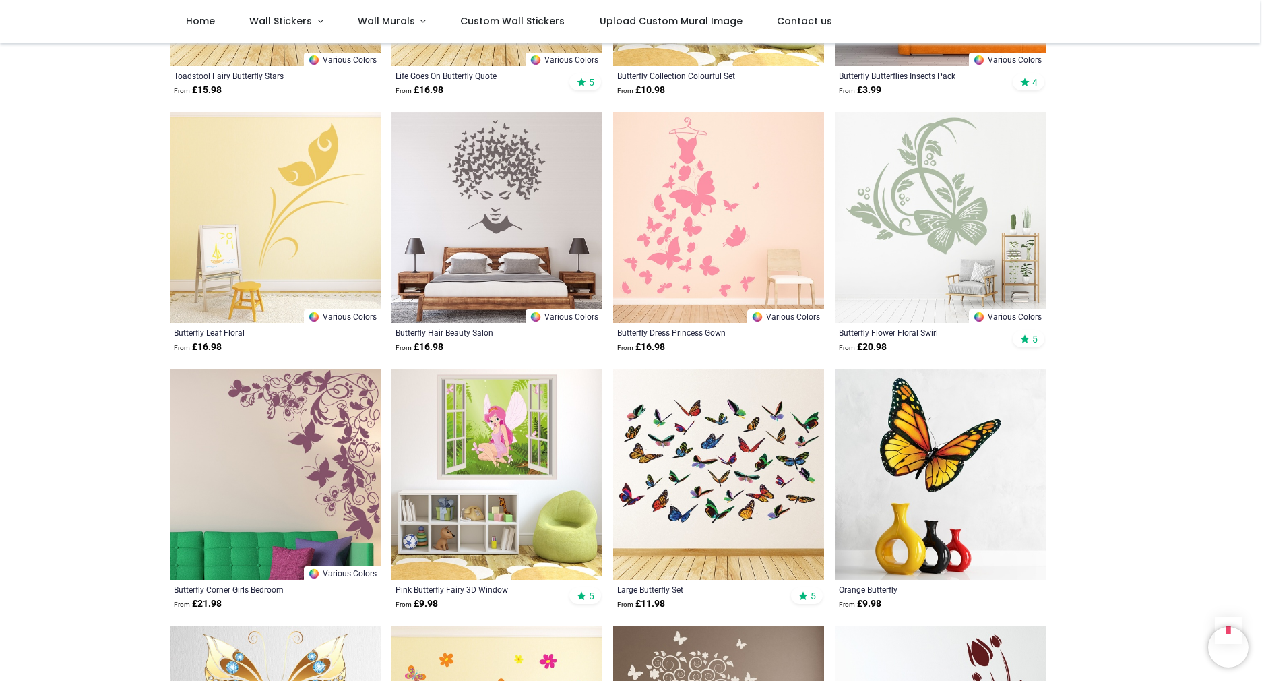
scroll to position [1879, 0]
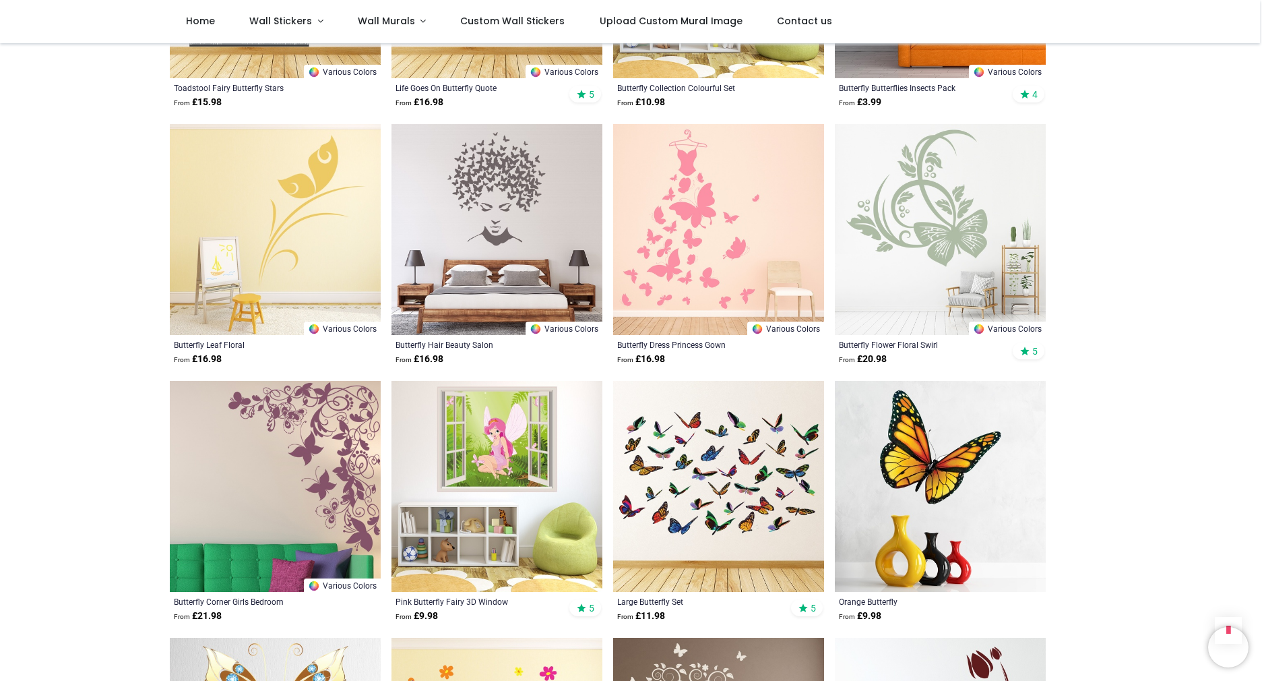
click at [925, 213] on img at bounding box center [940, 229] width 211 height 211
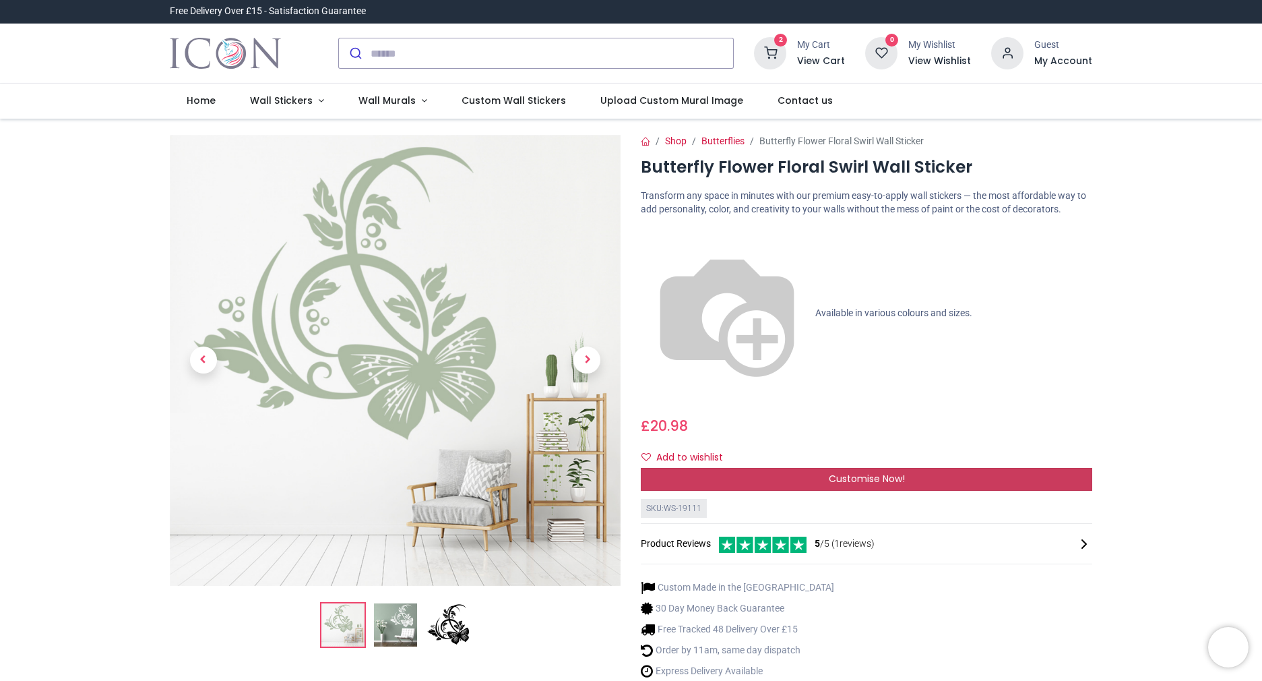
click at [863, 472] on span "Customise Now!" at bounding box center [867, 478] width 76 height 13
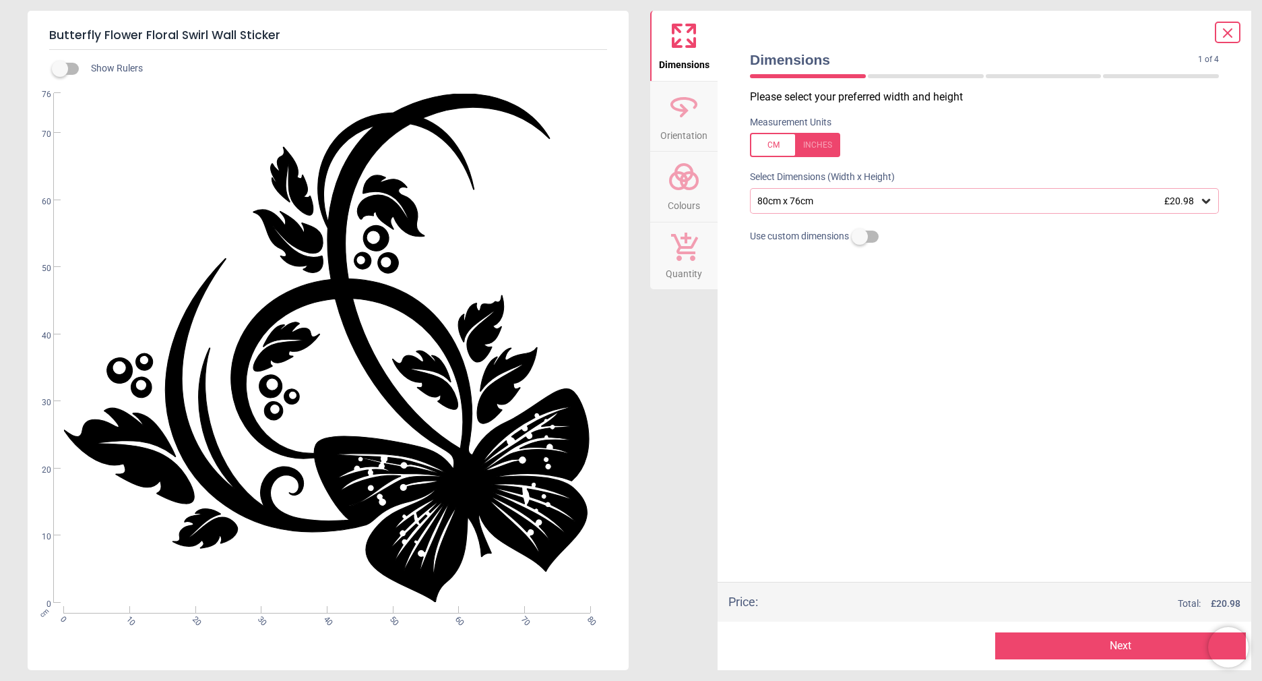
click at [684, 205] on span "Colours" at bounding box center [684, 203] width 32 height 20
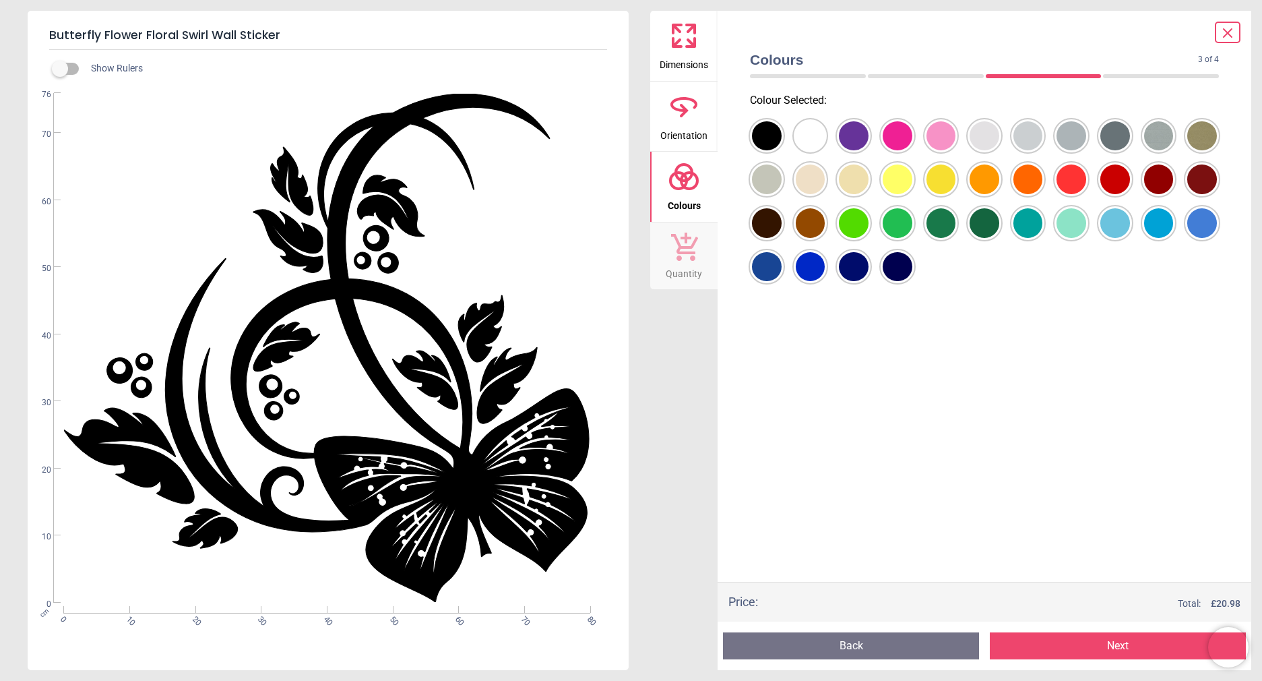
click at [782, 137] on div at bounding box center [767, 136] width 30 height 30
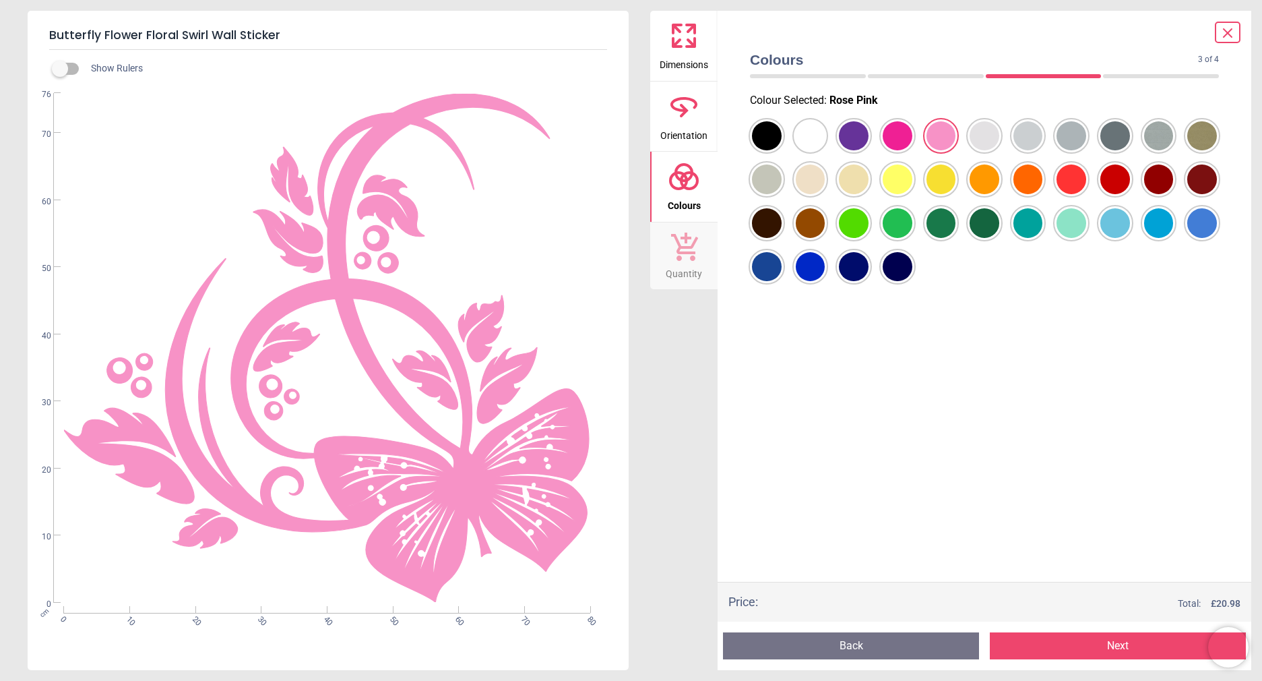
click at [685, 119] on icon at bounding box center [684, 106] width 32 height 32
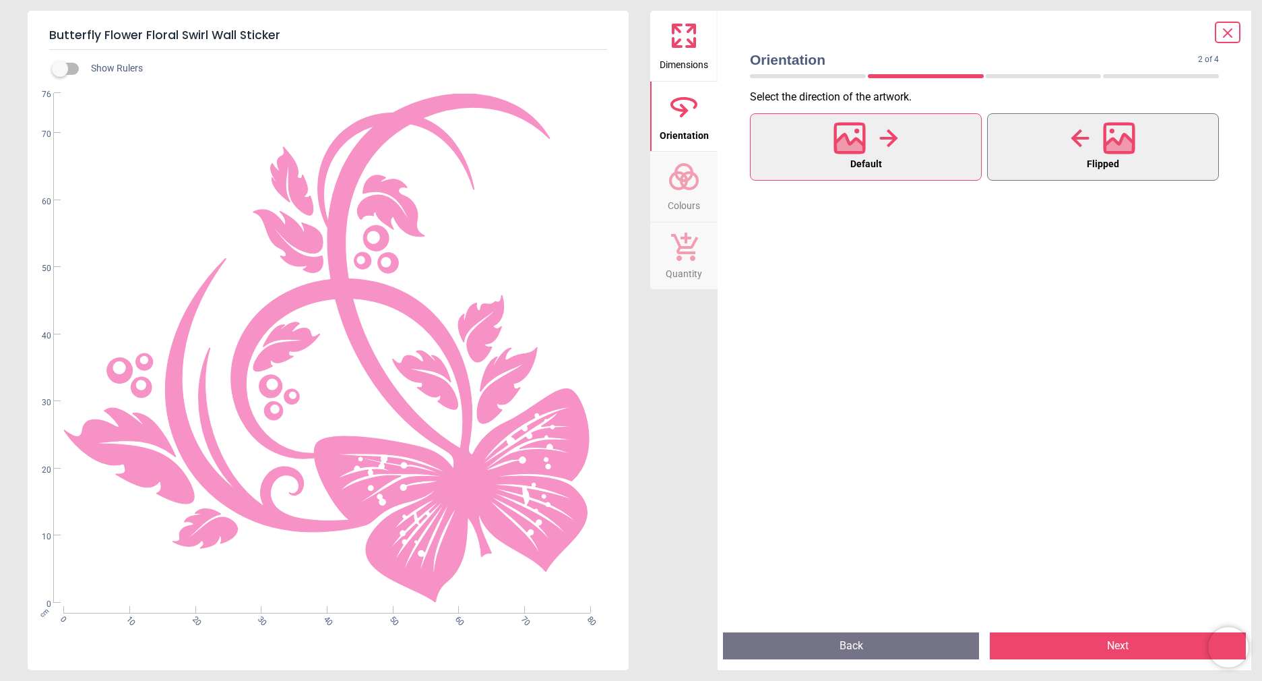
click at [1025, 162] on button "Flipped" at bounding box center [1103, 146] width 232 height 67
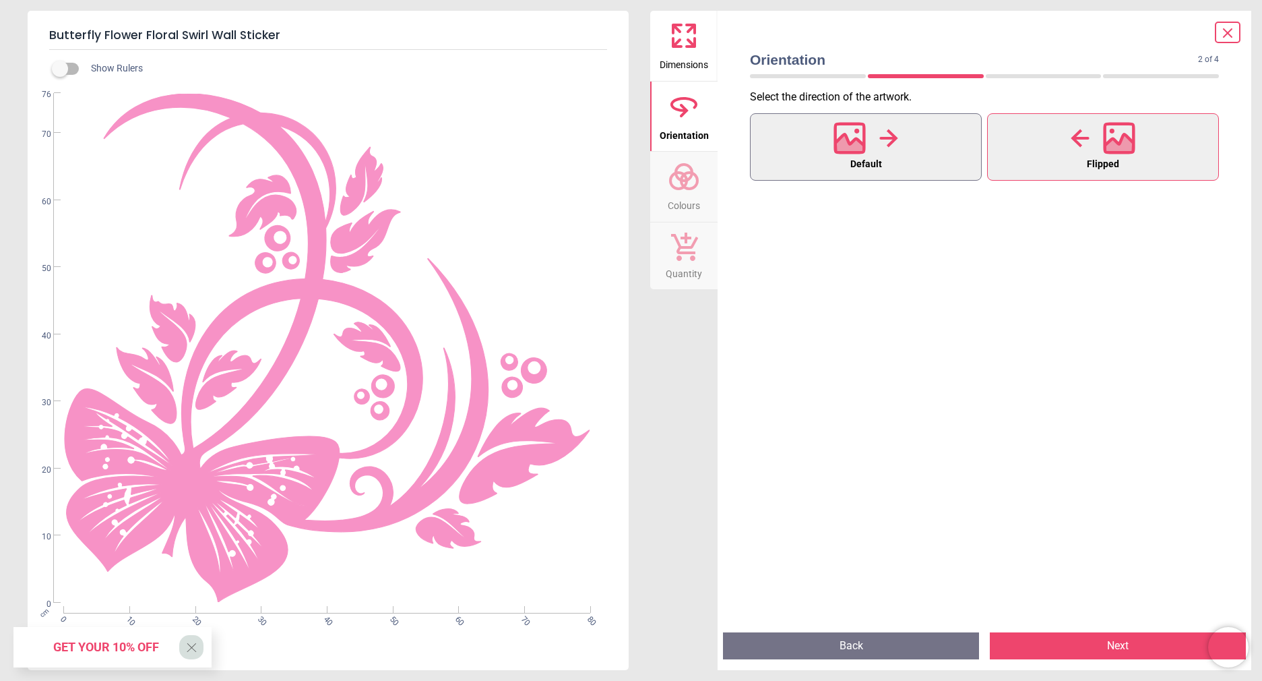
click at [866, 154] on div at bounding box center [866, 138] width 65 height 35
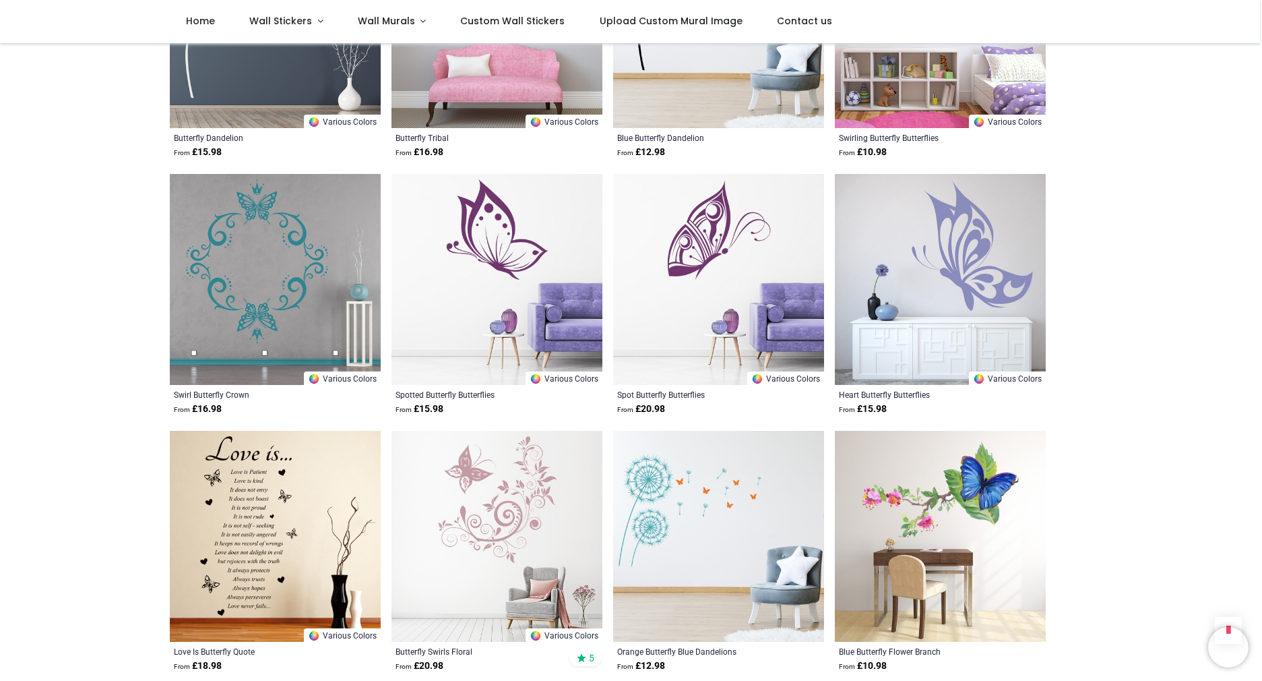
scroll to position [1097, 0]
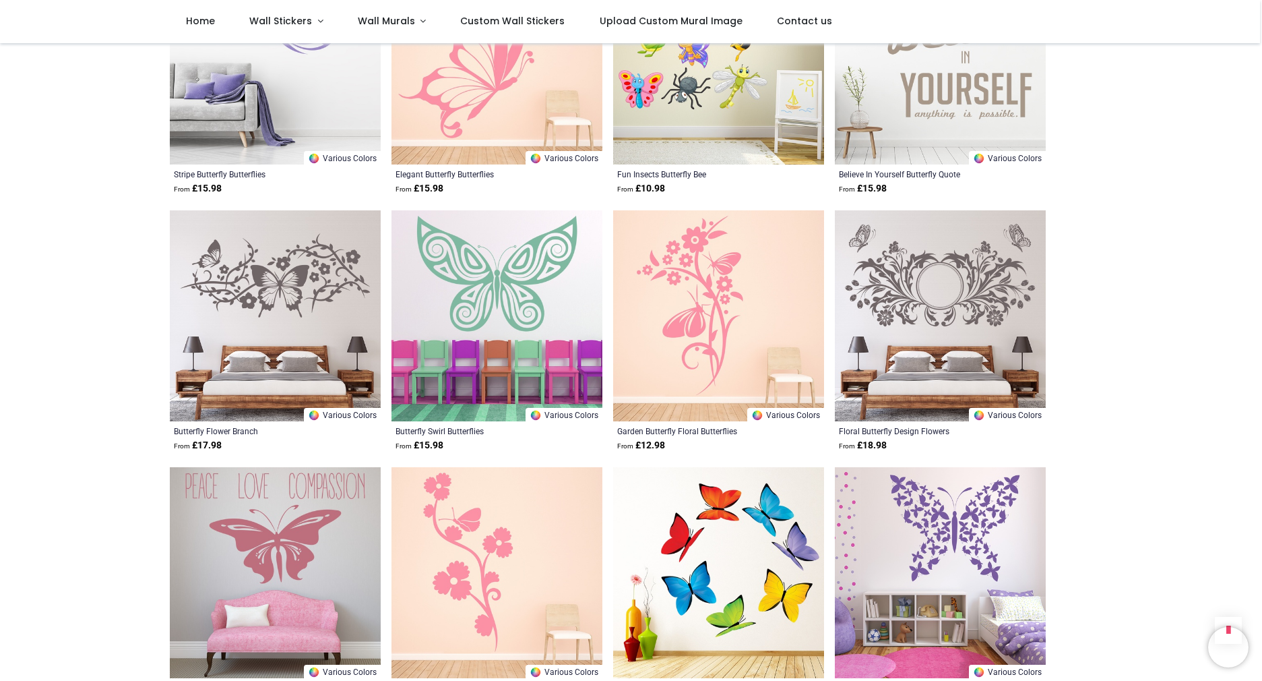
scroll to position [2858, 0]
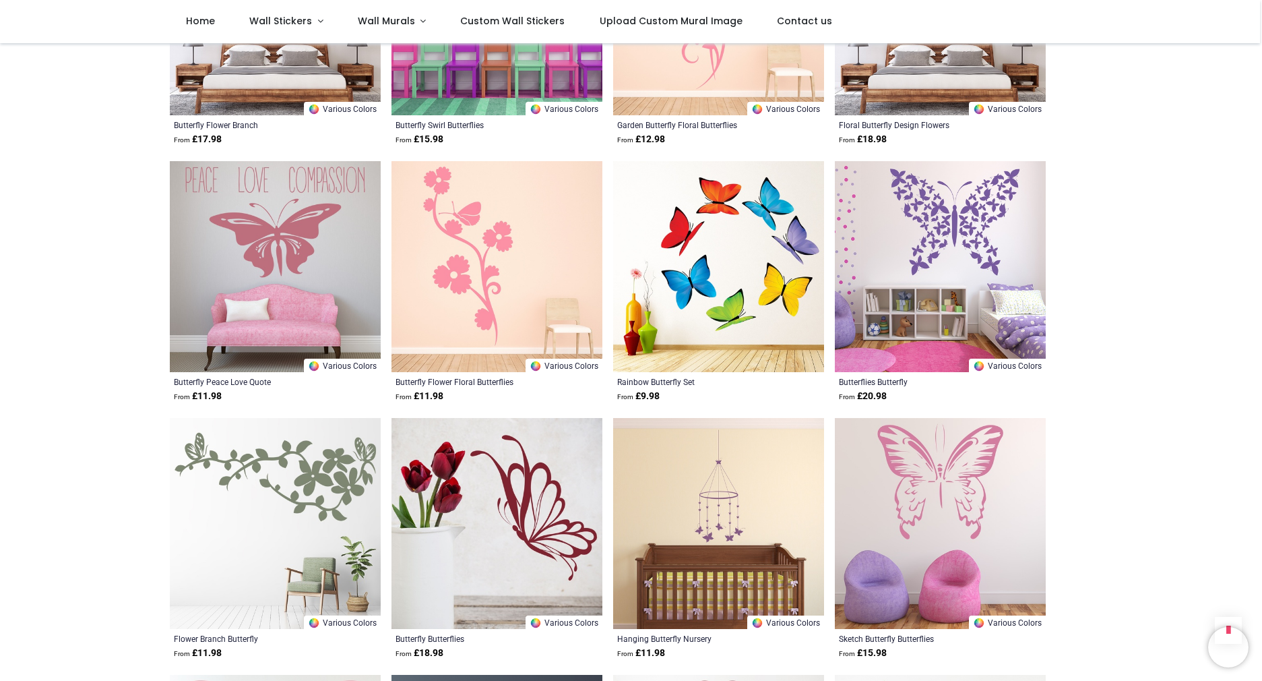
scroll to position [3165, 0]
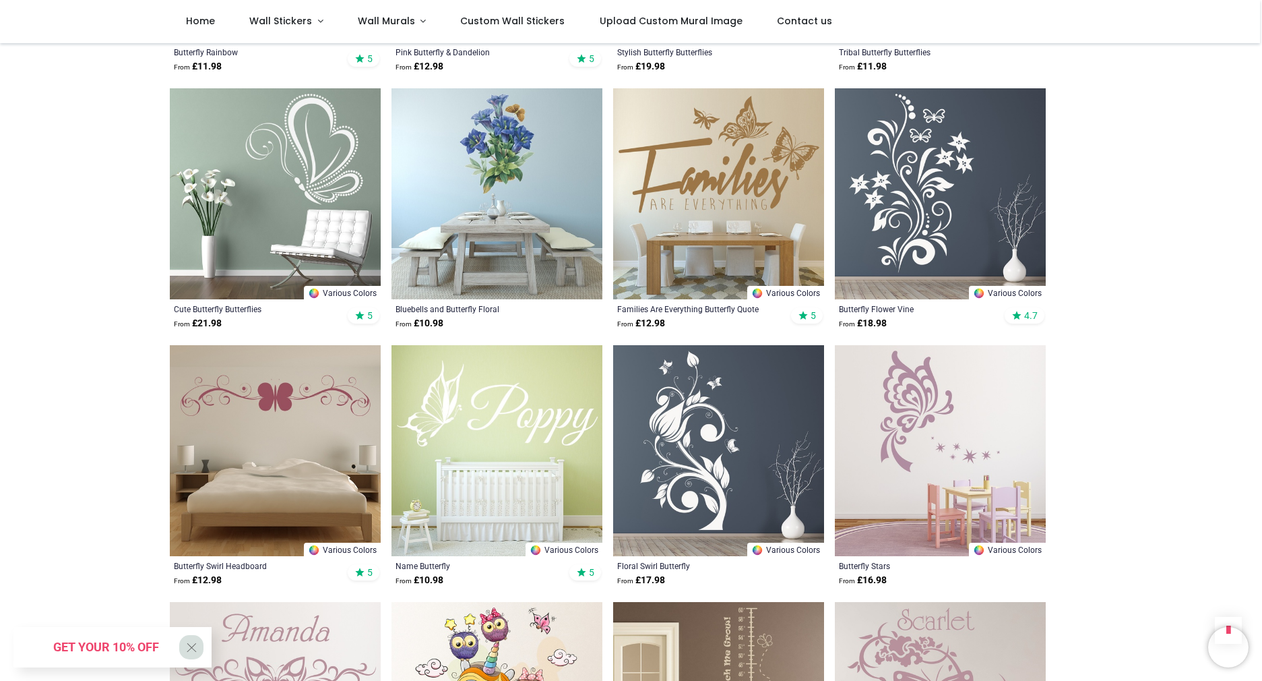
scroll to position [4777, 0]
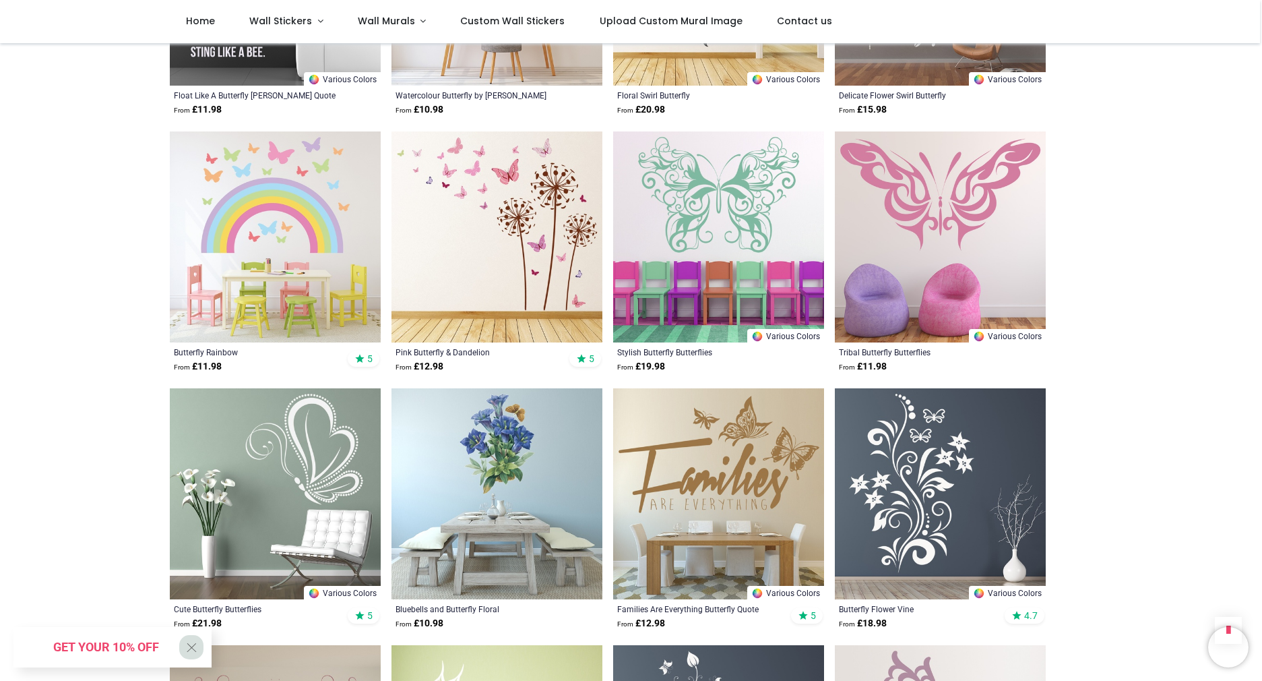
scroll to position [4475, 0]
click at [282, 463] on img at bounding box center [275, 494] width 211 height 211
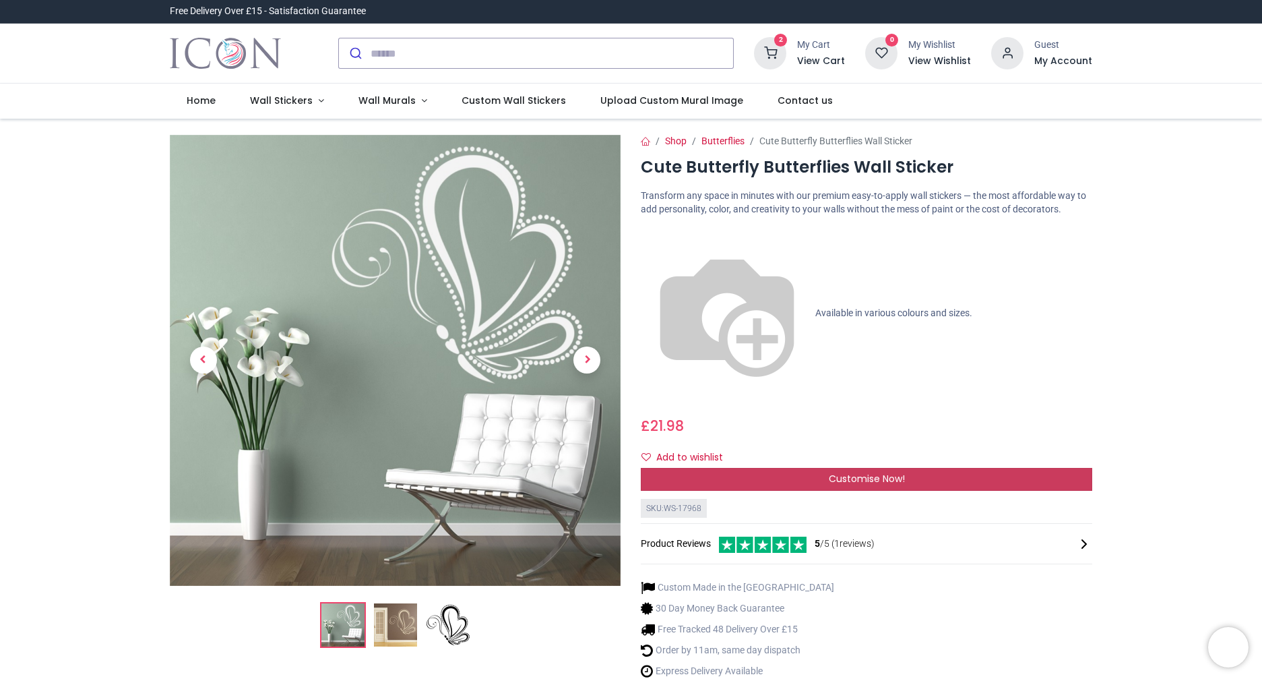
click at [833, 472] on span "Customise Now!" at bounding box center [867, 478] width 76 height 13
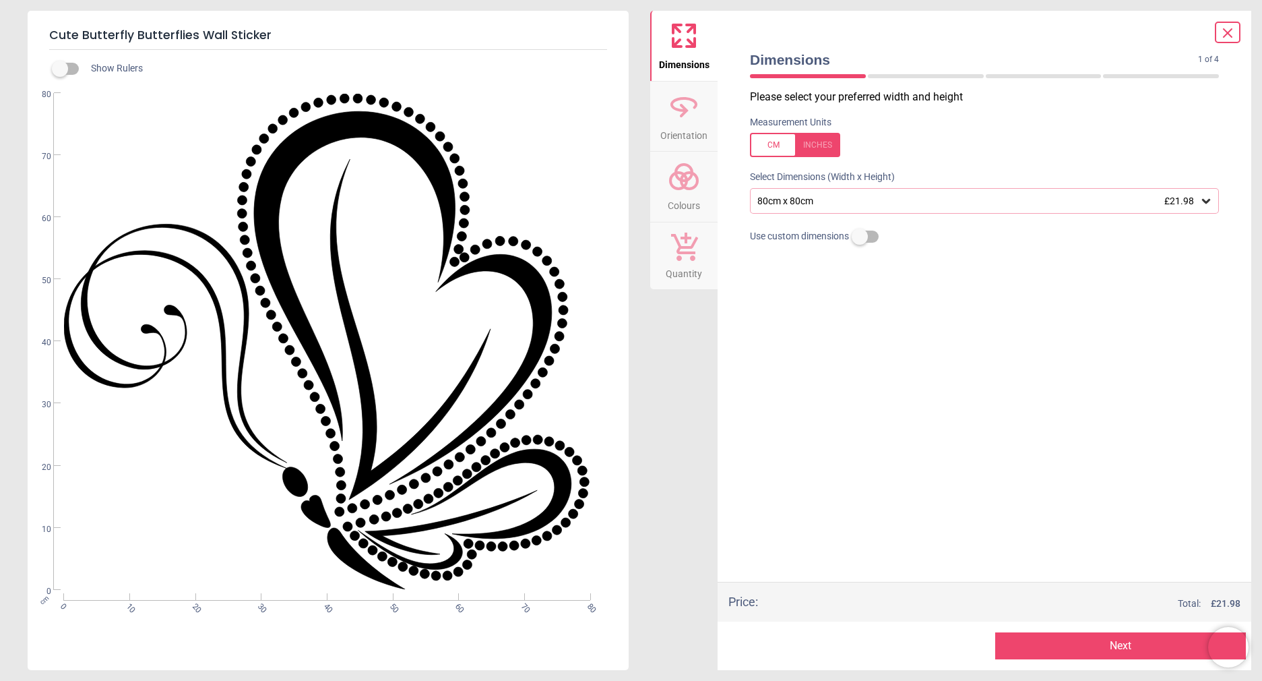
click at [688, 185] on icon at bounding box center [684, 176] width 32 height 32
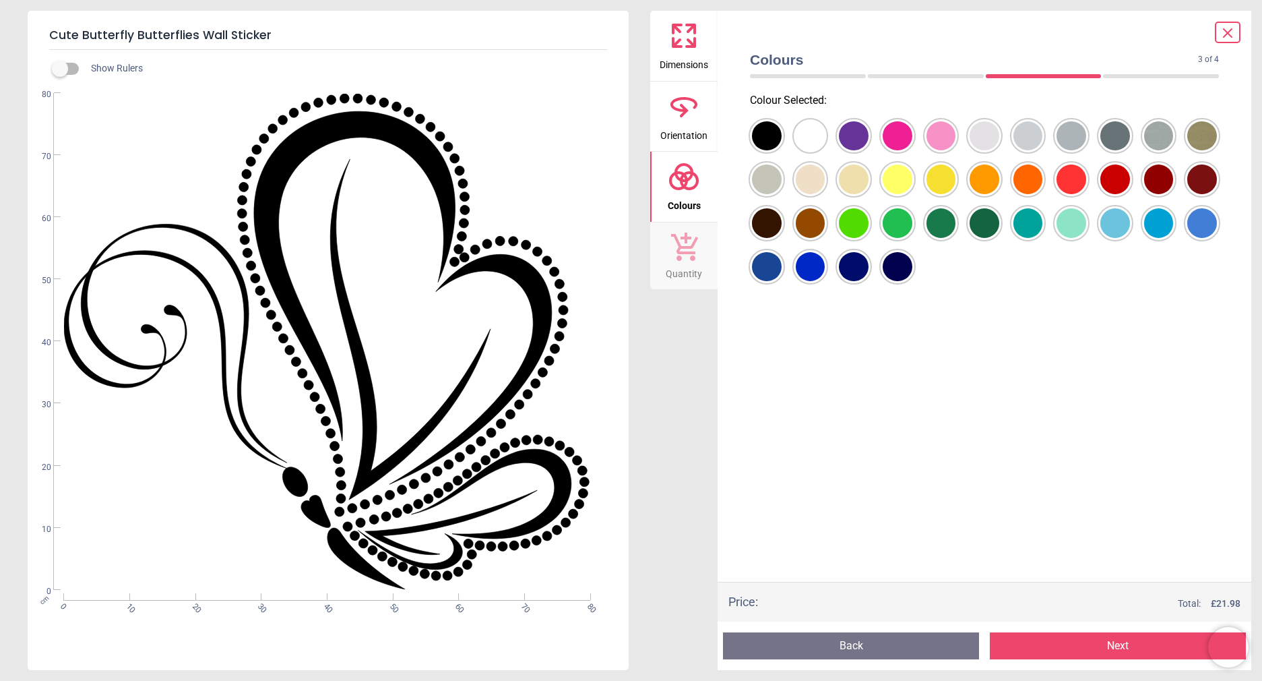
click at [782, 139] on div at bounding box center [767, 136] width 30 height 30
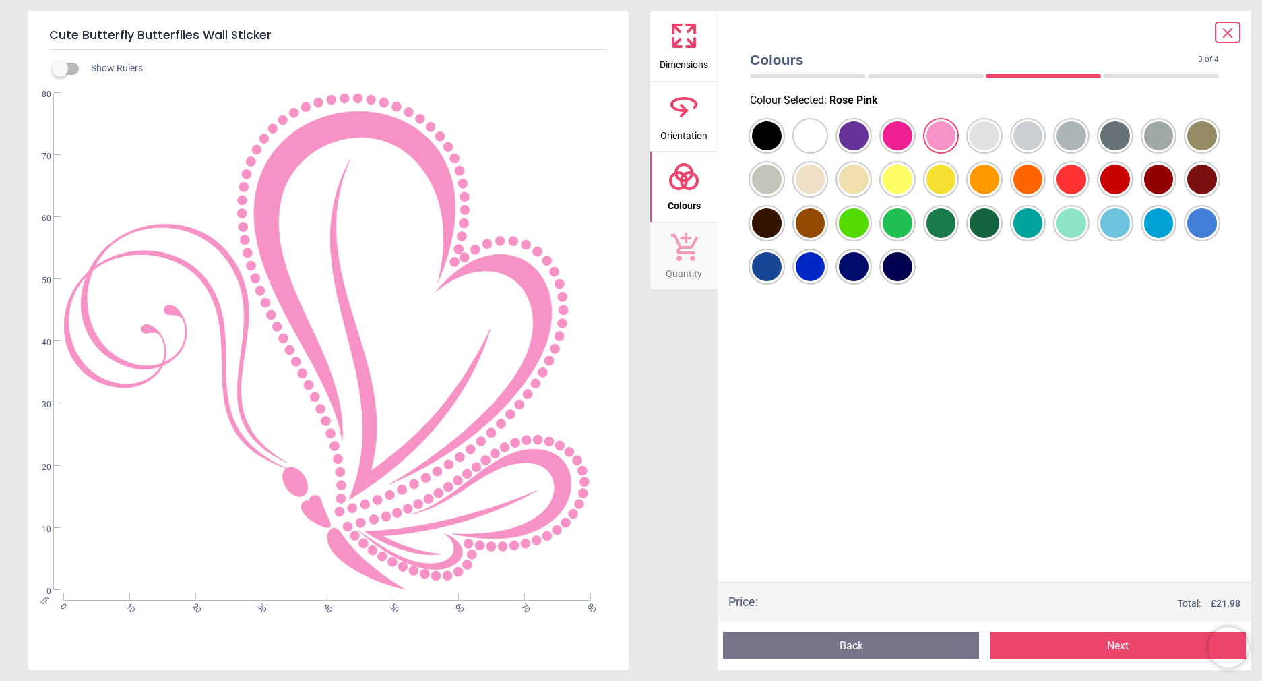
click at [692, 116] on icon at bounding box center [684, 106] width 32 height 32
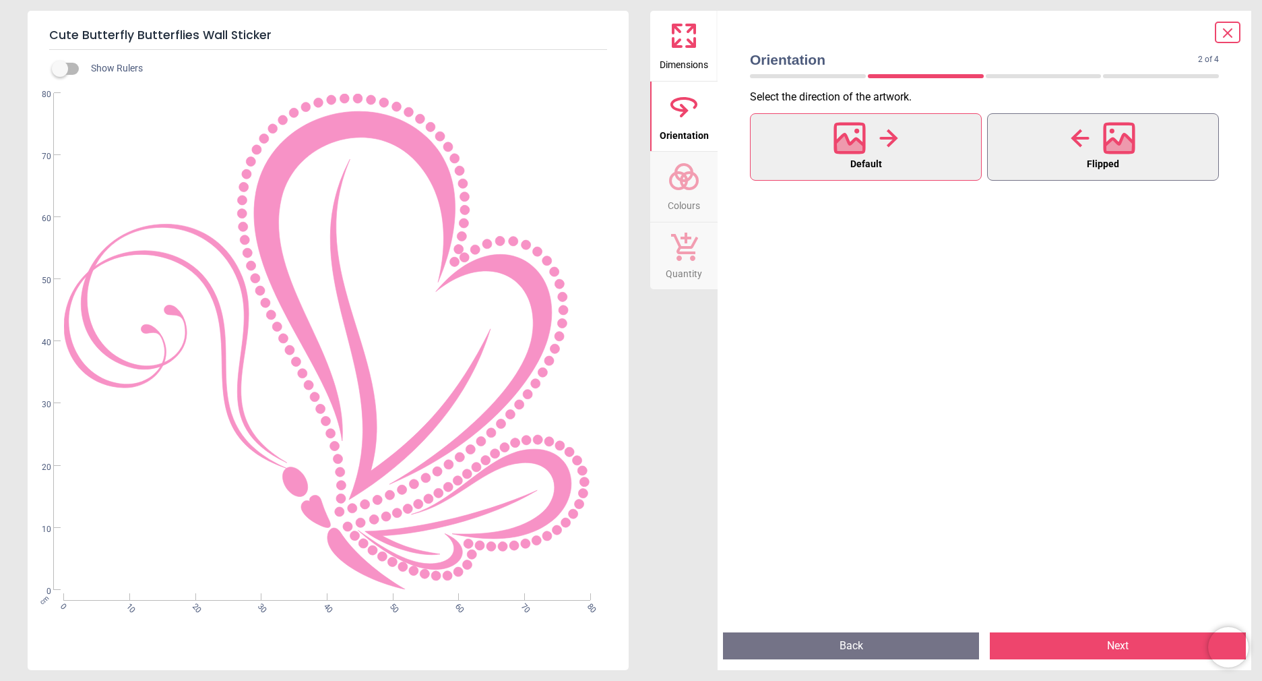
click at [1062, 168] on button "Flipped" at bounding box center [1103, 146] width 232 height 67
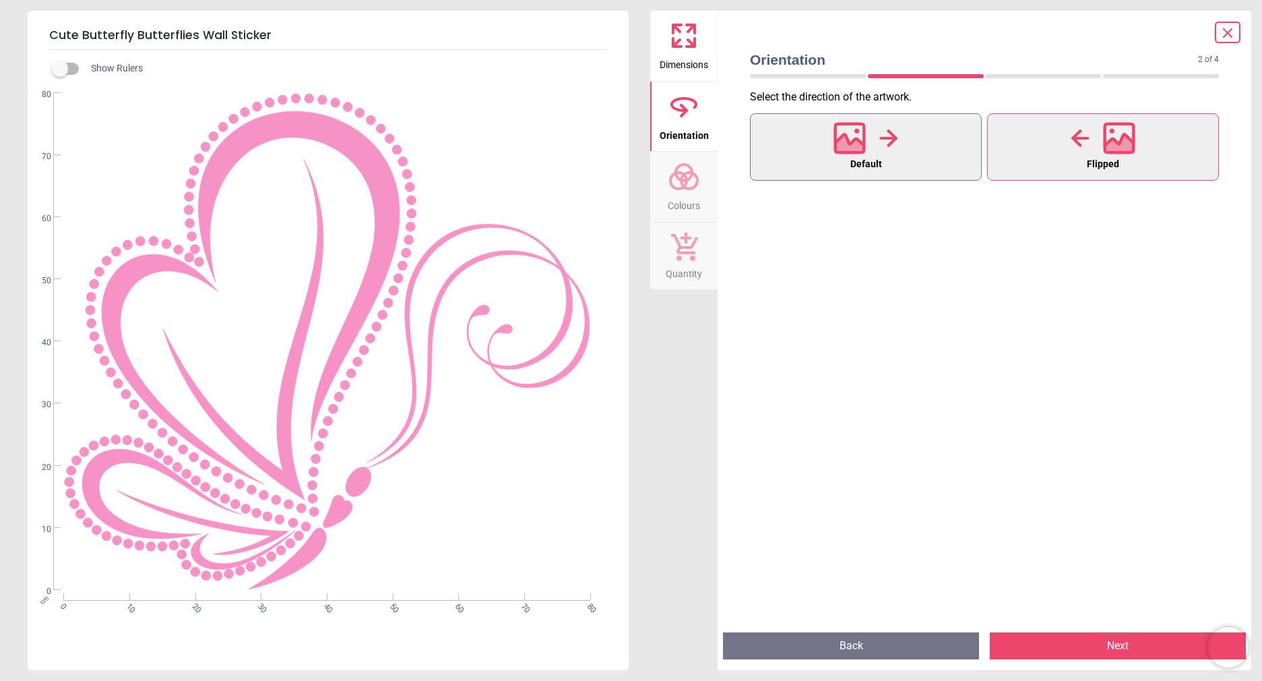
click at [844, 154] on icon at bounding box center [850, 146] width 29 height 24
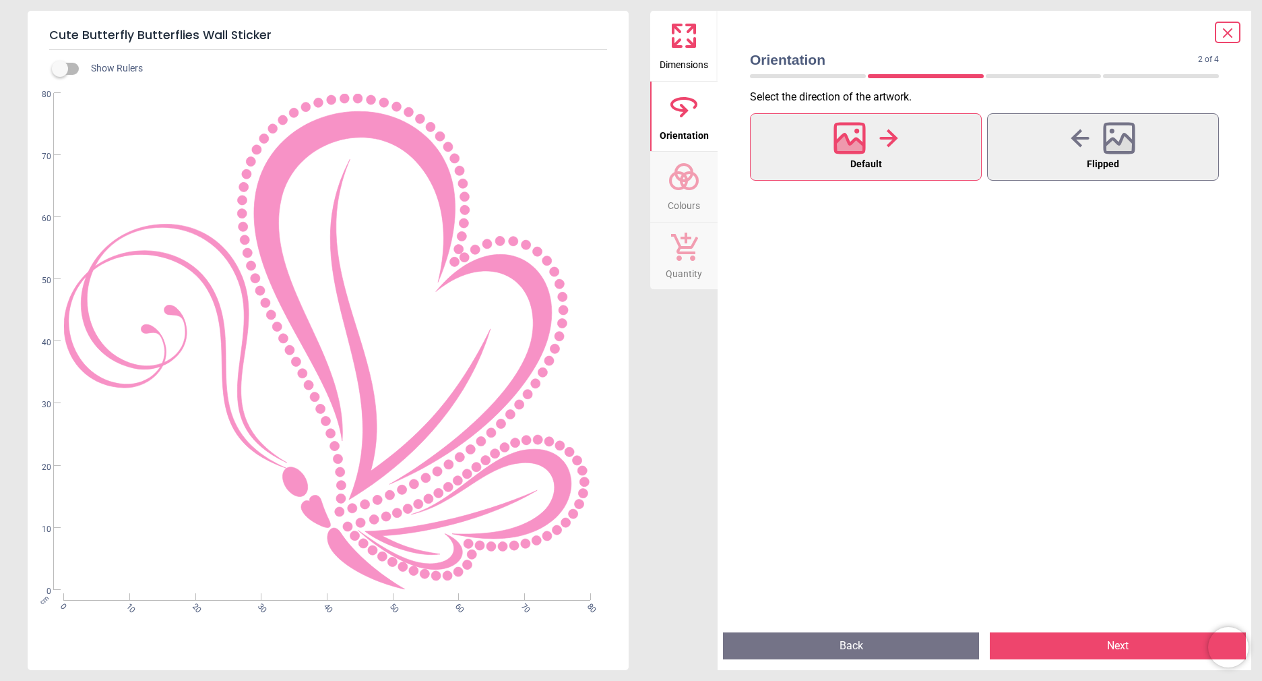
click at [682, 40] on icon at bounding box center [684, 36] width 32 height 32
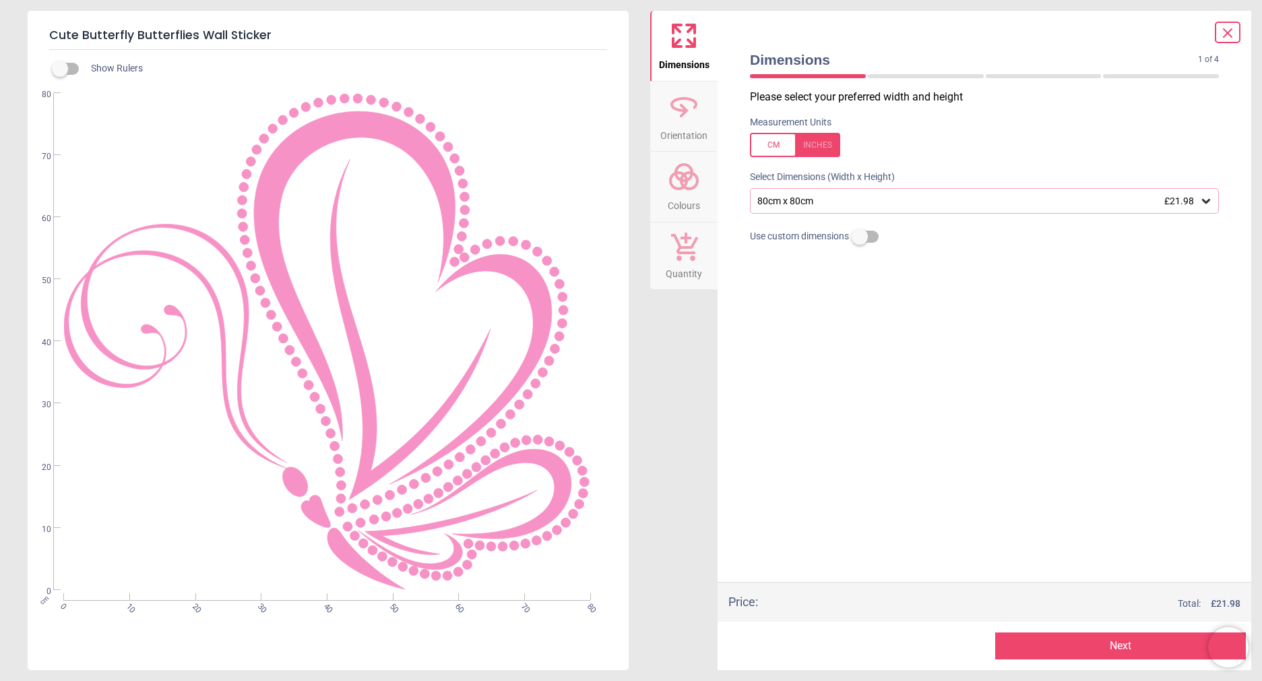
click at [1208, 204] on icon at bounding box center [1206, 200] width 13 height 13
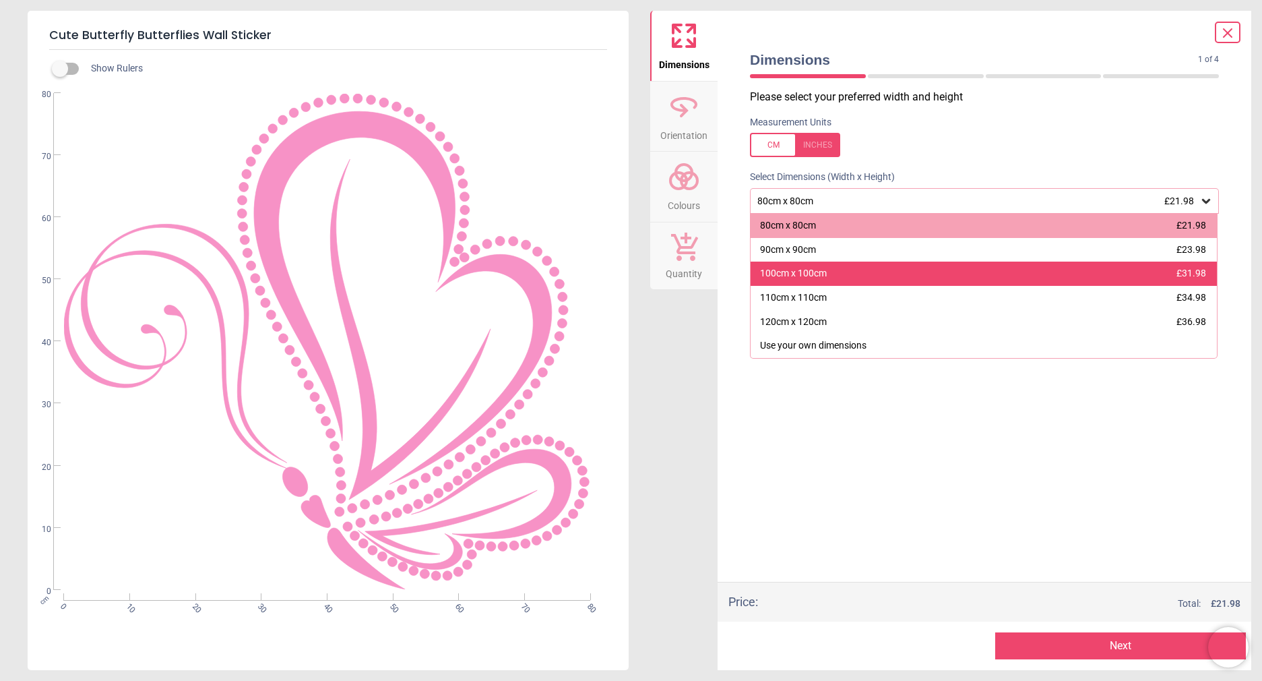
click at [817, 277] on div "100cm x 100cm" at bounding box center [793, 273] width 67 height 13
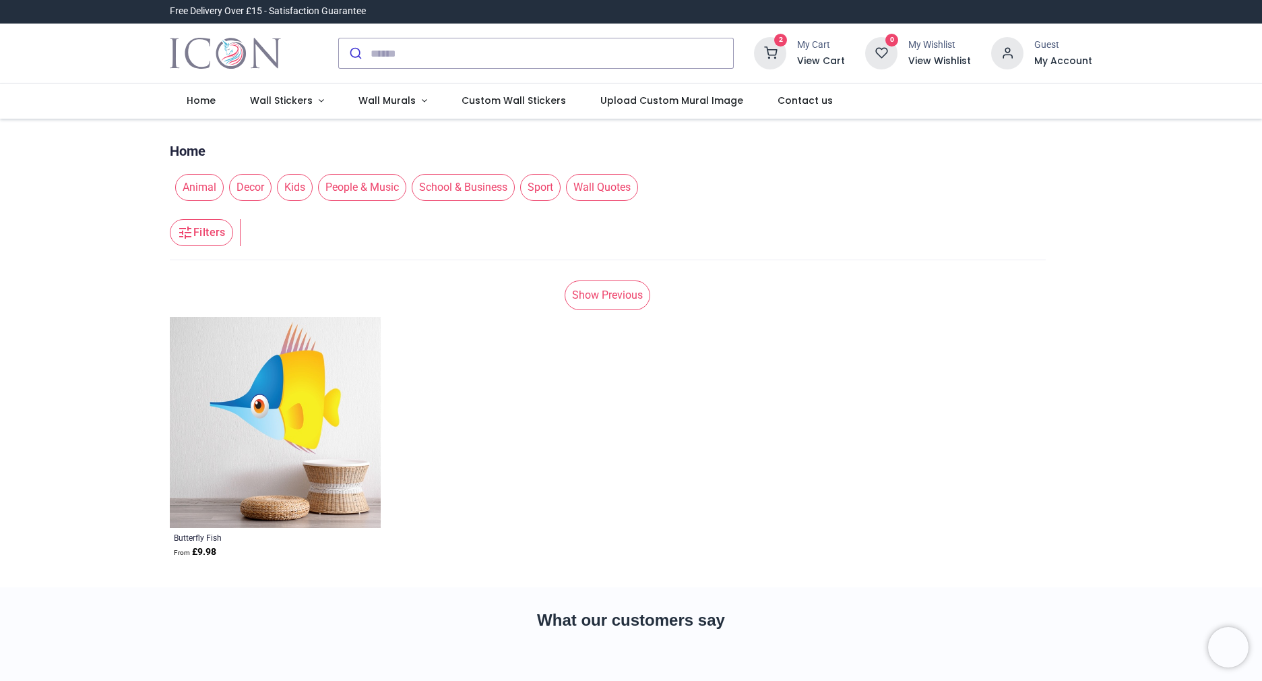
click at [602, 294] on link "Show Previous" at bounding box center [608, 295] width 86 height 30
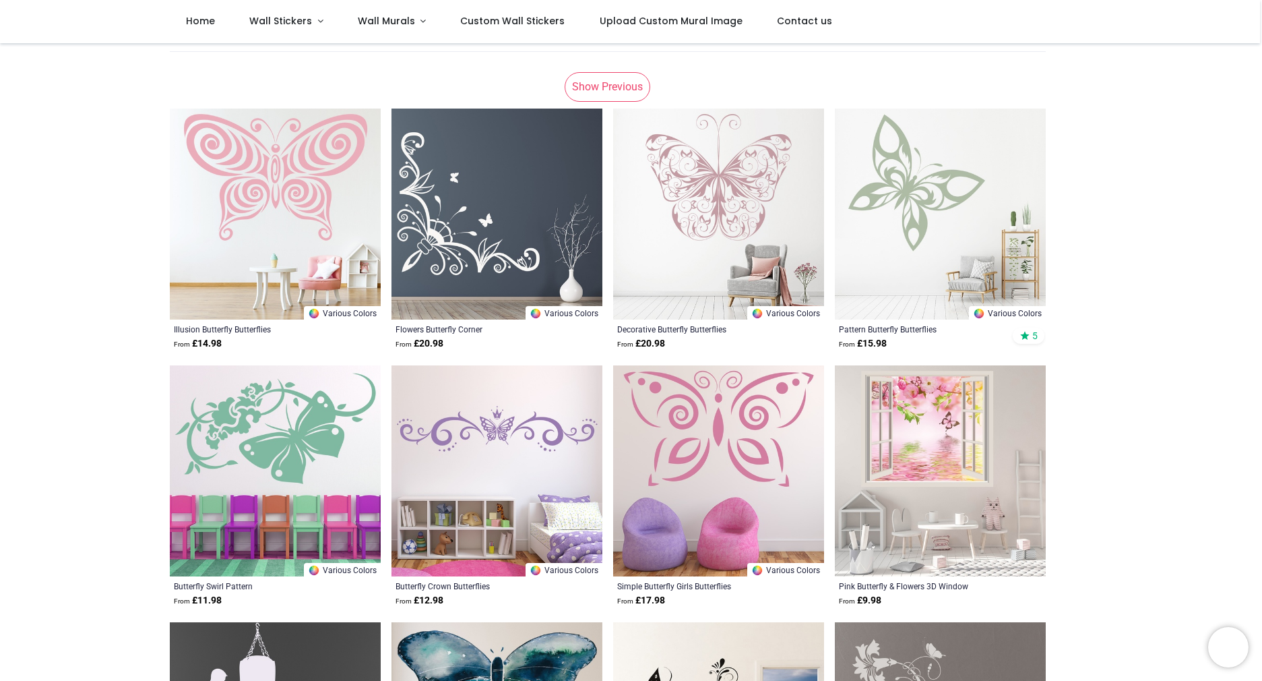
scroll to position [134, 0]
click at [293, 182] on img at bounding box center [275, 213] width 211 height 211
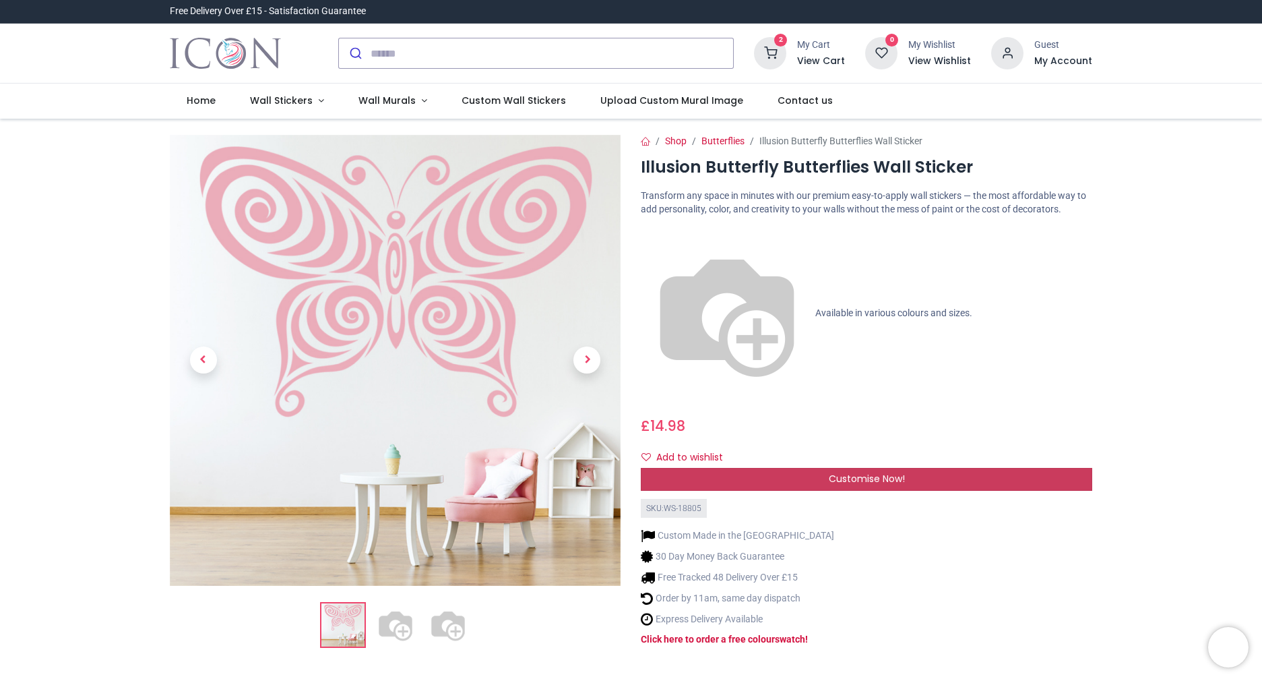
click at [869, 472] on span "Customise Now!" at bounding box center [867, 478] width 76 height 13
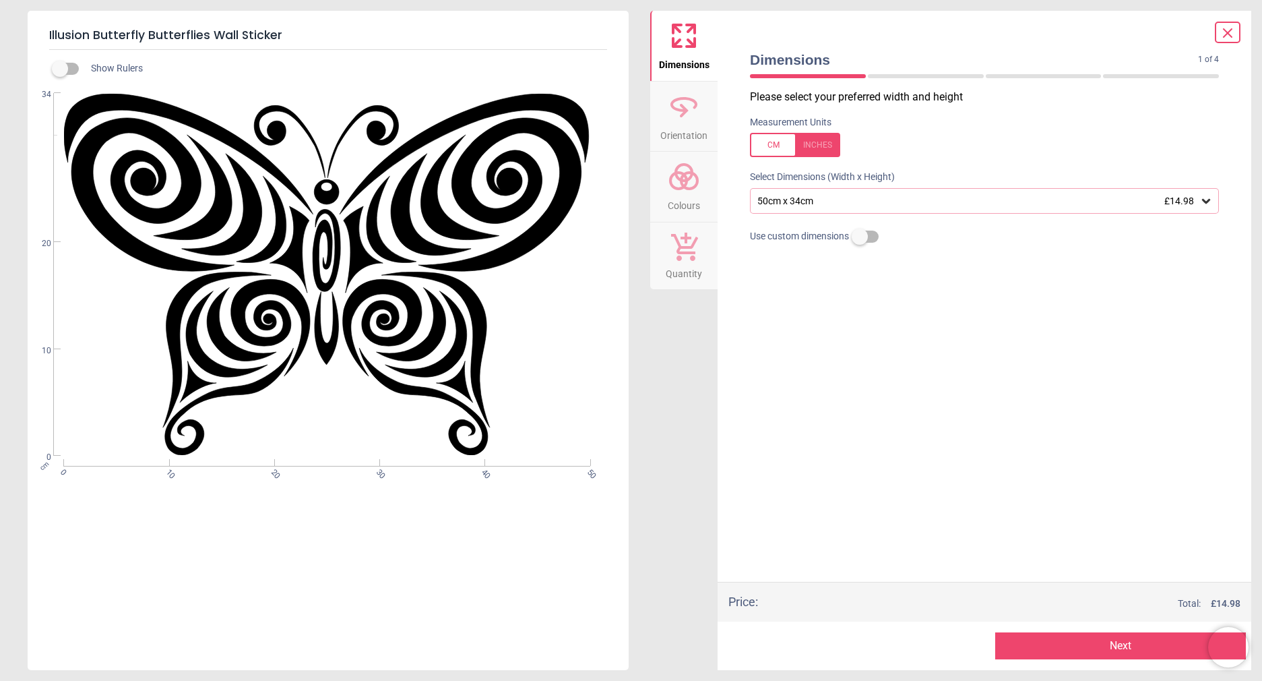
click at [827, 200] on div "50cm x 34cm £14.98" at bounding box center [977, 200] width 443 height 11
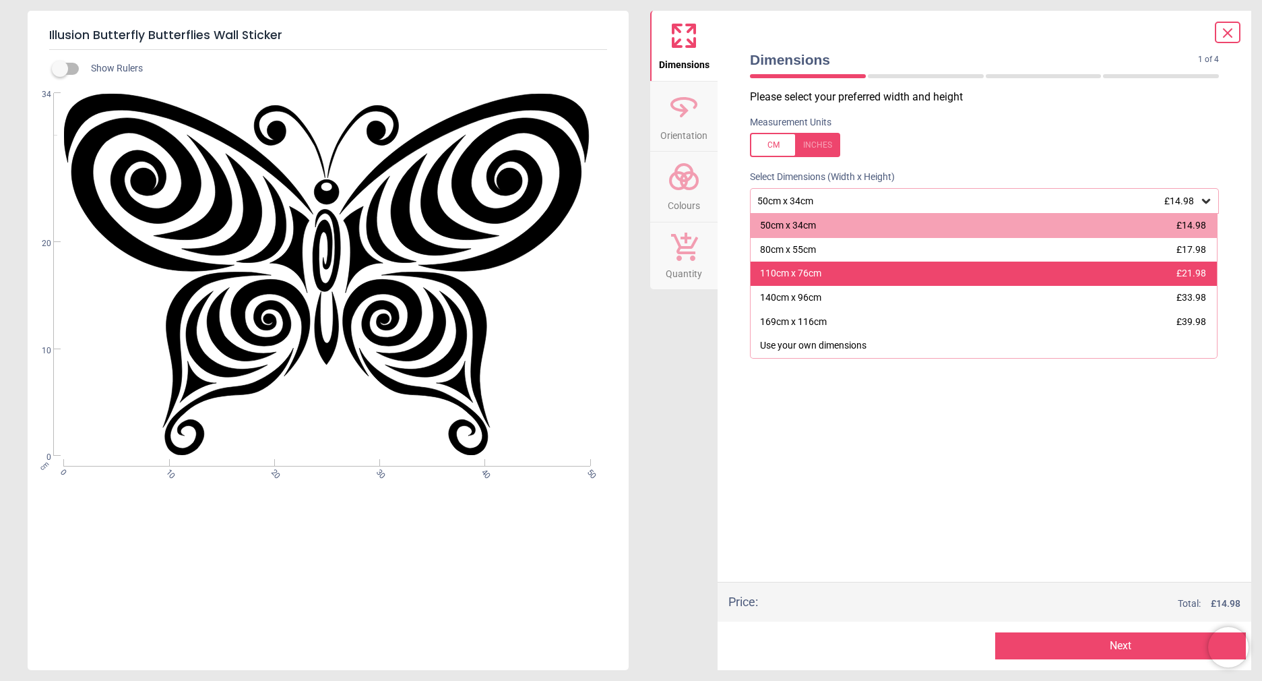
click at [800, 279] on div "110cm x 76cm" at bounding box center [790, 273] width 61 height 13
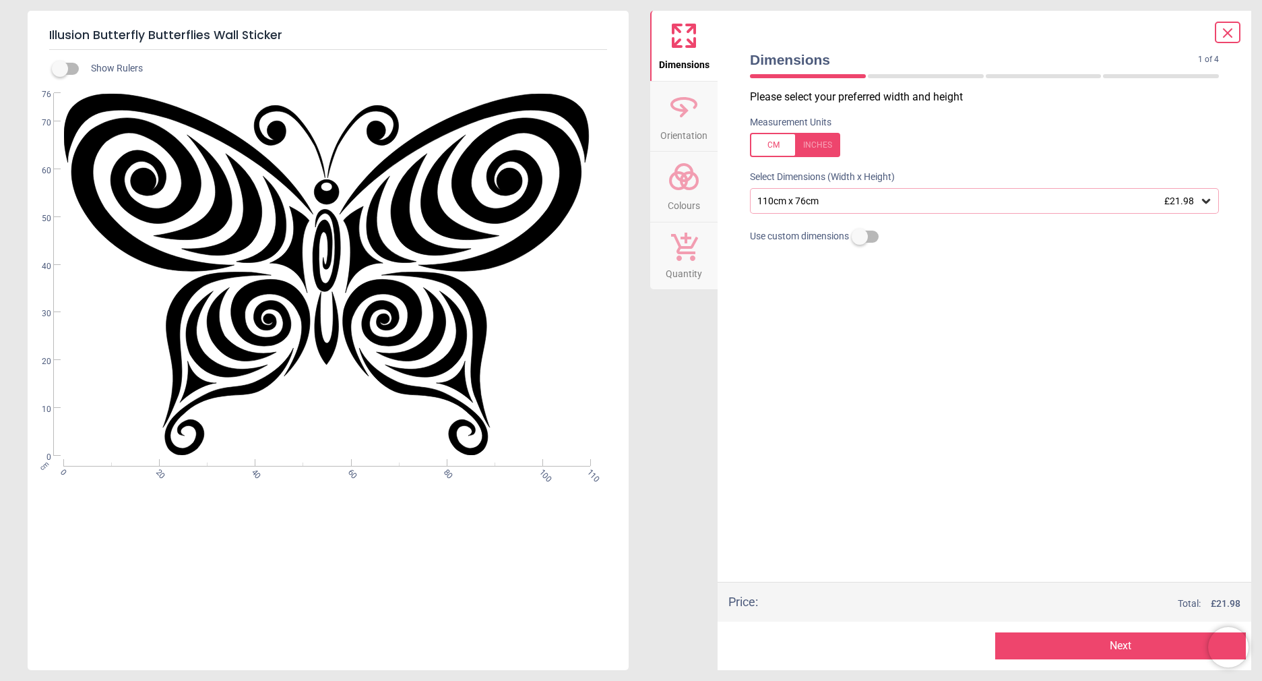
click at [677, 123] on span "Orientation" at bounding box center [683, 133] width 47 height 20
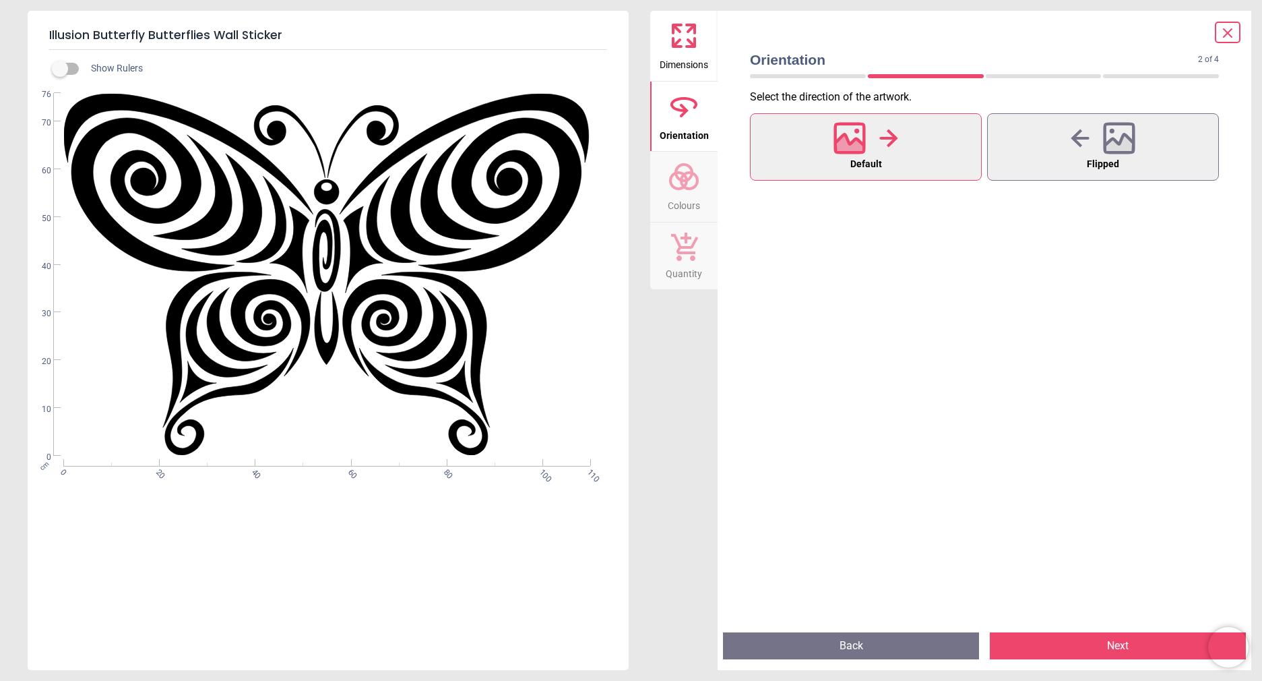
click at [677, 188] on circle at bounding box center [679, 181] width 16 height 16
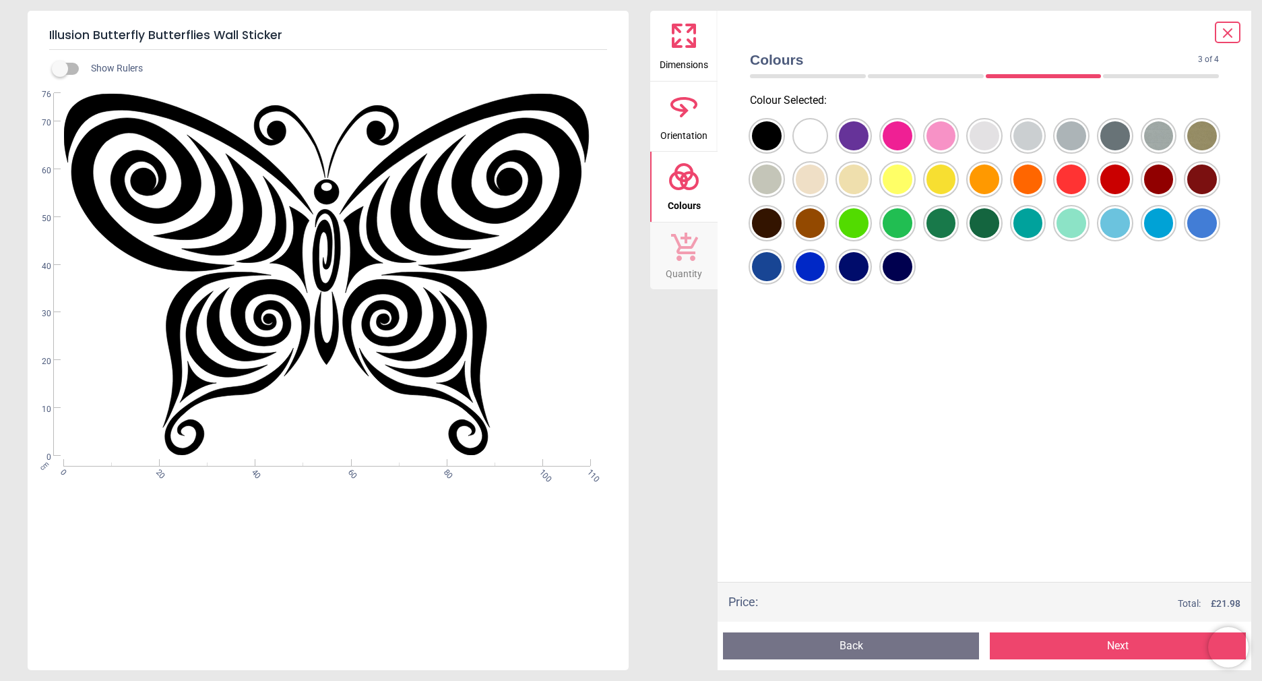
click at [782, 139] on div at bounding box center [767, 136] width 30 height 30
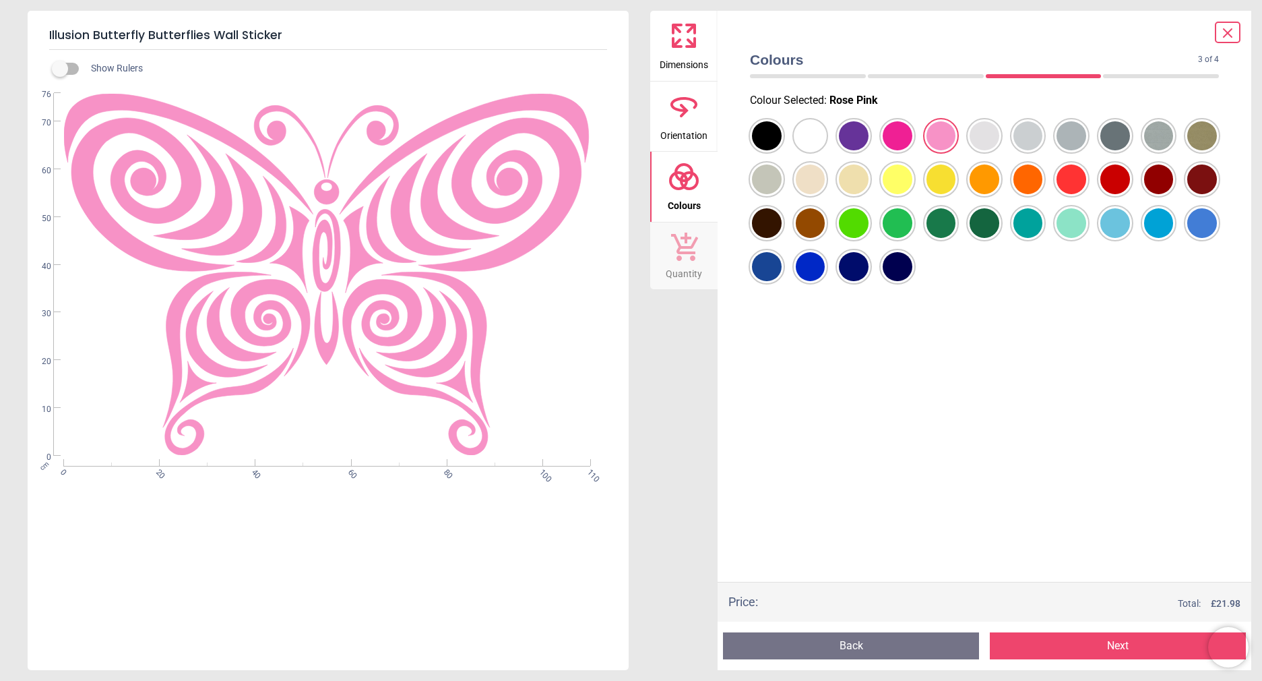
click at [668, 44] on icon at bounding box center [684, 36] width 32 height 32
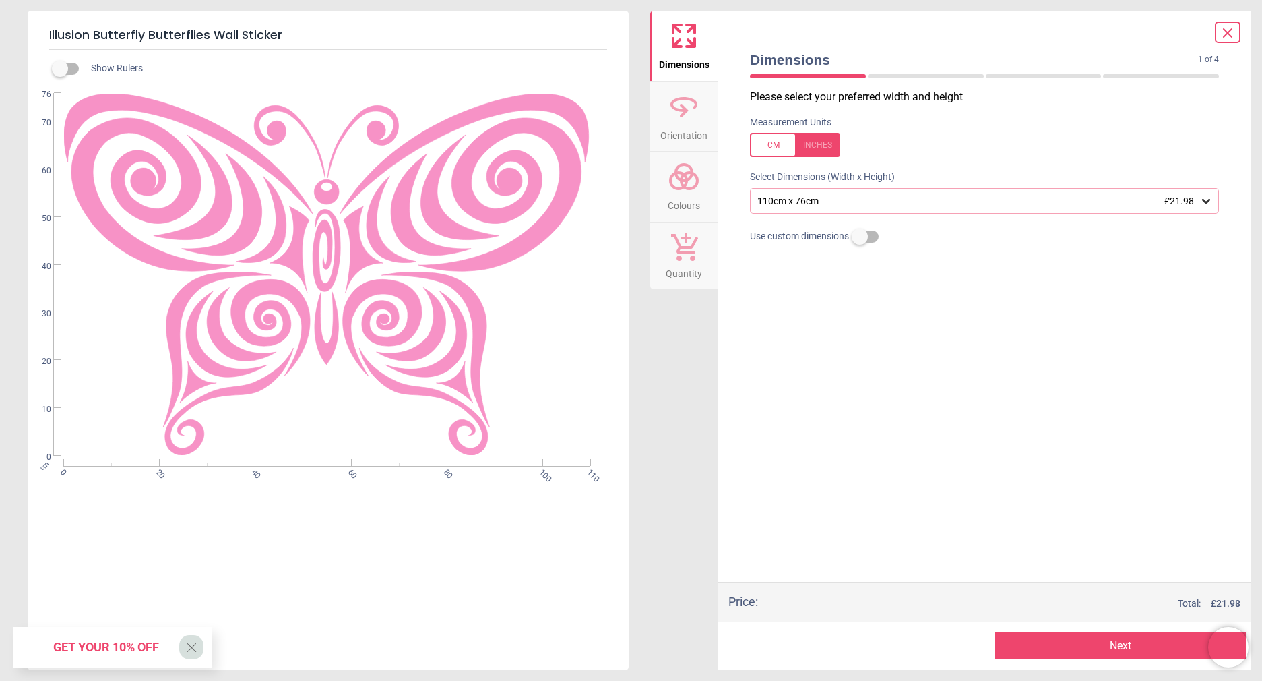
click at [689, 186] on icon at bounding box center [684, 176] width 32 height 32
